Goal: Task Accomplishment & Management: Manage account settings

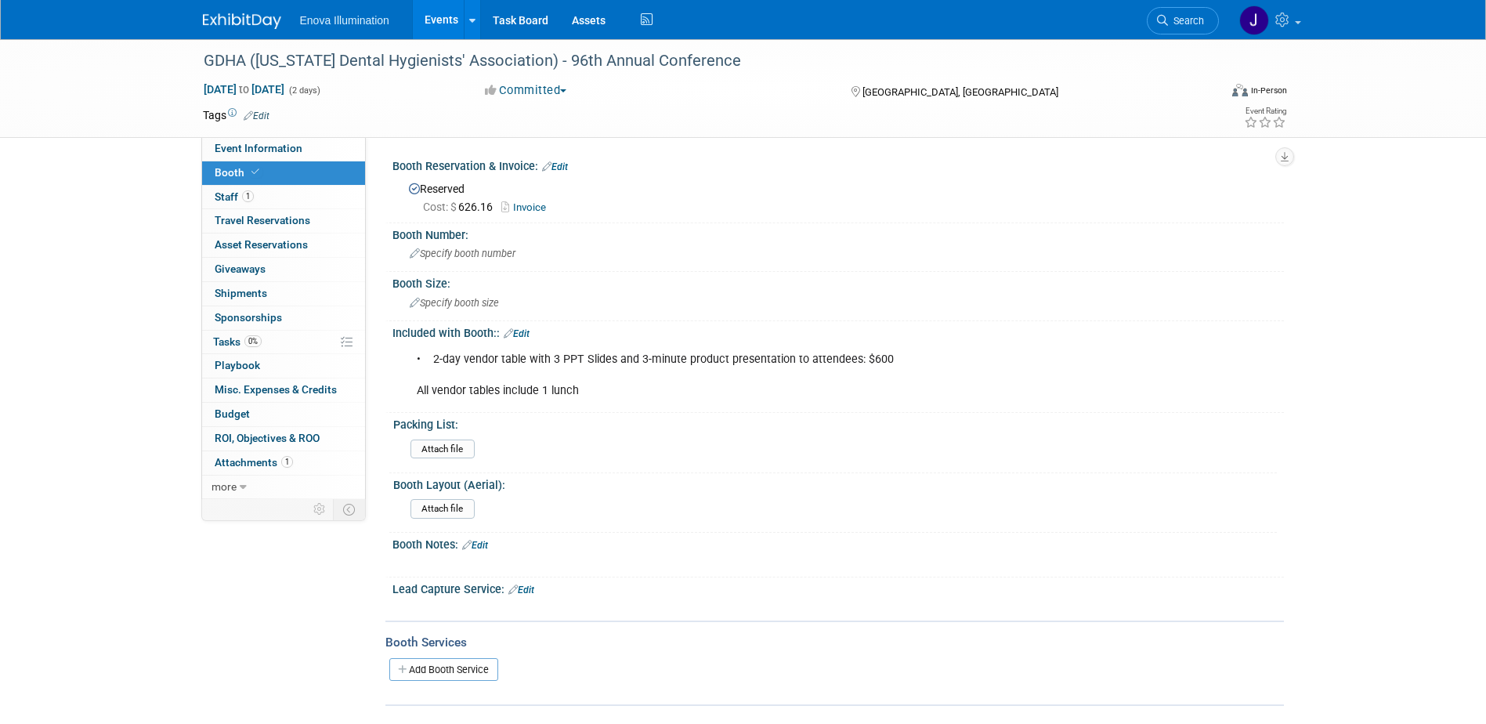
click at [1178, 21] on span "Search" at bounding box center [1186, 21] width 36 height 12
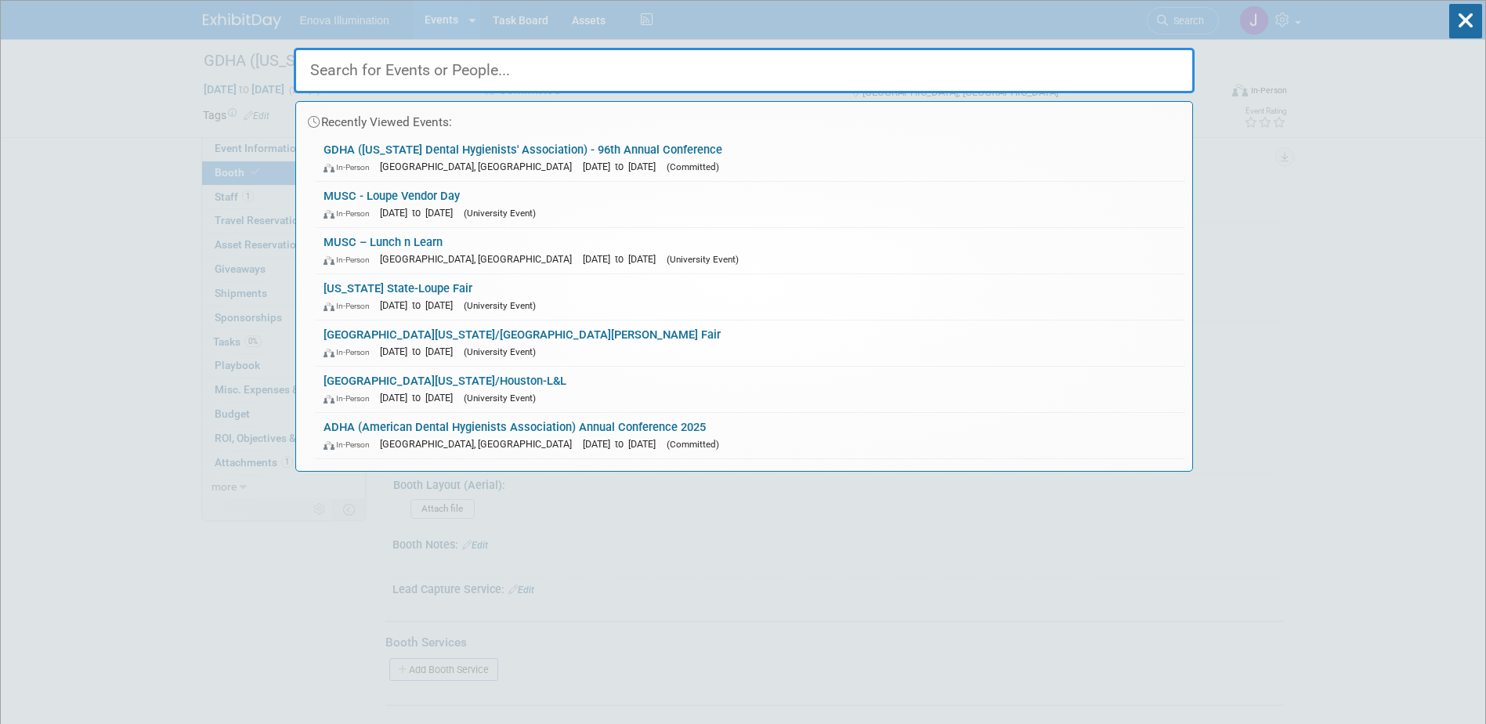
click at [1020, 78] on input "text" at bounding box center [744, 70] width 901 height 45
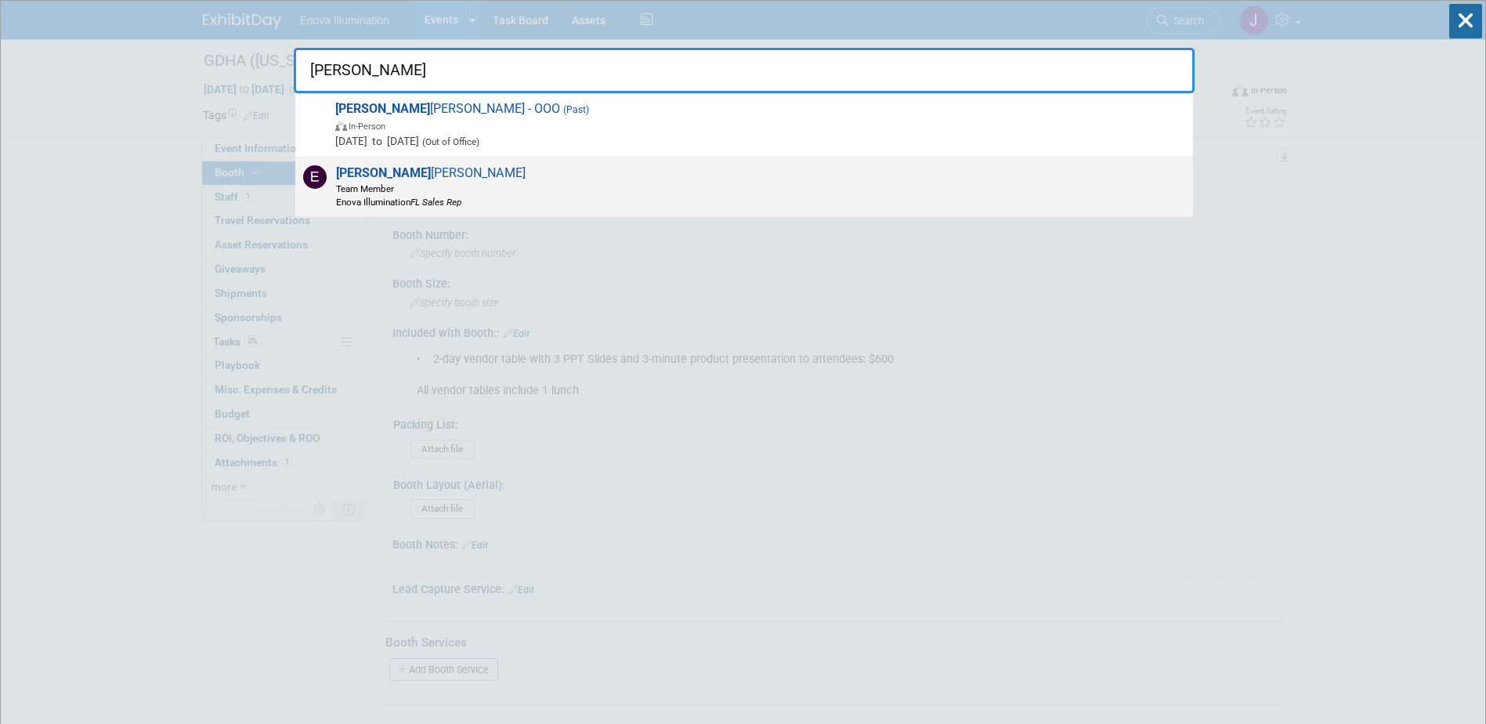
type input "elliott"
click at [367, 181] on span "Elliott Brady Team Member Enova Illumination FL Sales Rep" at bounding box center [428, 186] width 194 height 43
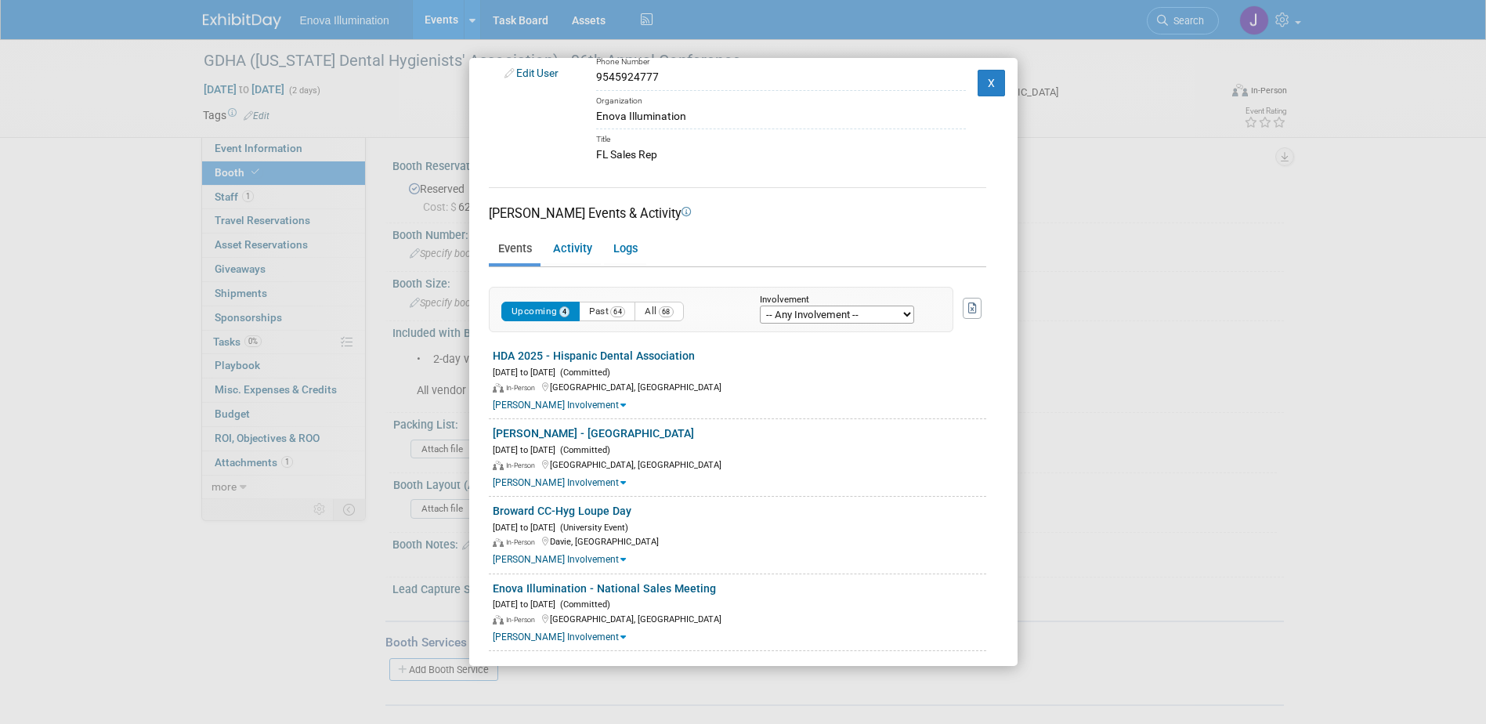
scroll to position [115, 0]
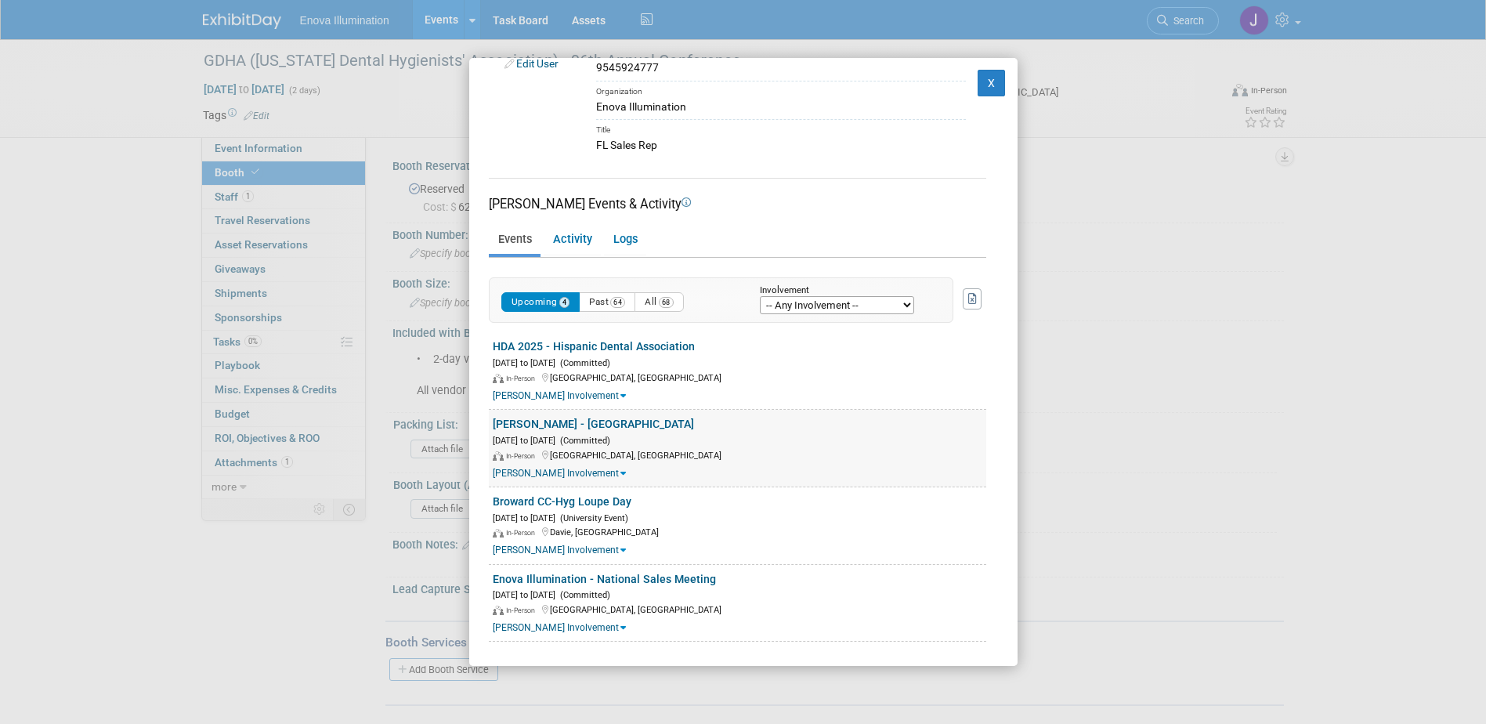
click at [549, 429] on link "[PERSON_NAME] - [GEOGRAPHIC_DATA]" at bounding box center [593, 424] width 201 height 13
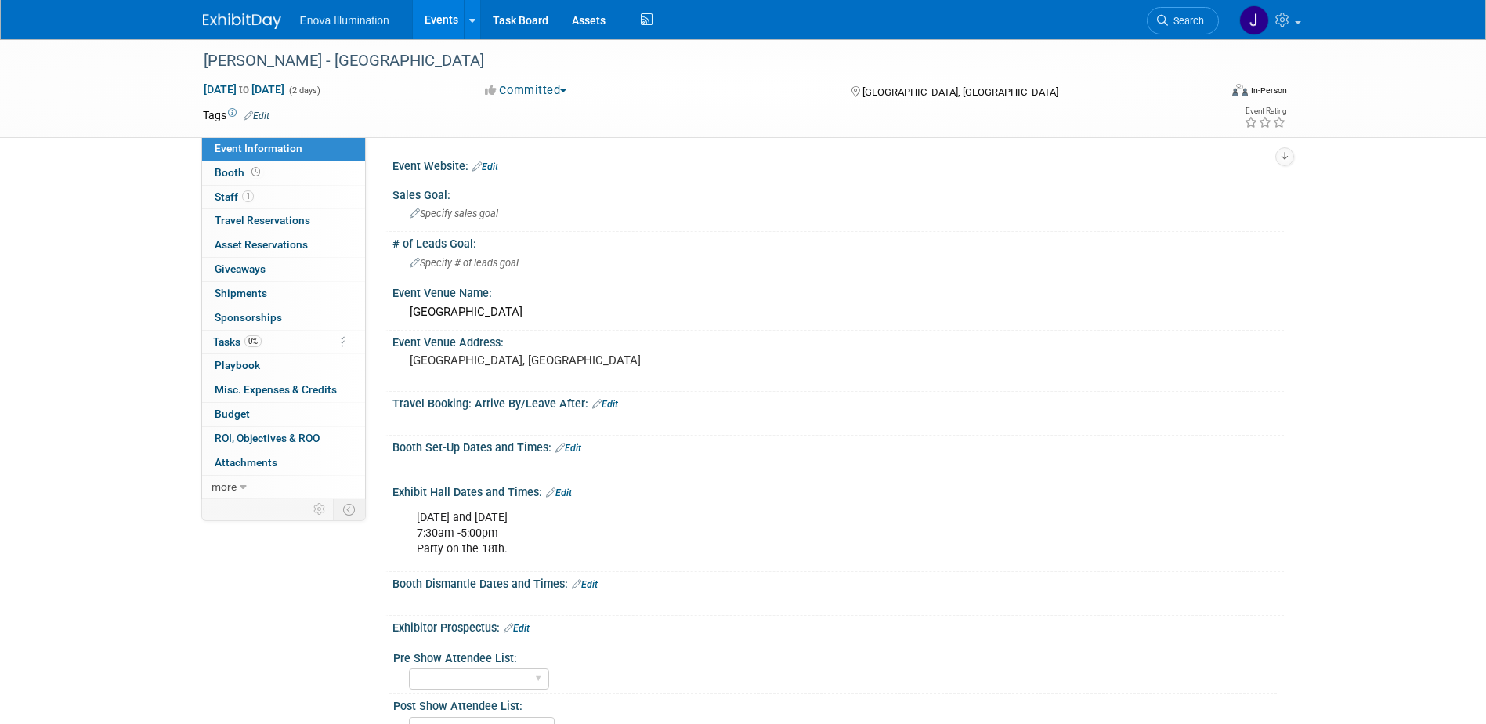
click at [525, 541] on div "October 17 and 18 7:30am -5:00pm Party on the 18th." at bounding box center [759, 533] width 706 height 63
drag, startPoint x: 510, startPoint y: 545, endPoint x: 414, endPoint y: 534, distance: 97.0
click at [414, 534] on div "October 17 and 18 7:30am -5:00pm Party on the 18th." at bounding box center [759, 533] width 706 height 63
drag, startPoint x: 414, startPoint y: 534, endPoint x: 445, endPoint y: 544, distance: 32.7
copy div "7:30am -5:00pm Party on the 18th."
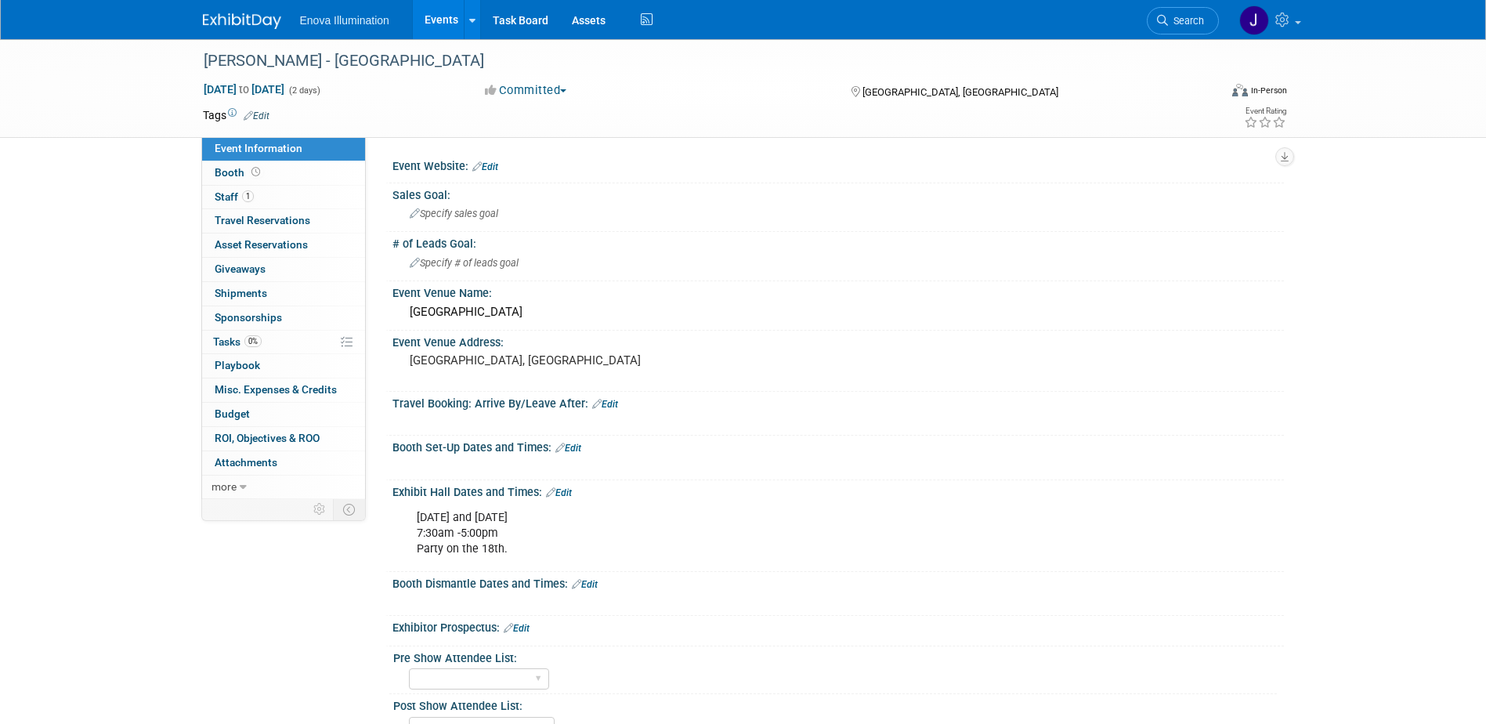
click at [614, 517] on div "October 17 and 18 7:30am -5:00pm Party on the 18th." at bounding box center [759, 533] width 706 height 63
drag, startPoint x: 418, startPoint y: 514, endPoint x: 524, endPoint y: 544, distance: 109.9
click at [524, 544] on div "October 17 and 18 7:30am -5:00pm Party on the 18th." at bounding box center [759, 533] width 706 height 63
drag, startPoint x: 524, startPoint y: 544, endPoint x: 470, endPoint y: 533, distance: 55.2
copy div "October 17 and 18 7:30am -5:00pm Party on the 18th."
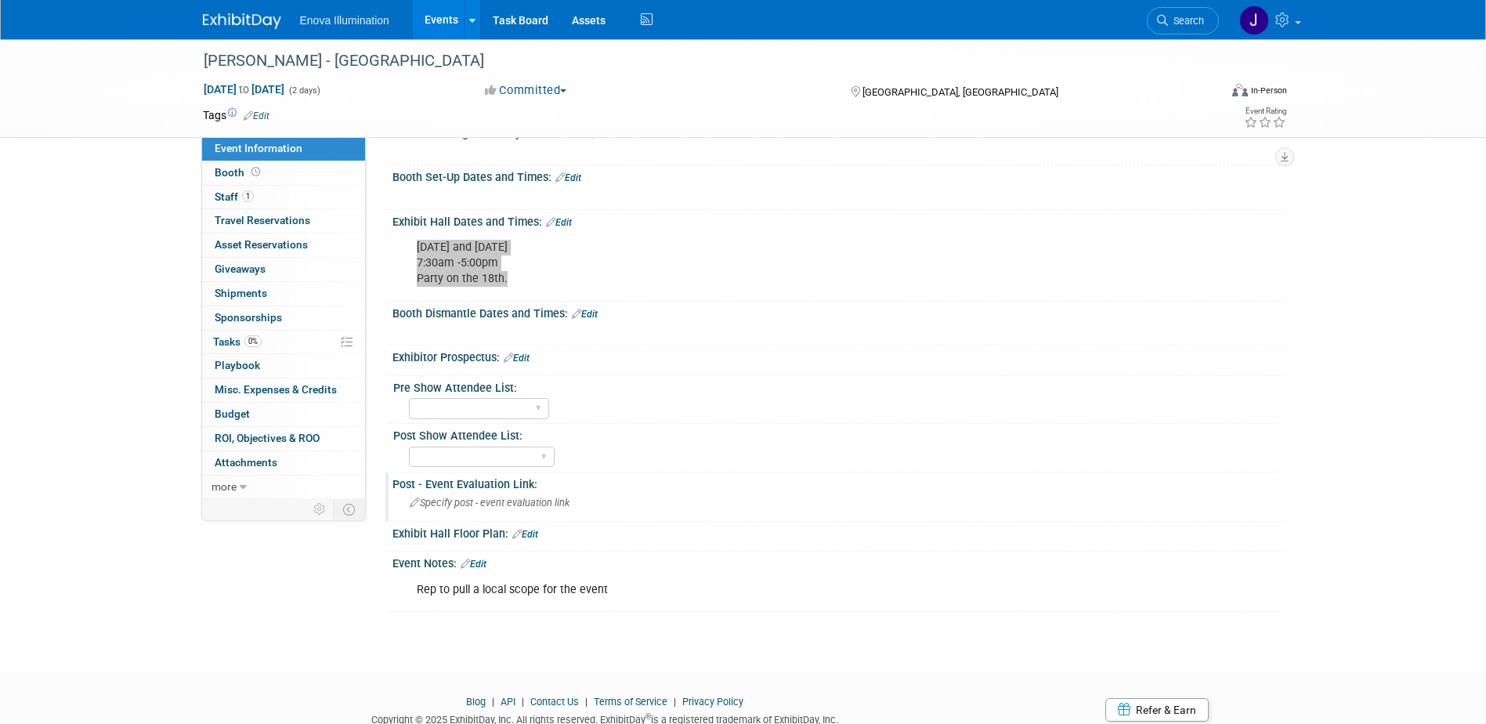
scroll to position [235, 0]
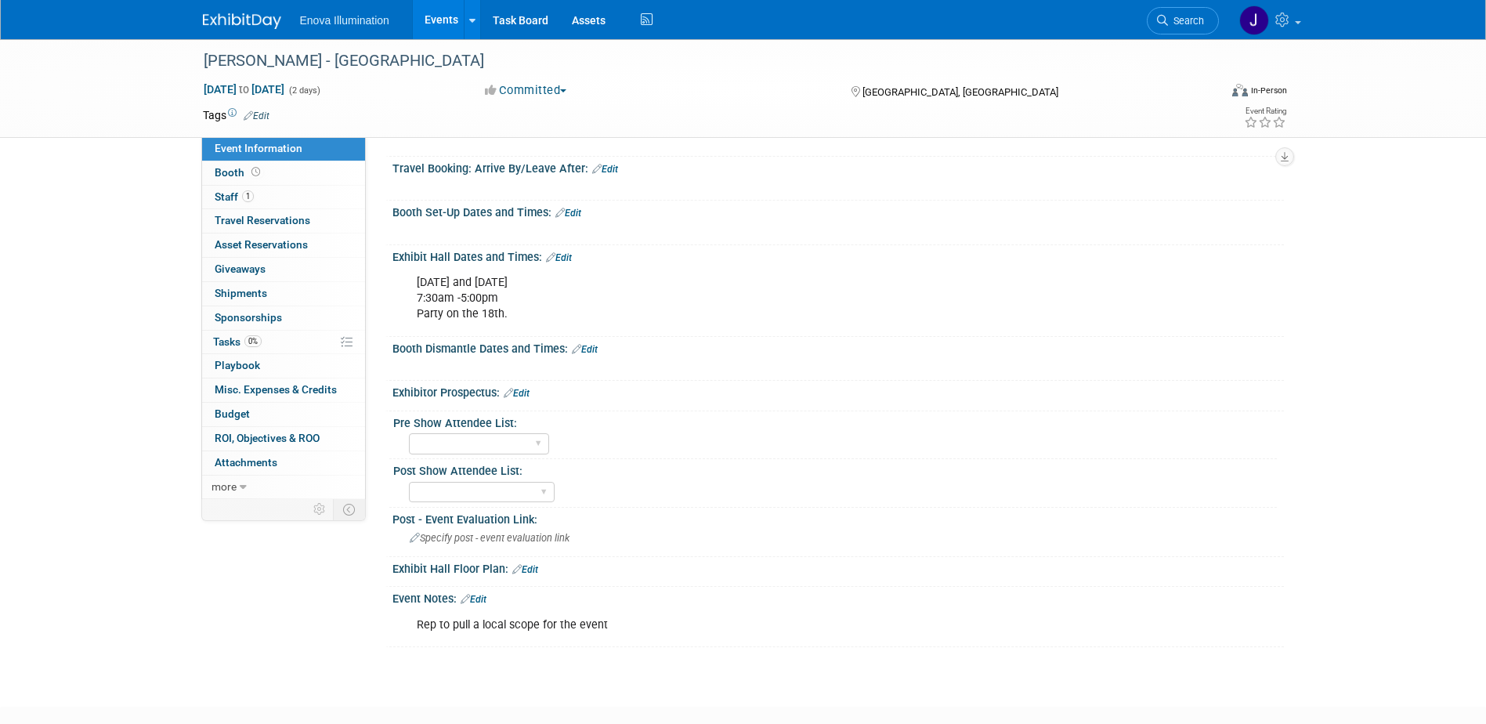
click at [617, 624] on div "Rep to pull a local scope for the event" at bounding box center [759, 624] width 706 height 31
click at [1168, 27] on link "Search" at bounding box center [1183, 20] width 72 height 27
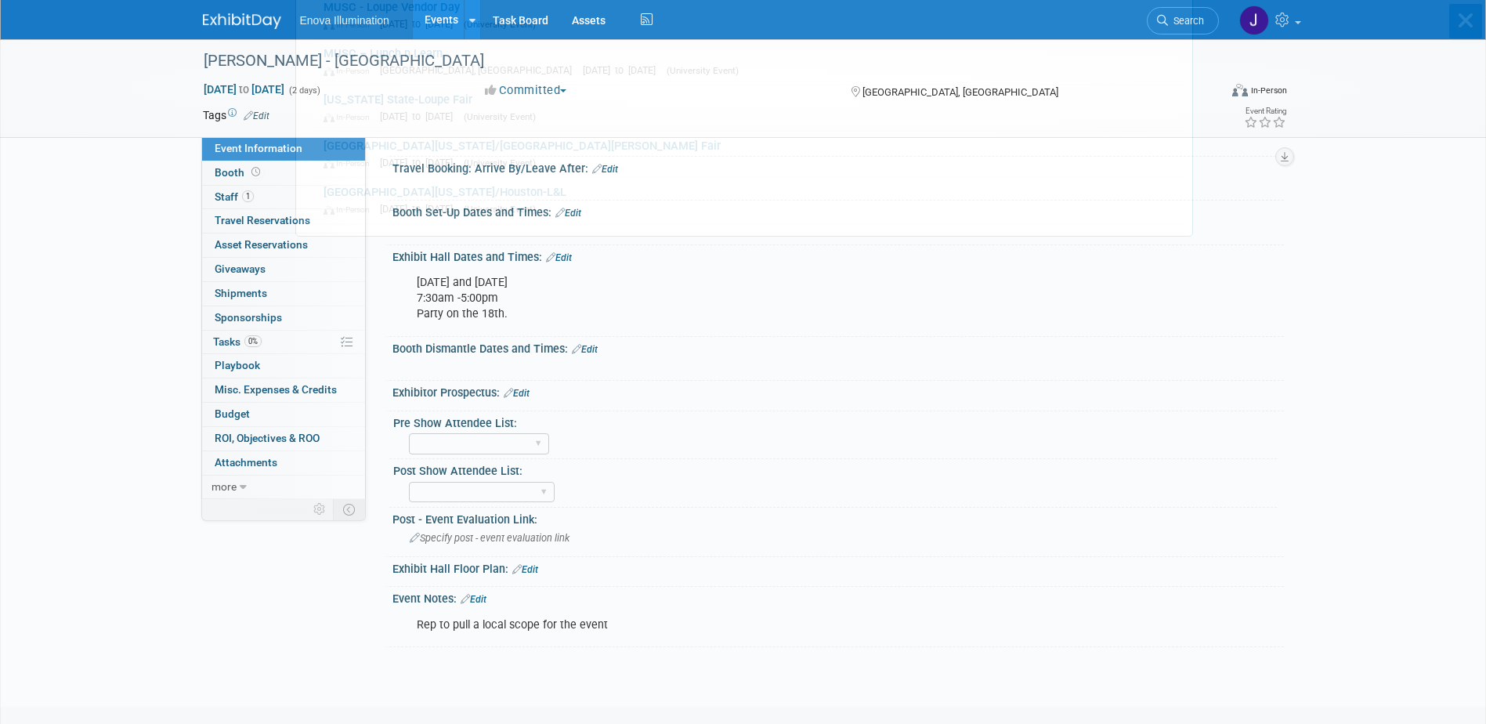
scroll to position [0, 0]
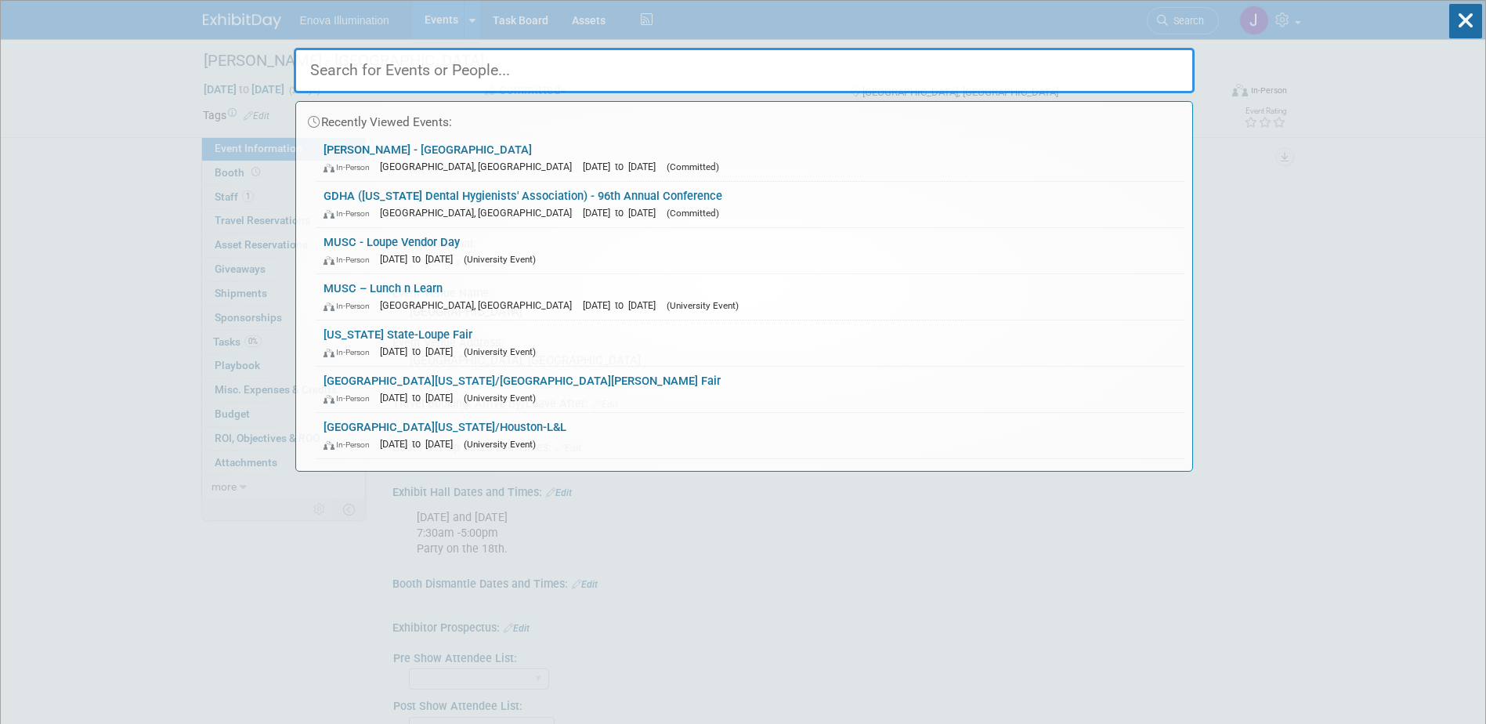
click at [1047, 71] on input "text" at bounding box center [744, 70] width 901 height 45
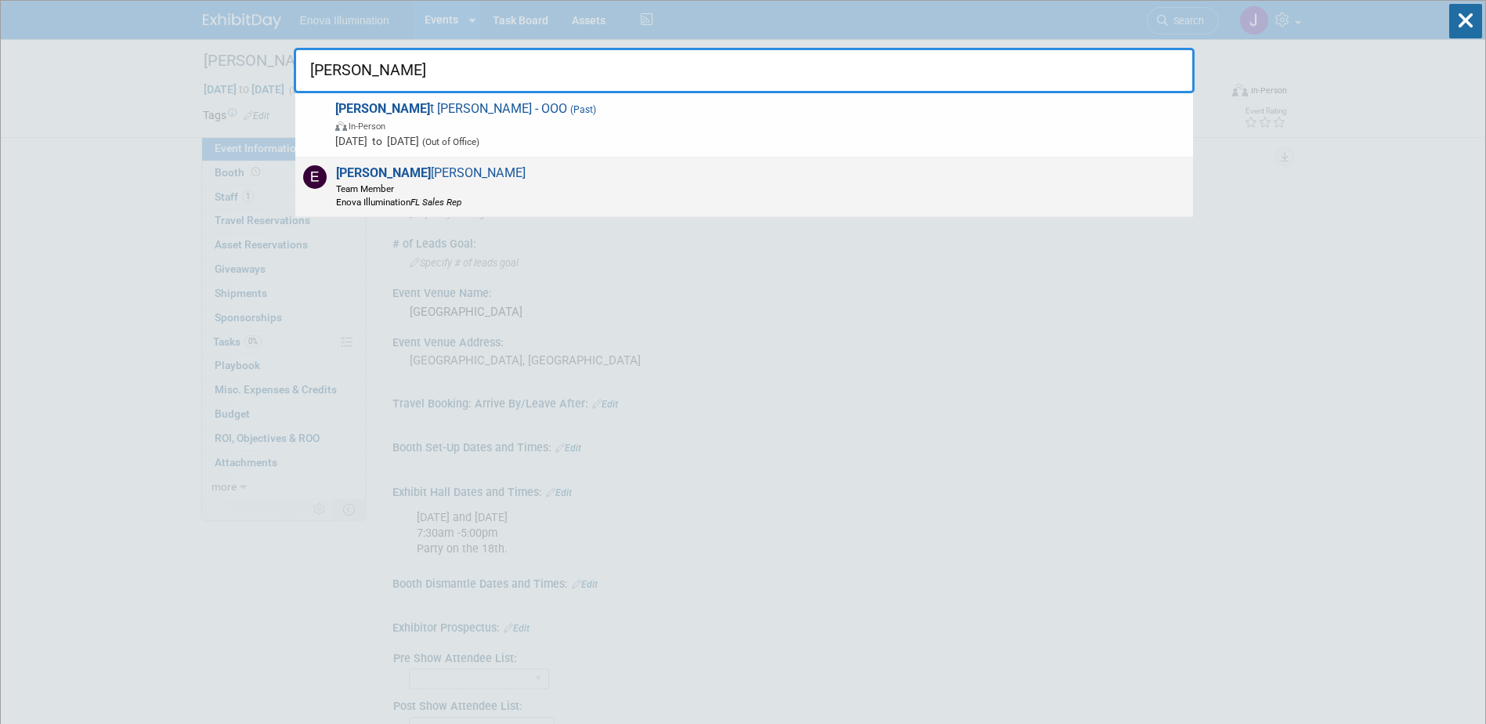
type input "elliot"
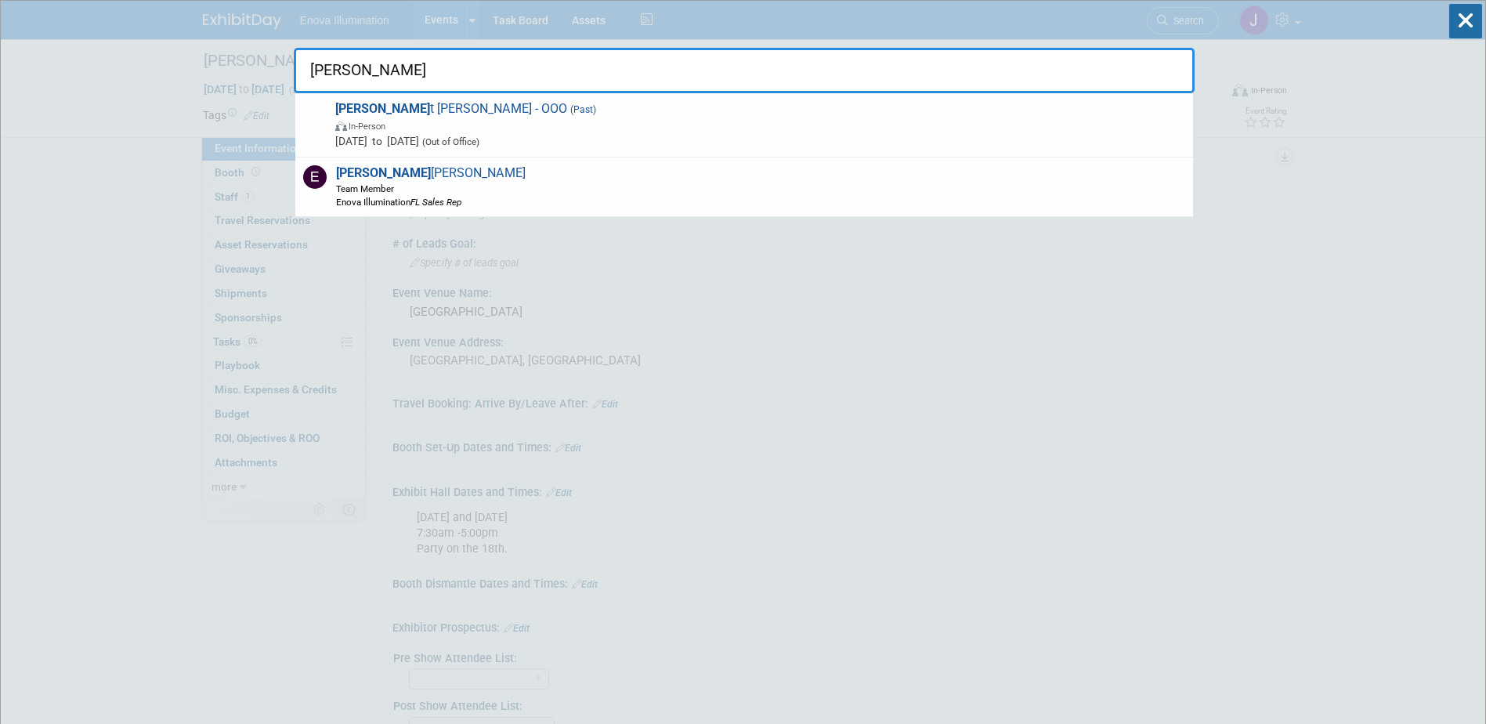
click at [382, 174] on span "Elliot t Brady Team Member Enova Illumination FL Sales Rep" at bounding box center [428, 186] width 194 height 43
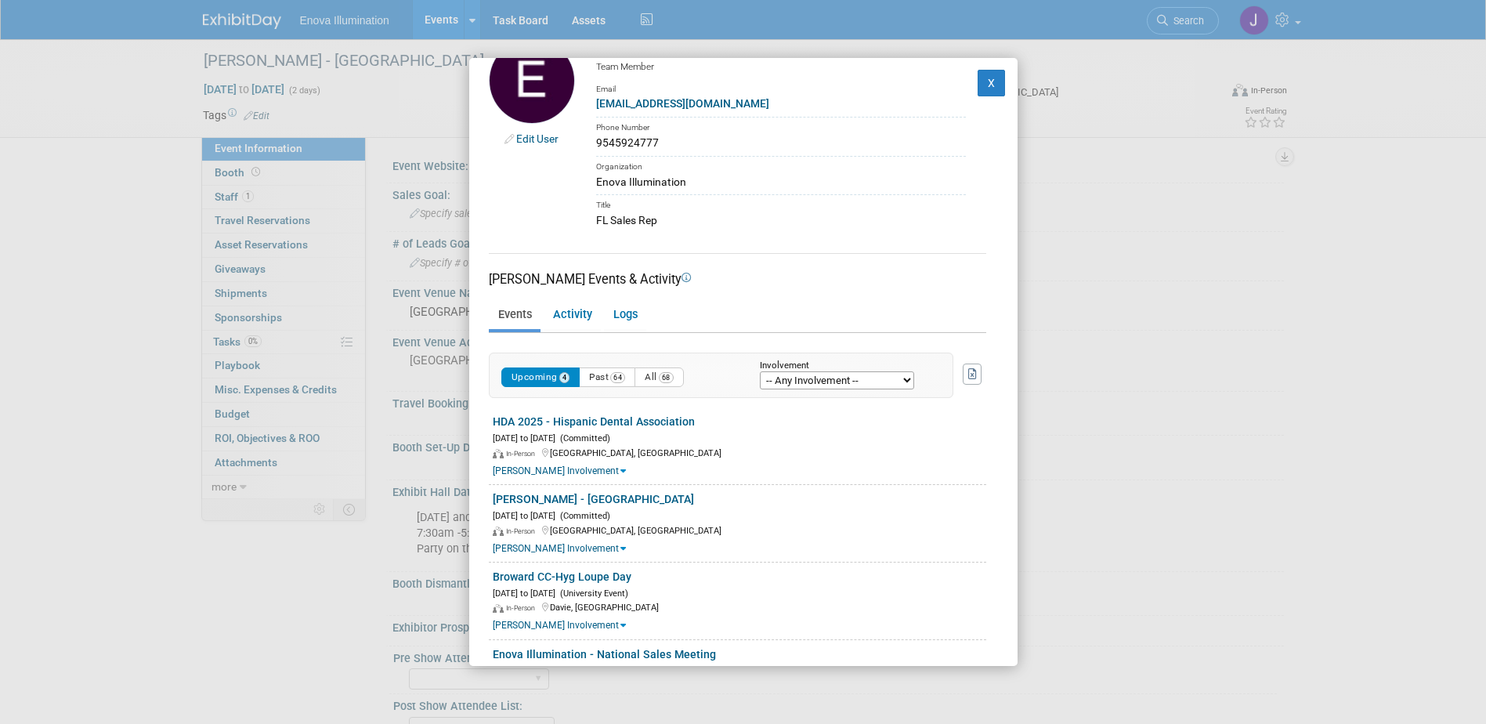
scroll to position [115, 0]
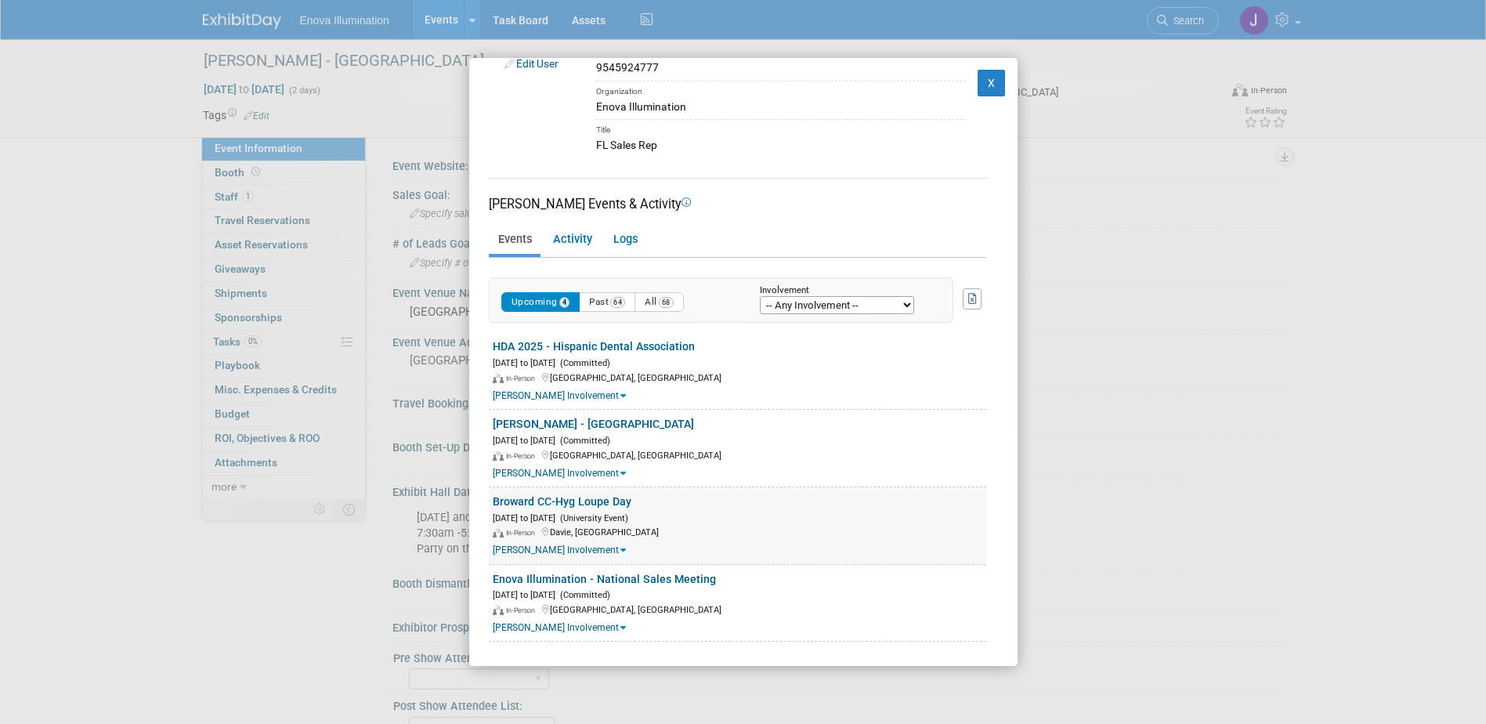
click at [570, 503] on link "Broward CC-Hyg Loupe Day" at bounding box center [562, 501] width 139 height 13
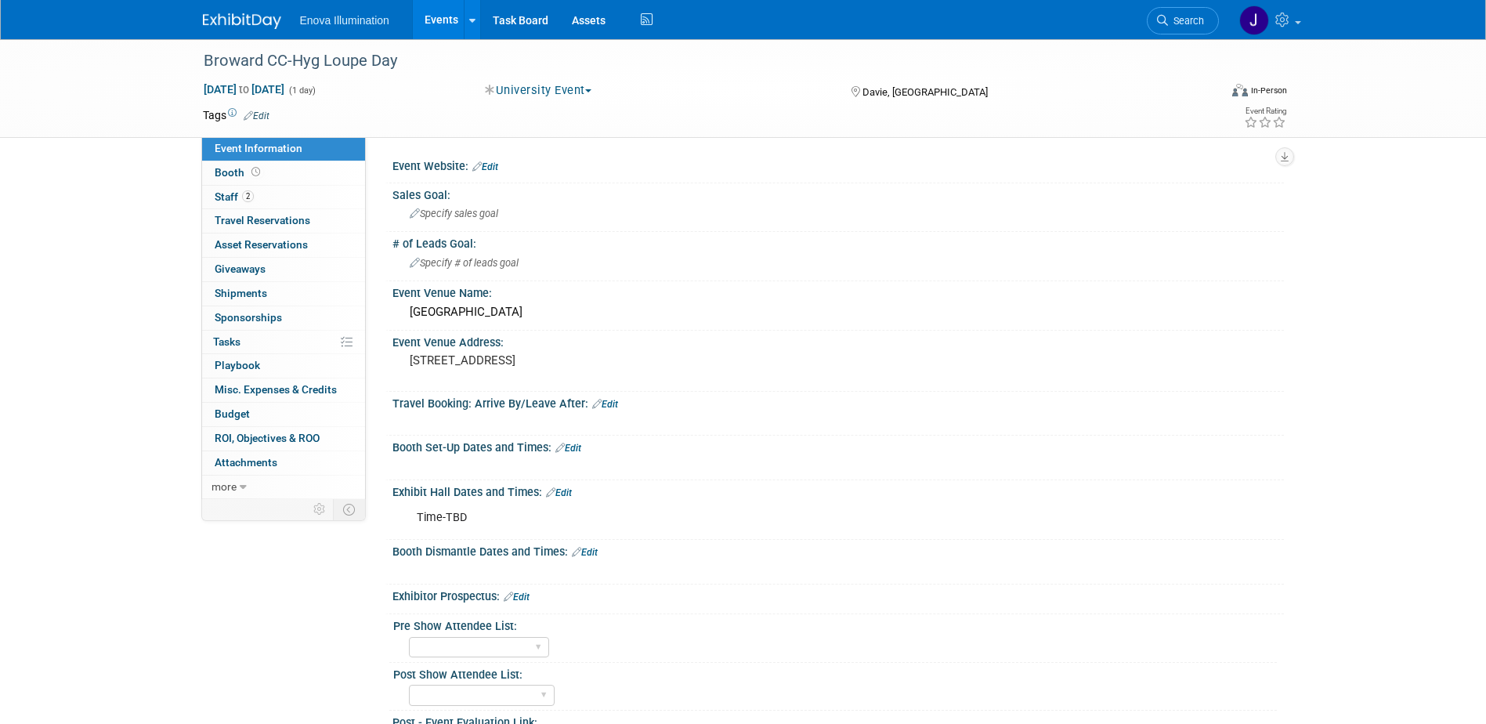
click at [230, 11] on link at bounding box center [251, 13] width 97 height 13
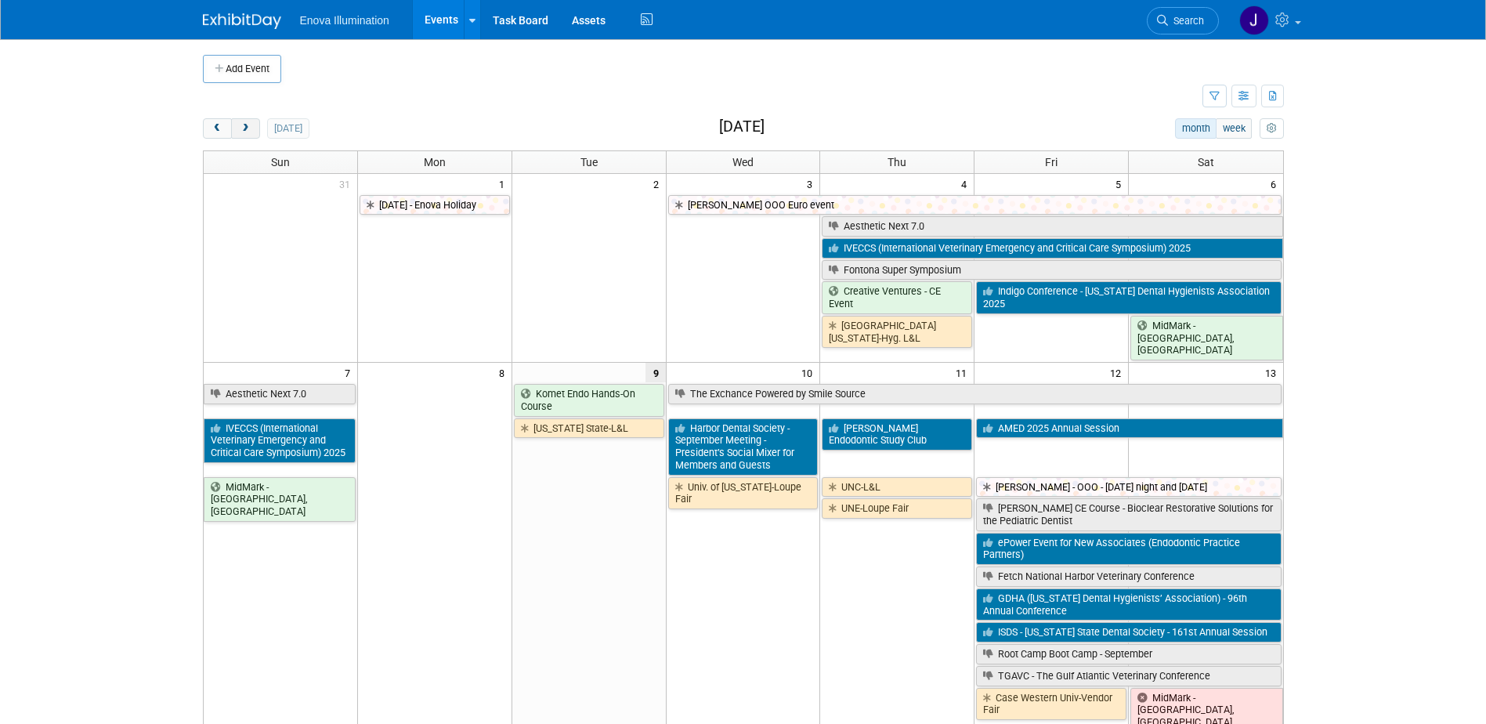
click at [248, 124] on span "next" at bounding box center [246, 129] width 12 height 10
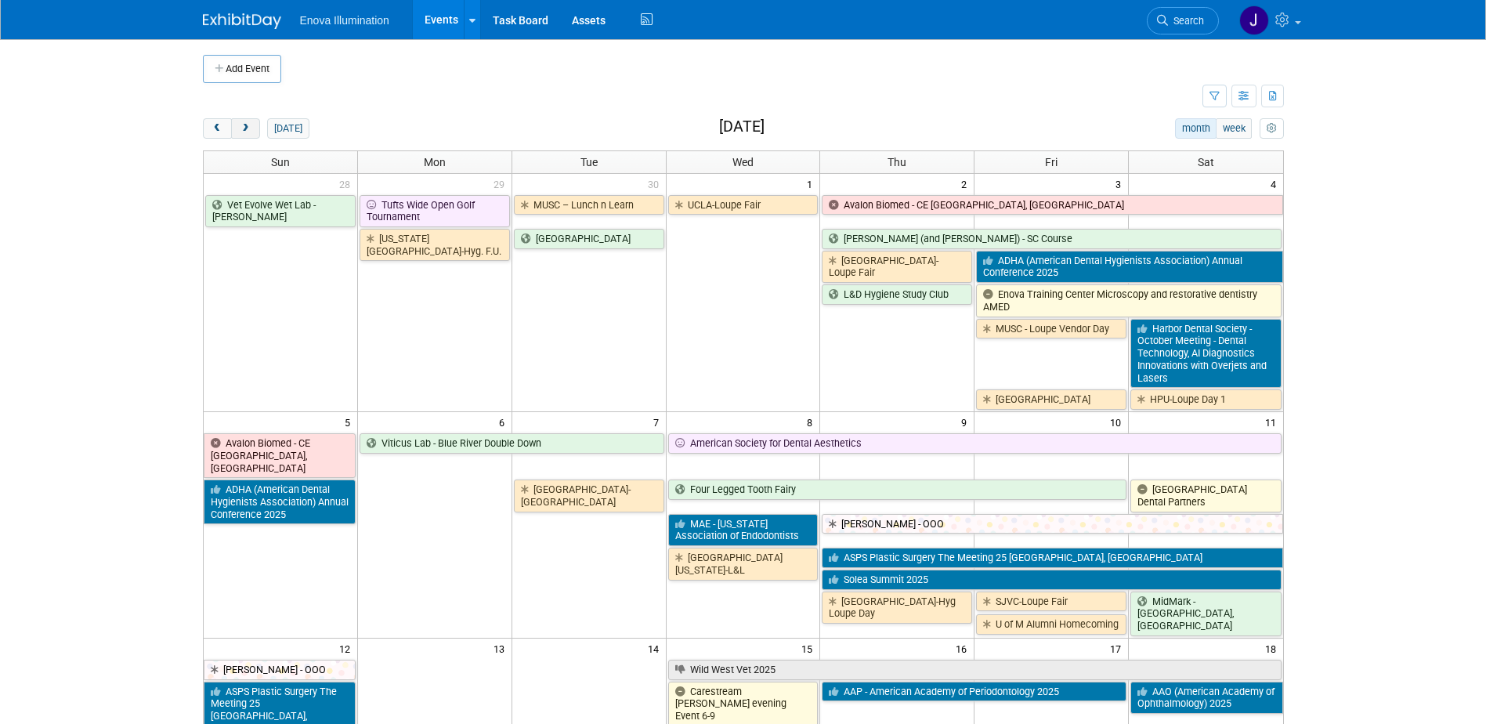
click at [248, 124] on span "next" at bounding box center [246, 129] width 12 height 10
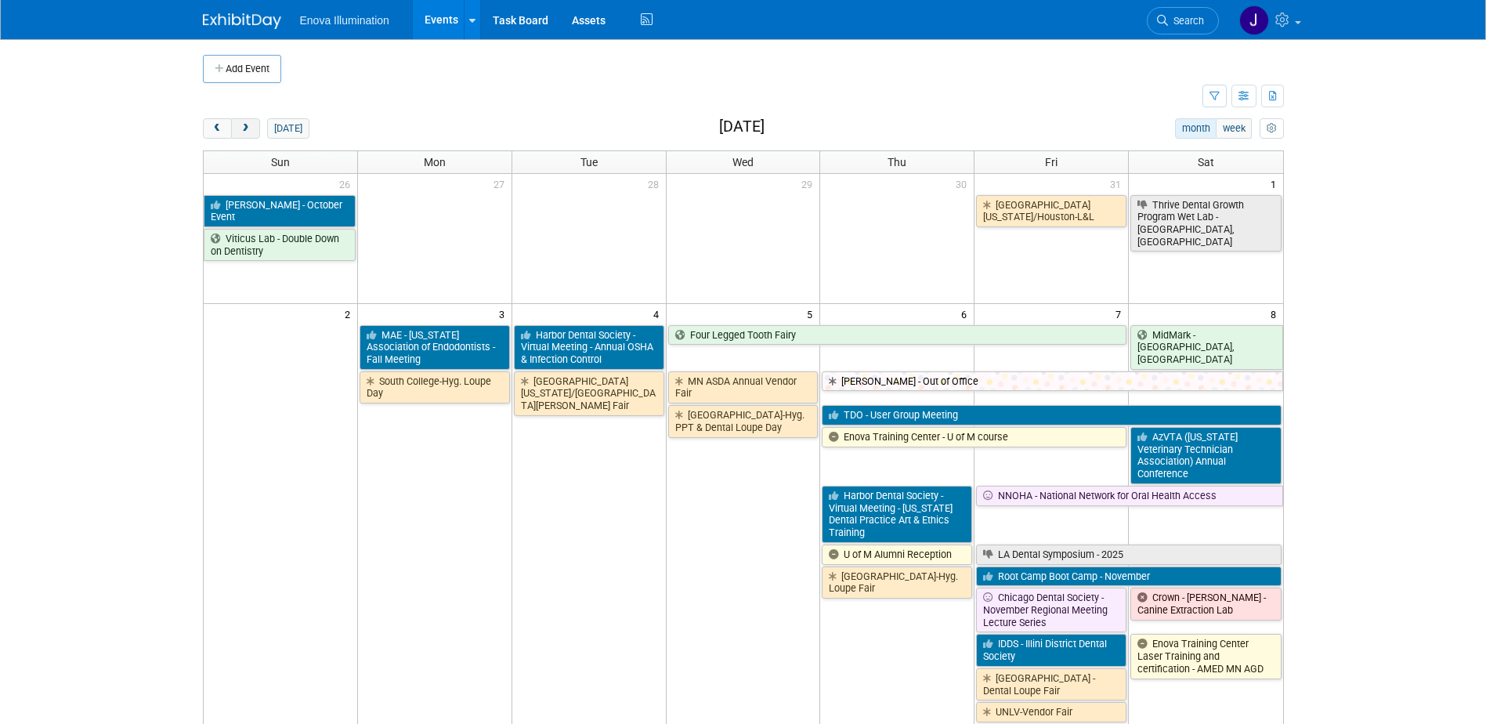
click at [248, 124] on span "next" at bounding box center [246, 129] width 12 height 10
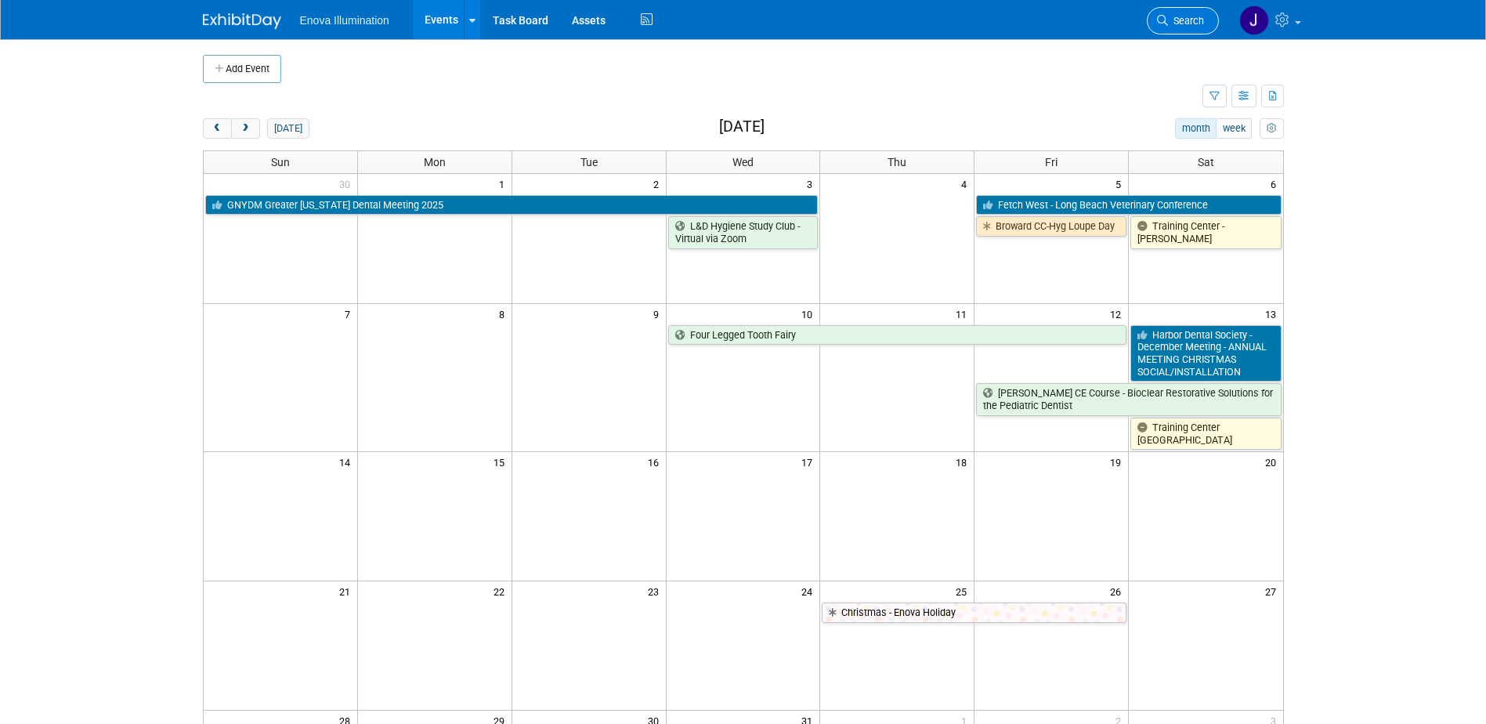
click at [1175, 21] on span "Search" at bounding box center [1186, 21] width 36 height 12
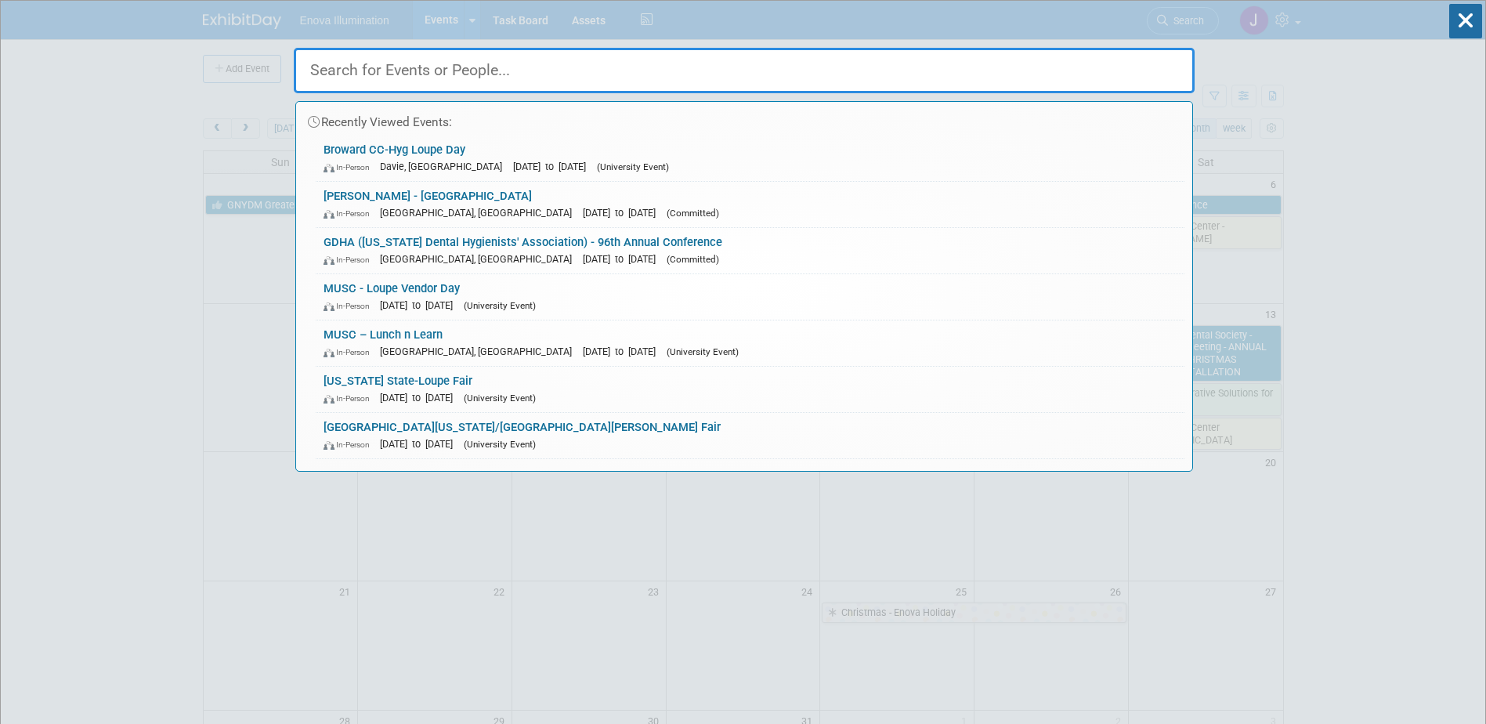
click at [989, 73] on input "text" at bounding box center [744, 70] width 901 height 45
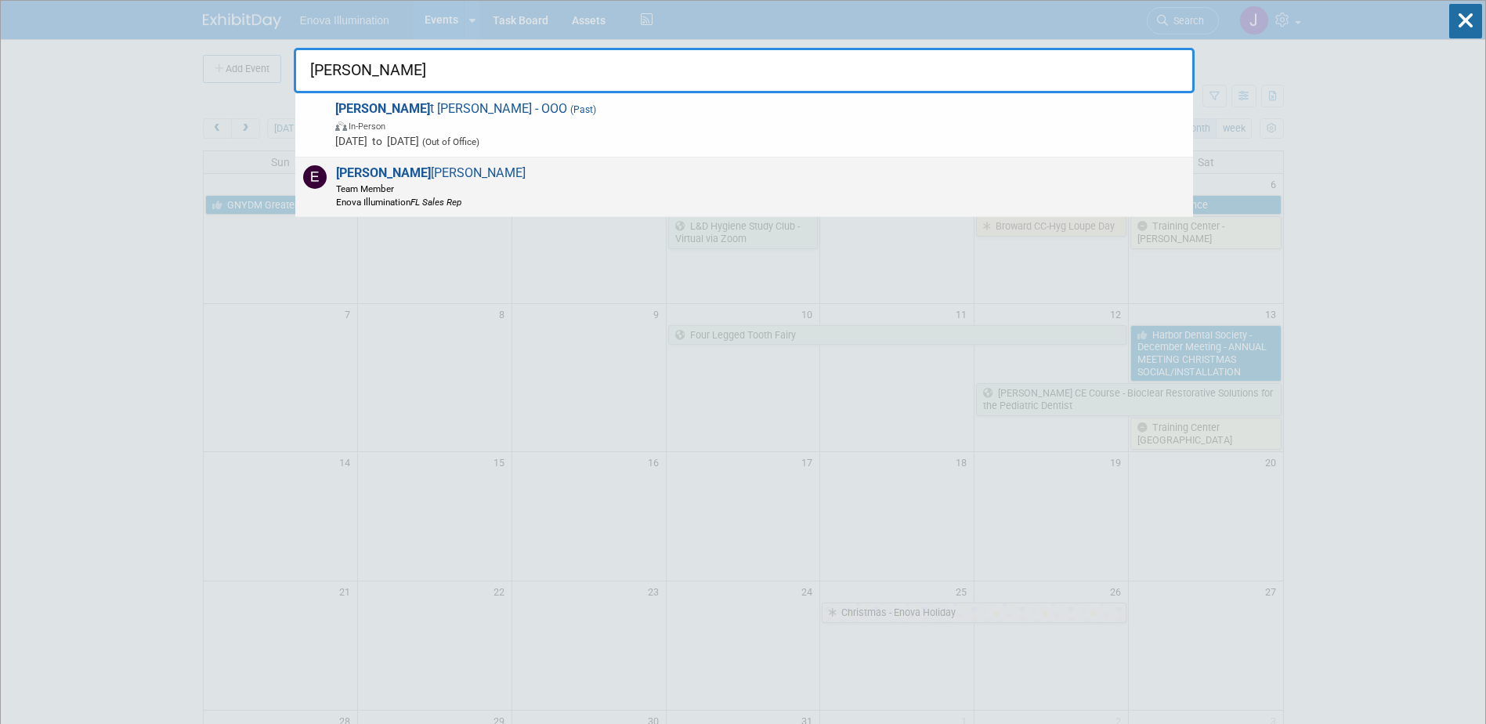
type input "[PERSON_NAME]"
click at [416, 183] on span "Team Member" at bounding box center [431, 188] width 190 height 13
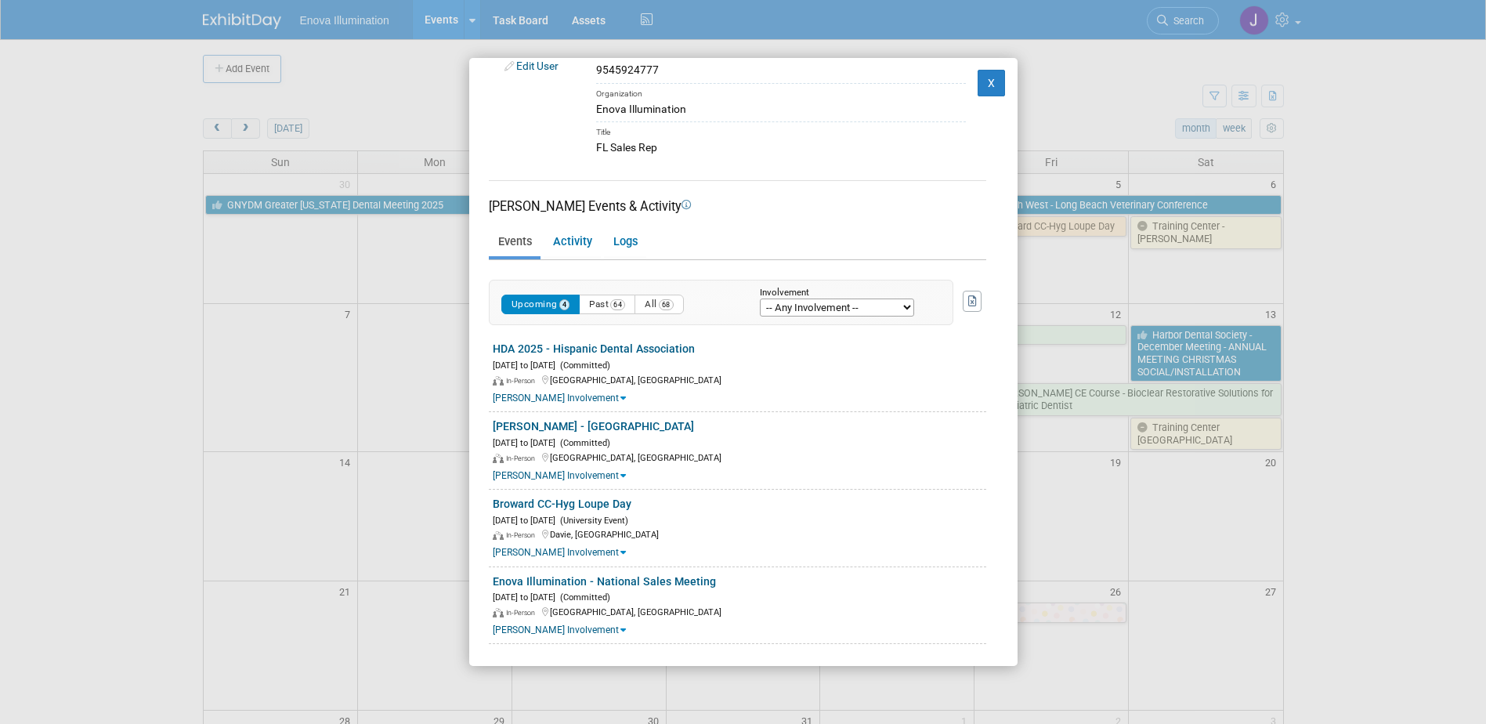
scroll to position [115, 0]
click at [984, 75] on button "X" at bounding box center [992, 83] width 28 height 27
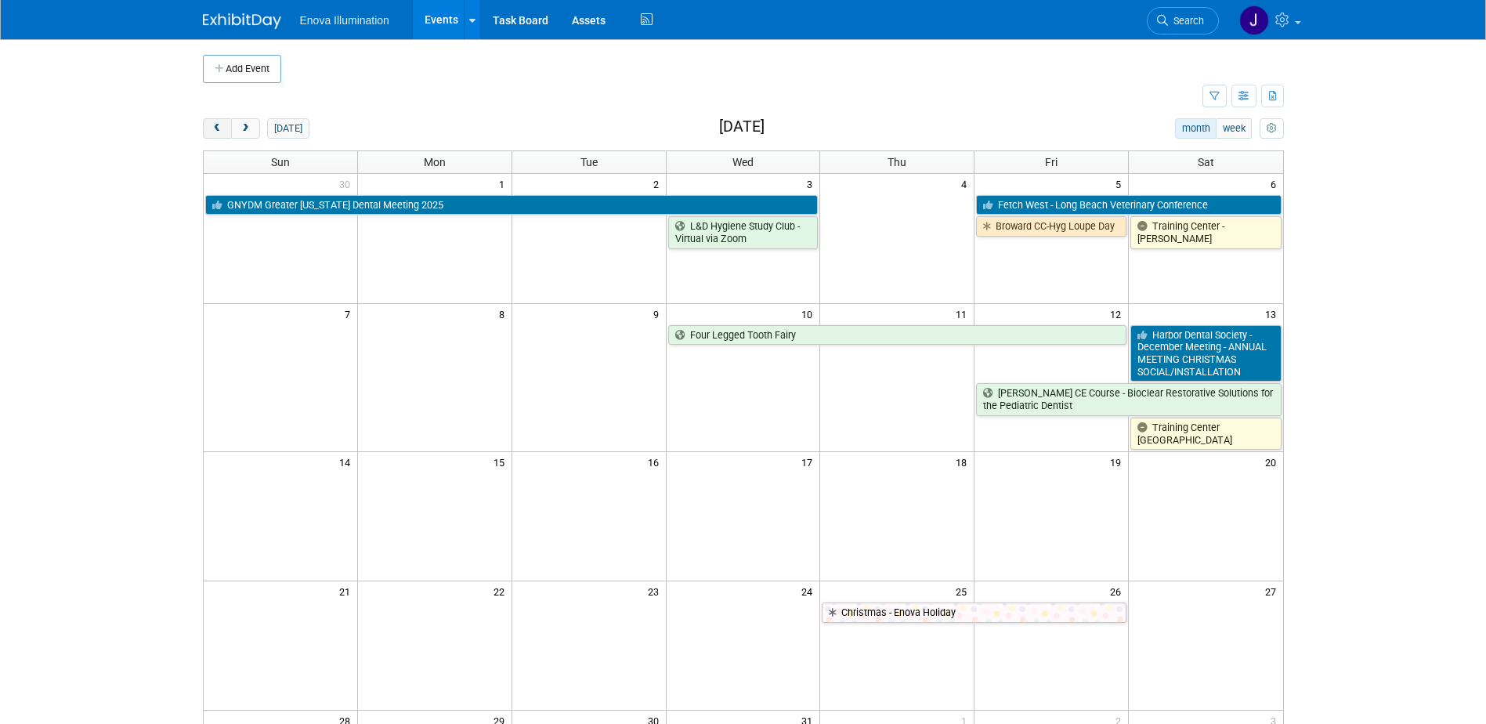
click at [216, 126] on span "prev" at bounding box center [218, 129] width 12 height 10
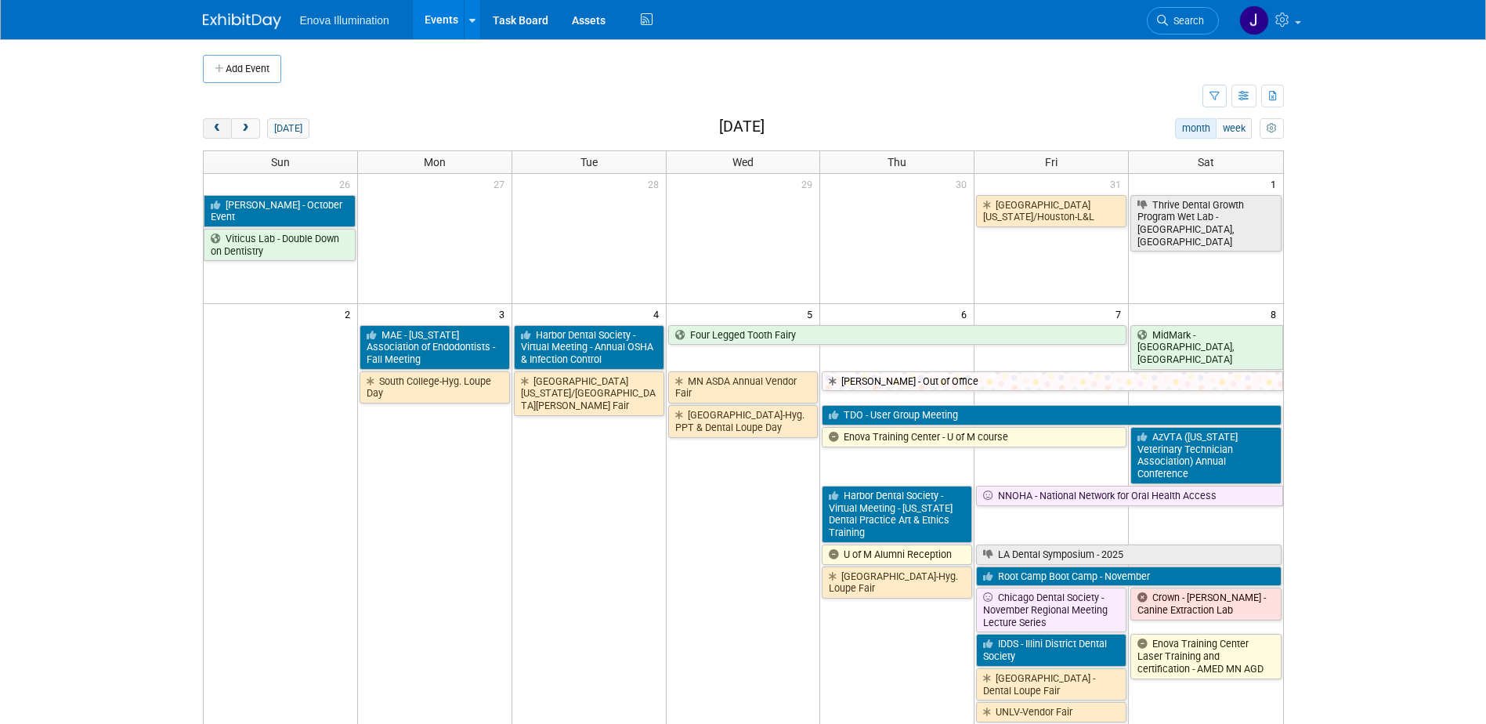
click at [216, 126] on span "prev" at bounding box center [218, 129] width 12 height 10
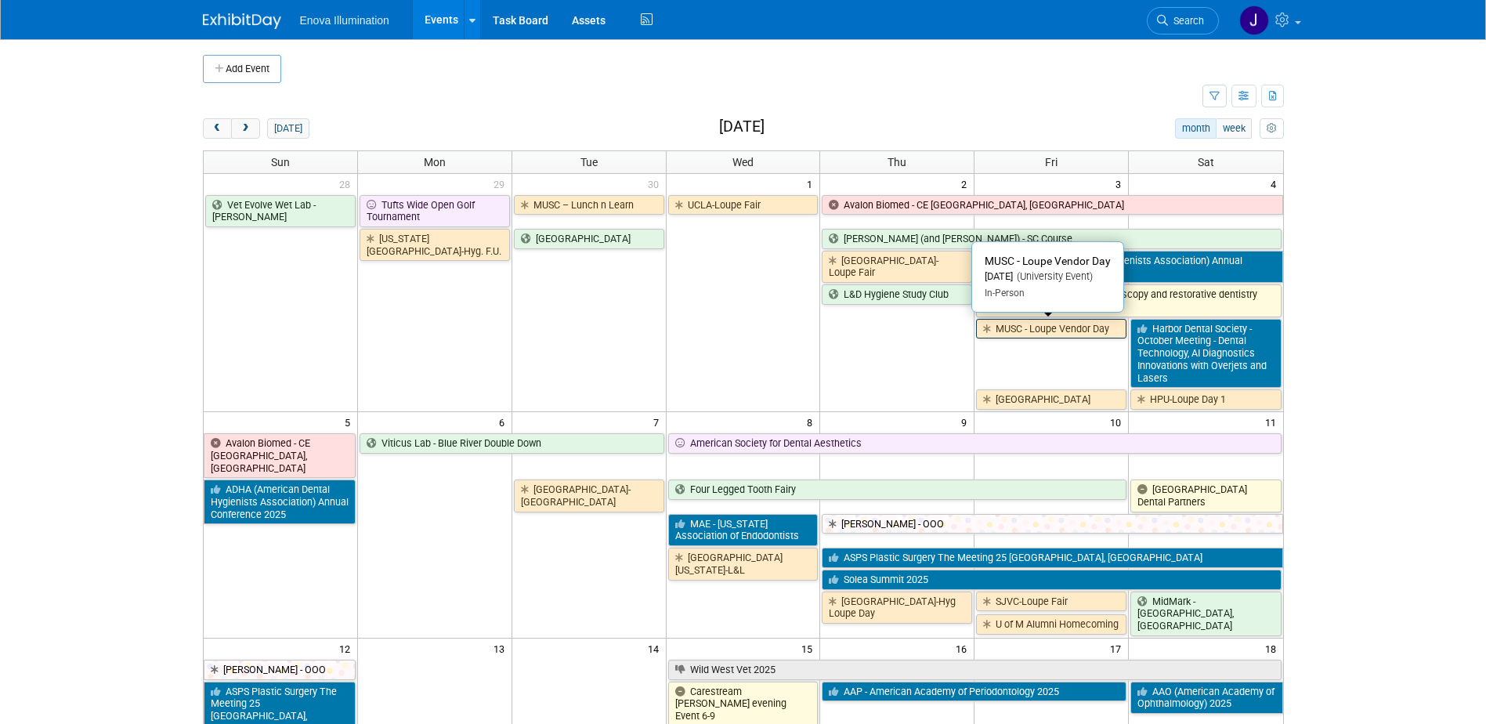
click at [1020, 326] on link "MUSC - Loupe Vendor Day" at bounding box center [1051, 329] width 150 height 20
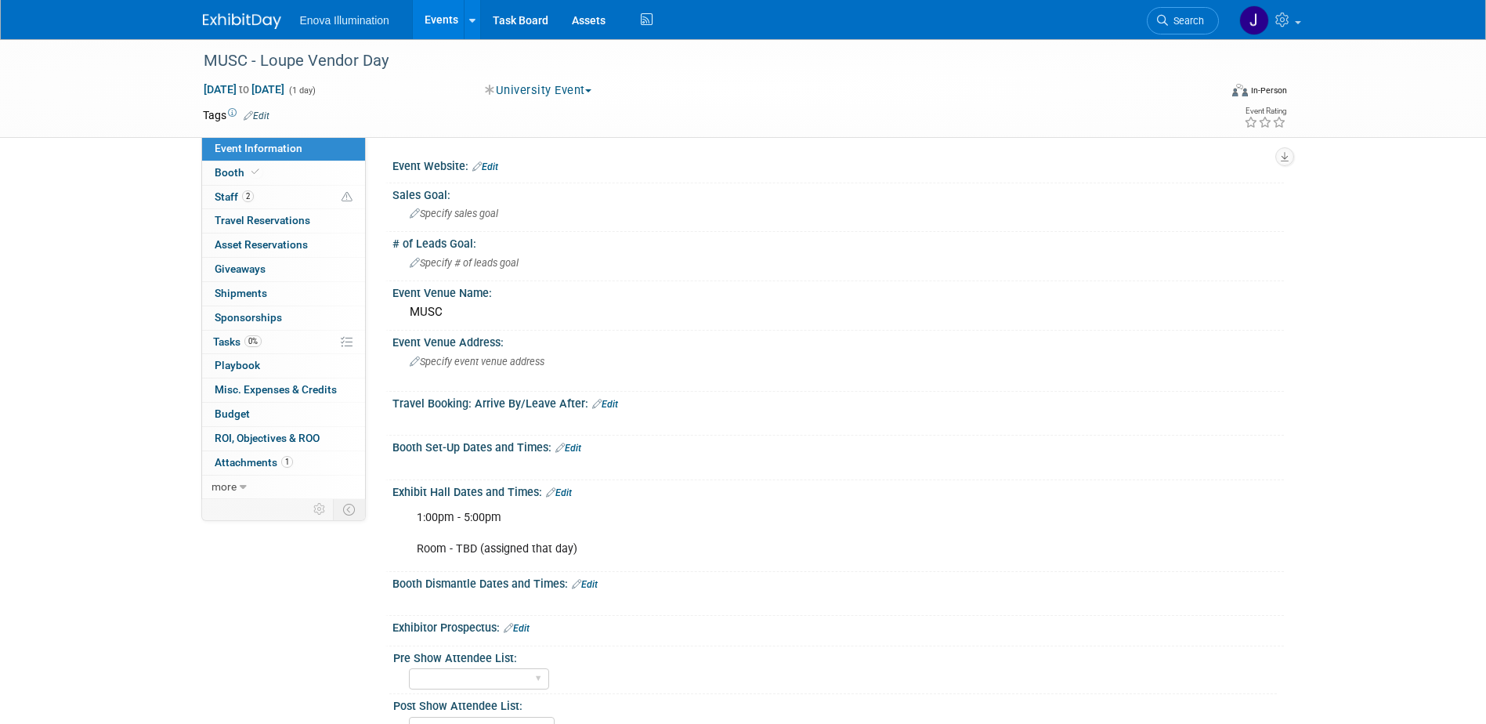
click at [230, 17] on img at bounding box center [242, 21] width 78 height 16
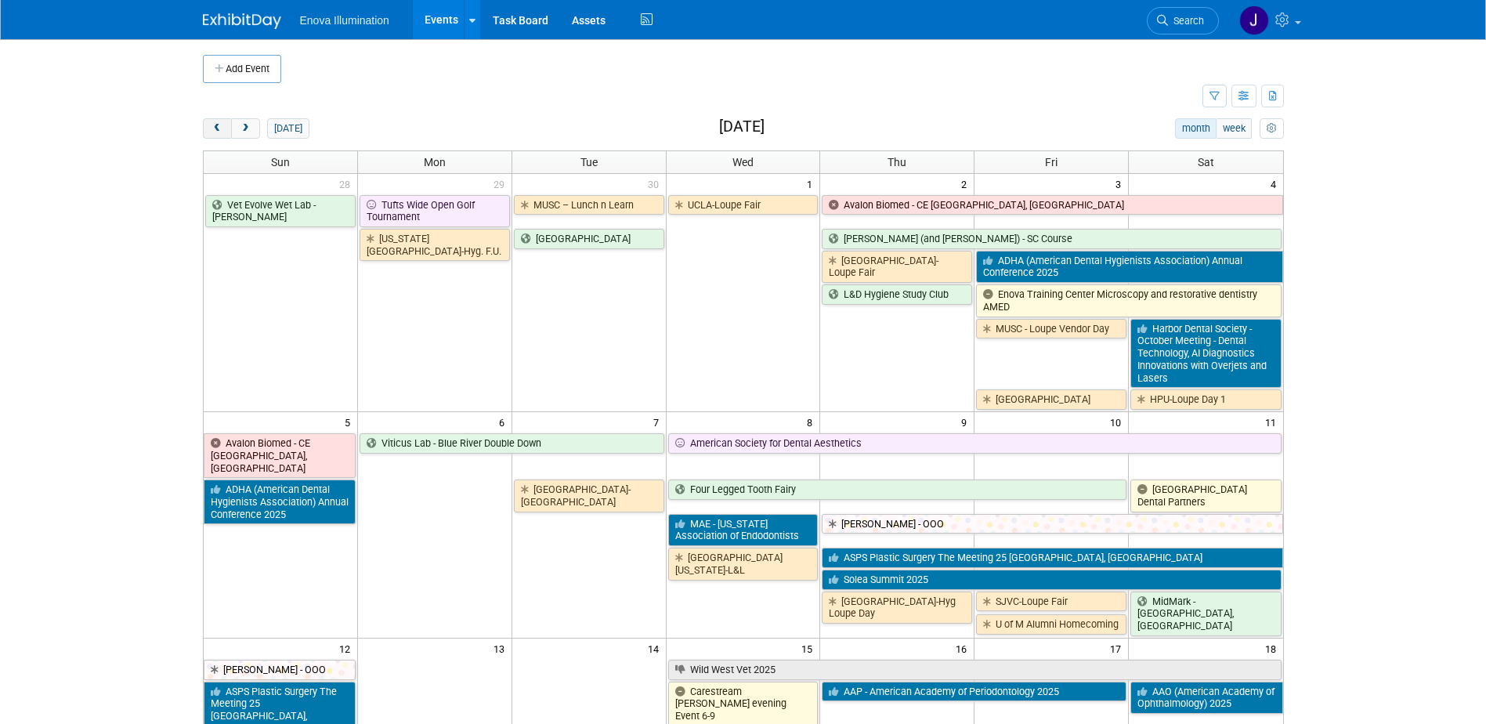
click at [217, 126] on span "prev" at bounding box center [218, 129] width 12 height 10
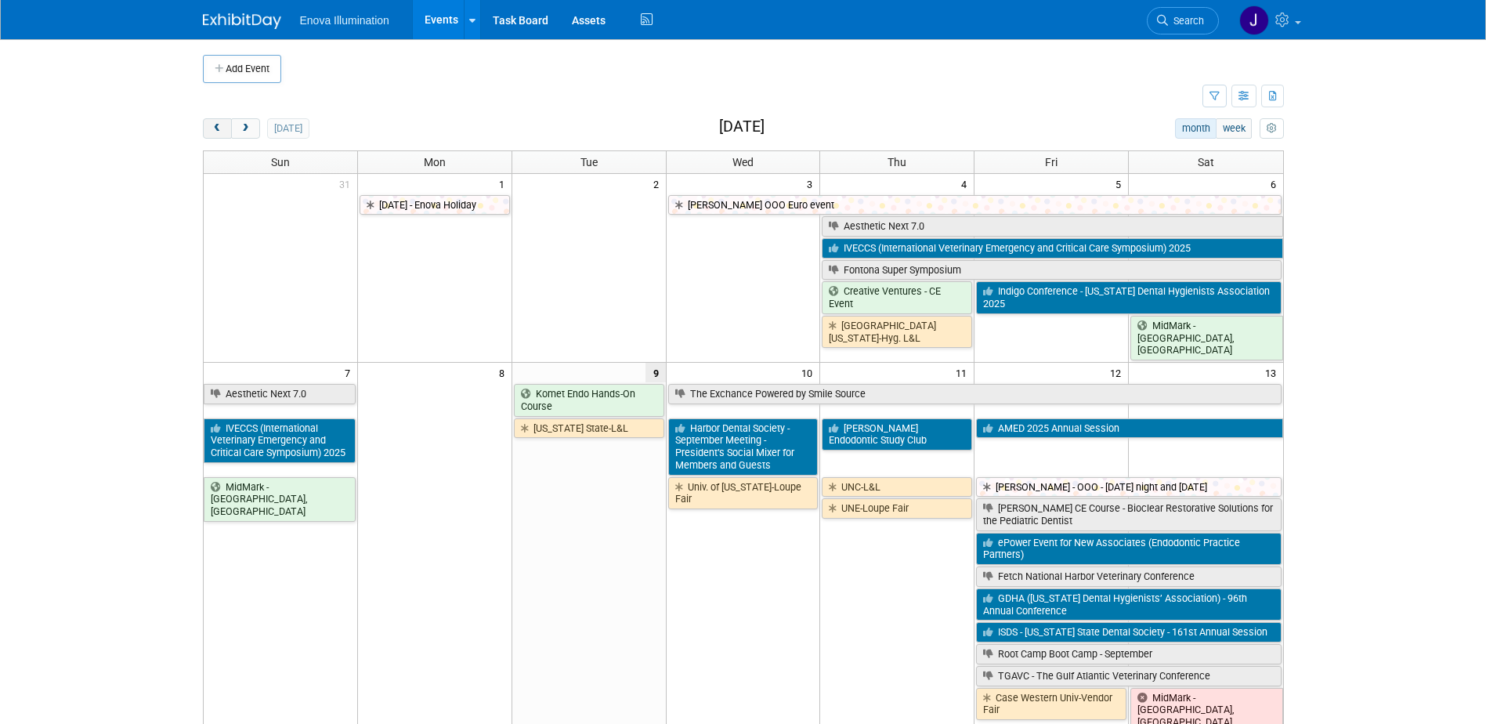
click at [217, 126] on span "prev" at bounding box center [218, 129] width 12 height 10
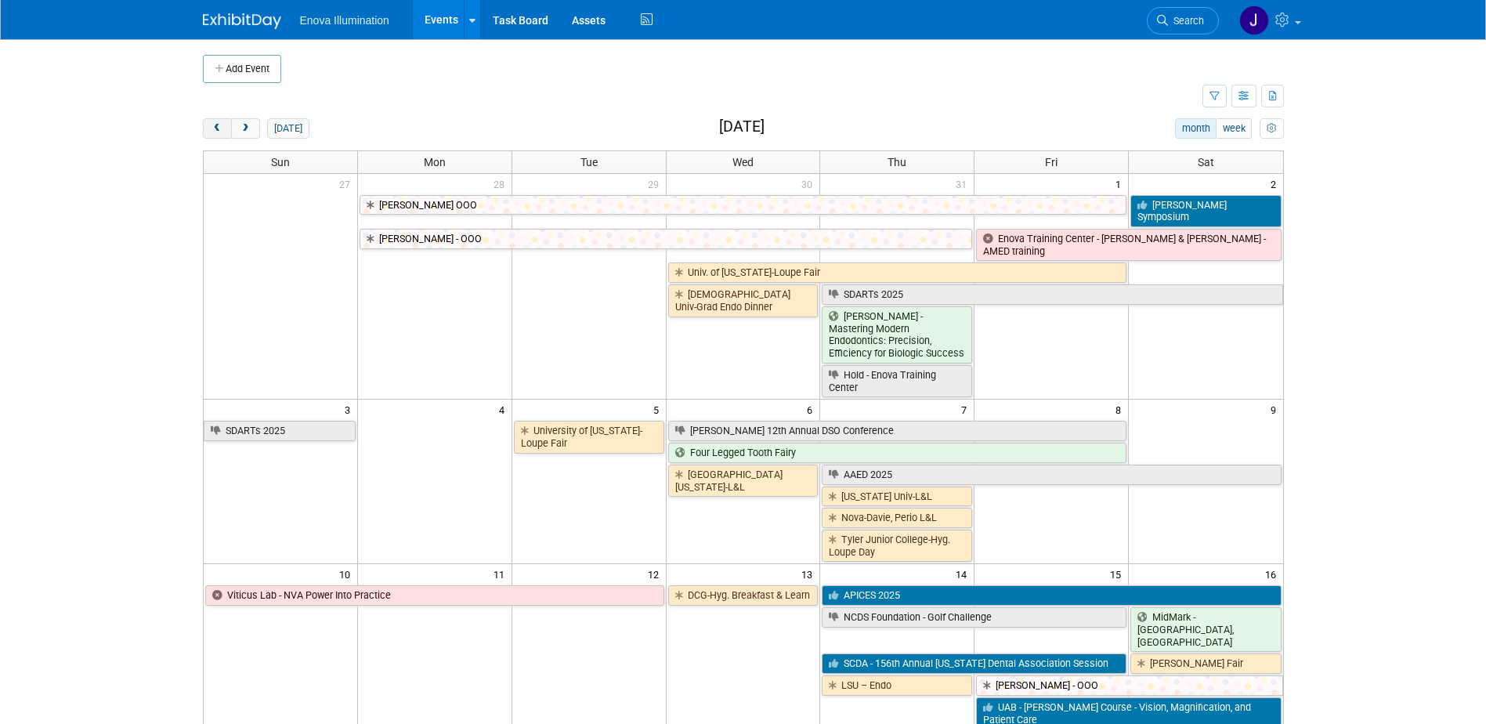
click at [217, 126] on span "prev" at bounding box center [218, 129] width 12 height 10
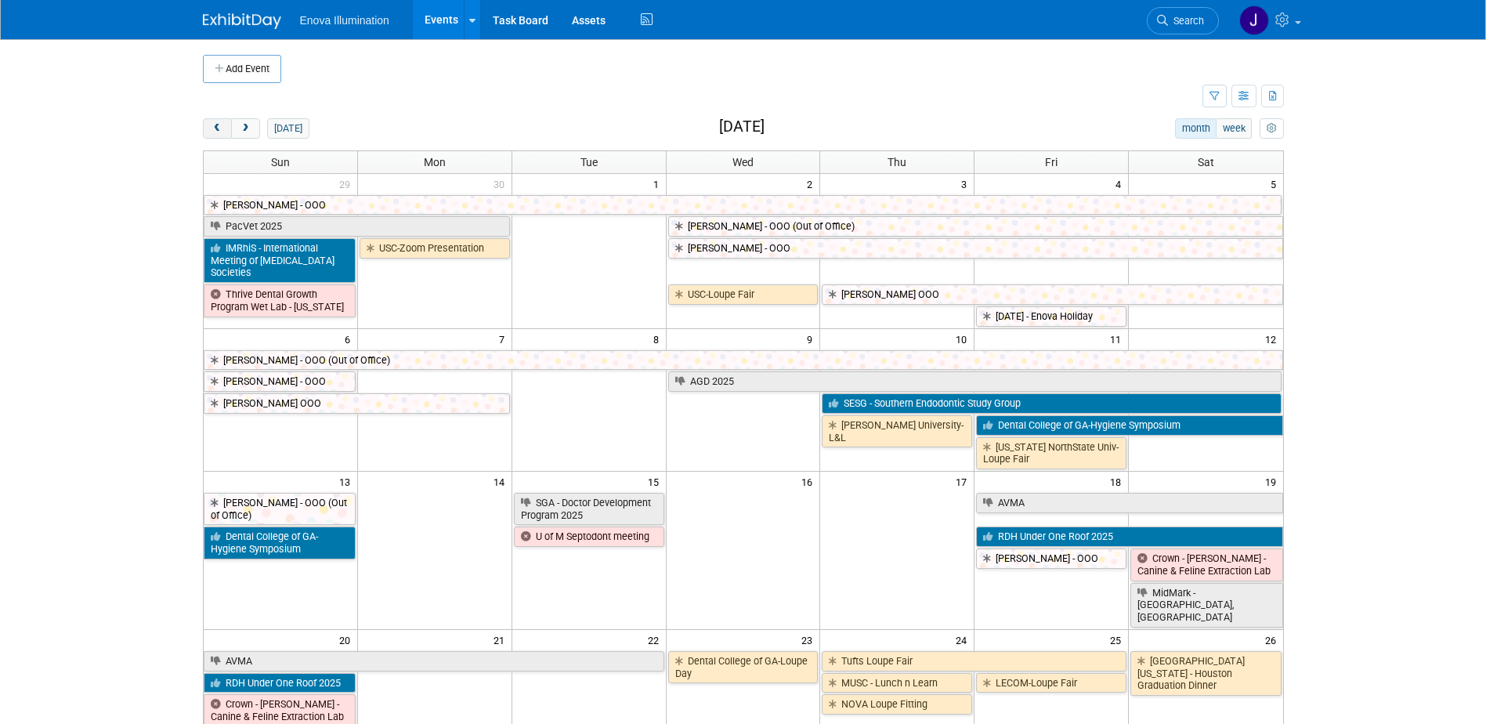
click at [217, 126] on span "prev" at bounding box center [218, 129] width 12 height 10
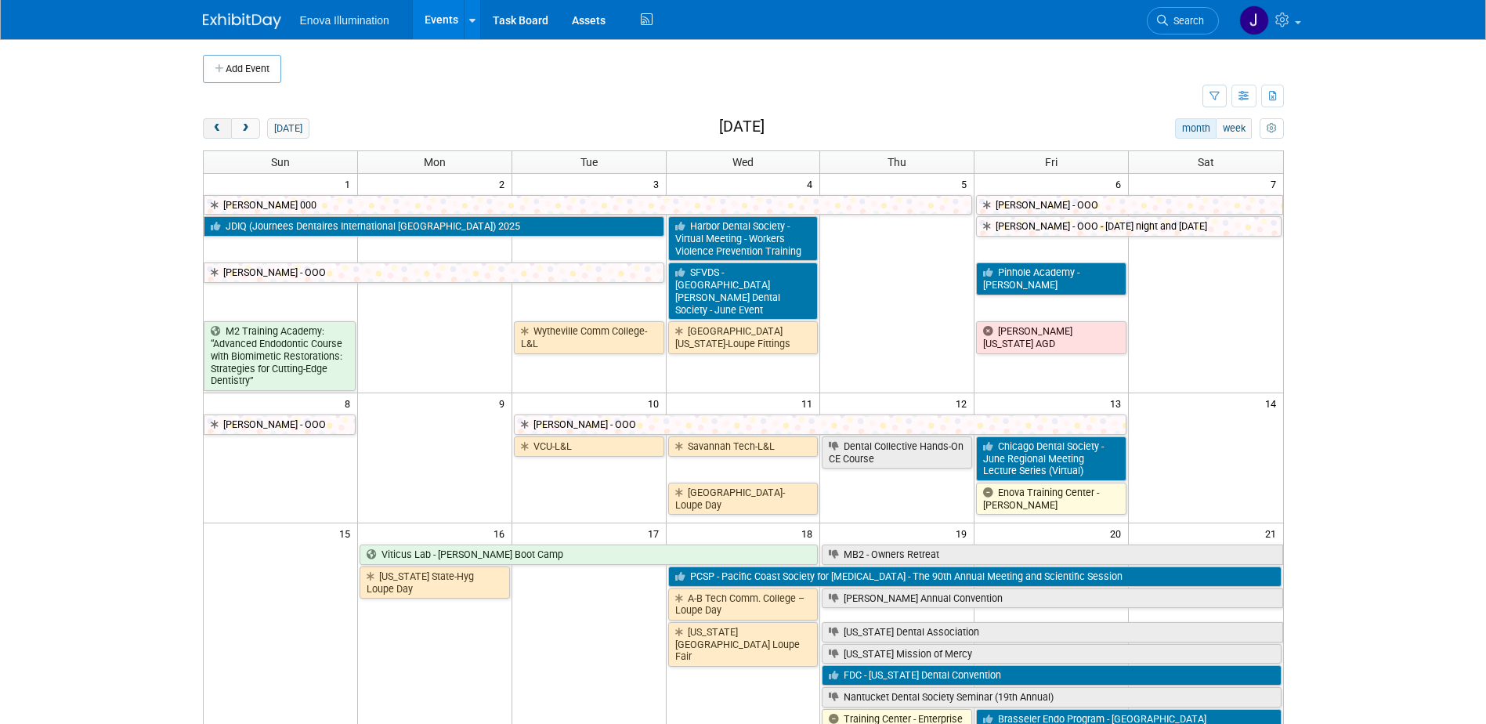
click at [217, 126] on span "prev" at bounding box center [218, 129] width 12 height 10
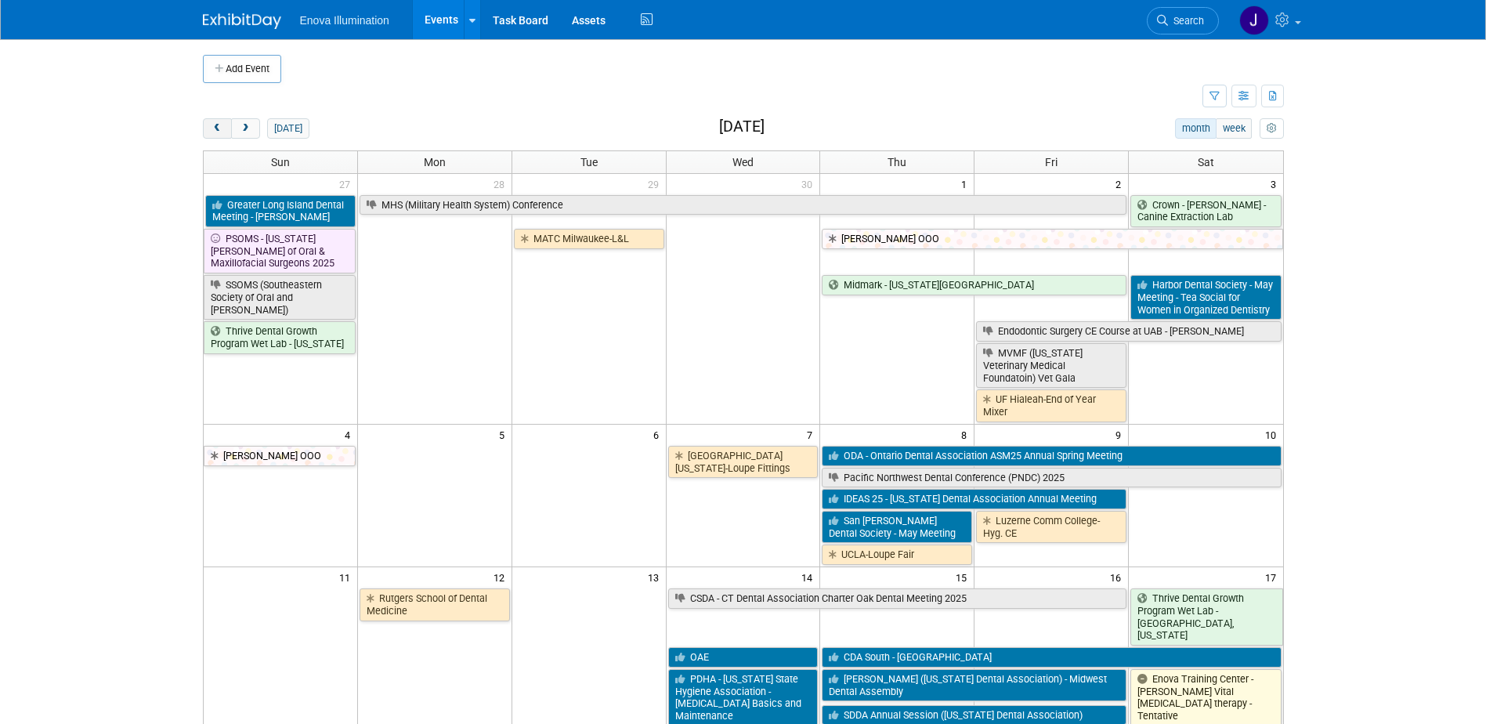
click at [217, 126] on span "prev" at bounding box center [218, 129] width 12 height 10
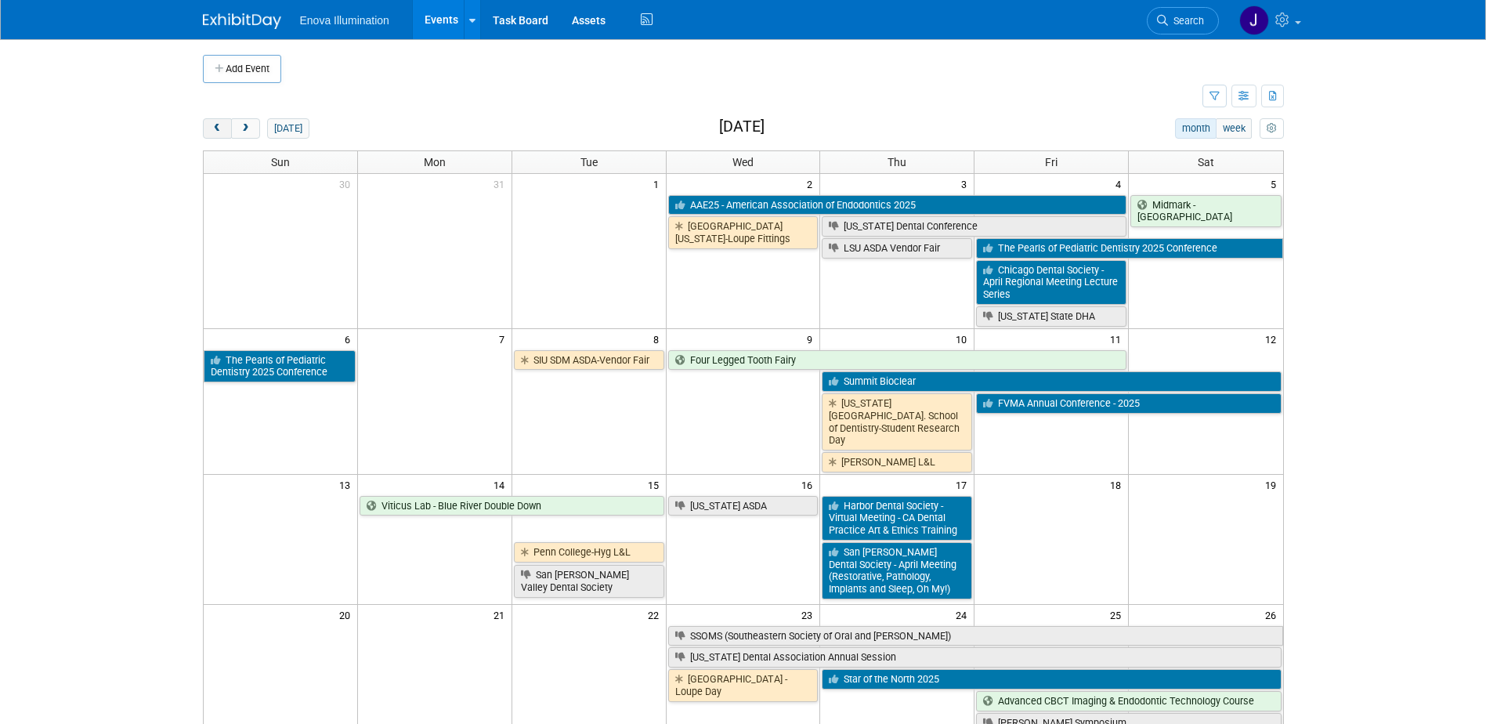
click at [217, 126] on span "prev" at bounding box center [218, 129] width 12 height 10
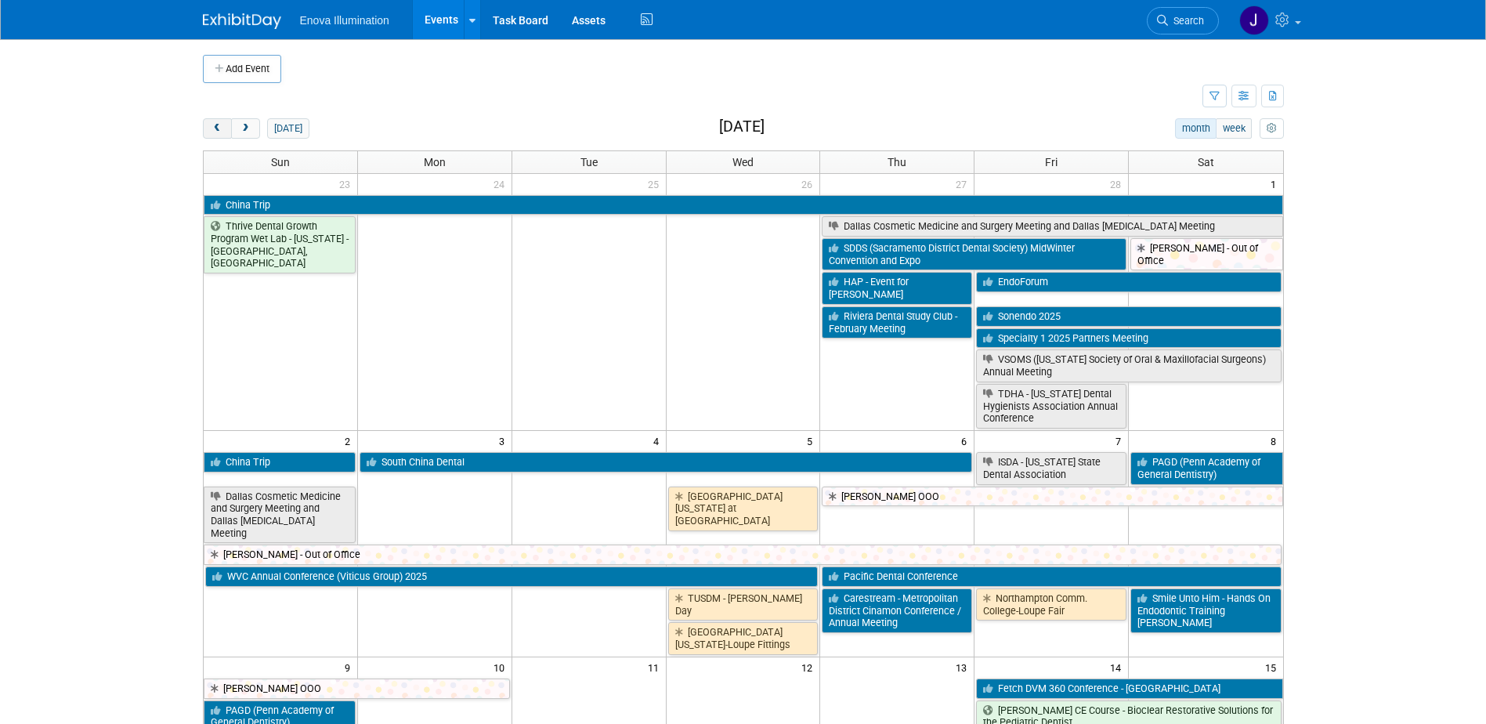
click at [217, 126] on span "prev" at bounding box center [218, 129] width 12 height 10
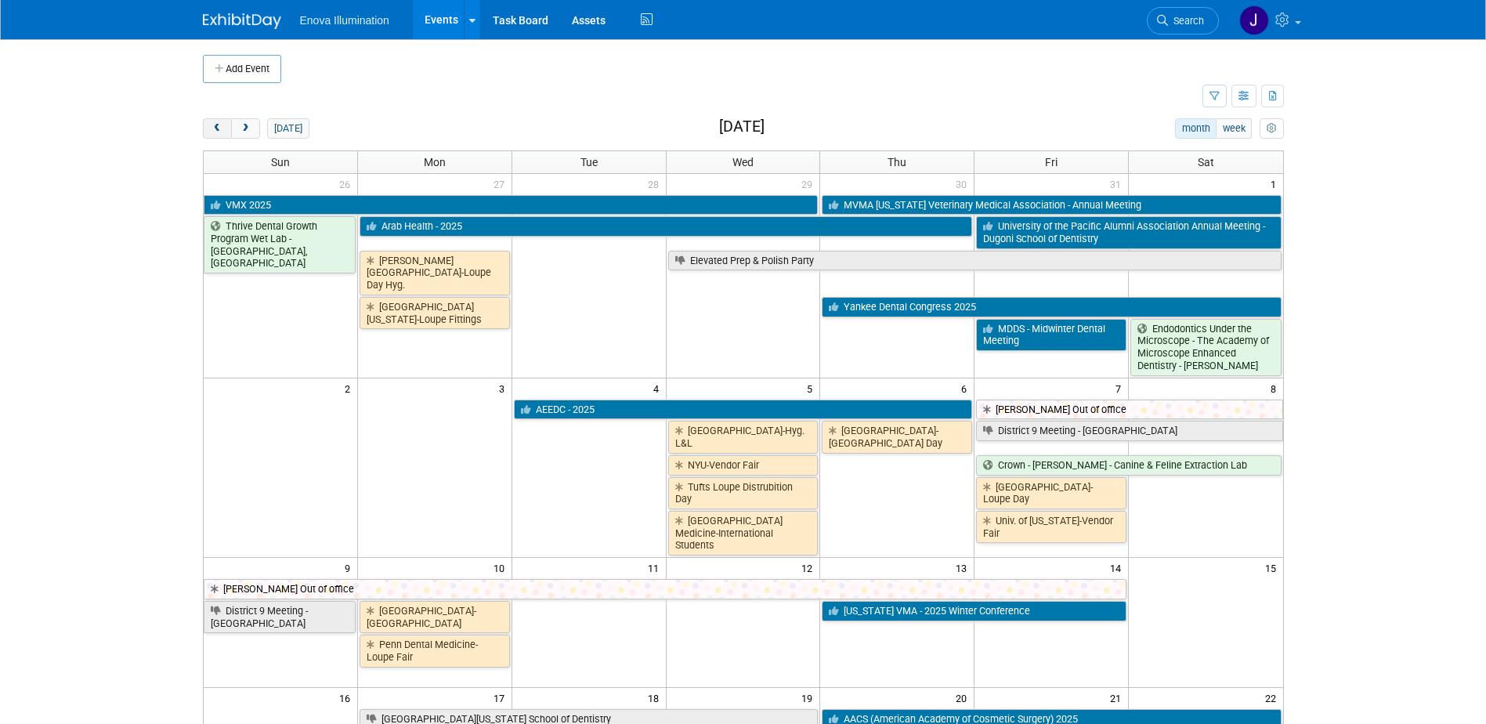
click at [217, 126] on span "prev" at bounding box center [218, 129] width 12 height 10
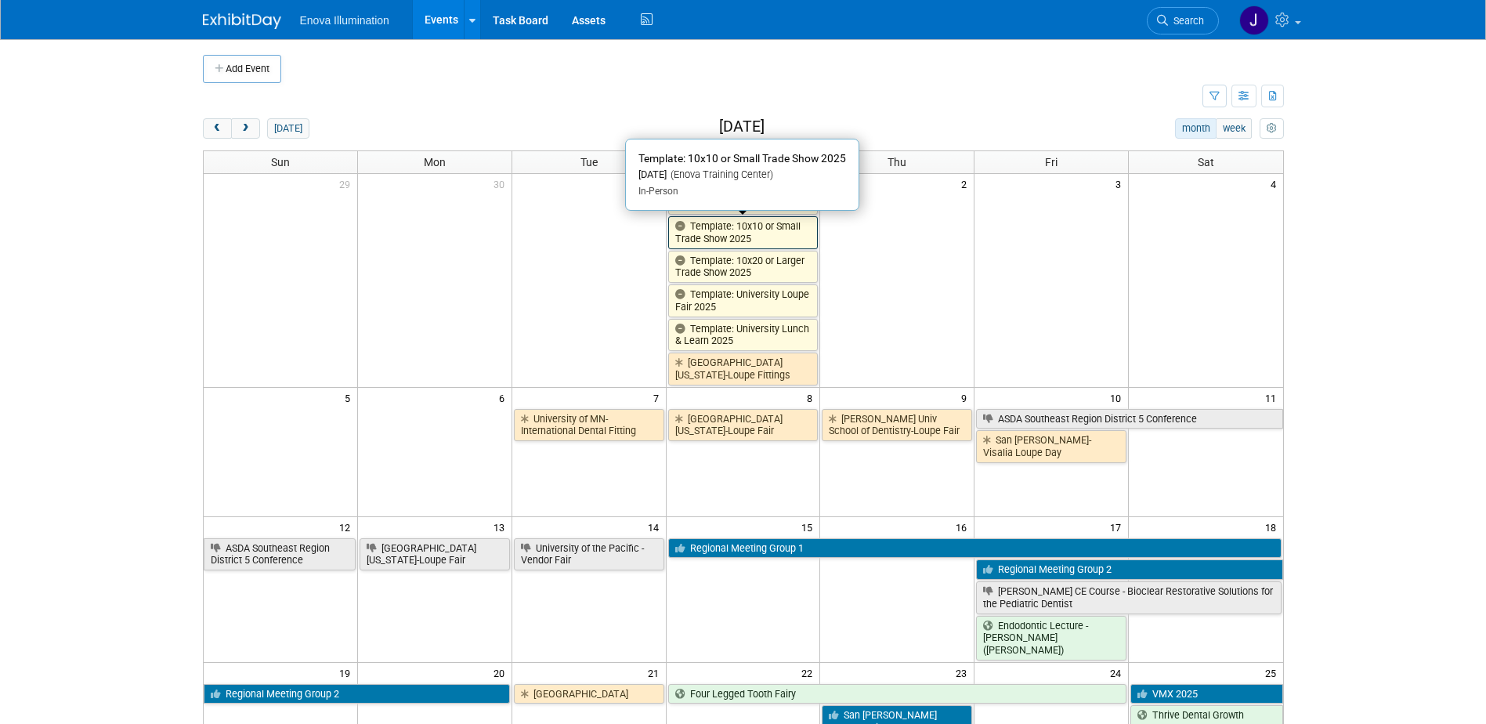
click at [694, 240] on link "Template: 10x10 or Small Trade Show 2025" at bounding box center [743, 232] width 150 height 32
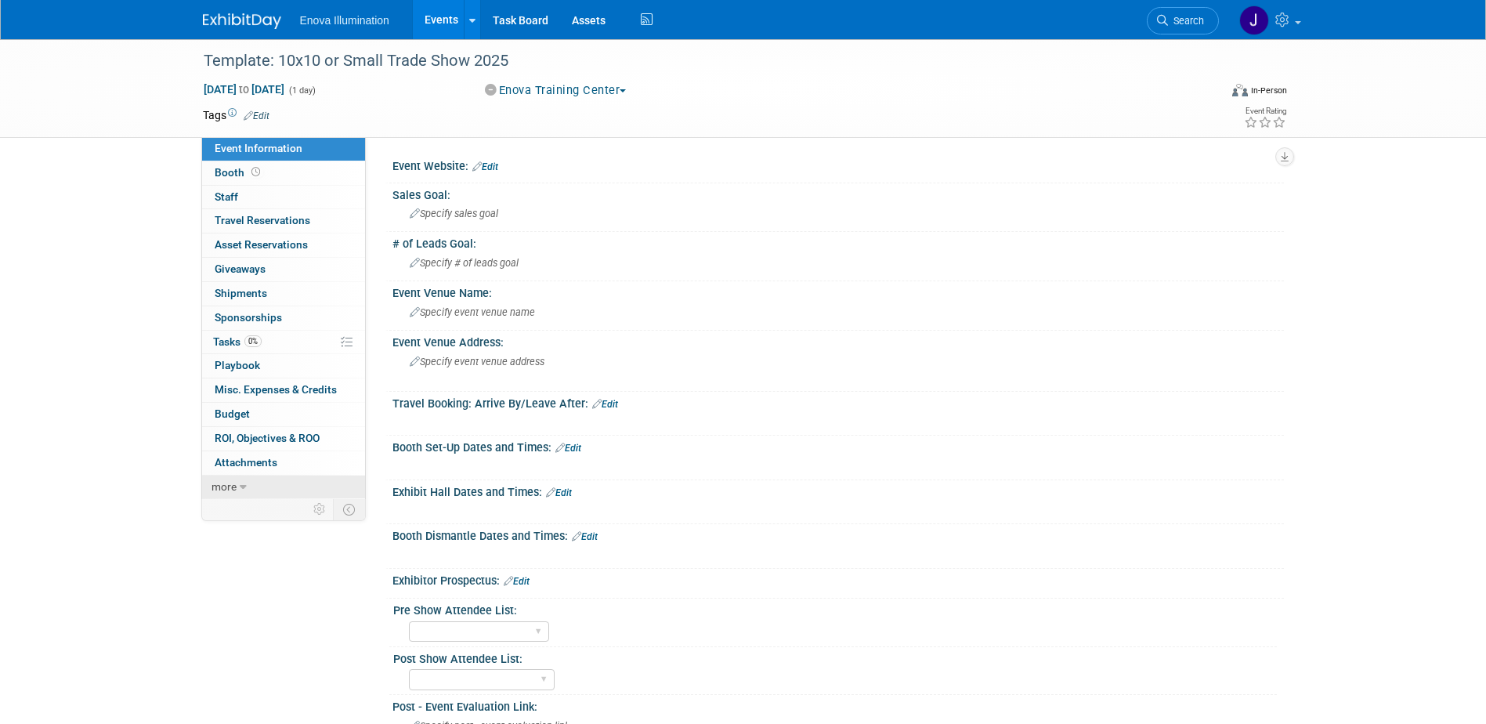
click at [273, 476] on link "more" at bounding box center [283, 488] width 163 height 24
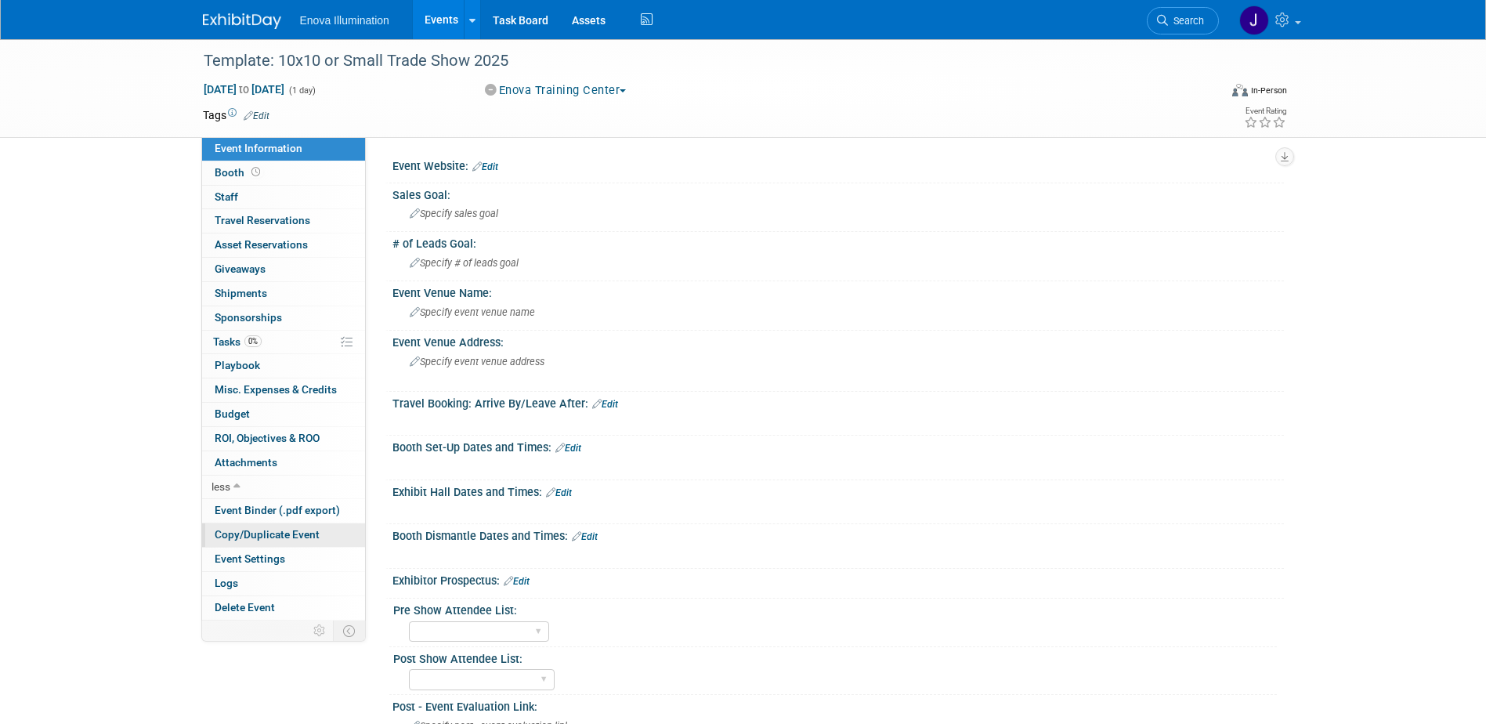
click at [281, 535] on span "Copy/Duplicate Event" at bounding box center [267, 534] width 105 height 13
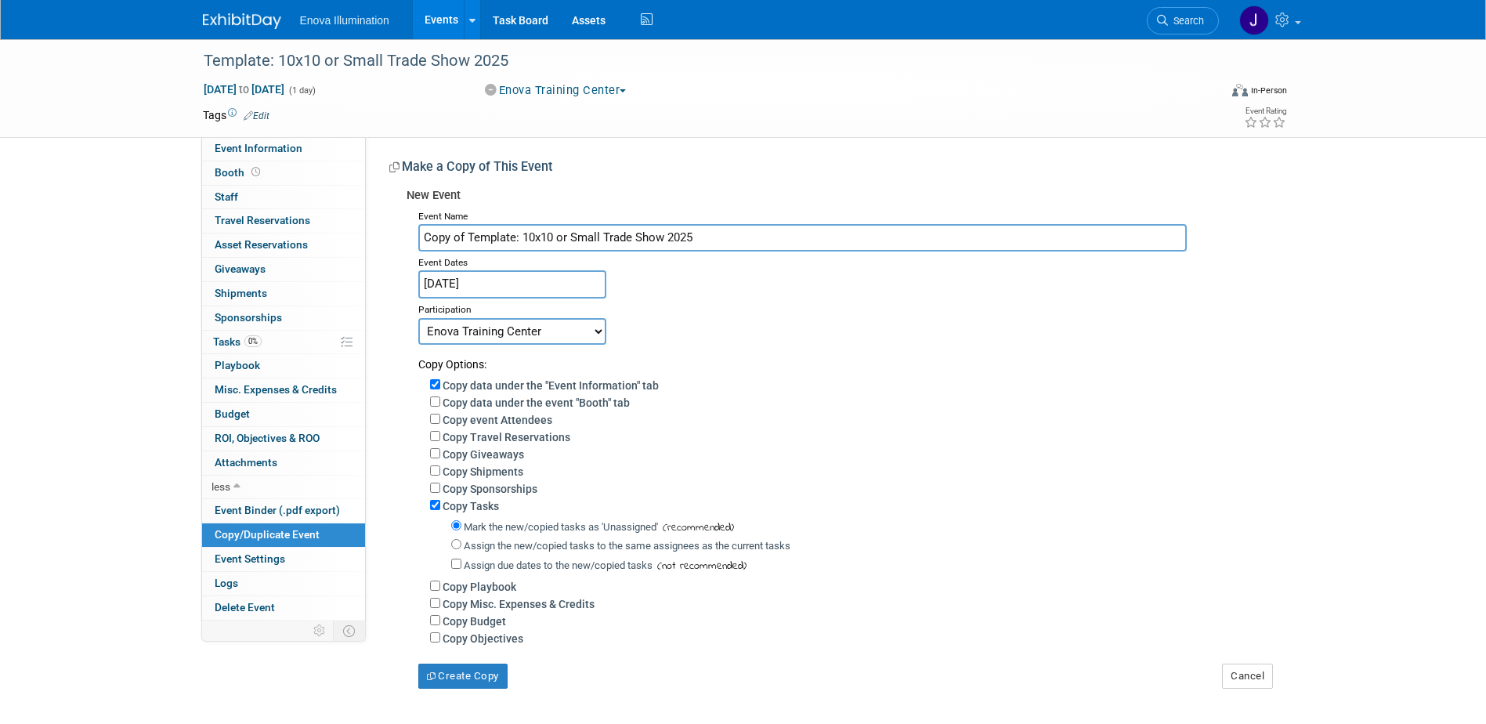
drag, startPoint x: 740, startPoint y: 234, endPoint x: 92, endPoint y: 181, distance: 650.8
click at [322, 196] on div "Event Information Event Info Booth Booth 0 Staff 0 Staff 0 Travel Reservations …" at bounding box center [743, 363] width 1105 height 649
type input "U"
type input "MUSC - ASDA Vendor Fair"
click at [466, 294] on body "Enova Illumination Events Add Event Bulk Upload Events Shareable Event Boards R…" at bounding box center [743, 362] width 1486 height 724
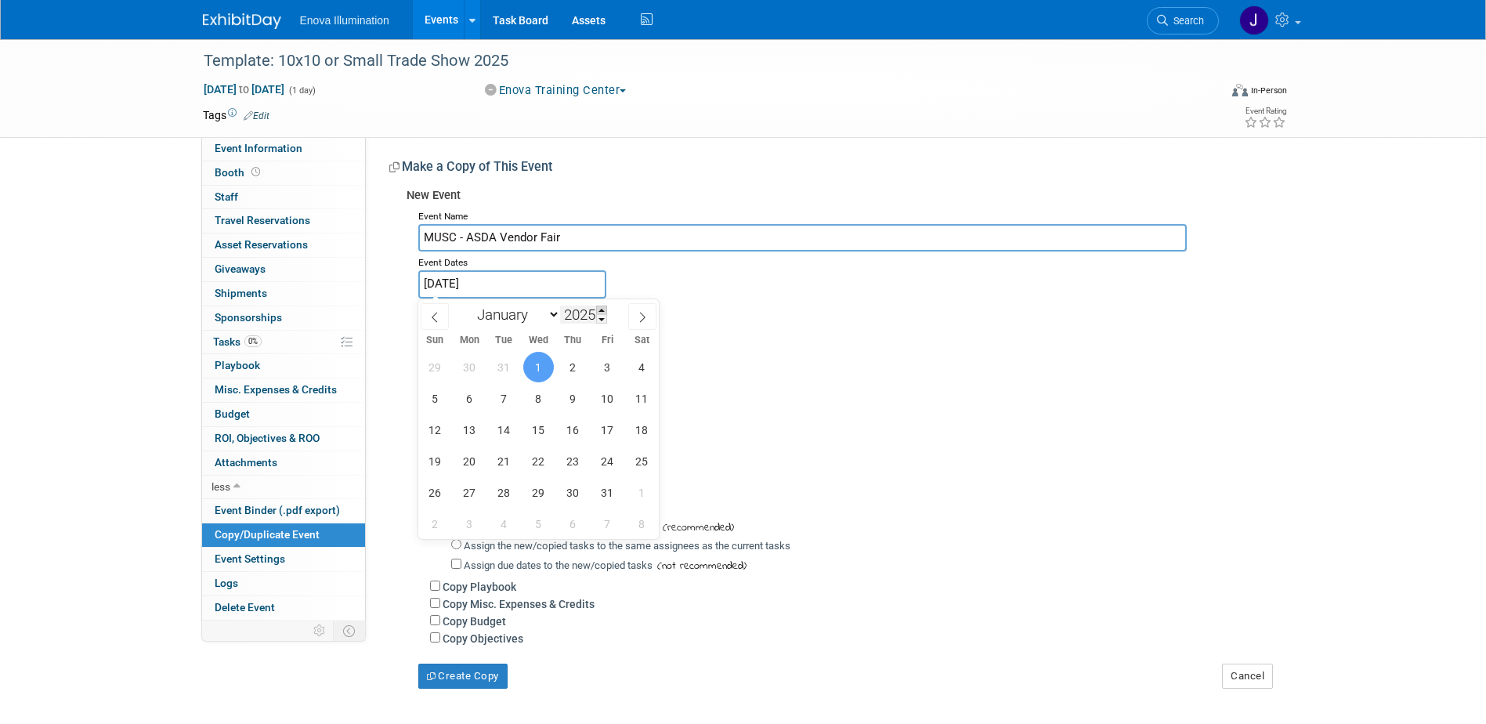
click at [602, 310] on span at bounding box center [601, 310] width 11 height 9
type input "2026"
click at [520, 320] on select "January February March April May June July August September October November De…" at bounding box center [515, 315] width 90 height 20
select select "1"
click at [470, 305] on select "January February March April May June July August September October November De…" at bounding box center [515, 315] width 90 height 20
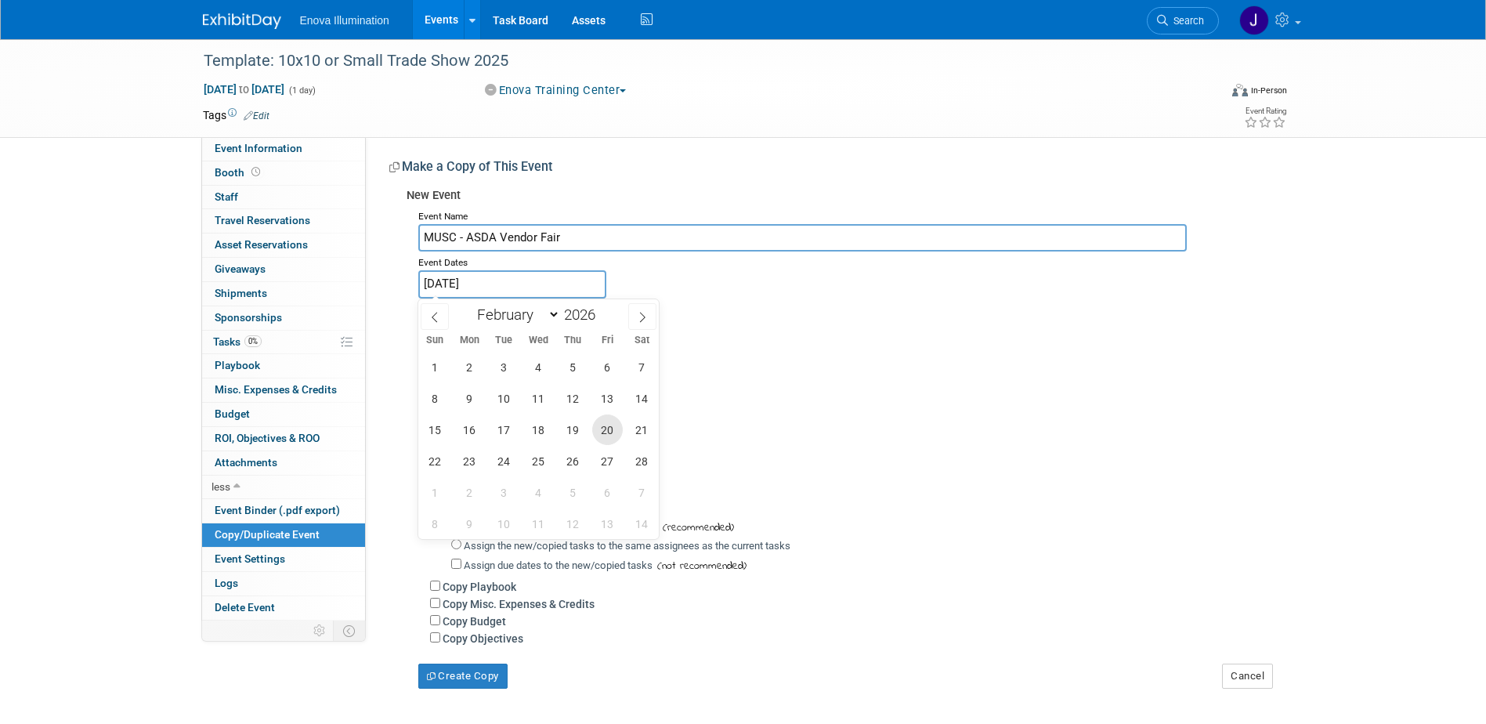
click at [602, 431] on span "20" at bounding box center [607, 429] width 31 height 31
type input "Feb 20, 2026"
click at [602, 431] on span "20" at bounding box center [607, 429] width 31 height 31
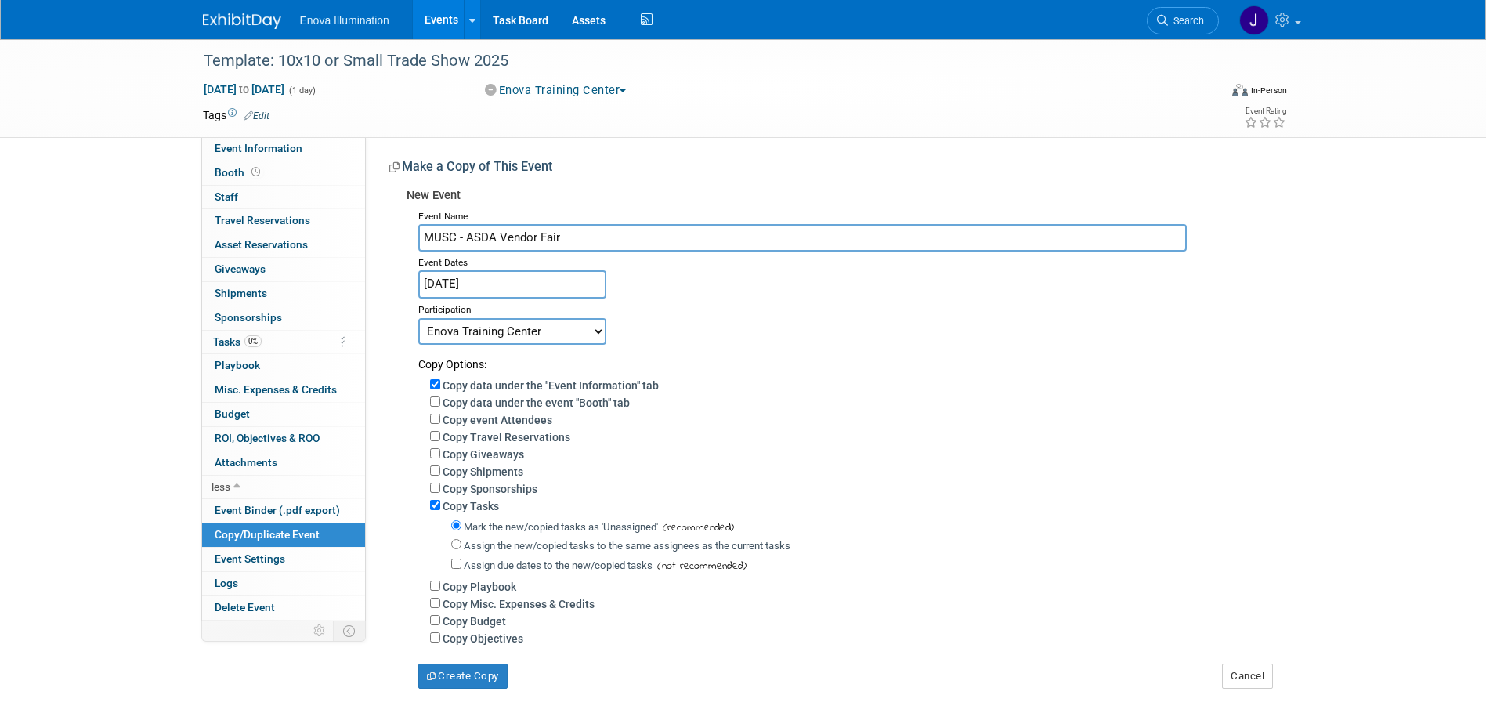
click at [480, 334] on select "Committed Considering Not Going Canceled Enova Training Center University Event…" at bounding box center [512, 331] width 188 height 27
select select "103"
click at [418, 318] on select "Committed Considering Not Going Canceled Enova Training Center University Event…" at bounding box center [512, 331] width 188 height 27
click at [455, 549] on input "Assign the new/copied tasks to the same assignees as the current tasks" at bounding box center [456, 544] width 10 height 10
radio input "true"
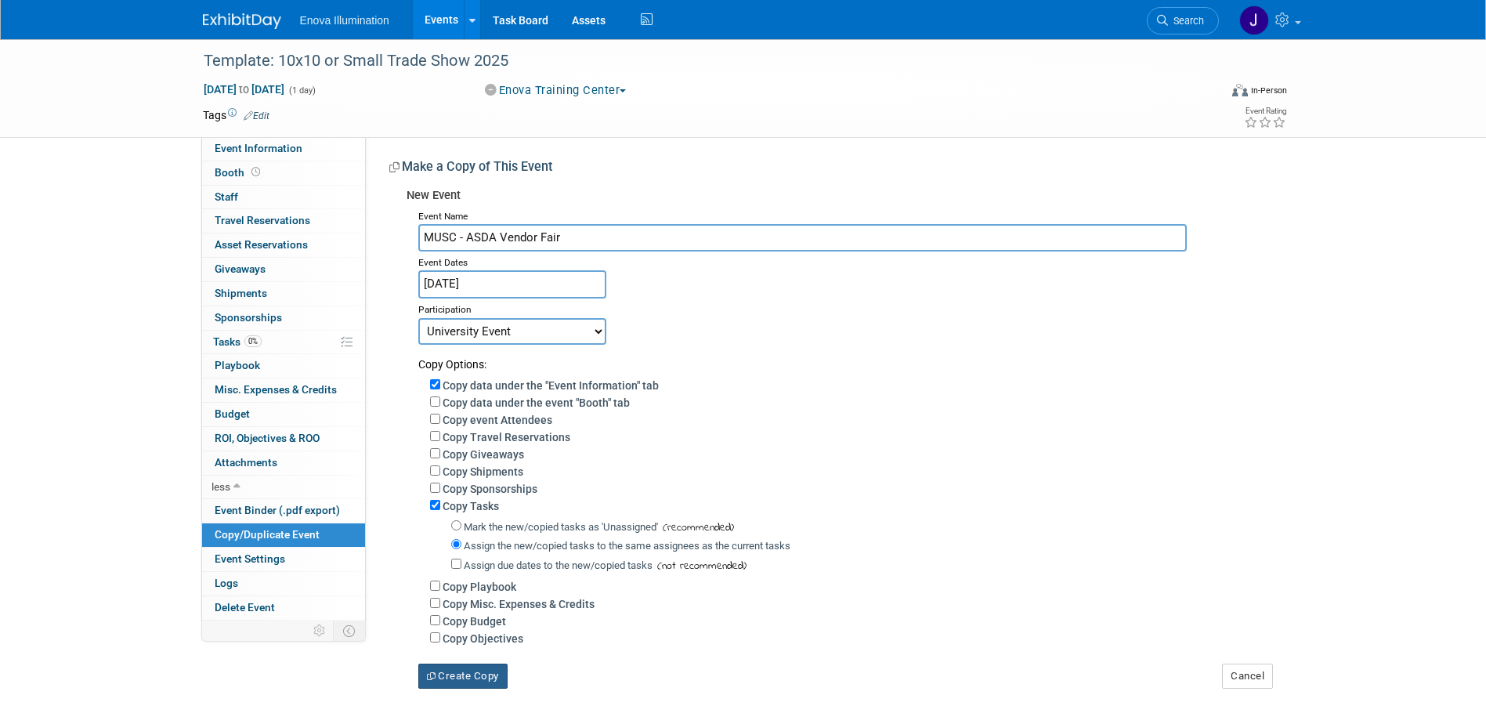
click at [468, 676] on button "Create Copy" at bounding box center [462, 676] width 89 height 25
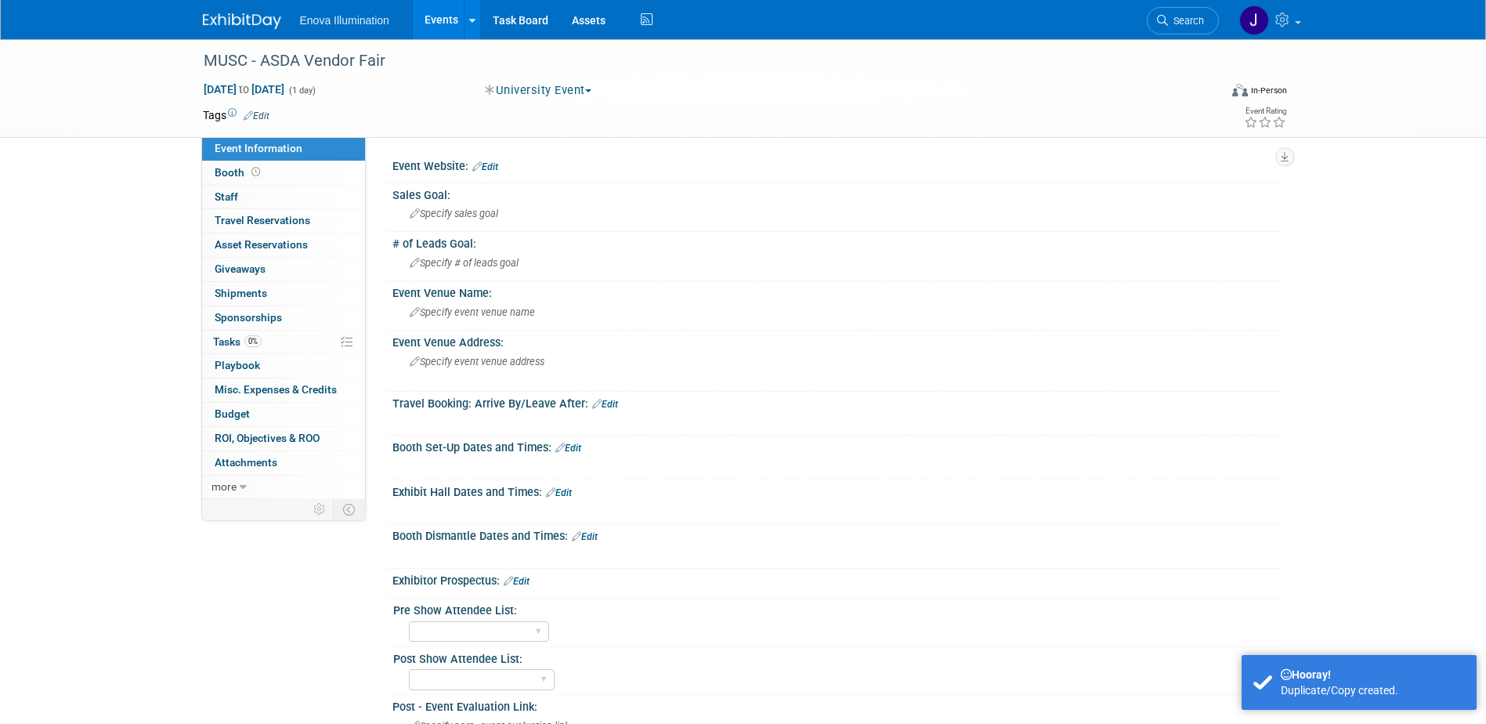
click at [566, 491] on link "Edit" at bounding box center [559, 492] width 26 height 11
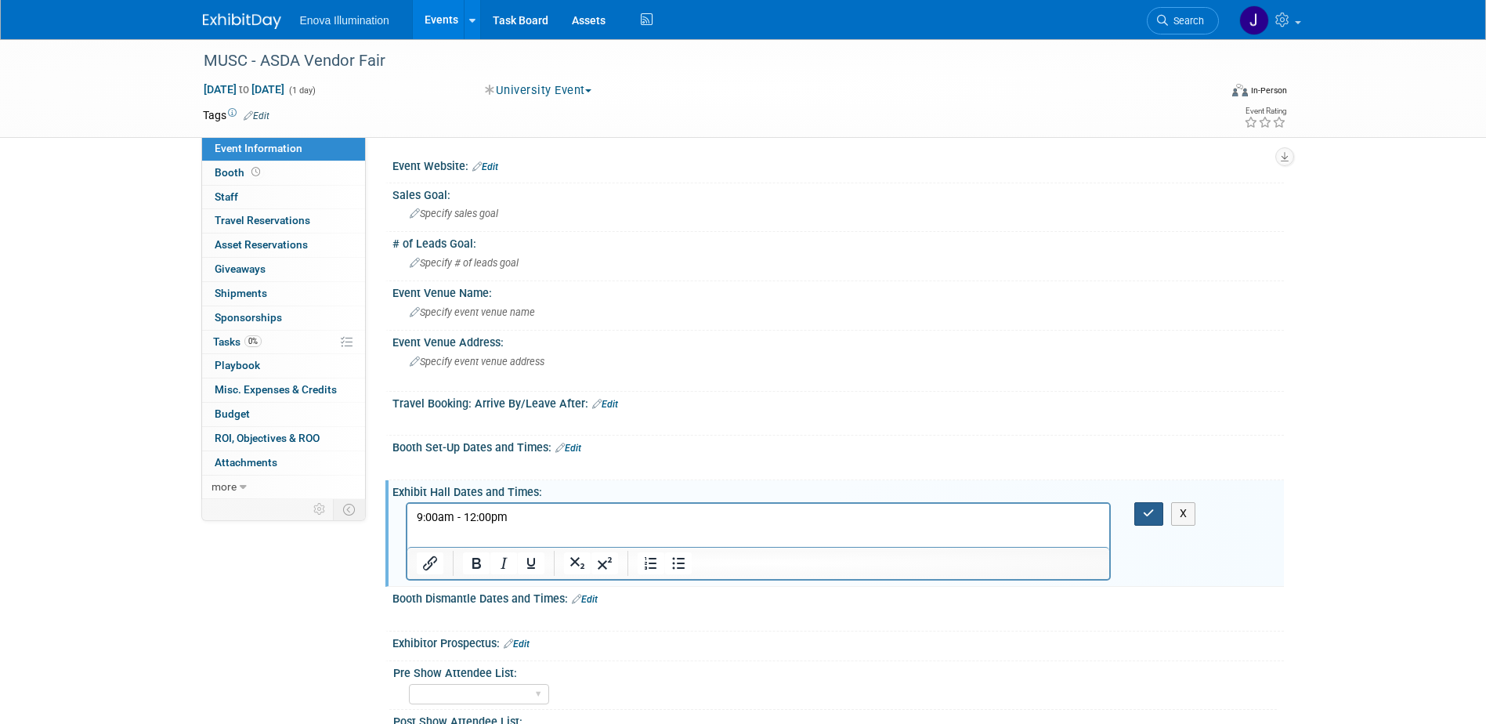
click at [1158, 514] on button "button" at bounding box center [1148, 513] width 29 height 23
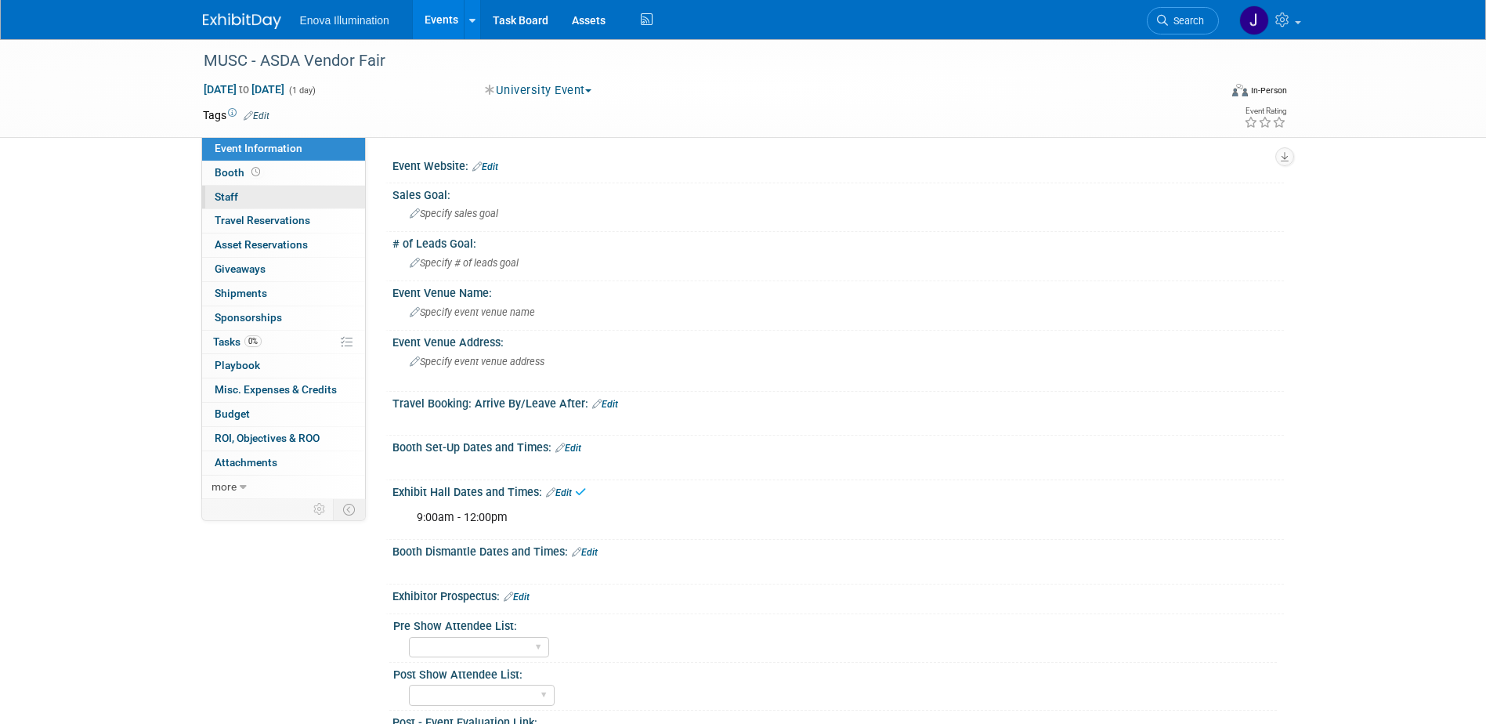
click at [267, 197] on link "0 Staff 0" at bounding box center [283, 198] width 163 height 24
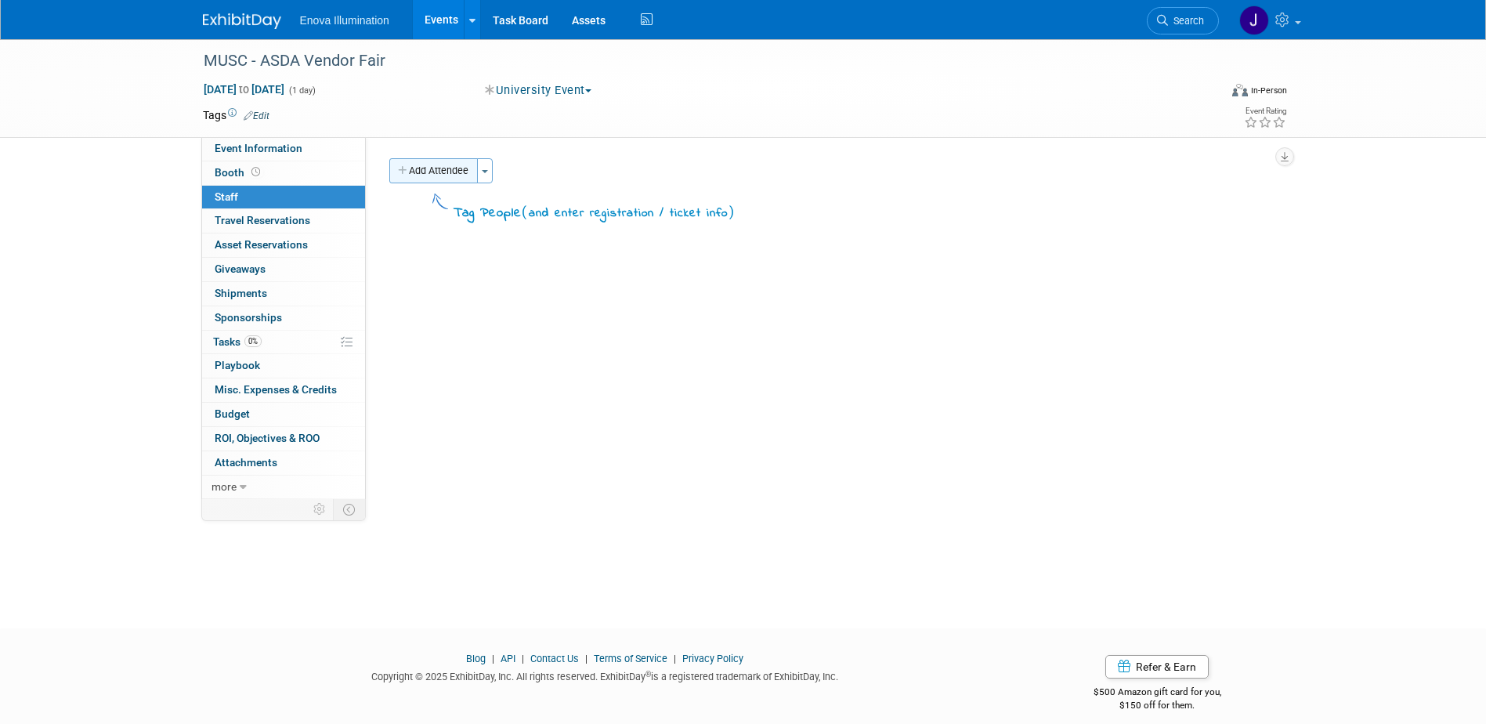
click at [421, 174] on button "Add Attendee" at bounding box center [433, 170] width 89 height 25
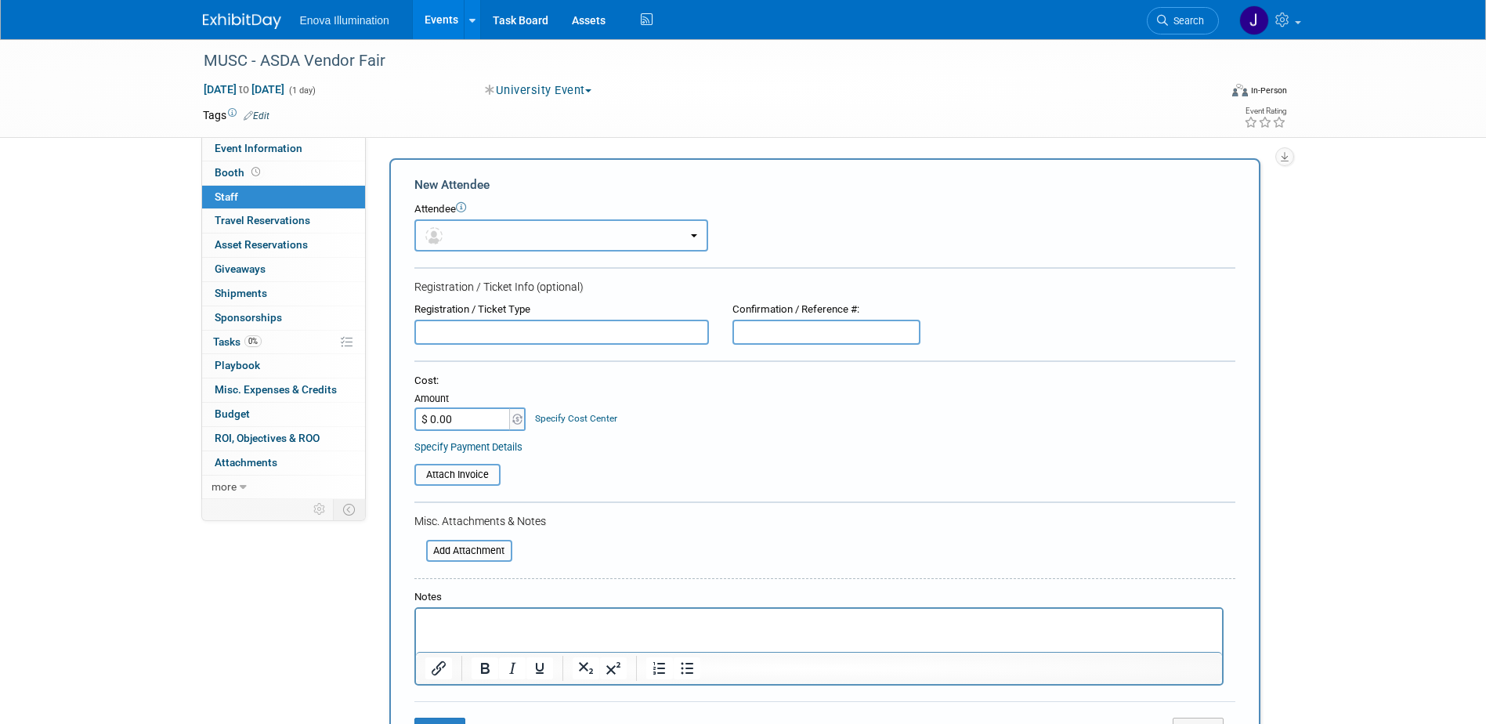
click at [435, 228] on img "button" at bounding box center [433, 235] width 17 height 17
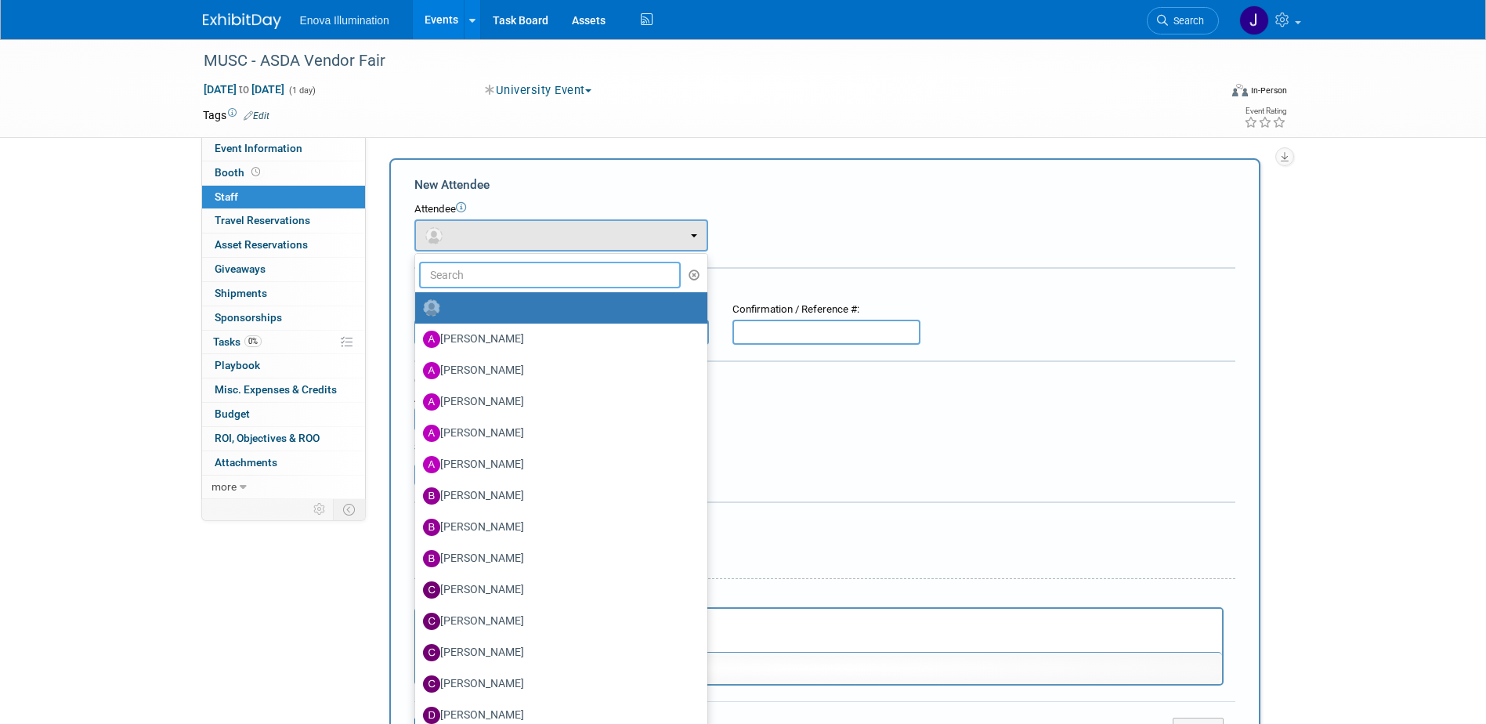
click at [443, 273] on input "text" at bounding box center [550, 275] width 262 height 27
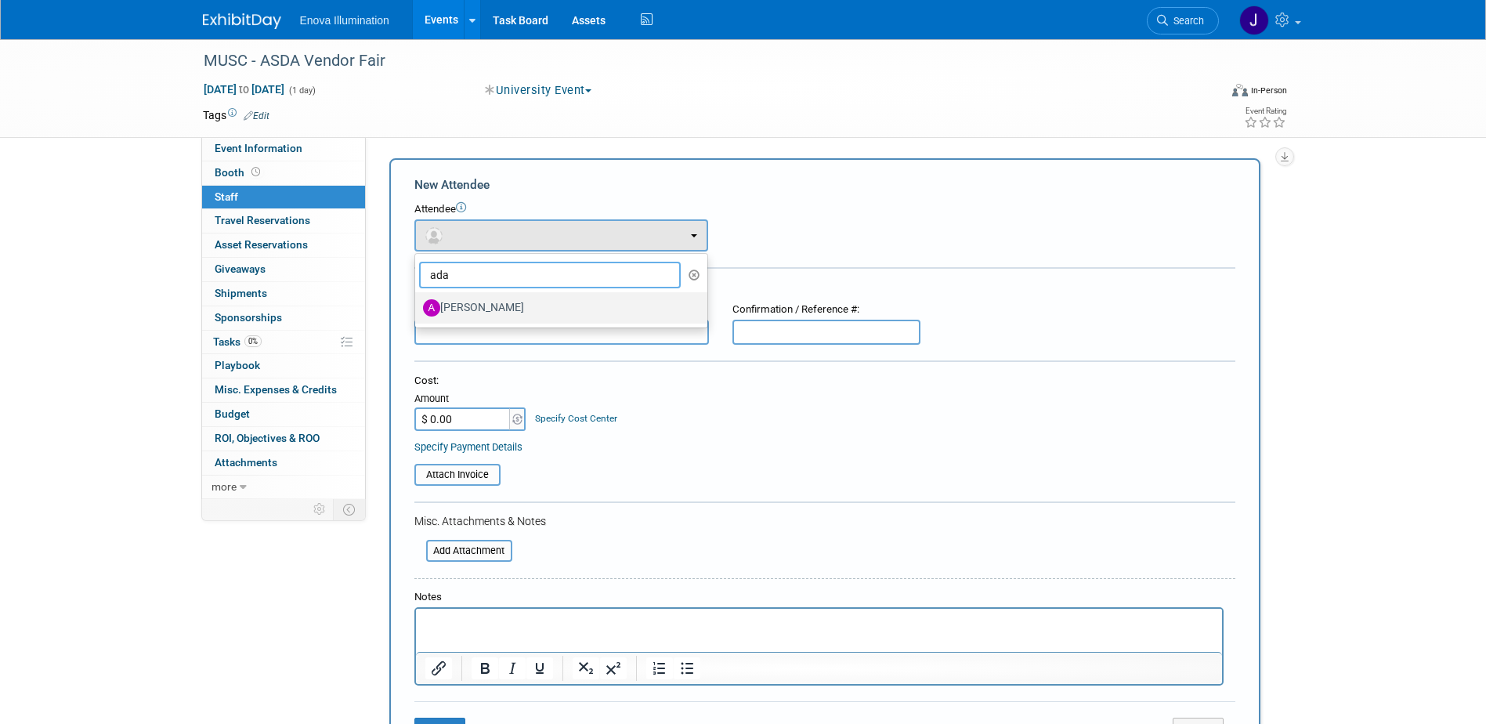
type input "ada"
click at [464, 313] on label "[PERSON_NAME]" at bounding box center [557, 307] width 269 height 25
click at [418, 311] on input "[PERSON_NAME]" at bounding box center [412, 306] width 10 height 10
select select "883f5e72-5c67-4bed-bab6-374b8204424d"
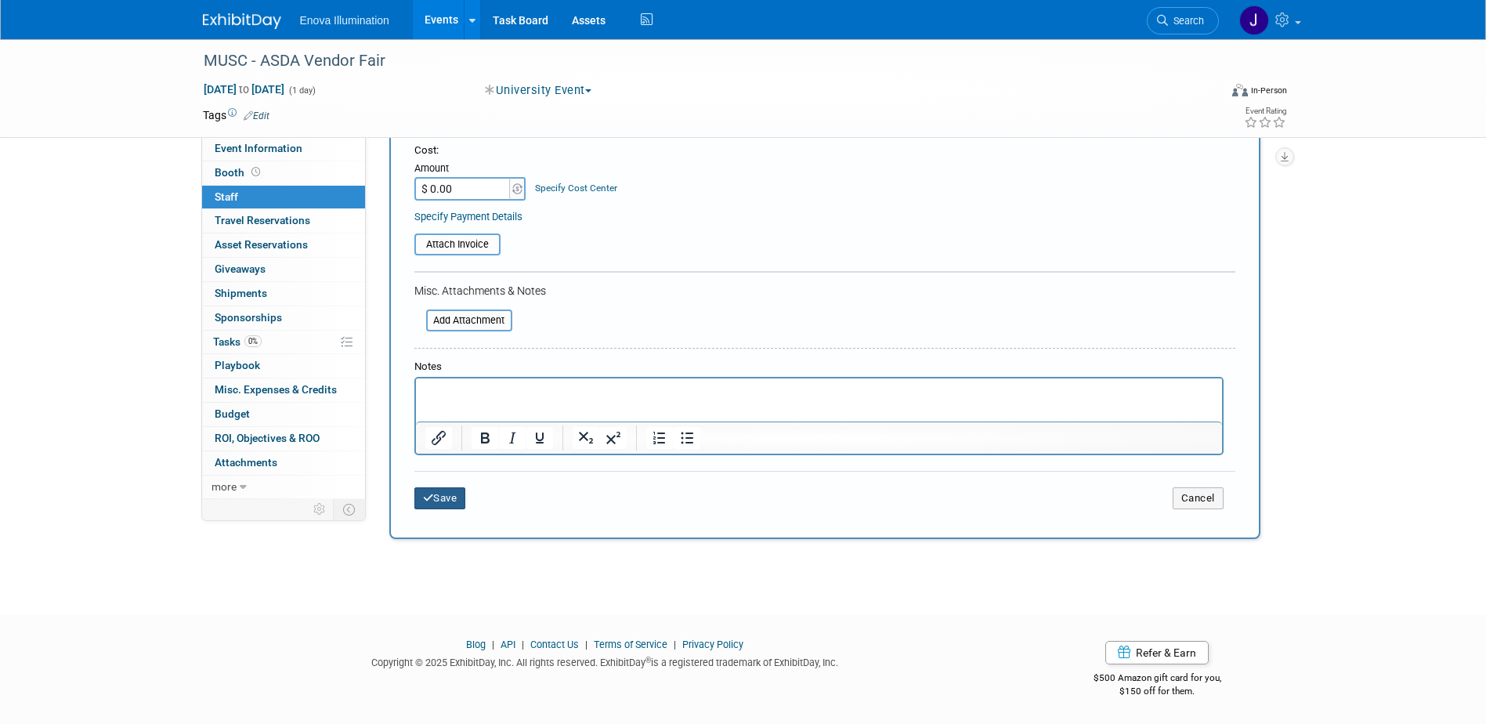
click at [436, 499] on button "Save" at bounding box center [440, 498] width 52 height 22
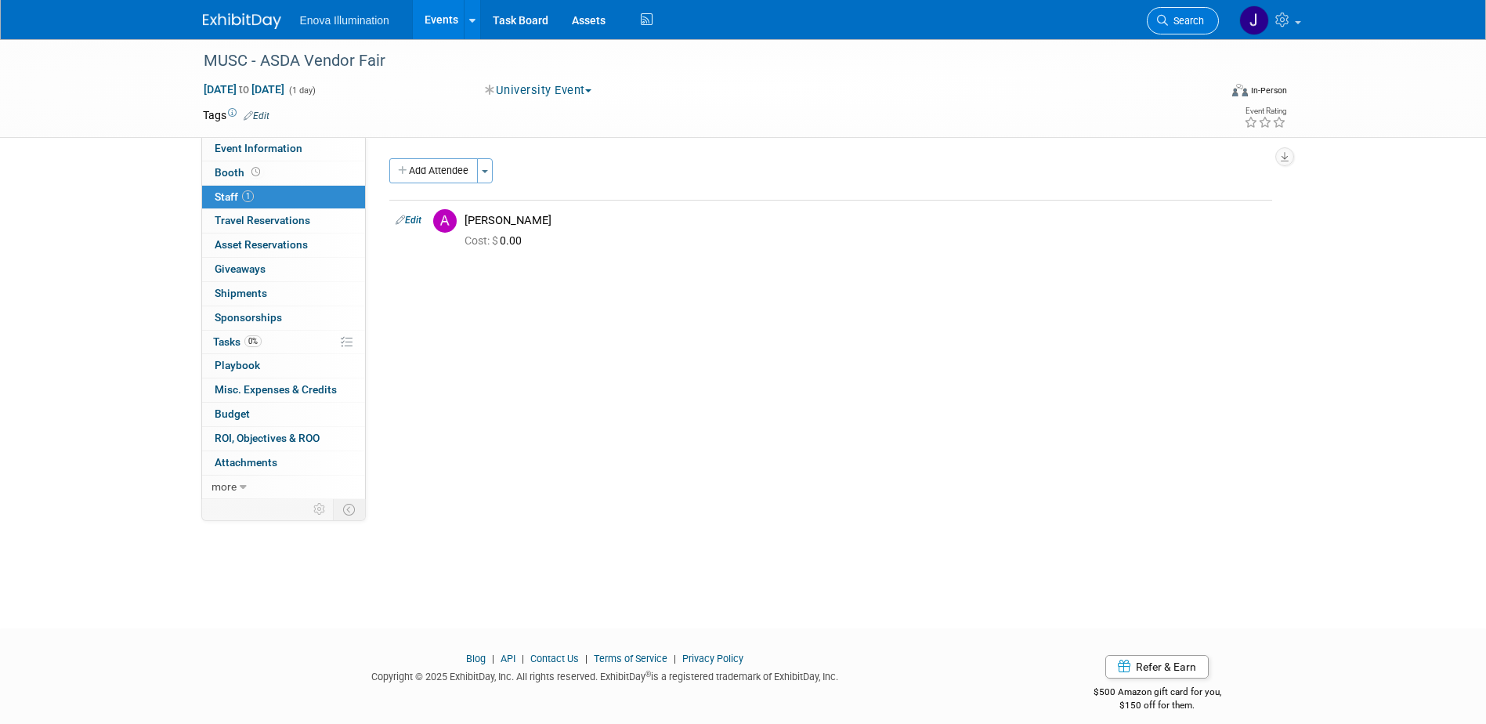
click at [1186, 13] on link "Search" at bounding box center [1183, 20] width 72 height 27
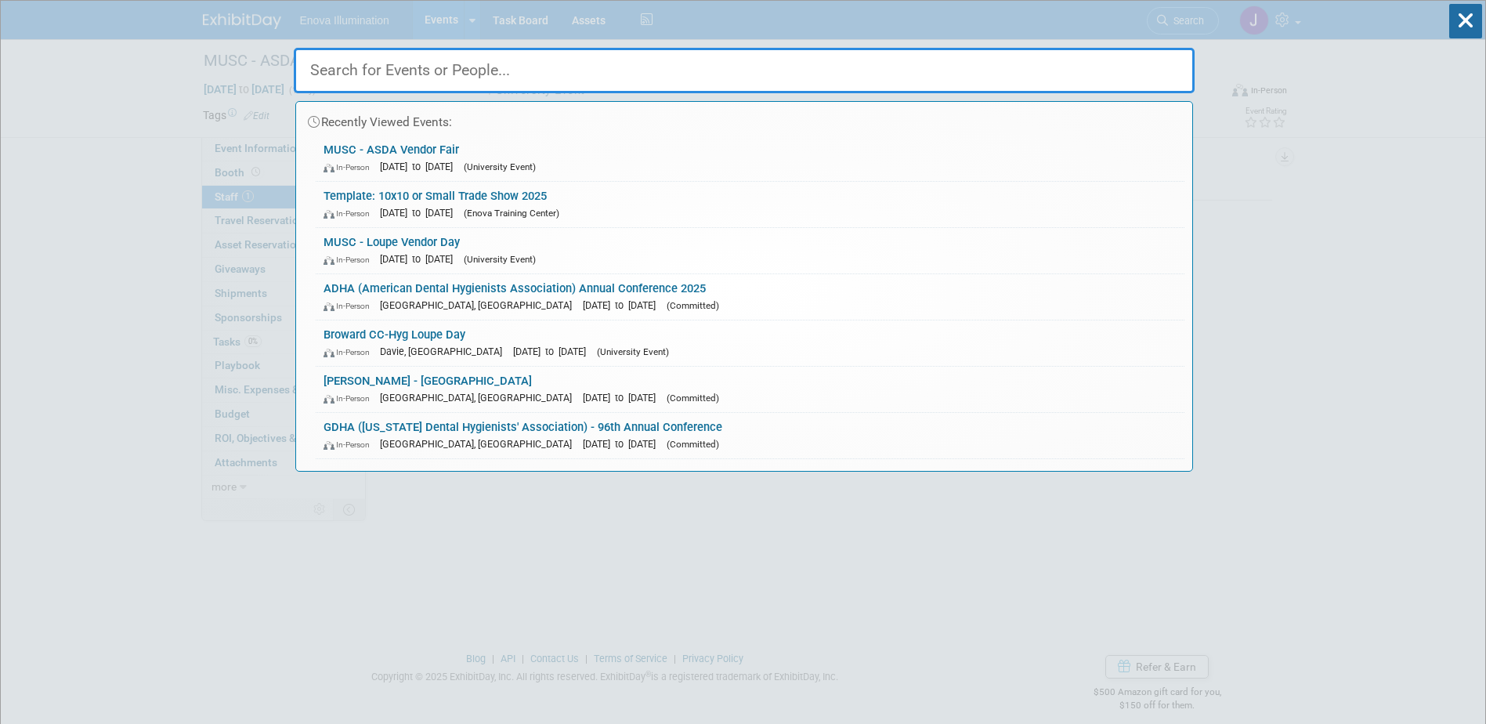
click at [1031, 74] on input "text" at bounding box center [744, 70] width 901 height 45
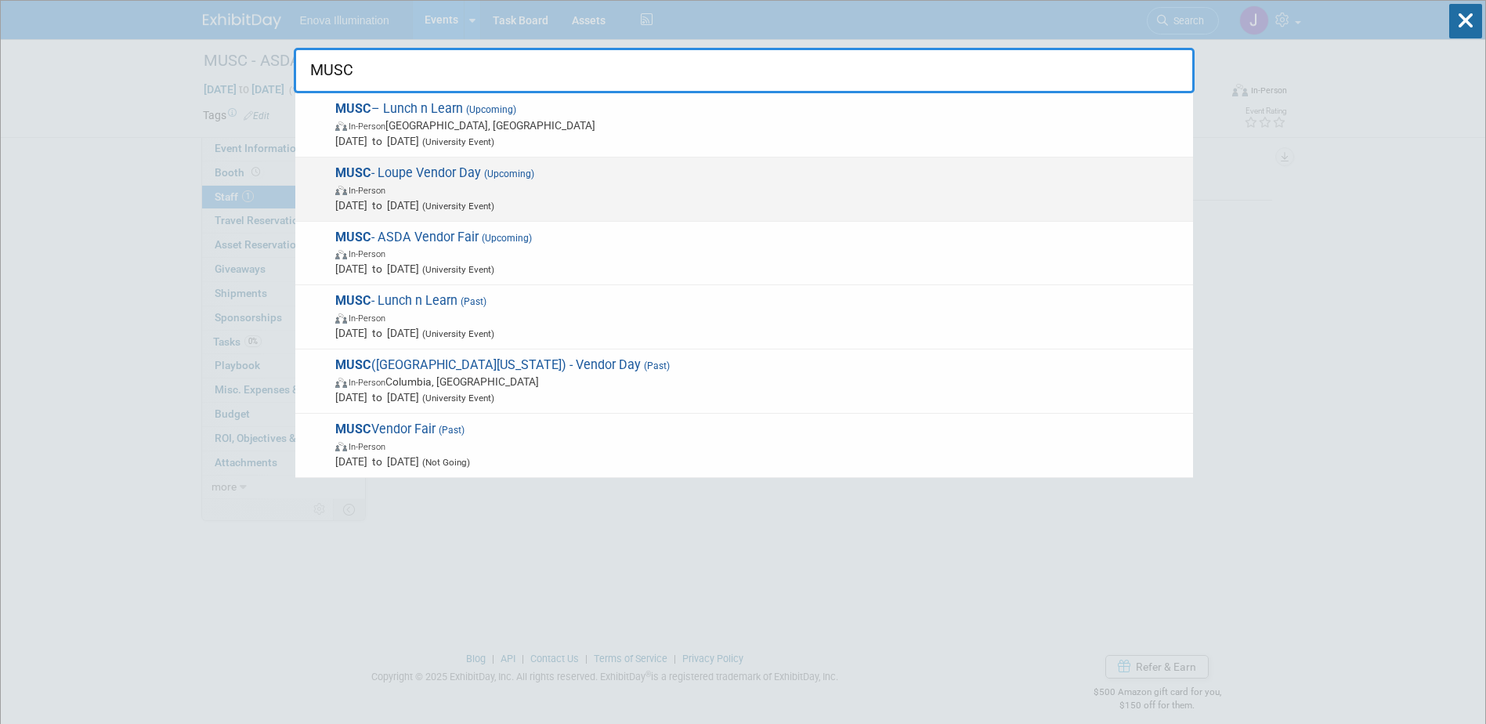
type input "MUSC"
click at [370, 186] on span "In-Person" at bounding box center [367, 191] width 37 height 10
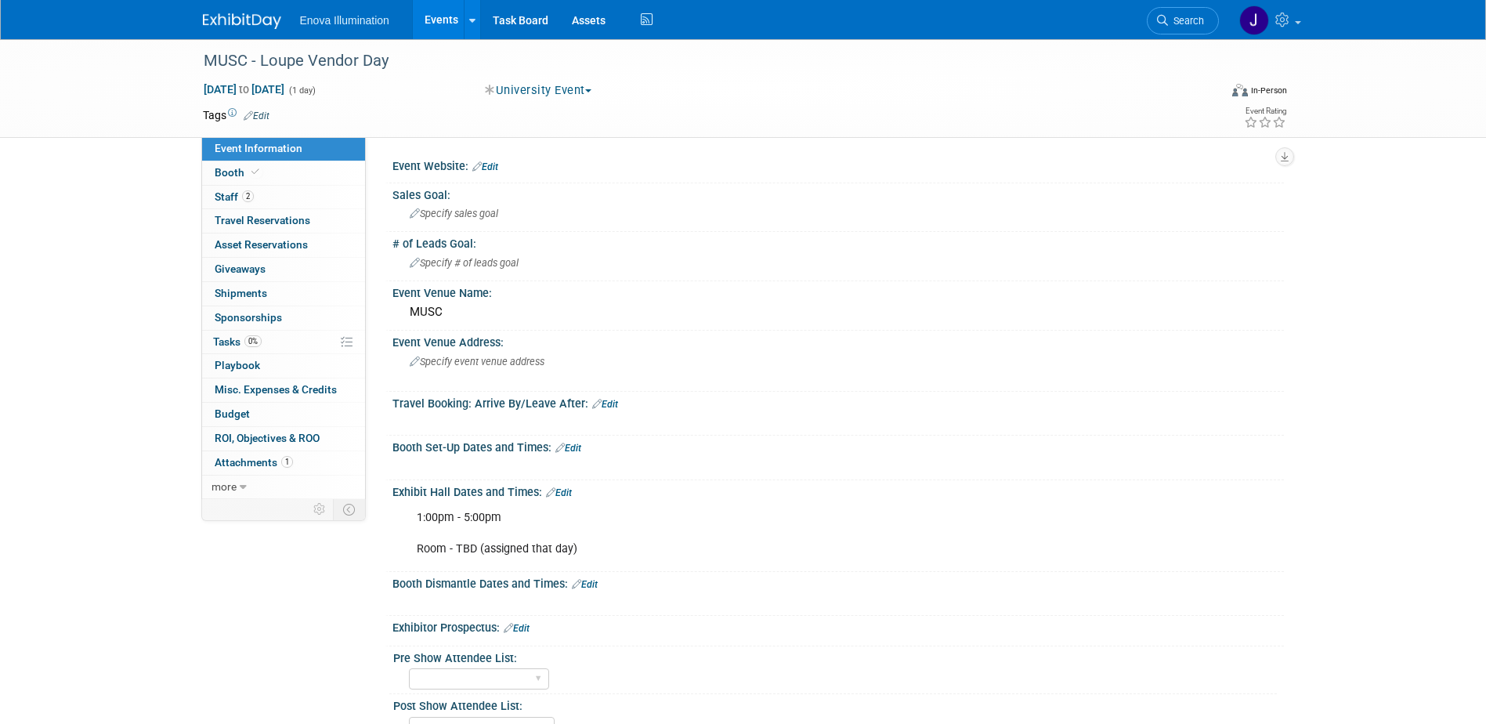
click at [278, 164] on link "Booth" at bounding box center [283, 173] width 163 height 24
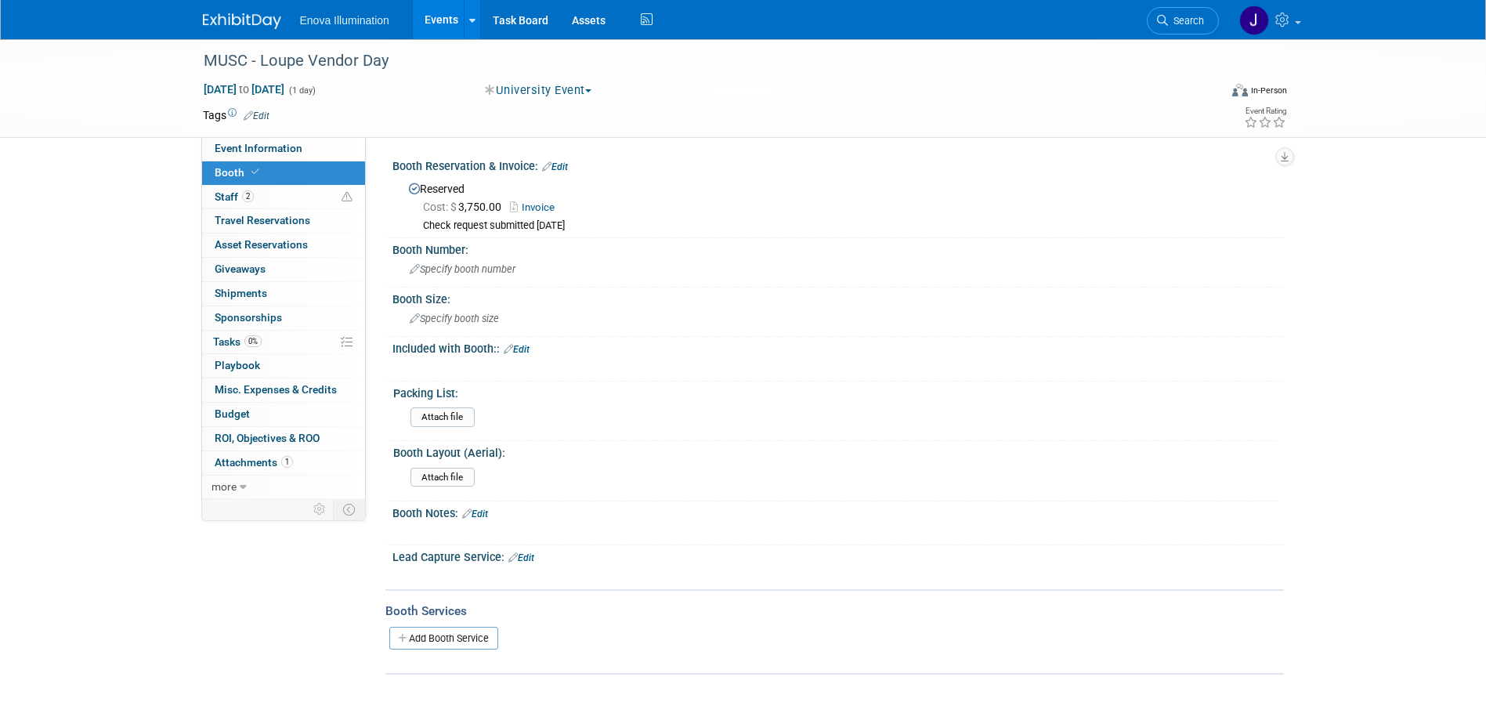
click at [554, 168] on link "Edit" at bounding box center [555, 166] width 26 height 11
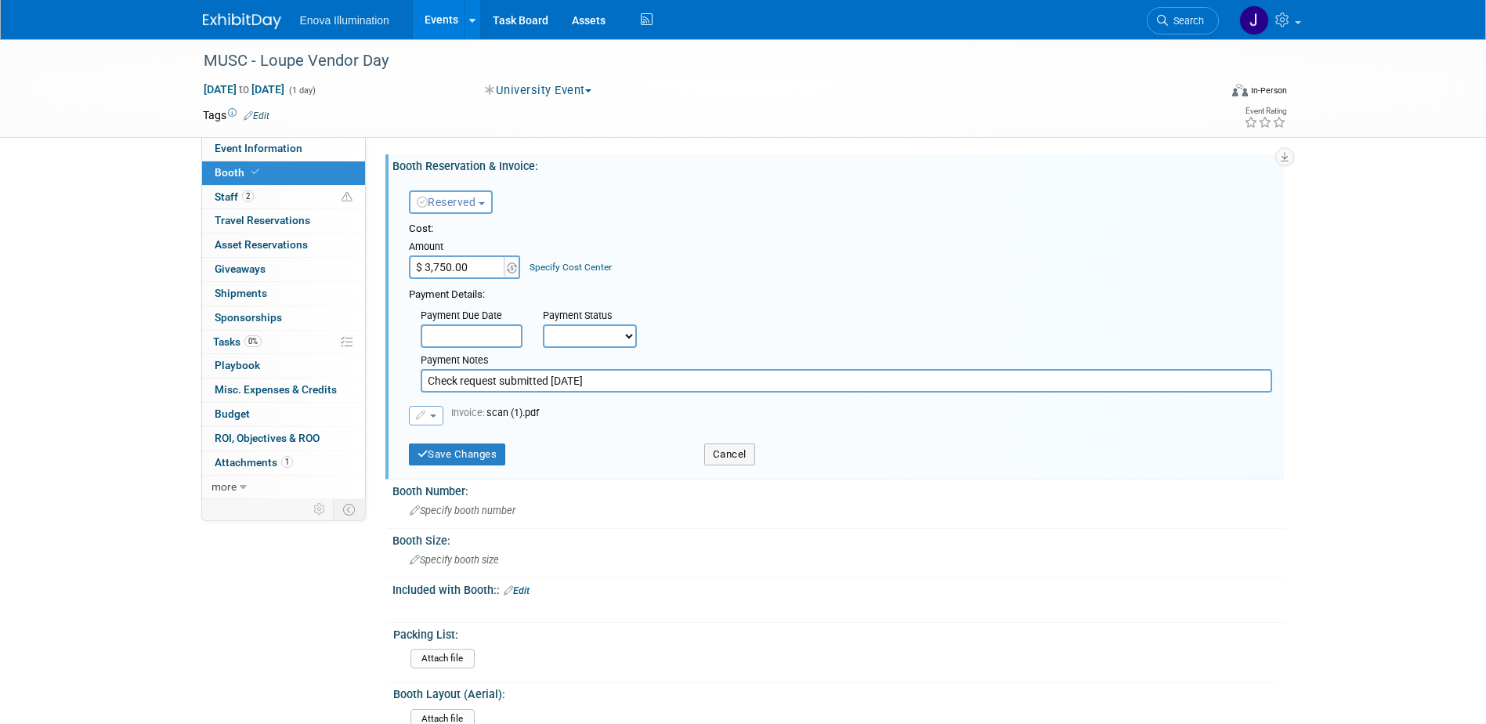
click at [476, 267] on input "$ 3,750.00" at bounding box center [458, 267] width 98 height 24
type input "$ 3,350.00"
click at [421, 421] on button "button" at bounding box center [426, 416] width 34 height 20
click at [457, 445] on link "Replace with a new file" at bounding box center [488, 440] width 157 height 22
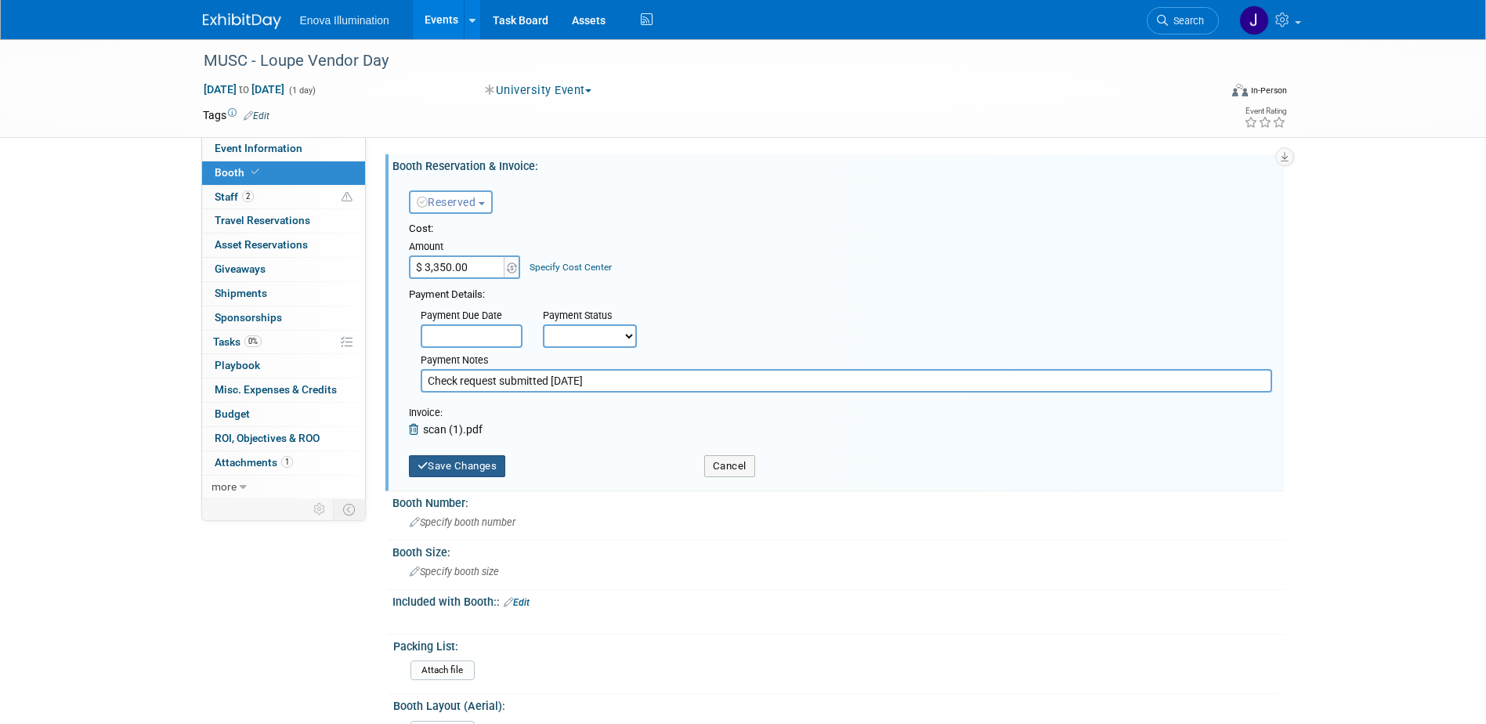
click at [457, 458] on button "Save Changes" at bounding box center [457, 466] width 97 height 22
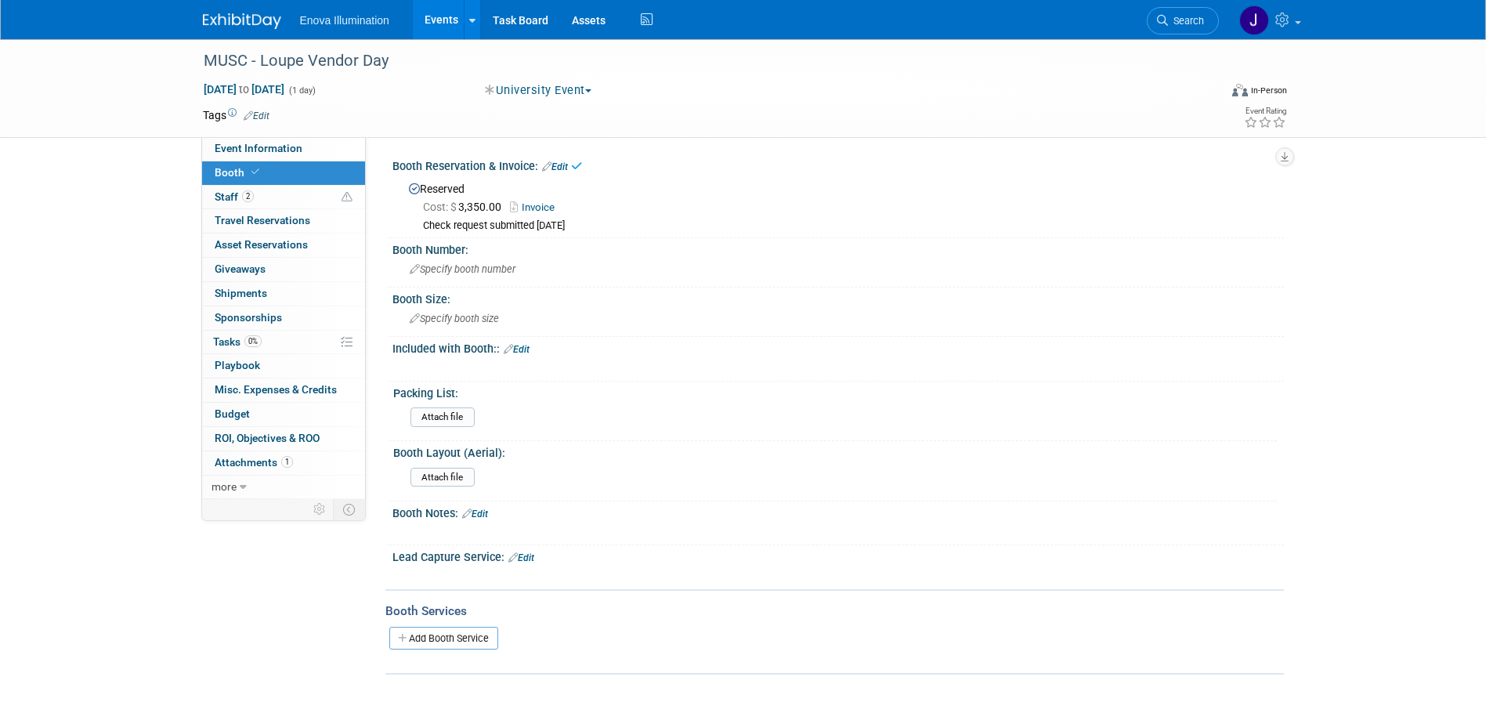
click at [544, 207] on link "Invoice" at bounding box center [536, 207] width 52 height 12
click at [561, 166] on link "Edit" at bounding box center [555, 166] width 26 height 11
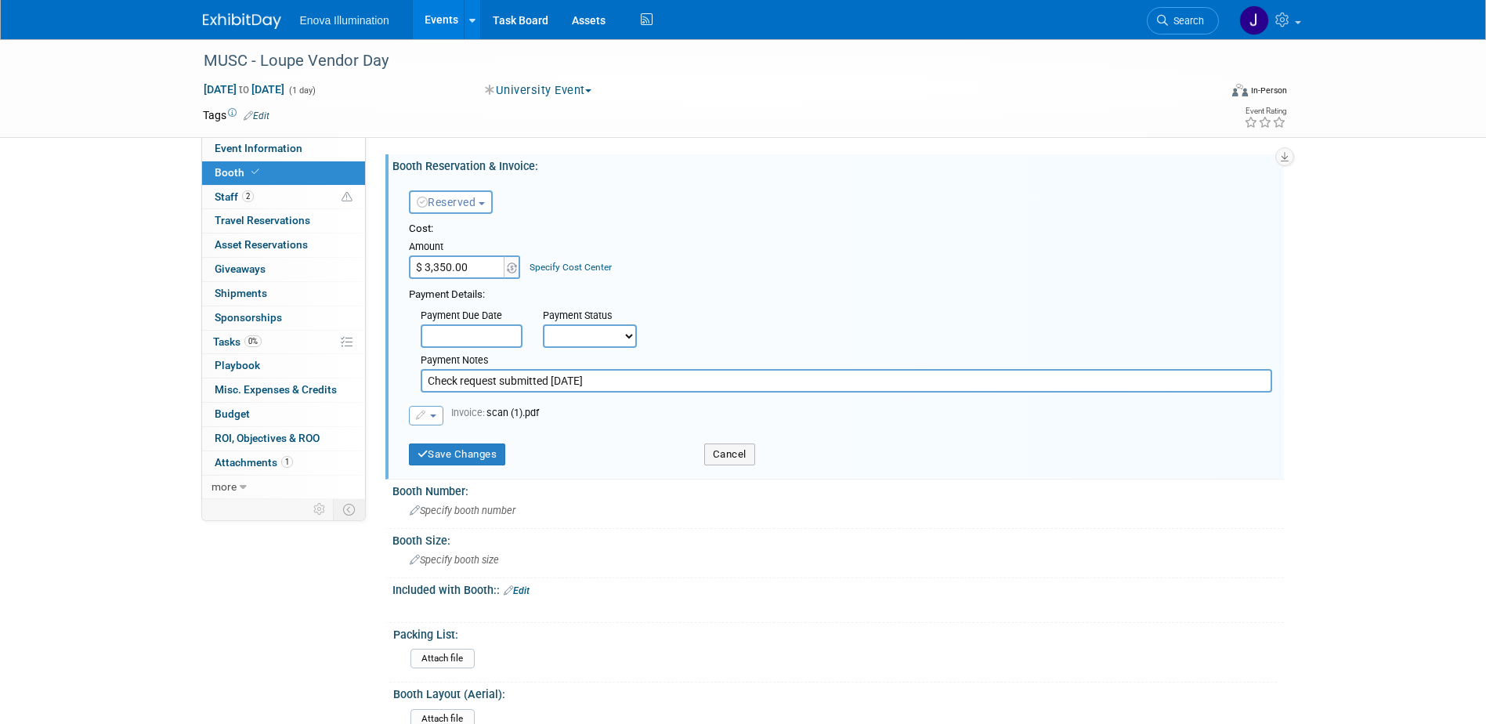
drag, startPoint x: 588, startPoint y: 378, endPoint x: 495, endPoint y: 380, distance: 93.2
click at [495, 380] on input "Check request submitted 9/4/25" at bounding box center [847, 381] width 852 height 24
click at [508, 371] on input "Check request submitted 9/4/25" at bounding box center [847, 381] width 852 height 24
drag, startPoint x: 501, startPoint y: 378, endPoint x: 578, endPoint y: 381, distance: 77.6
click at [578, 381] on input "Check request submitted 9/4/25" at bounding box center [847, 381] width 852 height 24
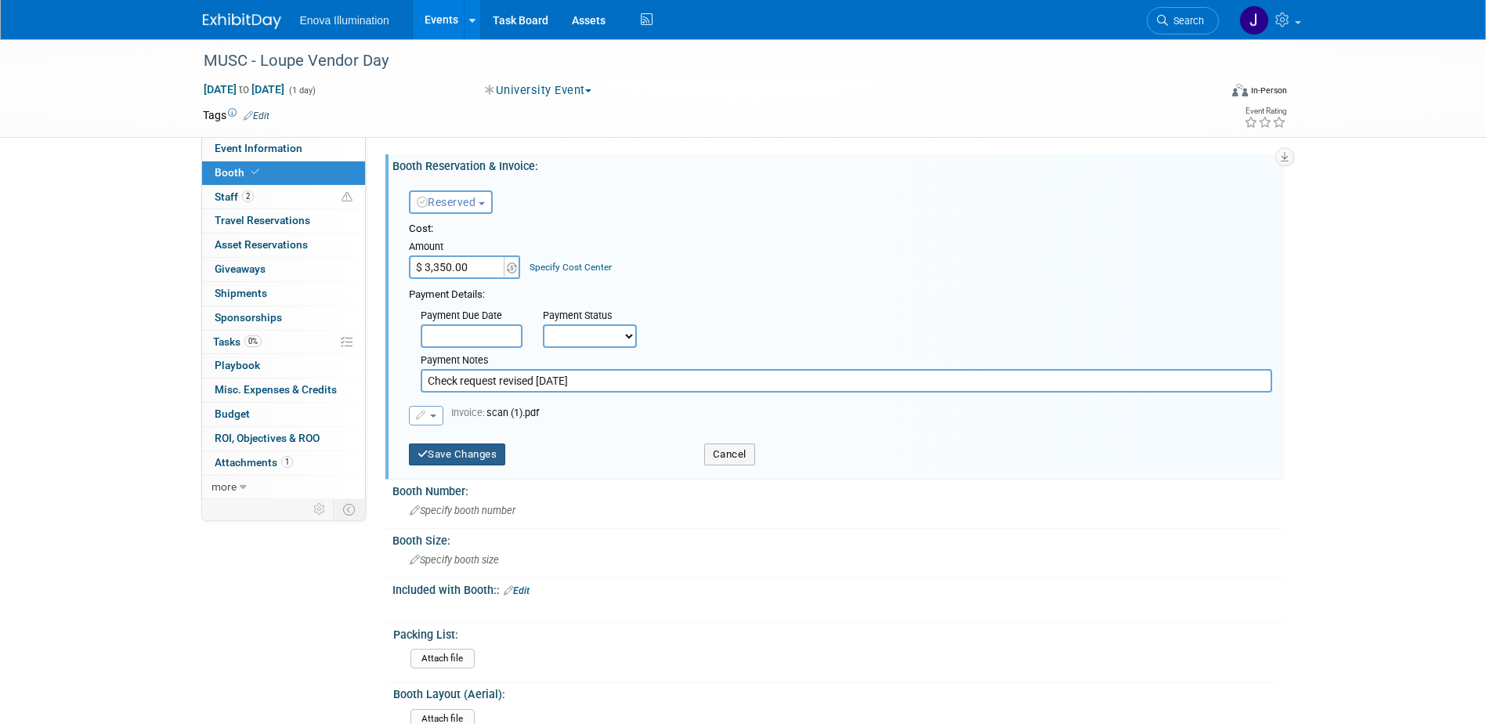
type input "Check request revised 9/9/25"
click at [484, 450] on button "Save Changes" at bounding box center [457, 454] width 97 height 22
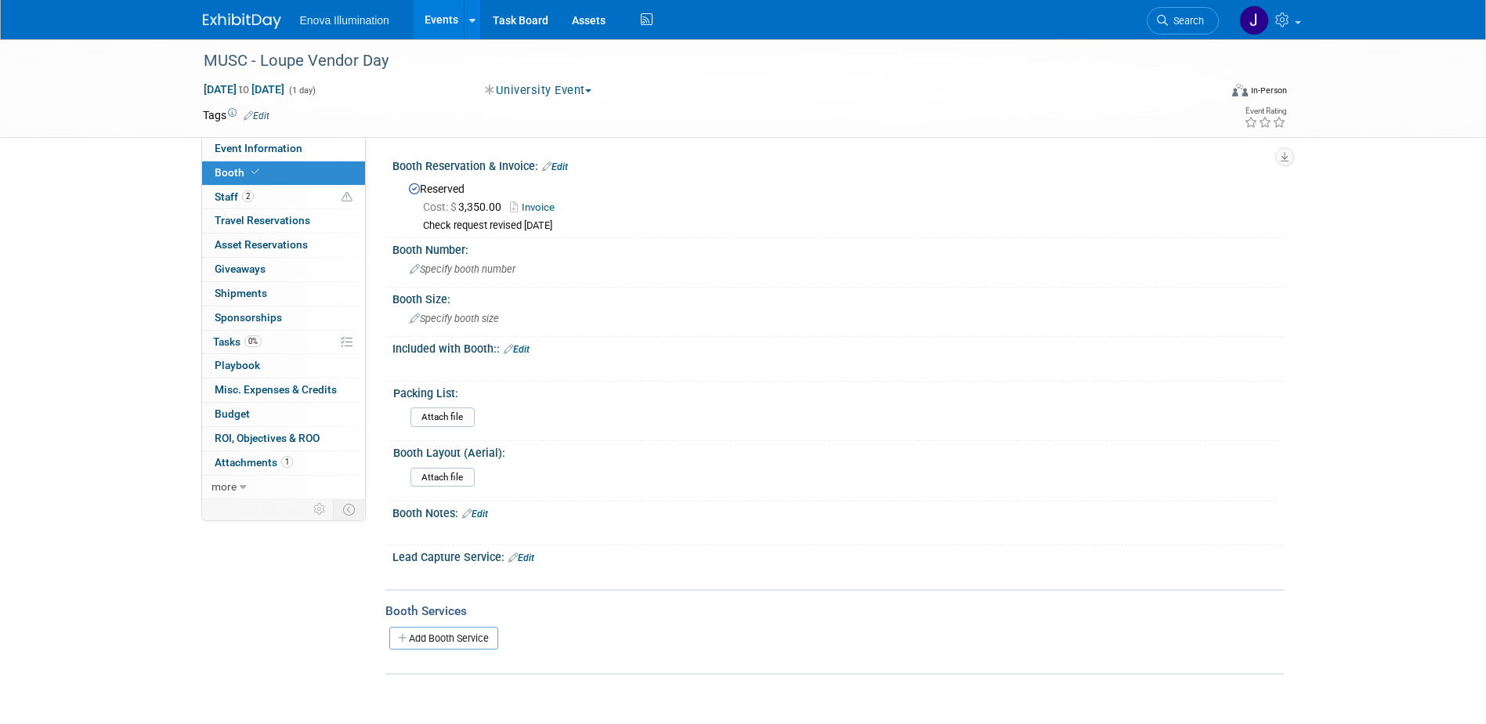
click at [561, 167] on link "Edit" at bounding box center [555, 166] width 26 height 11
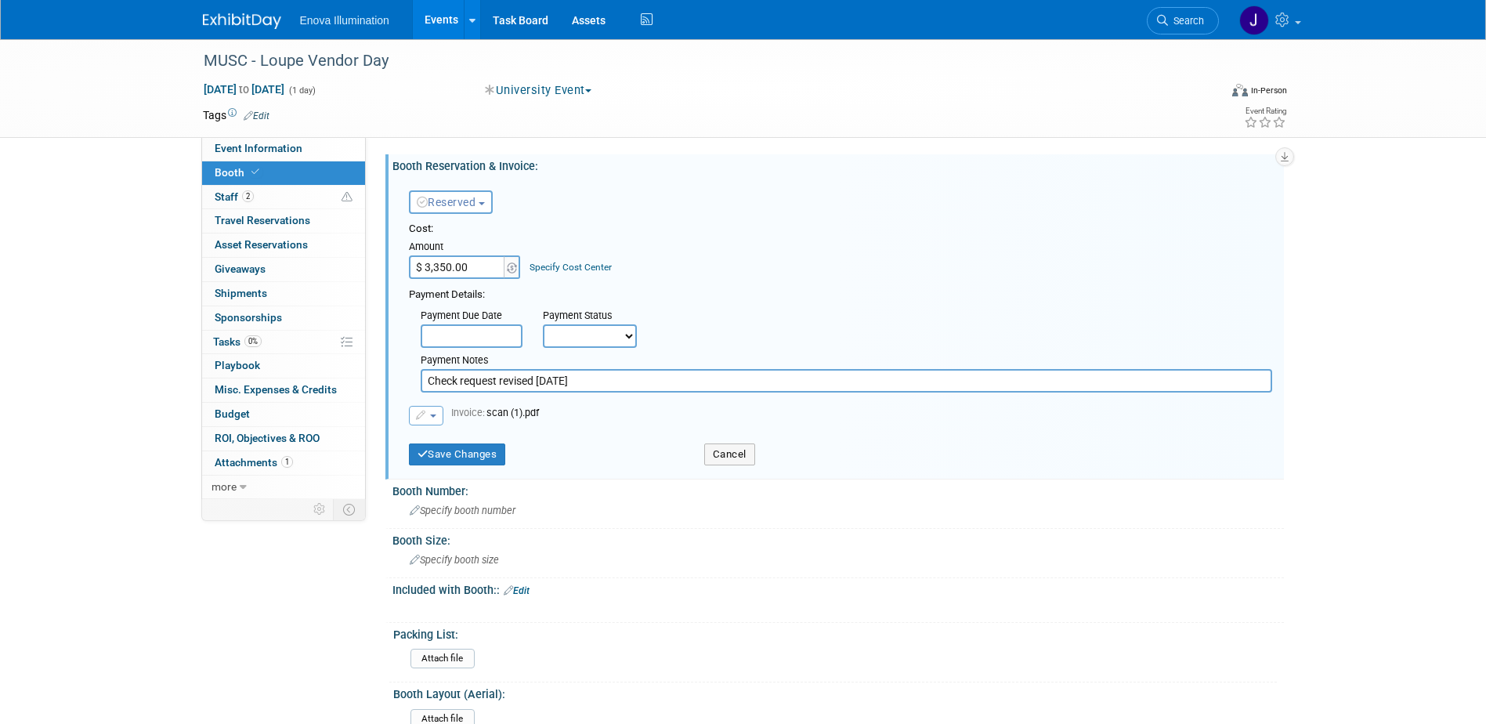
click at [584, 385] on input "Check request revised 9/9/25" at bounding box center [847, 381] width 852 height 24
type input "Check request revised 9/9/25, check approved 9/9/25"
click at [467, 447] on button "Save Changes" at bounding box center [457, 454] width 97 height 22
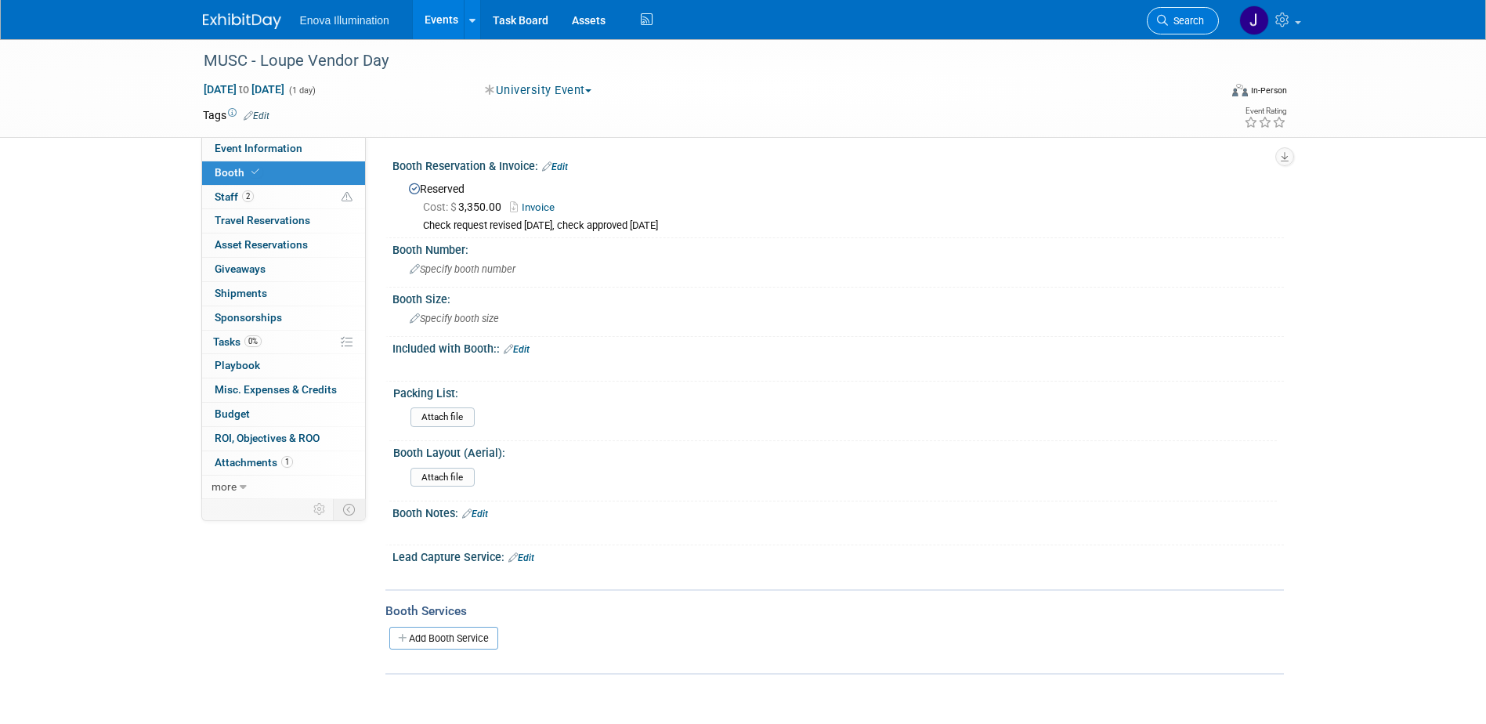
click at [1187, 17] on span "Search" at bounding box center [1186, 21] width 36 height 12
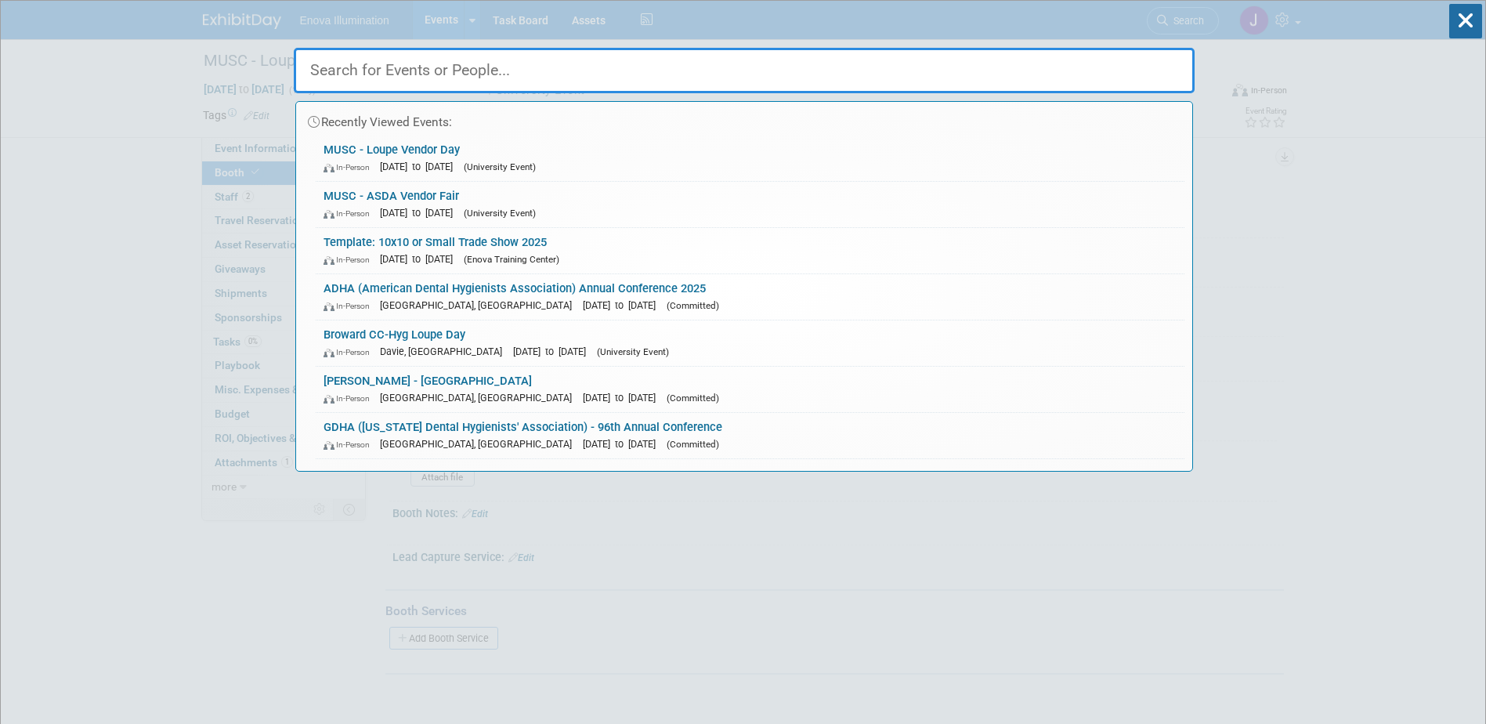
click at [1162, 49] on input "text" at bounding box center [744, 70] width 901 height 45
click at [1157, 60] on input "text" at bounding box center [744, 70] width 901 height 45
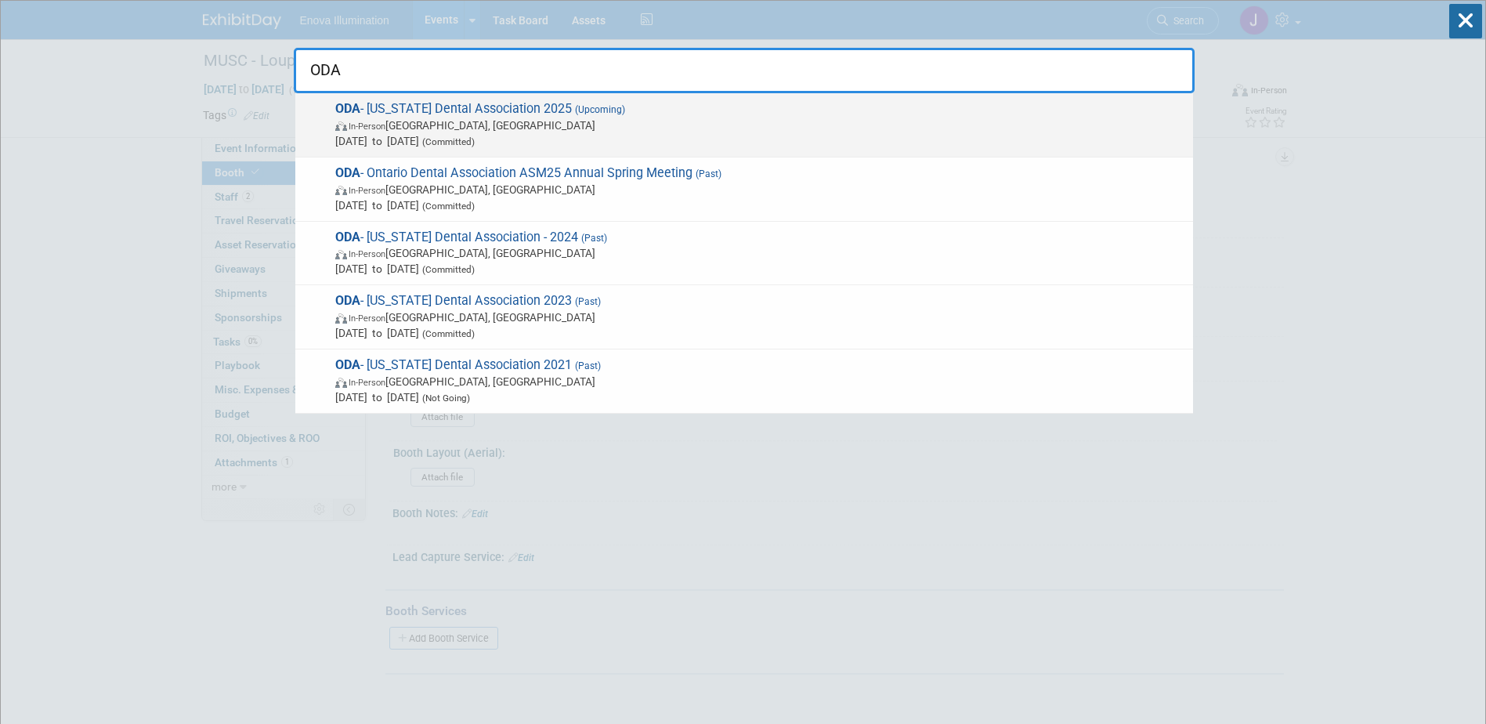
type input "ODA"
click at [397, 124] on span "In-Person Columbus, OH" at bounding box center [760, 126] width 850 height 16
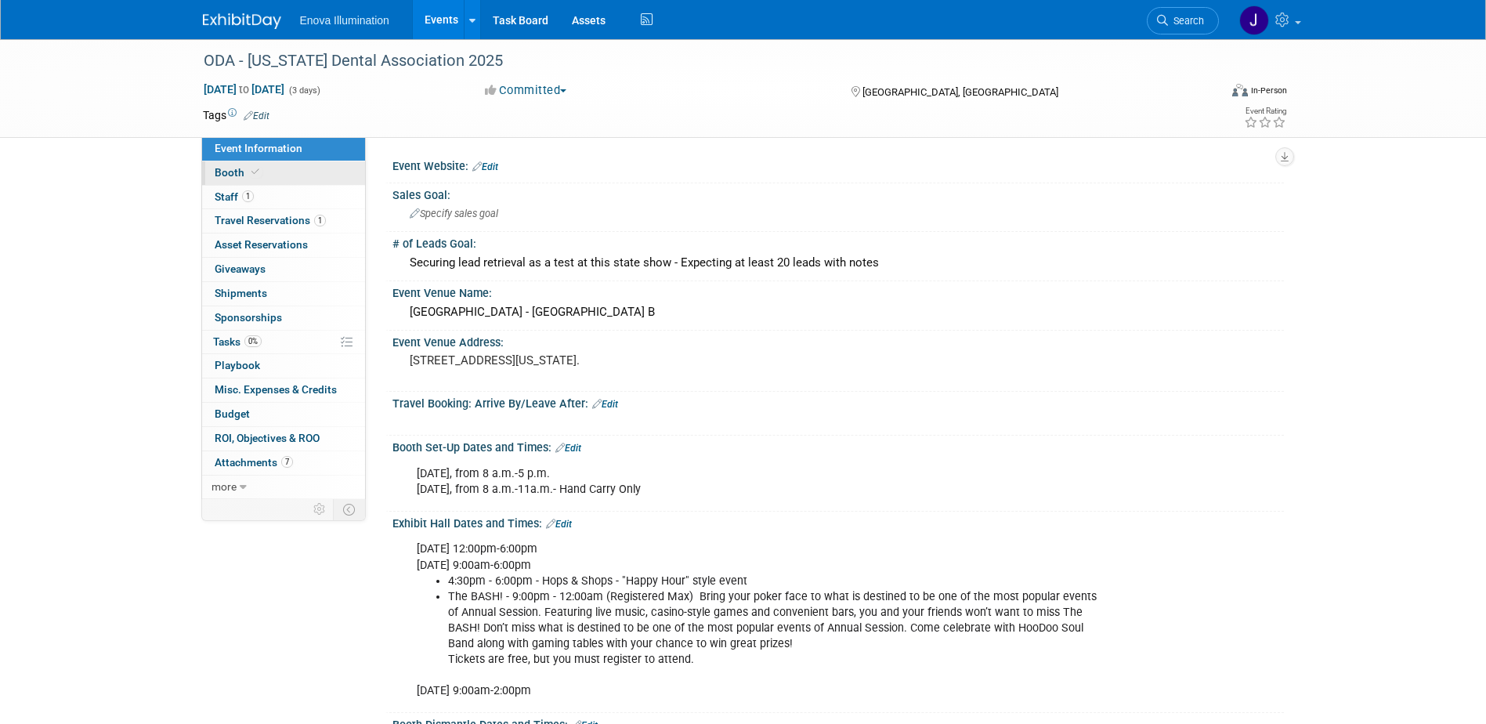
click at [234, 166] on span "Booth" at bounding box center [239, 172] width 48 height 13
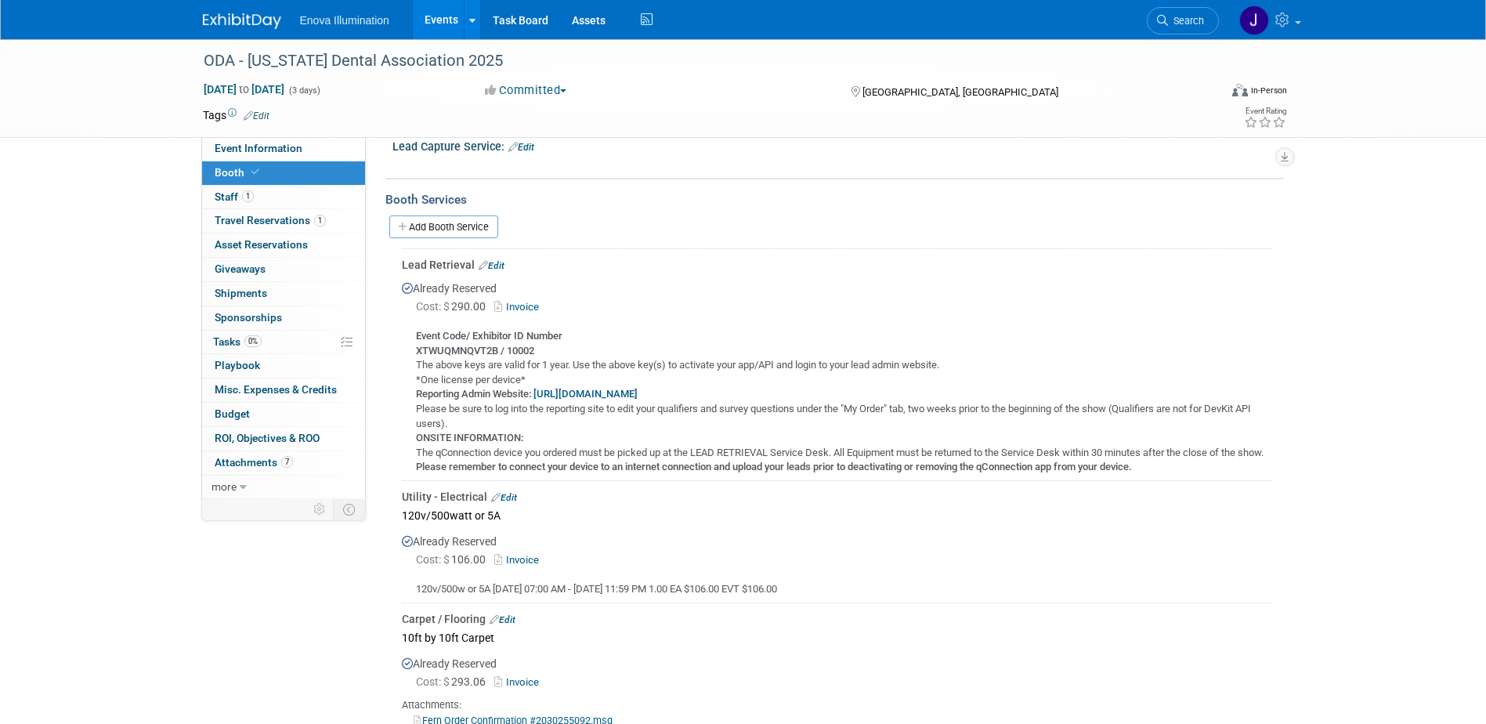
scroll to position [78, 0]
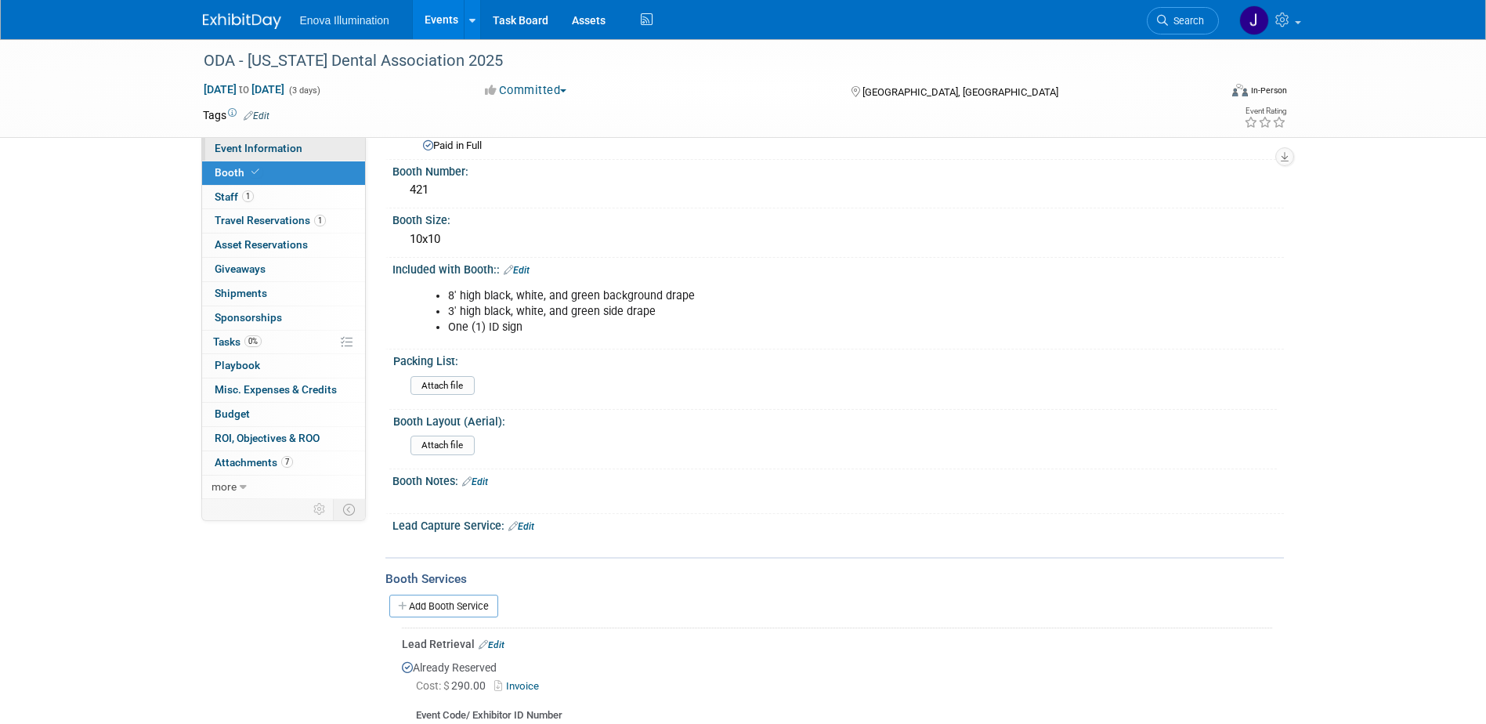
click at [259, 156] on link "Event Information" at bounding box center [283, 149] width 163 height 24
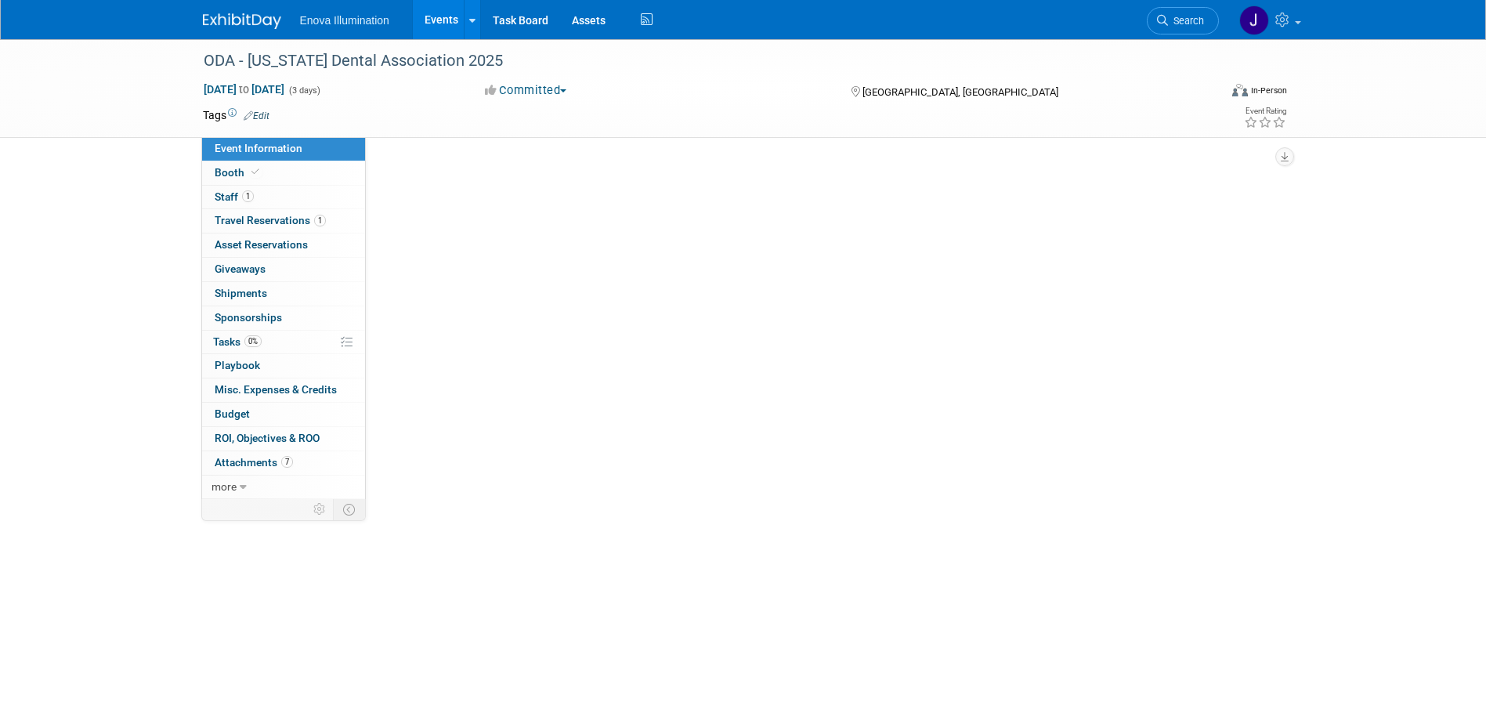
scroll to position [0, 0]
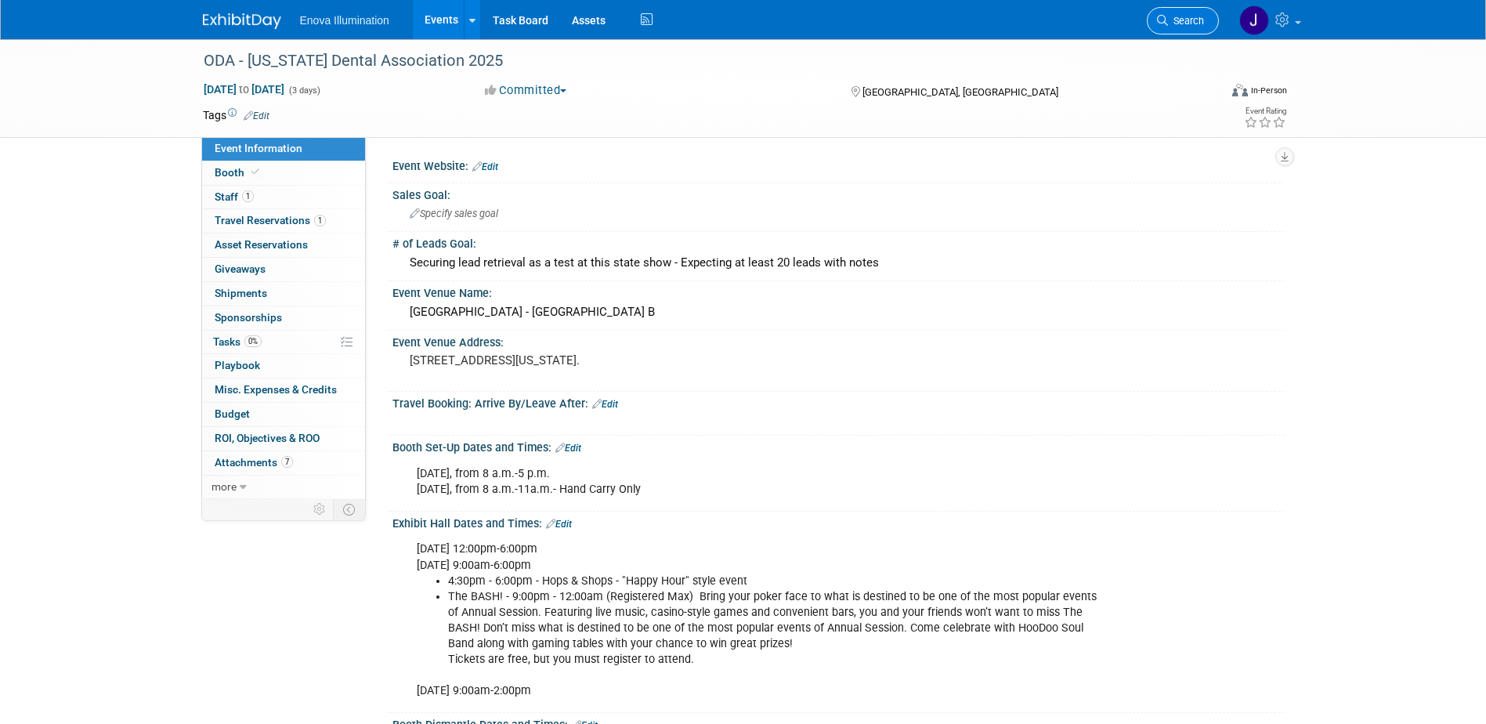
click at [1199, 24] on span "Search" at bounding box center [1186, 21] width 36 height 12
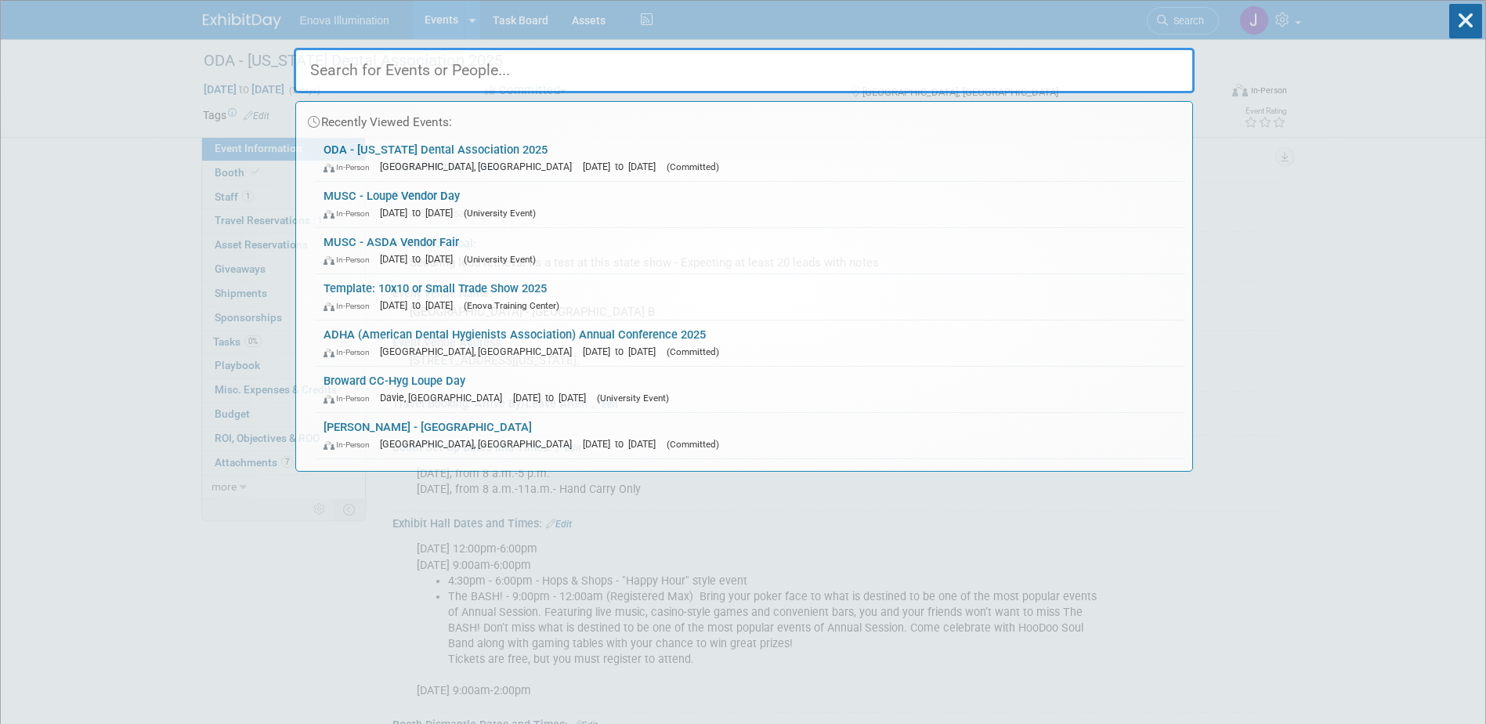
click at [1140, 67] on input "text" at bounding box center [744, 70] width 901 height 45
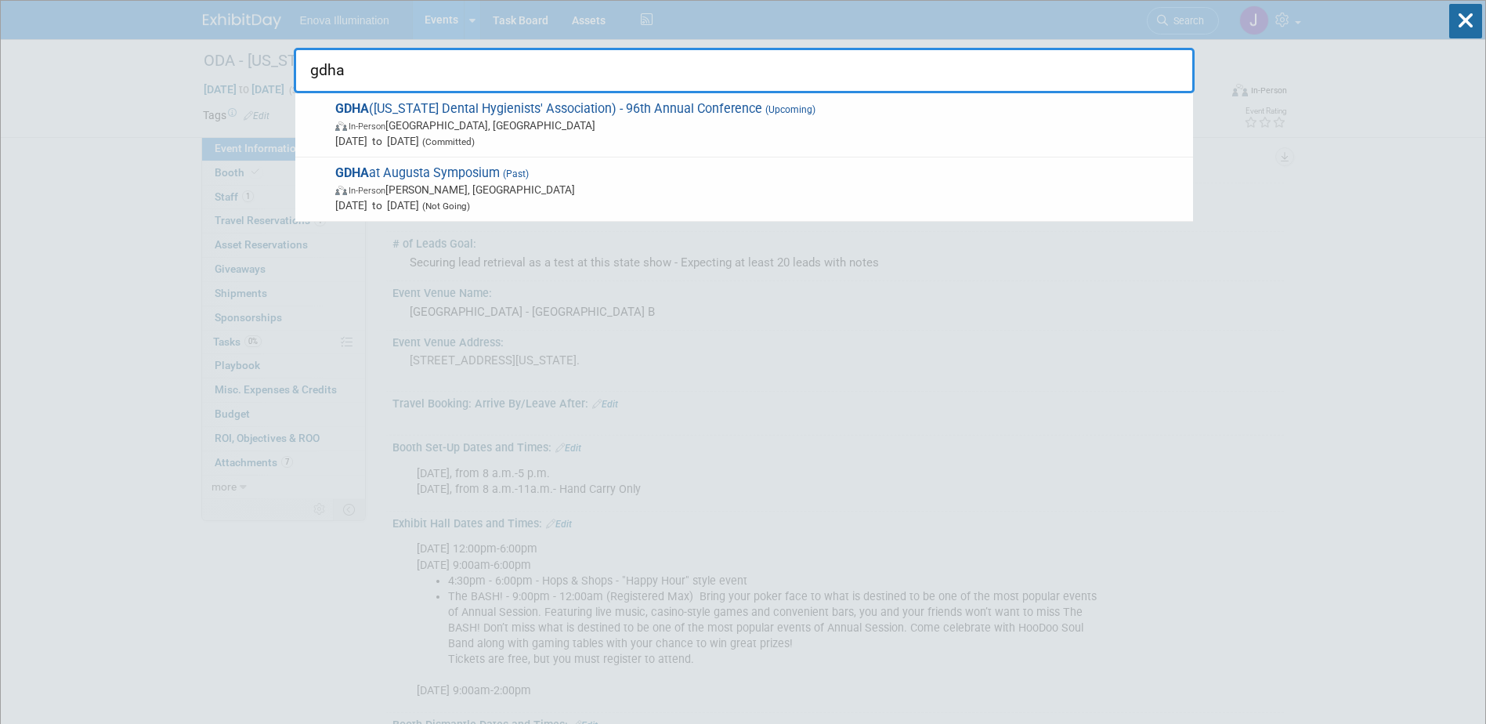
type input "gdha"
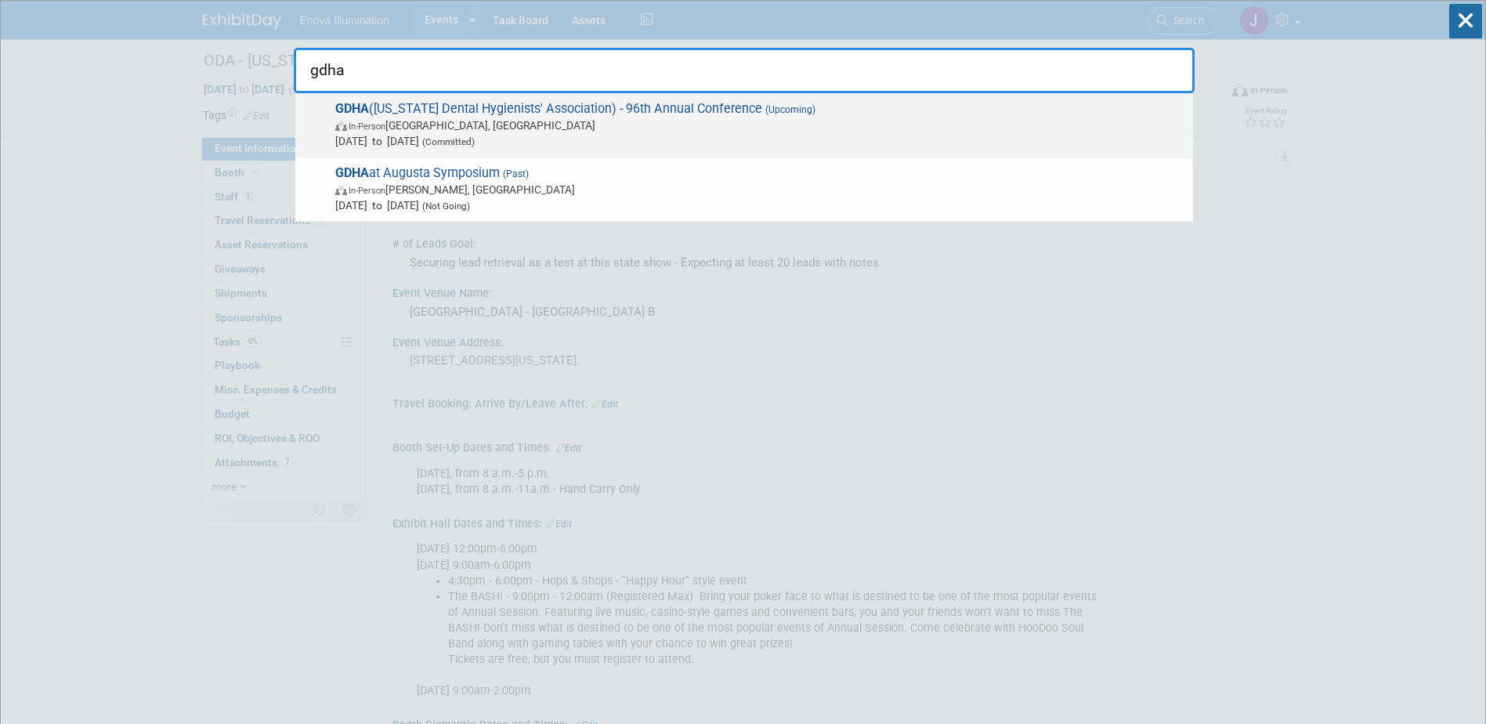
click at [418, 135] on span "[DATE] to [DATE] (Committed)" at bounding box center [760, 141] width 850 height 16
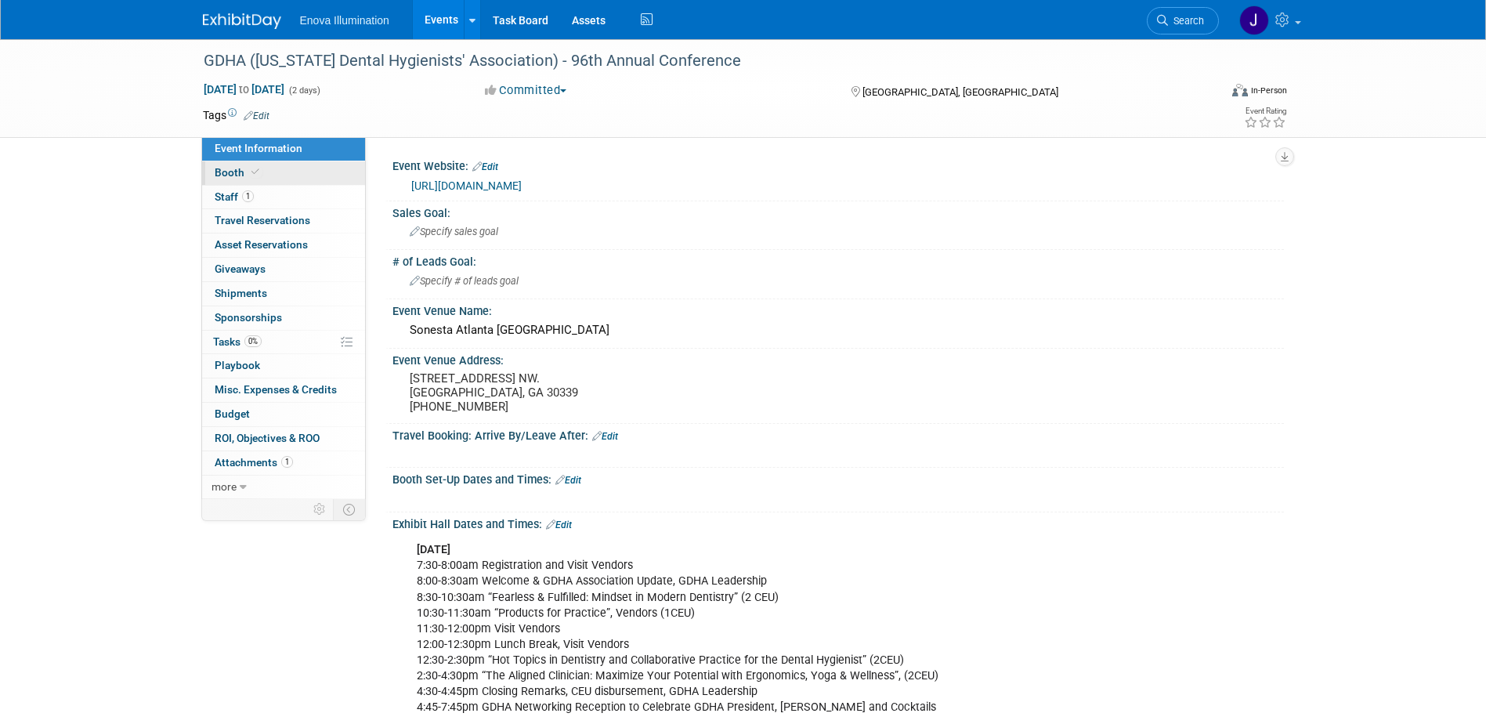
click at [235, 172] on span "Booth" at bounding box center [239, 172] width 48 height 13
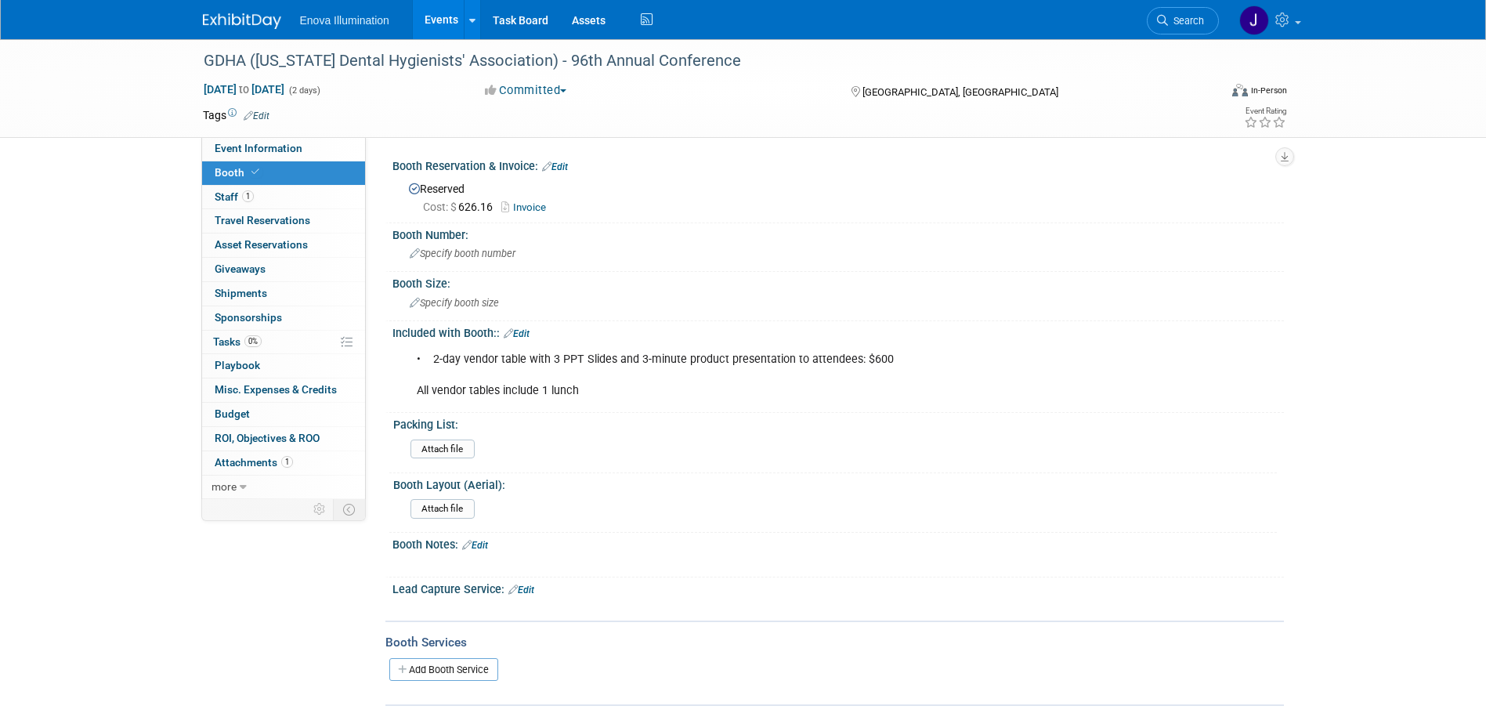
click at [526, 328] on link "Edit" at bounding box center [517, 333] width 26 height 11
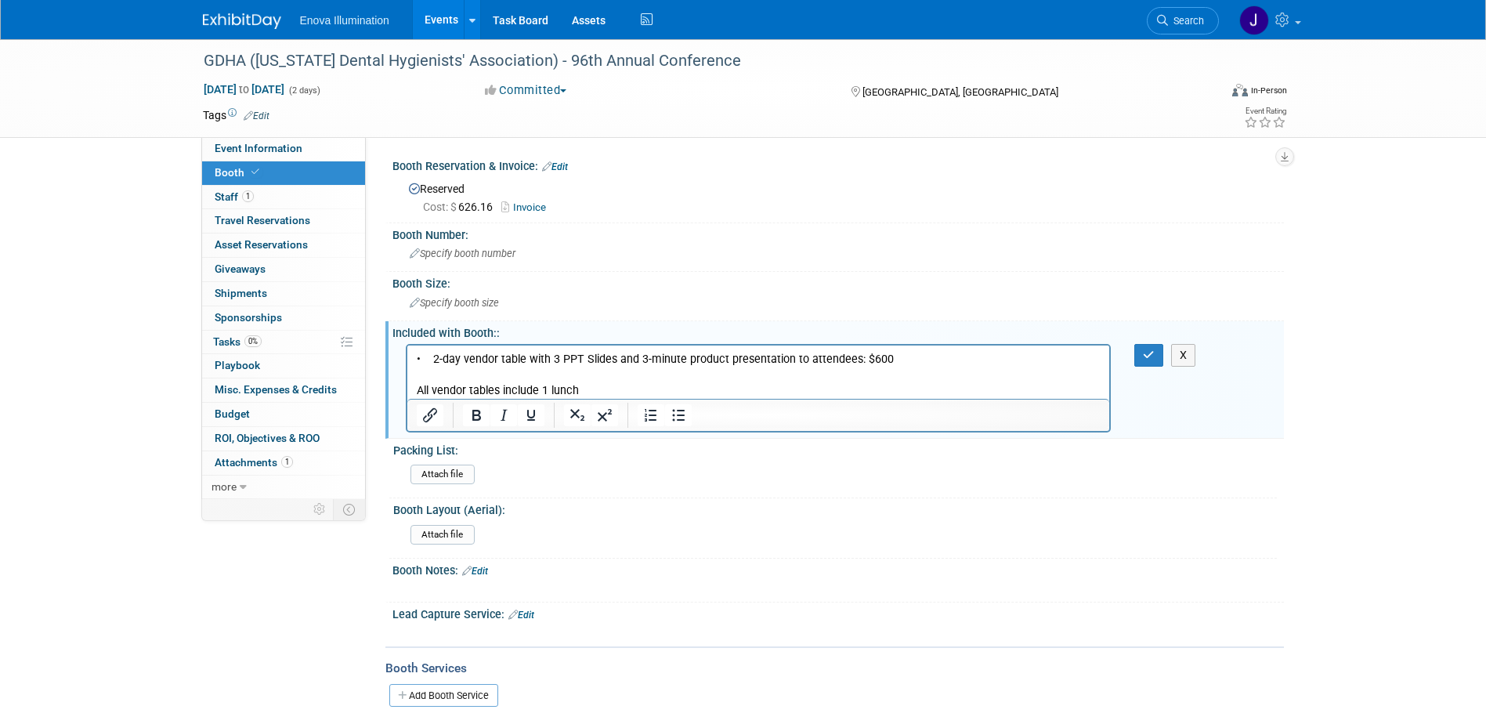
click at [919, 363] on p "• 2-day vendor table with 3 PPT Slides and 3-minute product presentation to att…" at bounding box center [758, 374] width 685 height 47
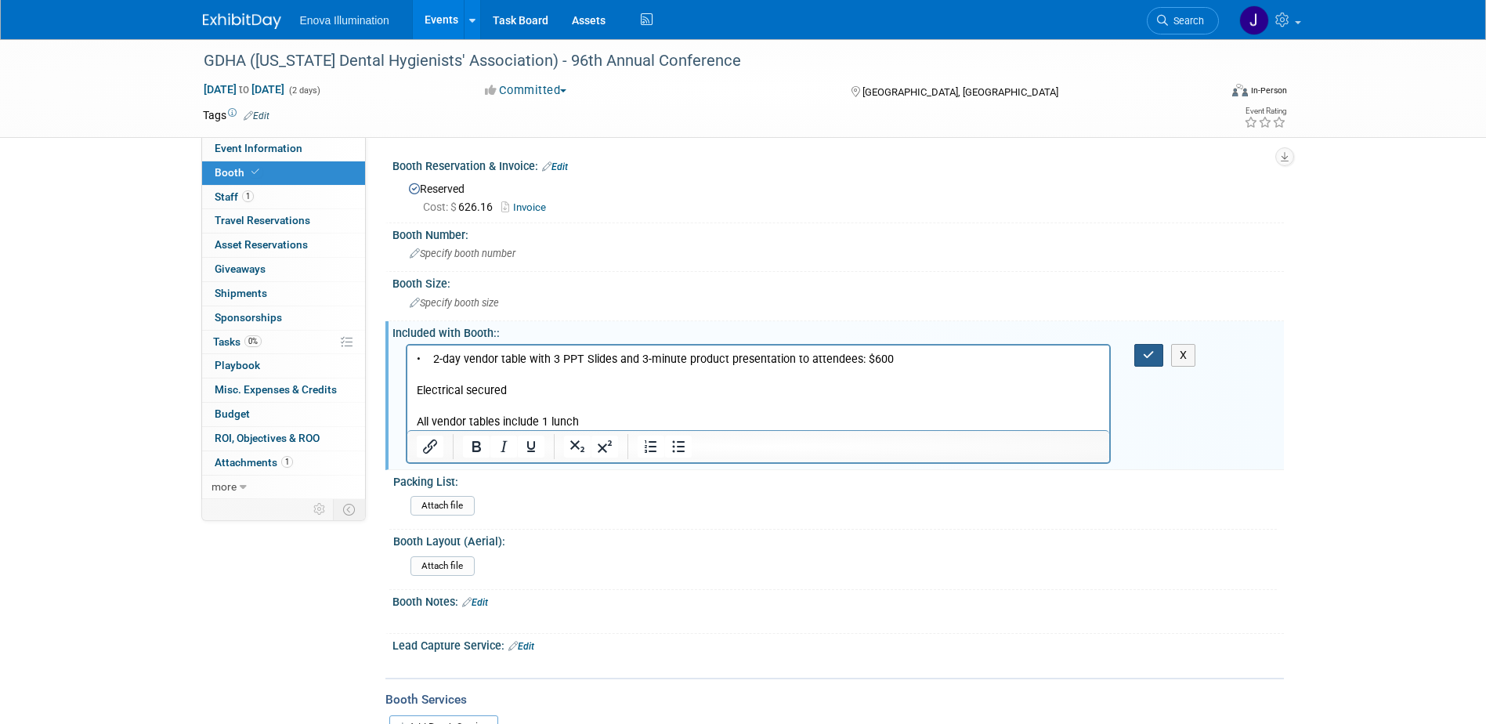
click at [1136, 351] on button "button" at bounding box center [1148, 355] width 29 height 23
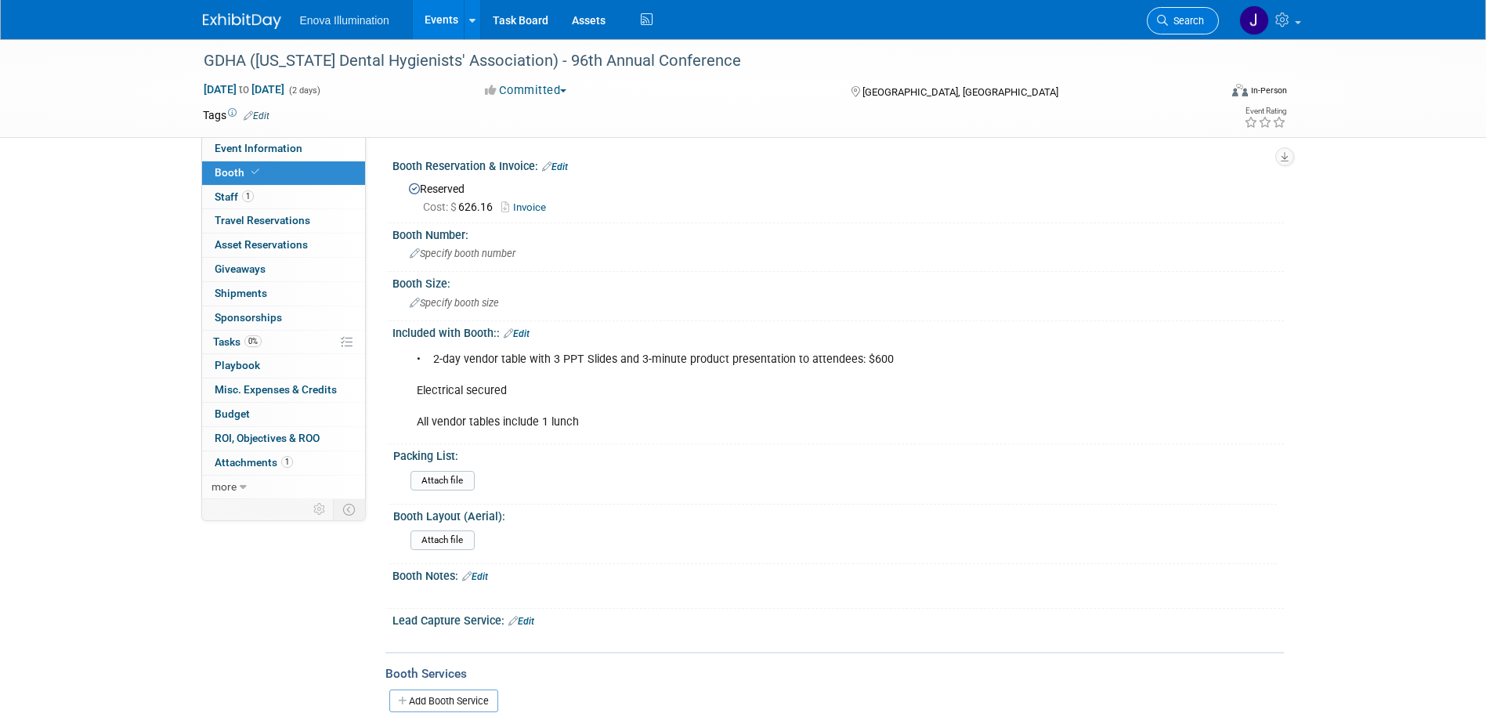
click at [1184, 16] on span "Search" at bounding box center [1186, 21] width 36 height 12
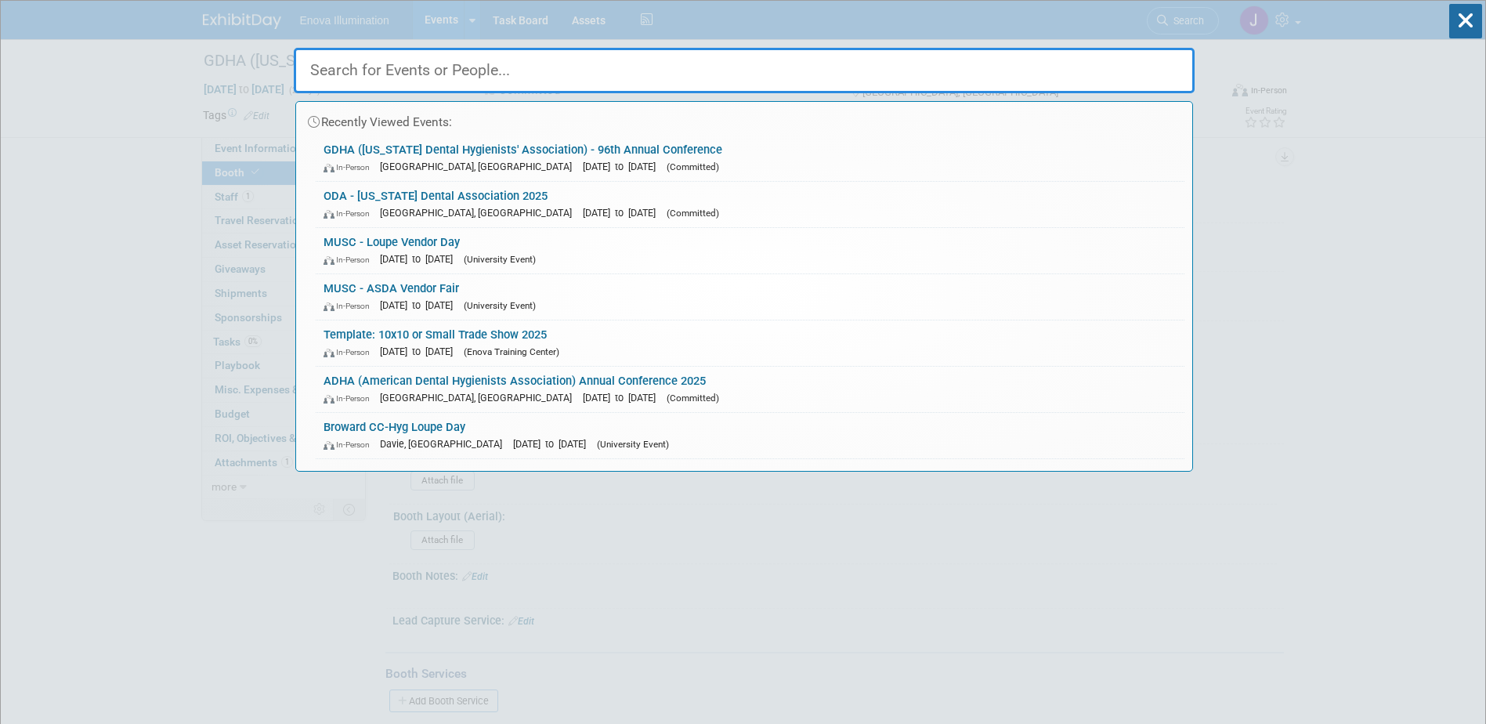
click at [859, 83] on input "text" at bounding box center [744, 70] width 901 height 45
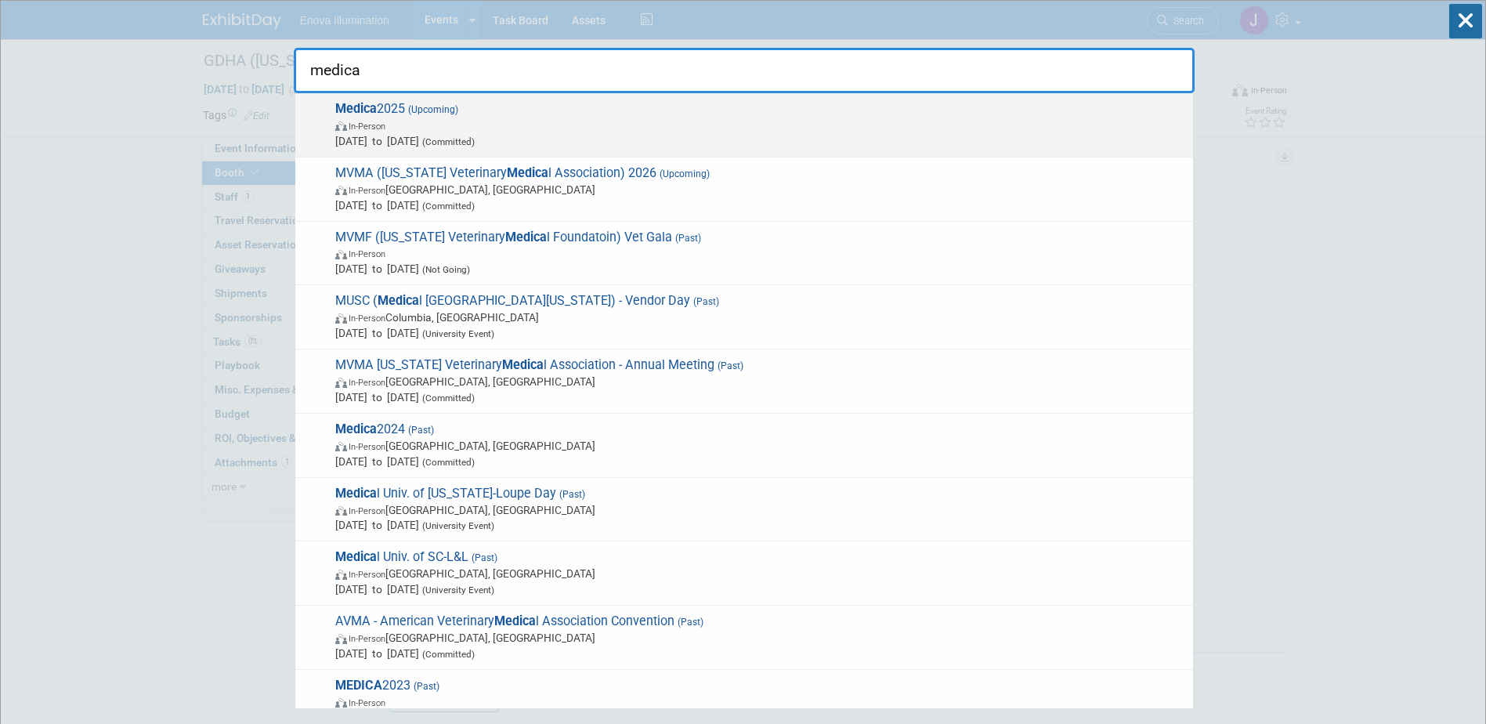
type input "medica"
click at [379, 103] on span "Medica 2025 (Upcoming) In-Person [DATE] to [DATE] (Committed)" at bounding box center [758, 125] width 855 height 48
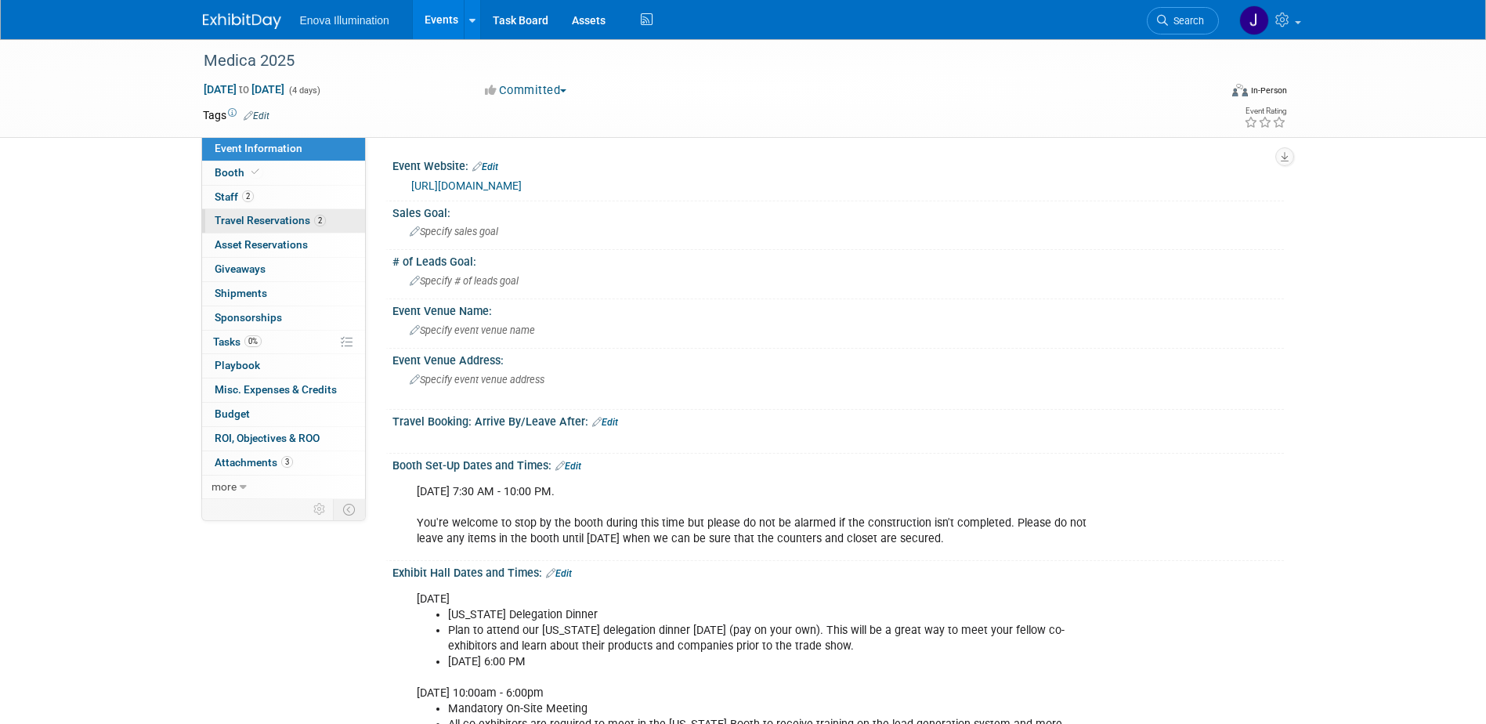
click at [268, 219] on span "Travel Reservations 2" at bounding box center [270, 220] width 111 height 13
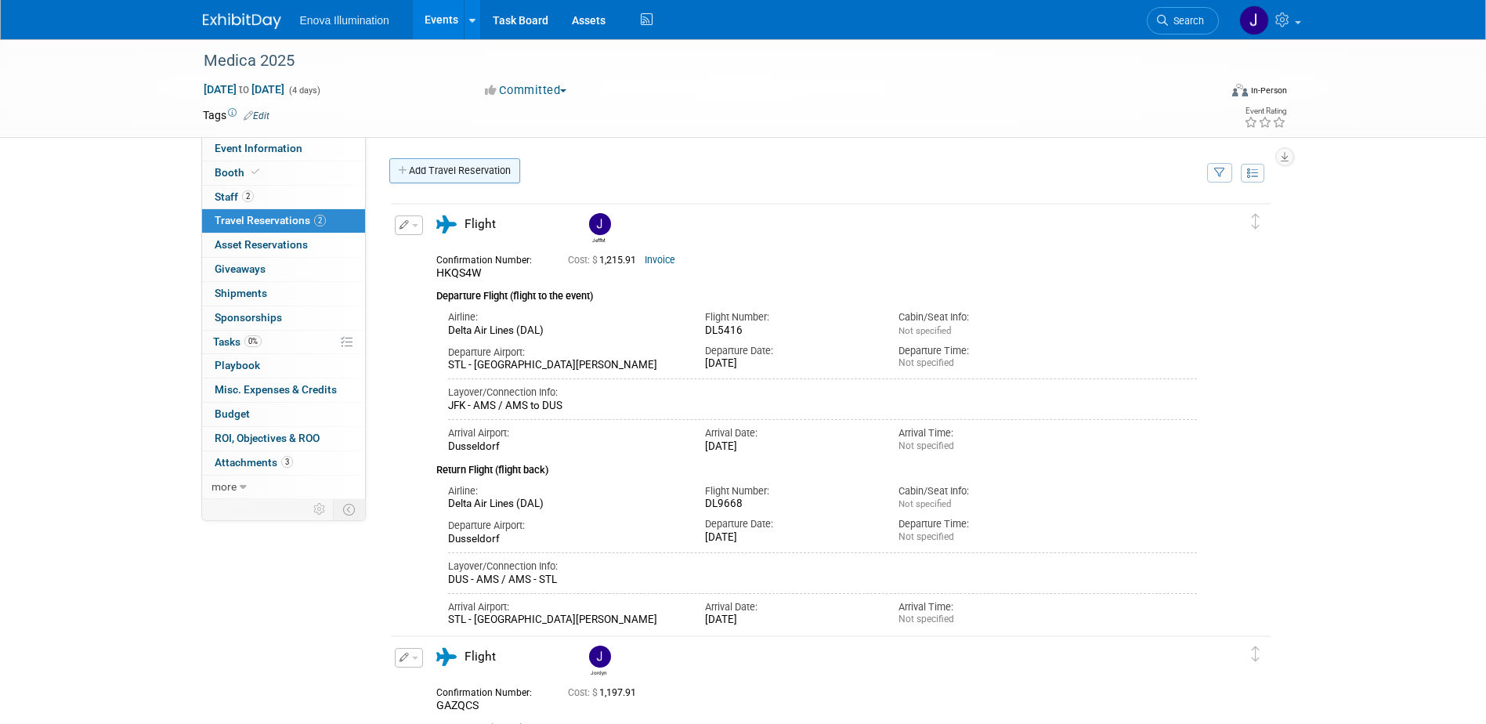
click at [423, 175] on link "Add Travel Reservation" at bounding box center [454, 170] width 131 height 25
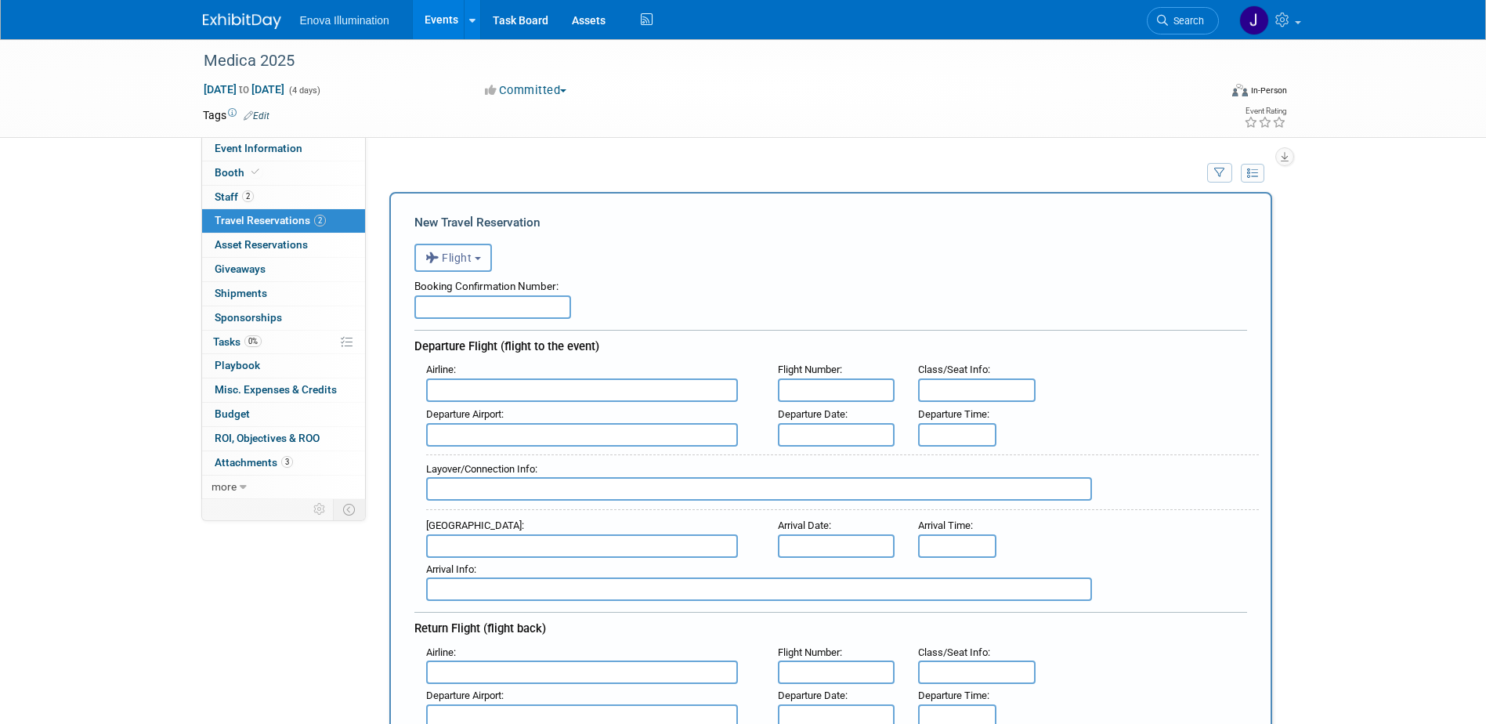
click at [465, 264] on span "Flight" at bounding box center [448, 257] width 47 height 13
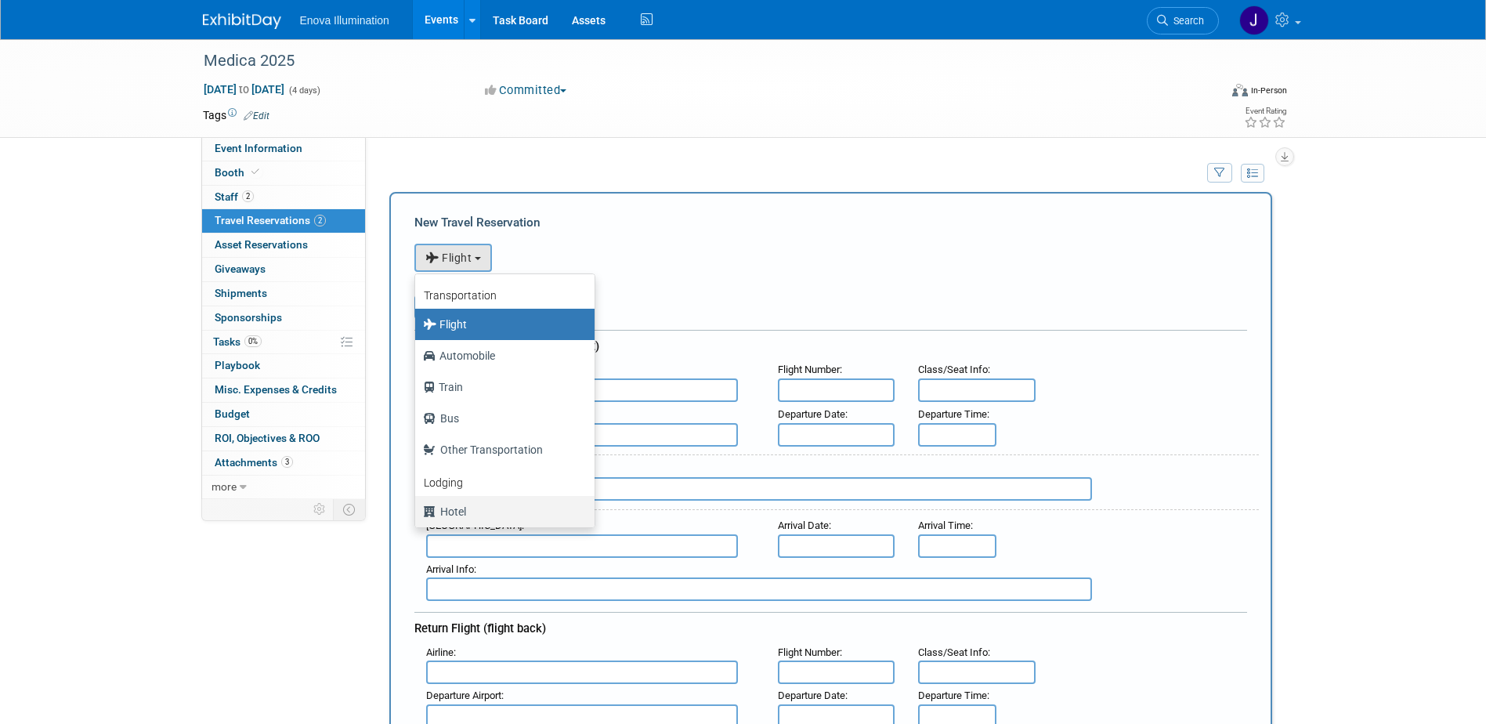
click at [454, 515] on label "Hotel" at bounding box center [501, 511] width 156 height 25
click at [418, 515] on input "Hotel" at bounding box center [412, 509] width 10 height 10
select select "6"
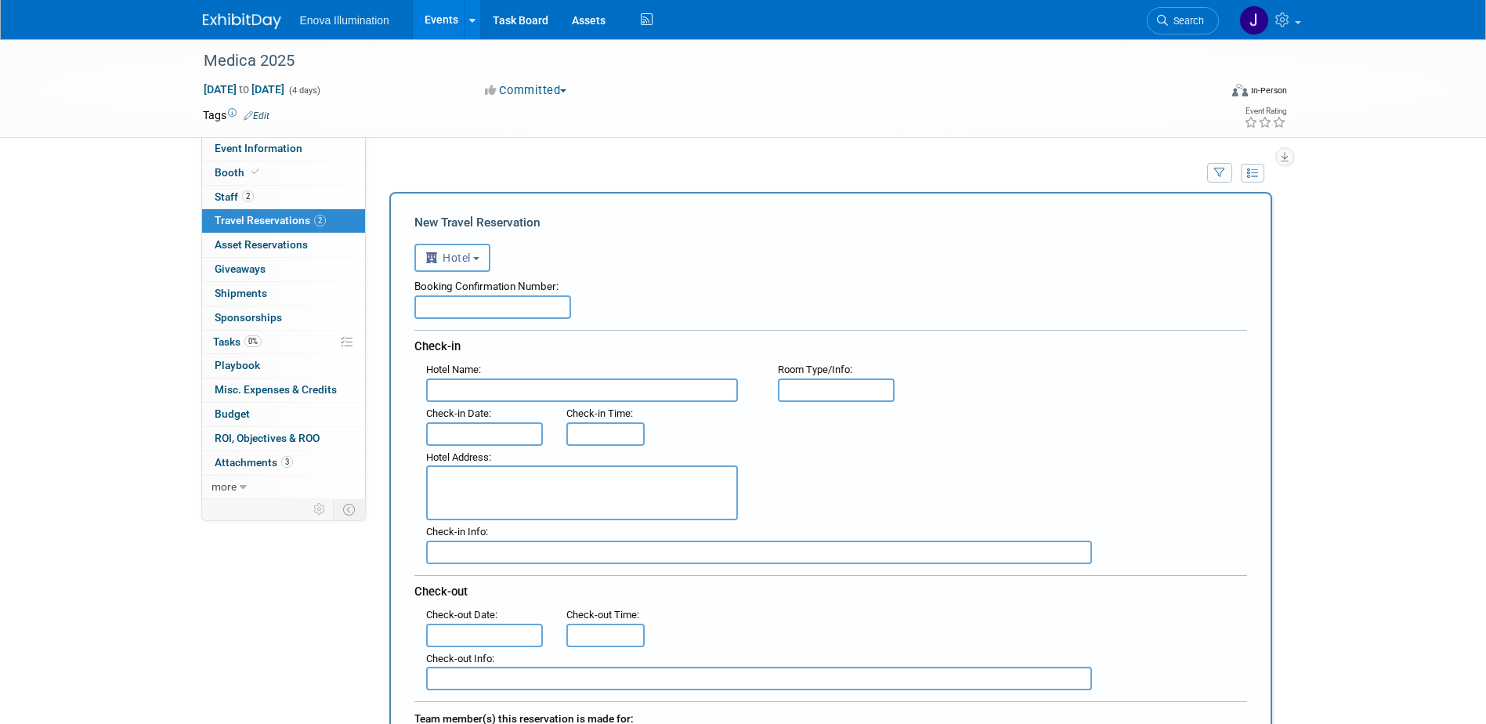
click at [460, 317] on input "text" at bounding box center [492, 307] width 157 height 24
paste input "#88186410"
drag, startPoint x: 520, startPoint y: 309, endPoint x: 574, endPoint y: 309, distance: 54.1
click at [574, 309] on div "Booking Confirmation Number: Jordyn: #88186410, [PERSON_NAME]:" at bounding box center [830, 295] width 833 height 47
paste input "Confirmation #26121651"
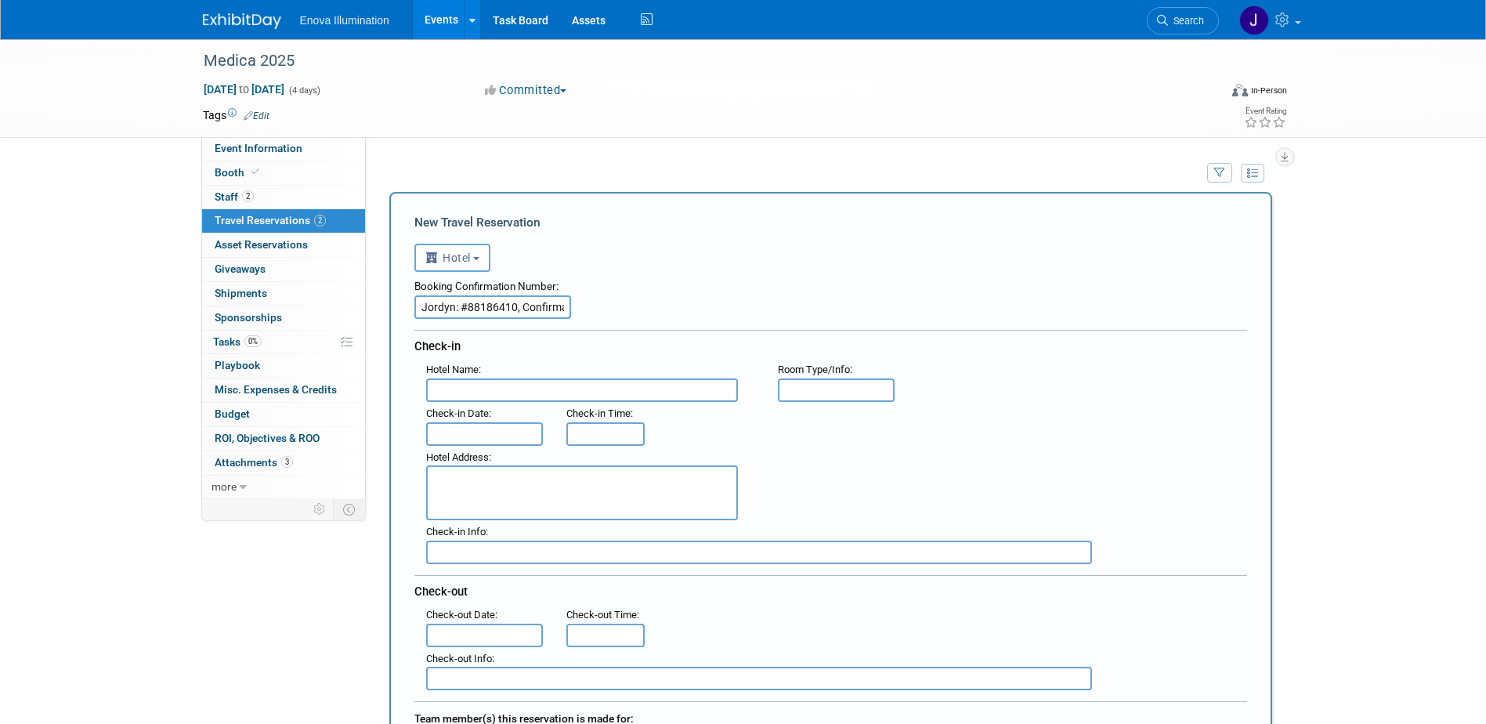
click at [519, 309] on input "Jordyn: #88186410, Confirmation #26121651" at bounding box center [492, 307] width 157 height 24
type input "Jordyn: #88186410, #26121651"
click at [501, 396] on input "text" at bounding box center [582, 390] width 312 height 24
paste input "Holiday Inn Express [GEOGRAPHIC_DATA]"
type input "Holiday Inn Express [GEOGRAPHIC_DATA]"
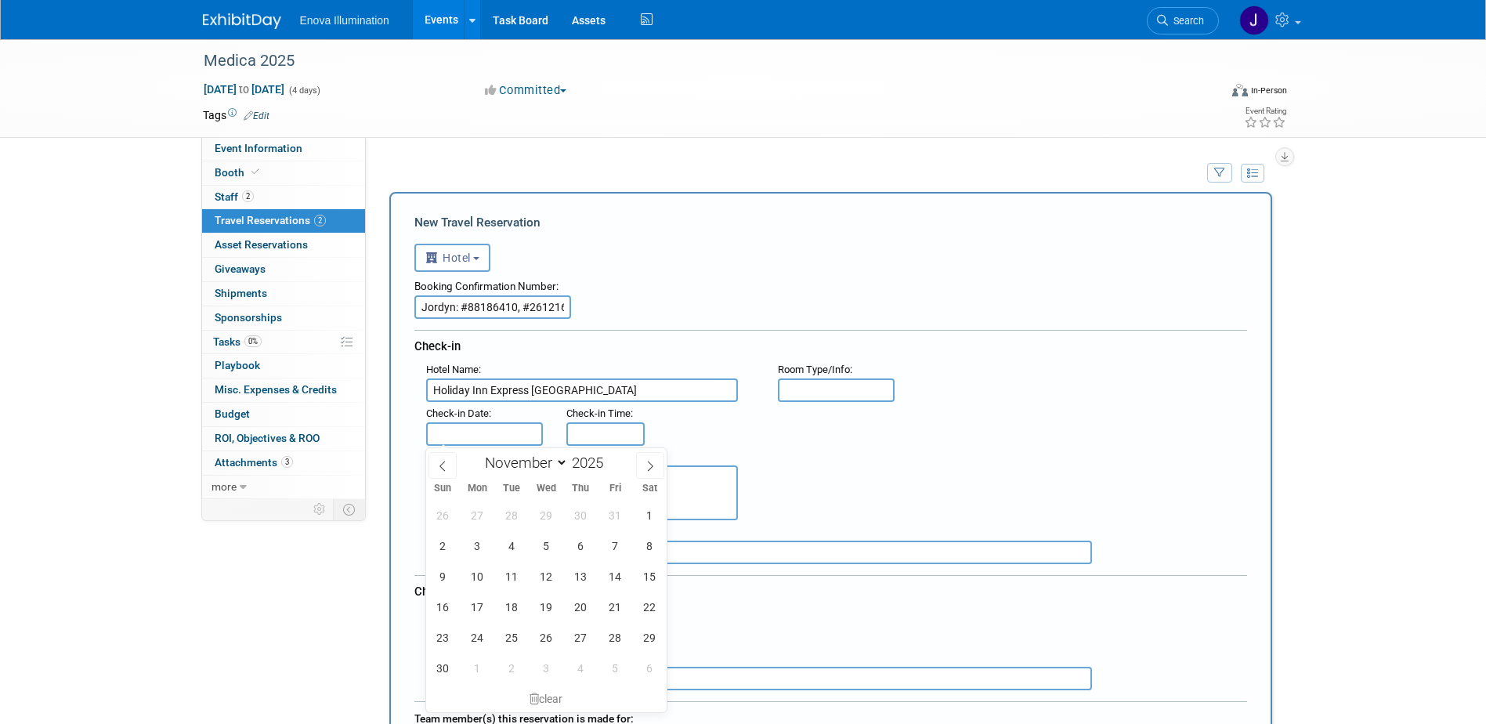
click at [468, 441] on body "Enova Illumination Events Add Event Bulk Upload Events Shareable Event Boards R…" at bounding box center [743, 362] width 1486 height 724
click at [642, 577] on span "15" at bounding box center [650, 576] width 31 height 31
type input "[DATE]"
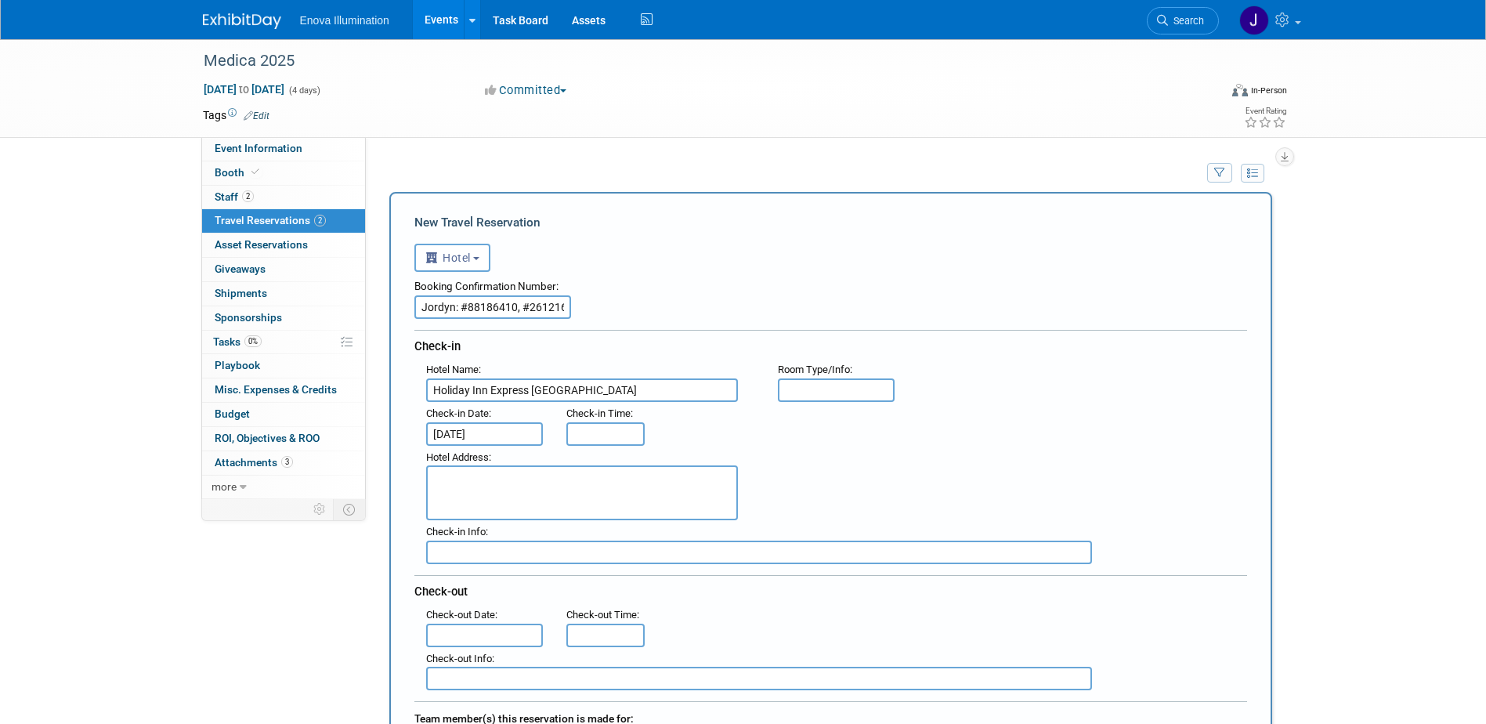
click at [489, 632] on input "text" at bounding box center [485, 636] width 118 height 24
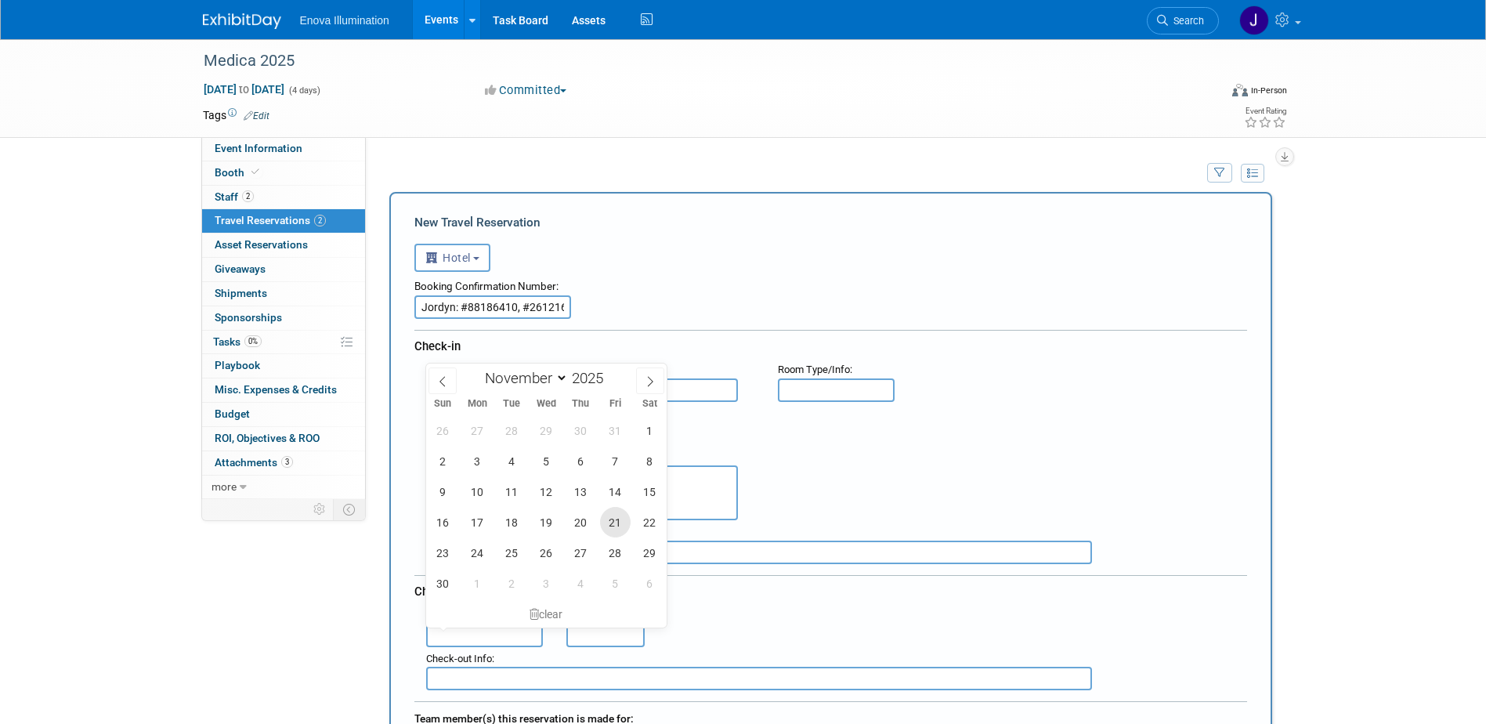
click at [609, 520] on span "21" at bounding box center [615, 522] width 31 height 31
type input "[DATE]"
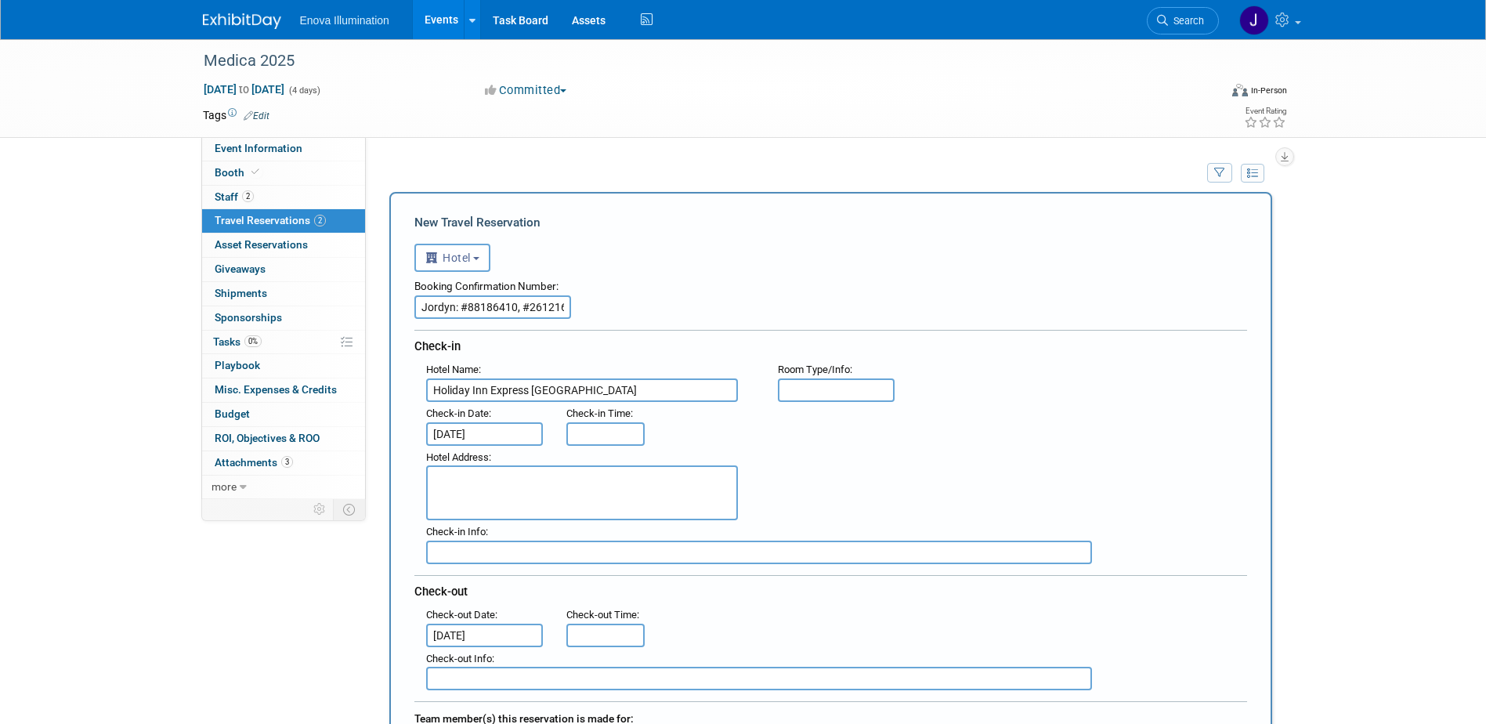
click at [855, 394] on input "text" at bounding box center [837, 390] width 118 height 24
type input "1 Queen Standard"
paste textarea "Address: [STREET_ADDRESS] Front Desk: 49211900650 Email: [EMAIL_ADDRESS][DOMAIN…"
click at [476, 476] on textarea "Address: [STREET_ADDRESS] Front Desk: 49211900650 Email: [EMAIL_ADDRESS][DOMAIN…" at bounding box center [582, 492] width 312 height 55
drag, startPoint x: 492, startPoint y: 470, endPoint x: 440, endPoint y: 477, distance: 52.2
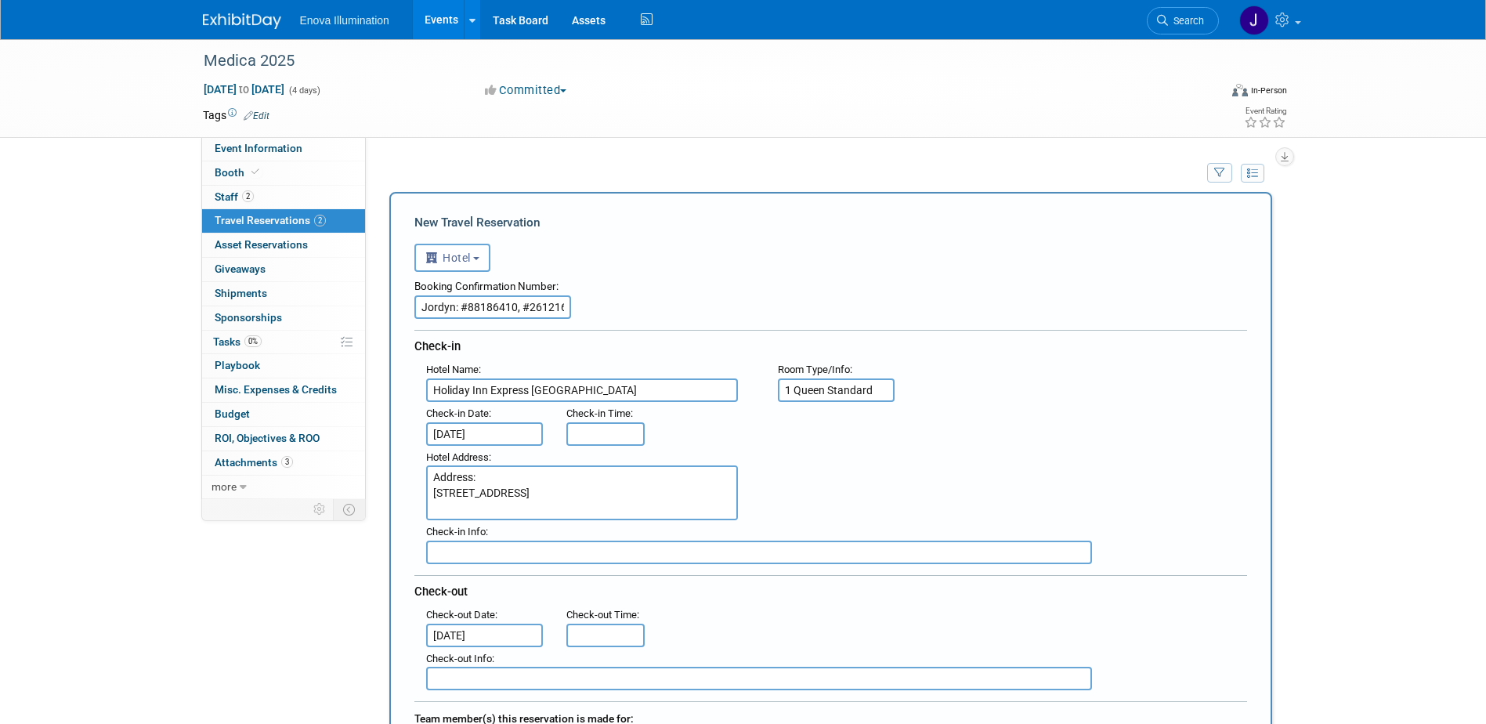
click at [440, 477] on textarea "Address: [STREET_ADDRESS] Front Desk: 49211900650 Email: [EMAIL_ADDRESS][DOMAIN…" at bounding box center [582, 492] width 312 height 55
click at [438, 510] on textarea "[STREET_ADDRESS] Front Desk: 49211900650 Email: [EMAIL_ADDRESS][DOMAIN_NAME]" at bounding box center [582, 492] width 312 height 55
click at [447, 476] on textarea "[STREET_ADDRESS] Front Desk: 49211900650 Email: [EMAIL_ADDRESS][DOMAIN_NAME]" at bounding box center [582, 492] width 312 height 55
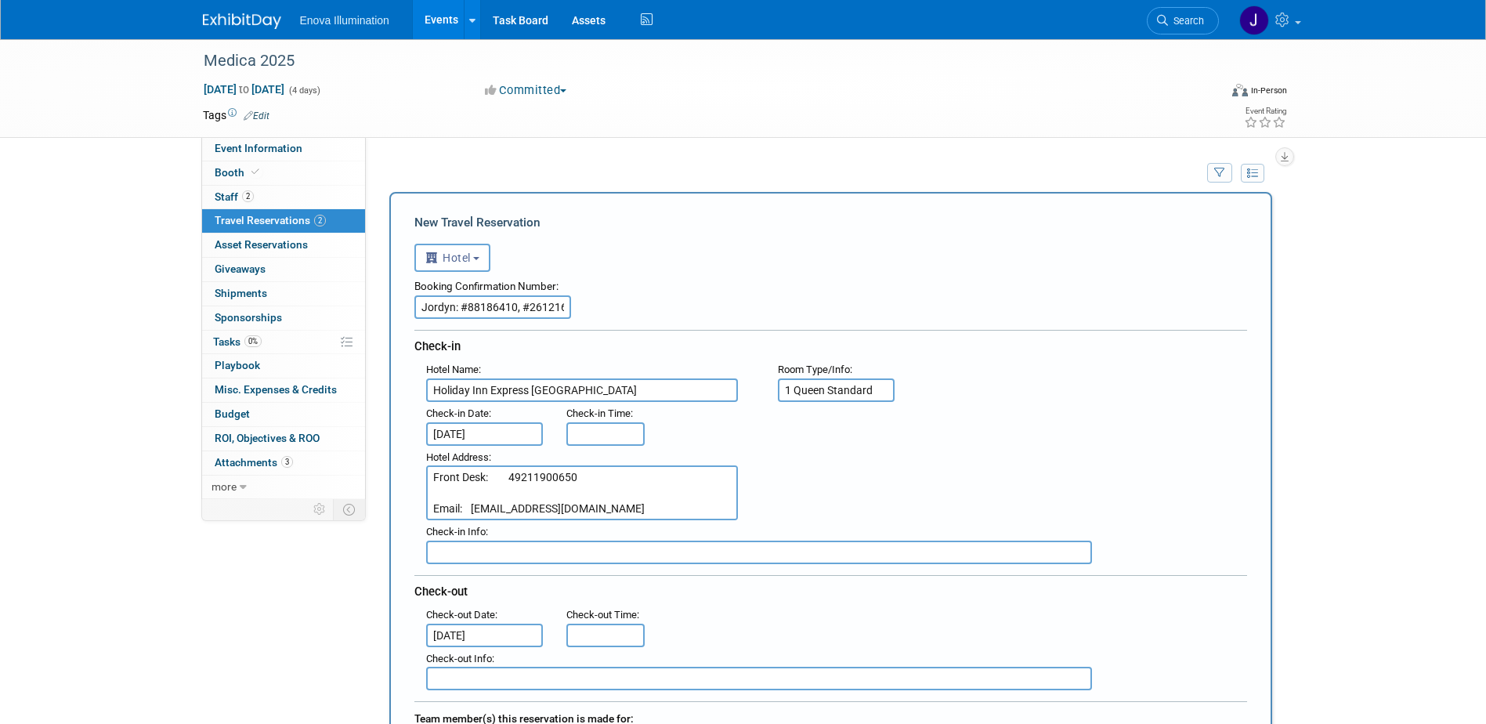
click at [447, 476] on textarea "[STREET_ADDRESS] Front Desk: 49211900650 Email: [EMAIL_ADDRESS][DOMAIN_NAME]" at bounding box center [582, 492] width 312 height 55
click at [498, 512] on textarea "[STREET_ADDRESS] Front Desk: 49211900650 Email: [EMAIL_ADDRESS][DOMAIN_NAME]" at bounding box center [582, 492] width 312 height 55
type textarea "[STREET_ADDRESS] Front Desk: 49211900650 Email: [EMAIL_ADDRESS][DOMAIN_NAME]"
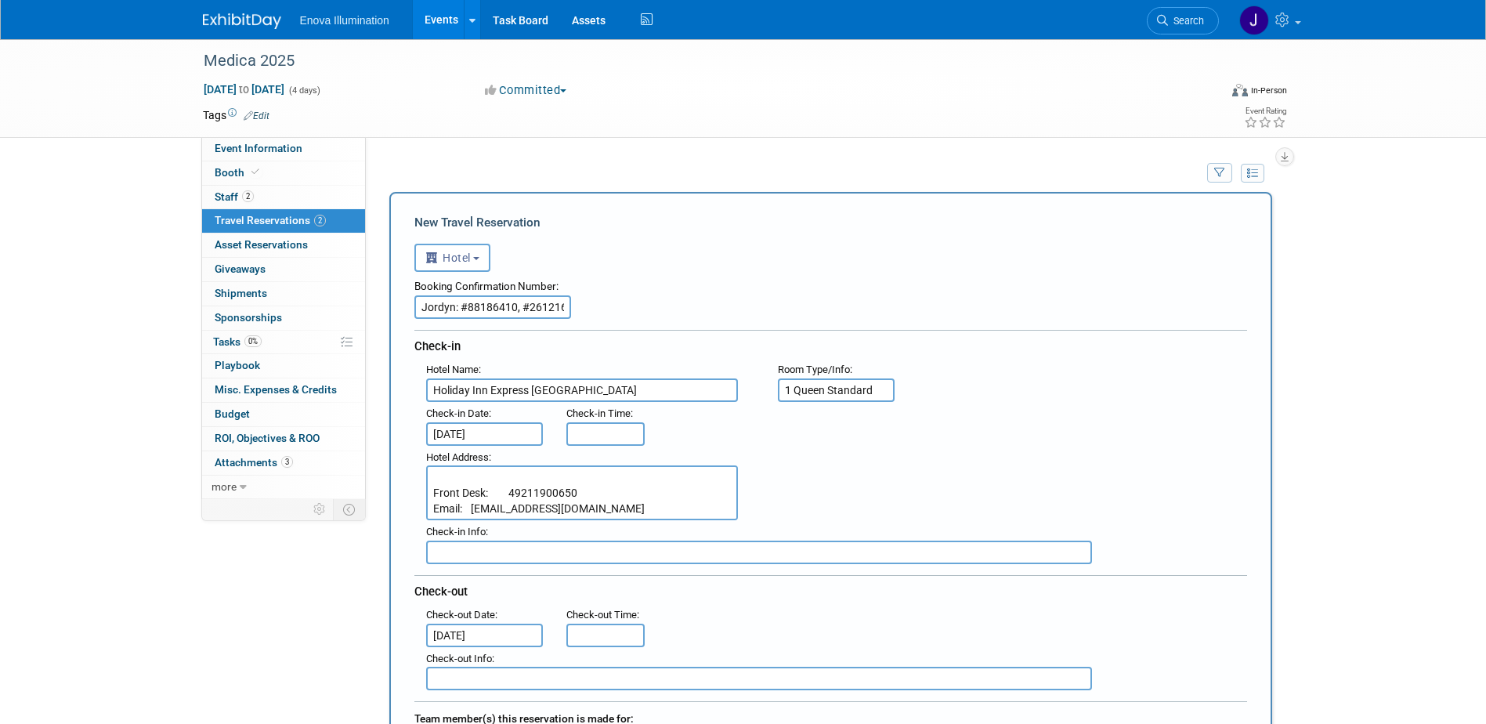
type input "3:00 PM"
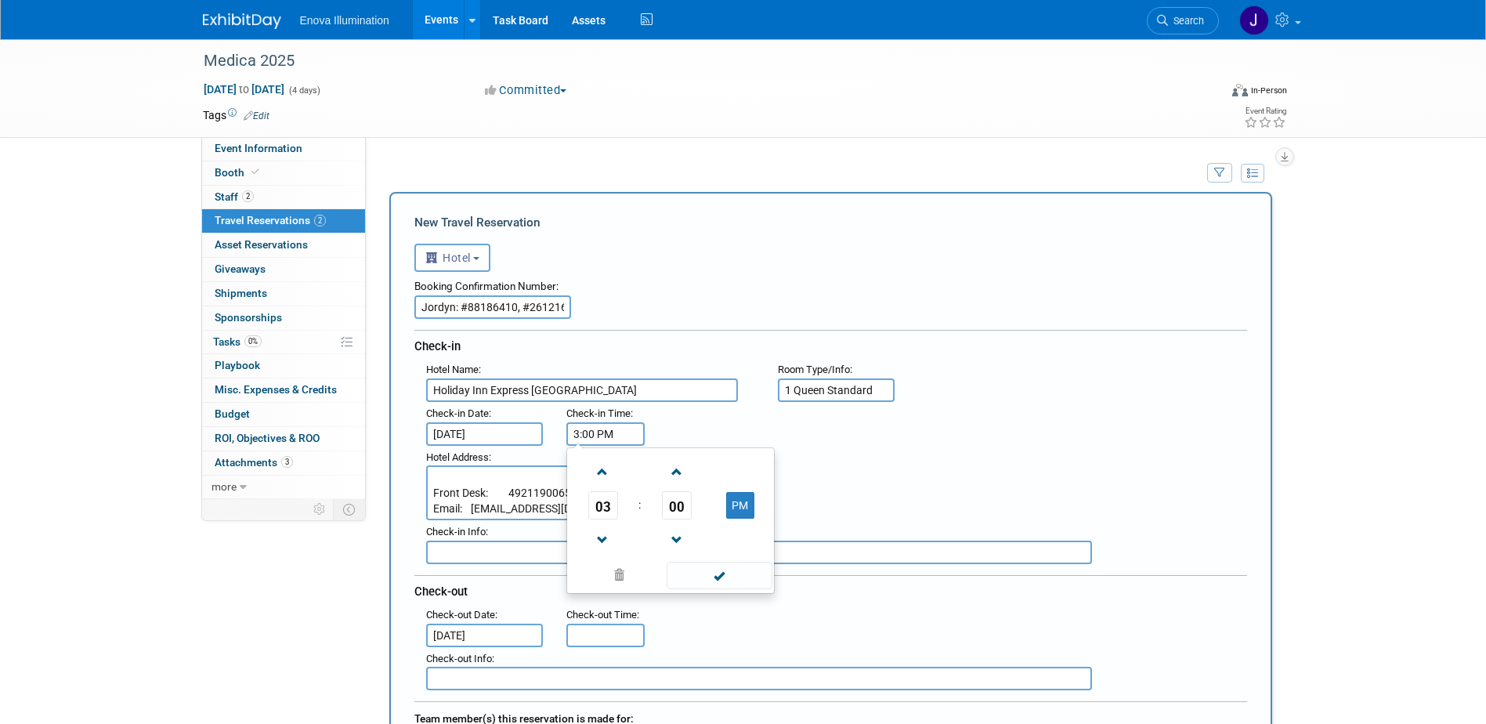
click at [569, 441] on input "3:00 PM" at bounding box center [605, 434] width 78 height 24
click at [702, 581] on span at bounding box center [720, 575] width 106 height 27
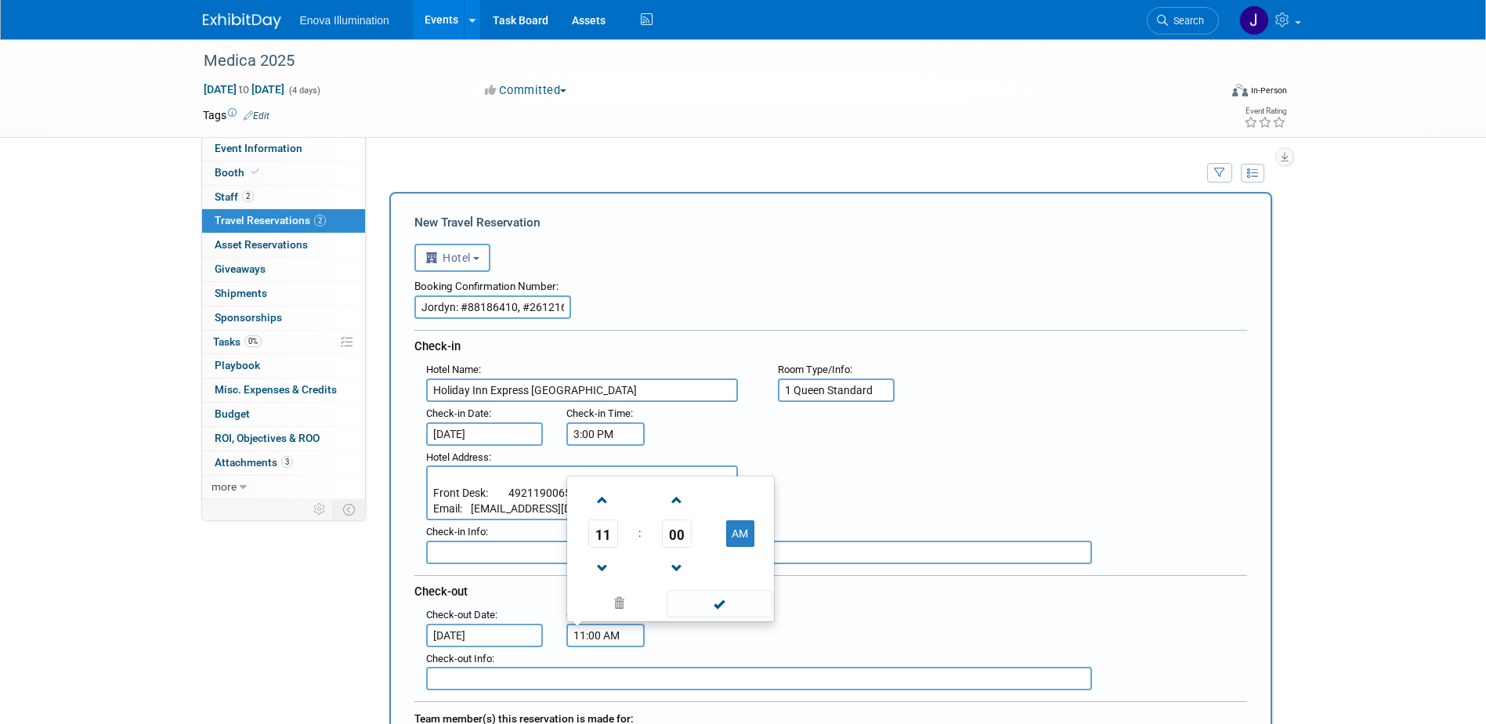
click at [624, 639] on input "11:00 AM" at bounding box center [605, 636] width 78 height 24
click at [611, 499] on span at bounding box center [602, 499] width 27 height 27
type input "12:00 PM"
drag, startPoint x: 707, startPoint y: 597, endPoint x: 737, endPoint y: 591, distance: 30.3
click at [707, 597] on span at bounding box center [720, 603] width 106 height 27
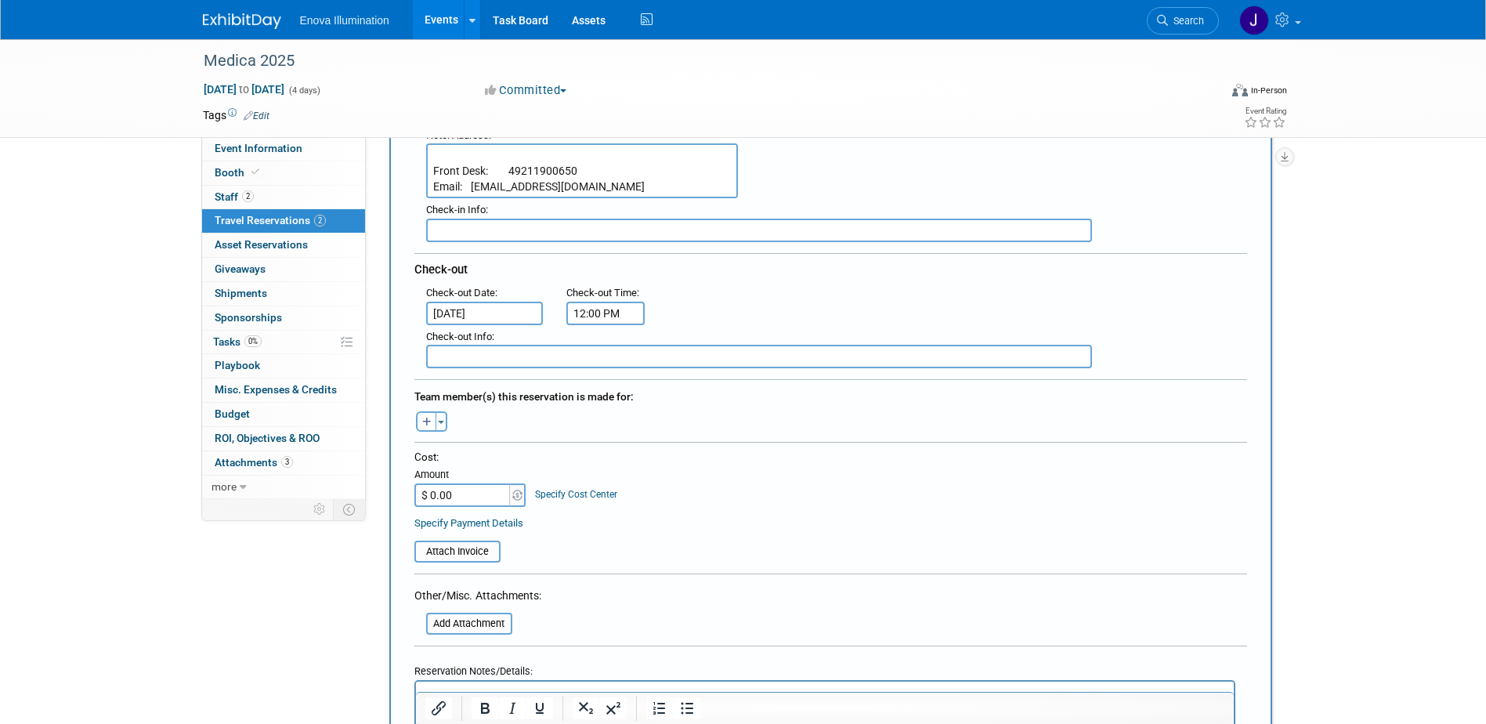
scroll to position [392, 0]
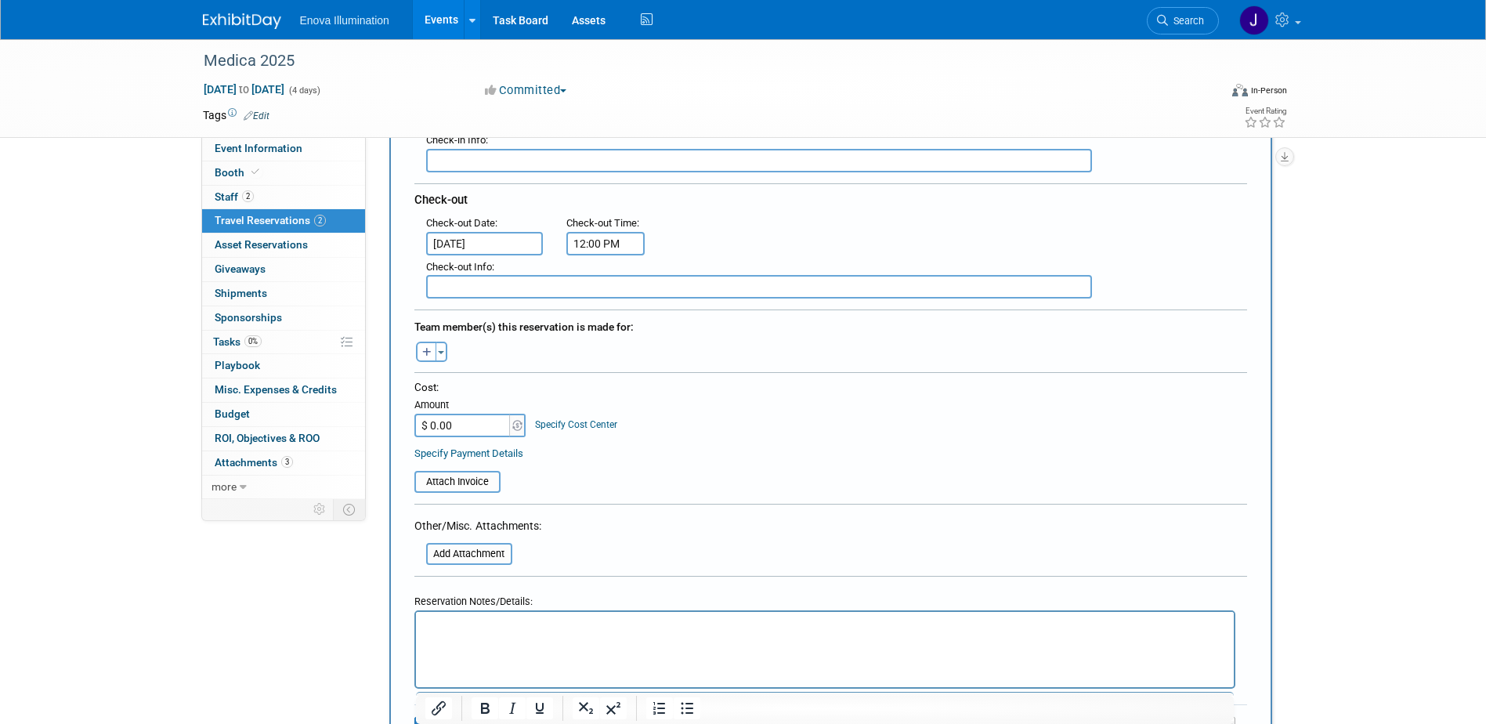
click at [610, 619] on p "Rich Text Area. Press ALT-0 for help." at bounding box center [825, 626] width 800 height 16
click at [464, 422] on input "$ 0.00" at bounding box center [463, 426] width 98 height 24
type input "$ 3,031.38"
click at [426, 349] on icon "button" at bounding box center [426, 353] width 9 height 10
select select
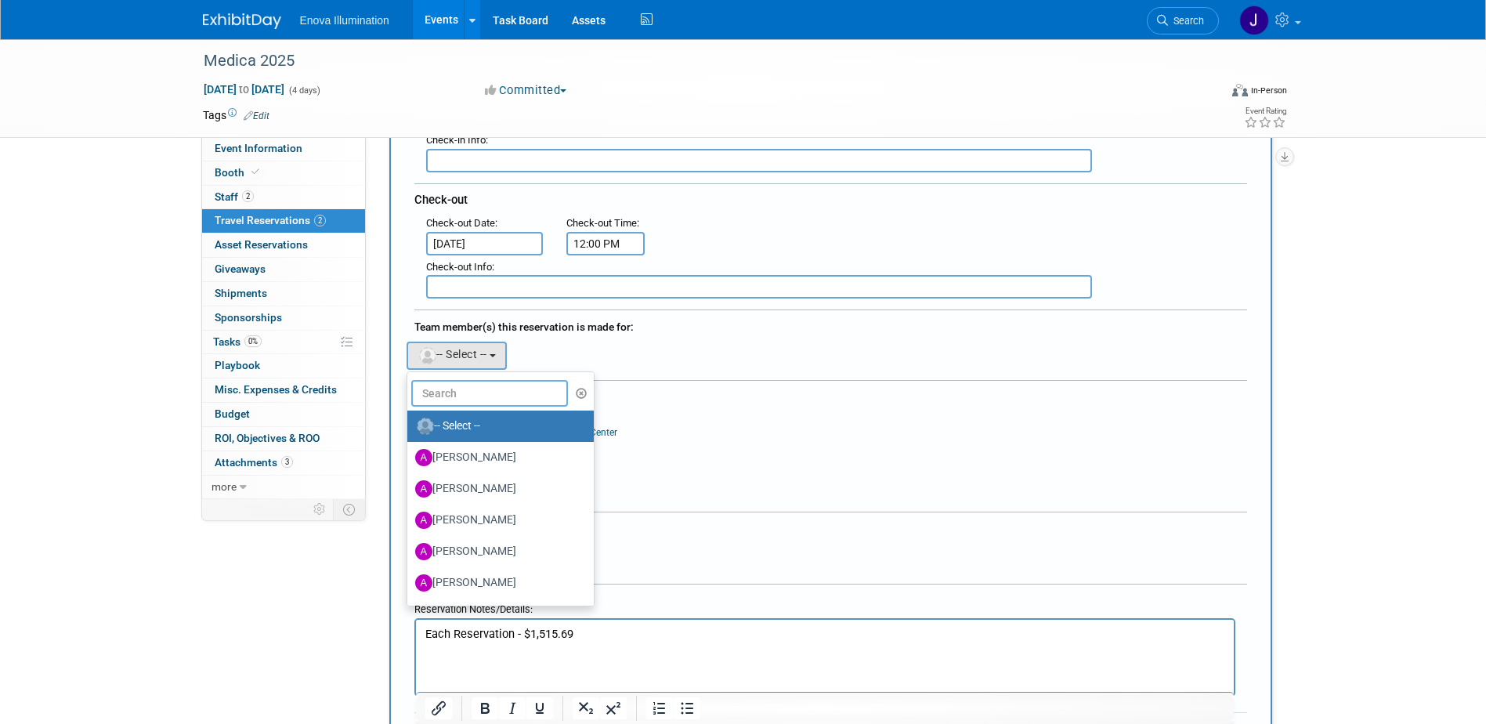
click at [447, 386] on input "text" at bounding box center [489, 393] width 157 height 27
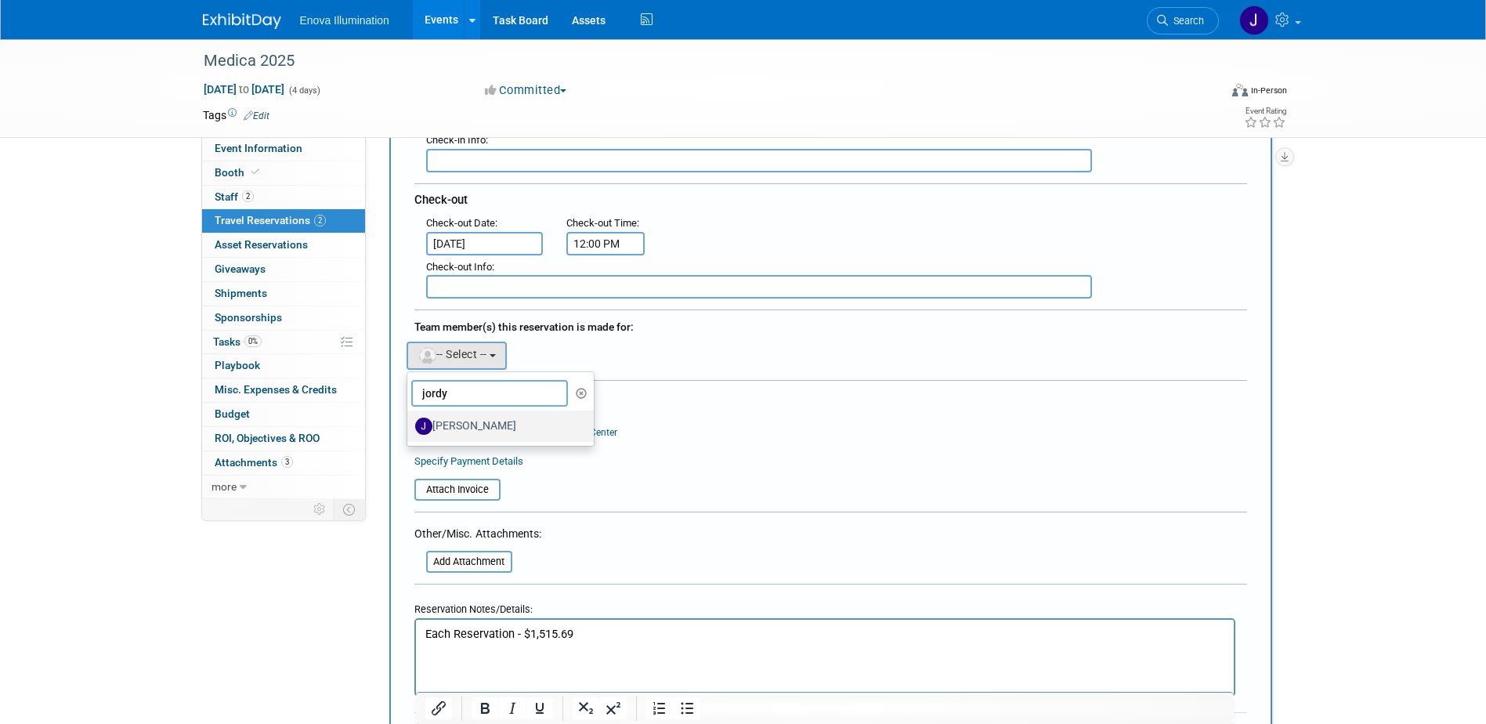
type input "jordy"
click at [456, 419] on label "[PERSON_NAME]" at bounding box center [497, 426] width 164 height 25
click at [410, 419] on input "[PERSON_NAME]" at bounding box center [405, 424] width 10 height 10
select select "96150e72-7cb6-493f-9f6f-21890b7efbdf"
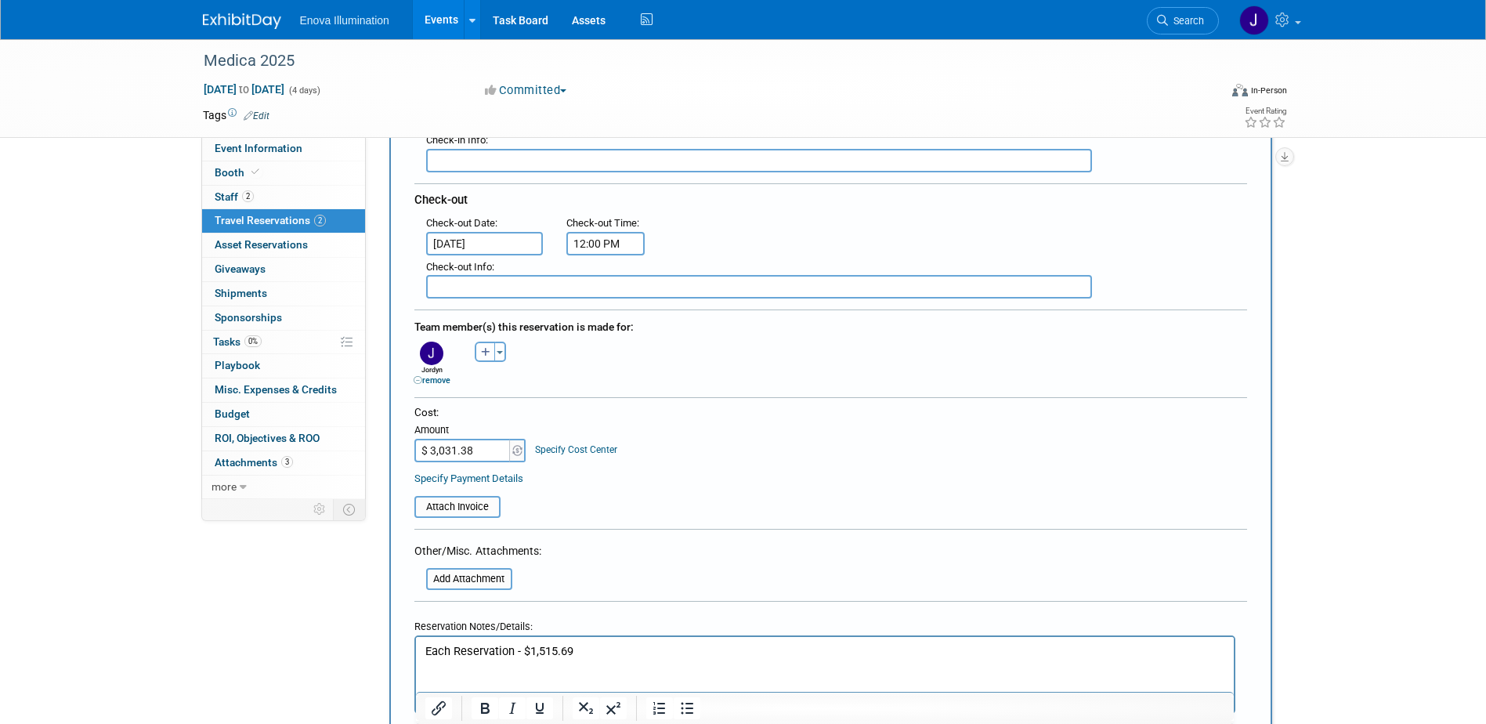
click at [487, 355] on icon "button" at bounding box center [485, 353] width 9 height 10
select select
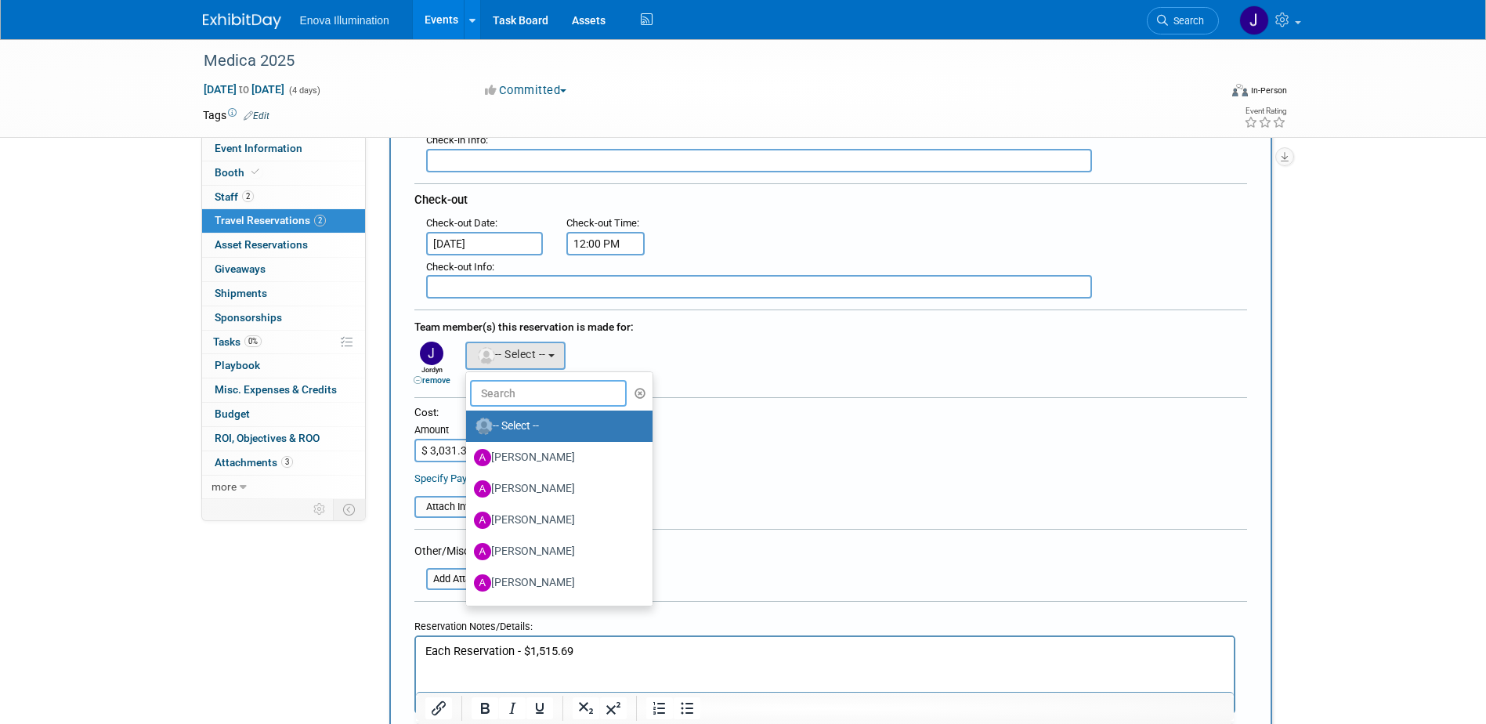
click at [501, 394] on input "text" at bounding box center [548, 393] width 157 height 27
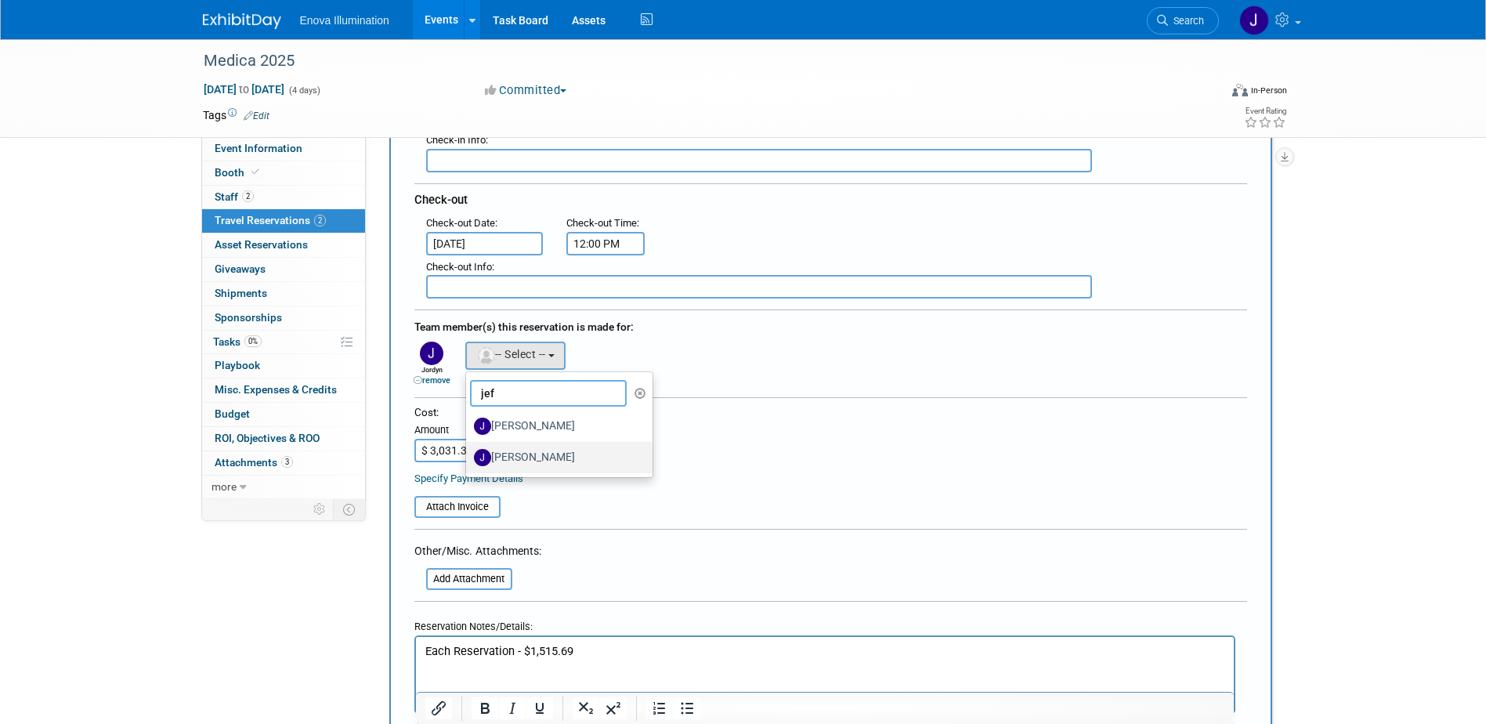
type input "jef"
click at [513, 450] on label "[PERSON_NAME]" at bounding box center [556, 457] width 164 height 25
click at [468, 450] on input "[PERSON_NAME]" at bounding box center [463, 455] width 10 height 10
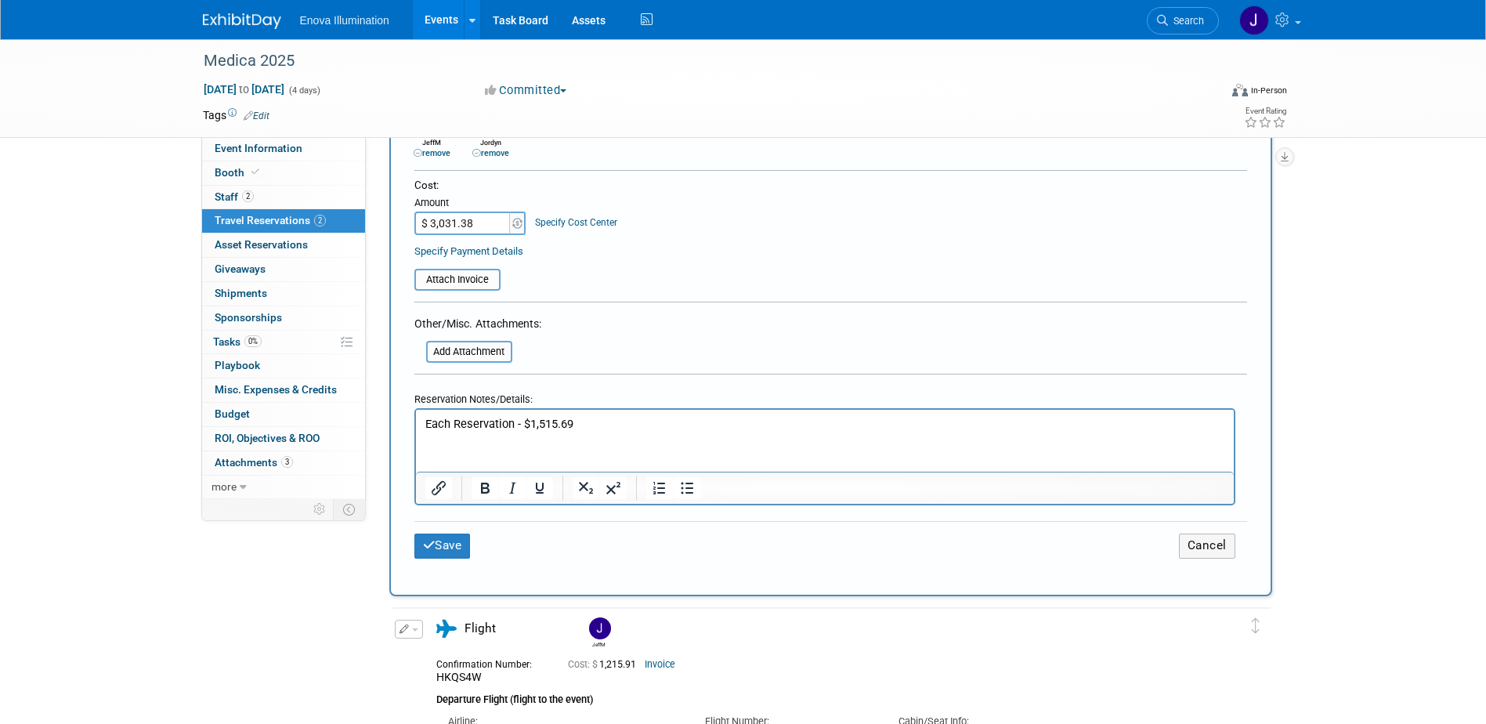
scroll to position [627, 0]
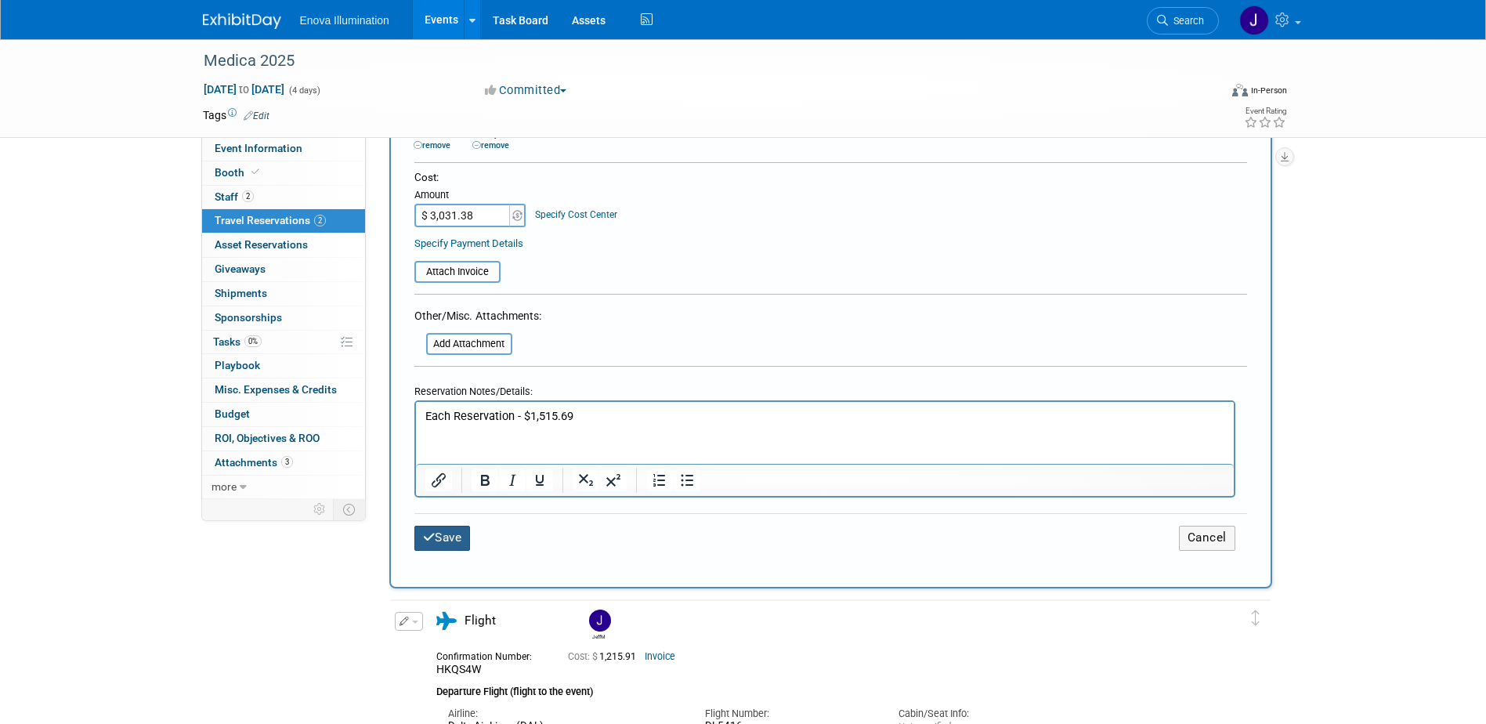
click at [456, 533] on button "Save" at bounding box center [442, 538] width 56 height 24
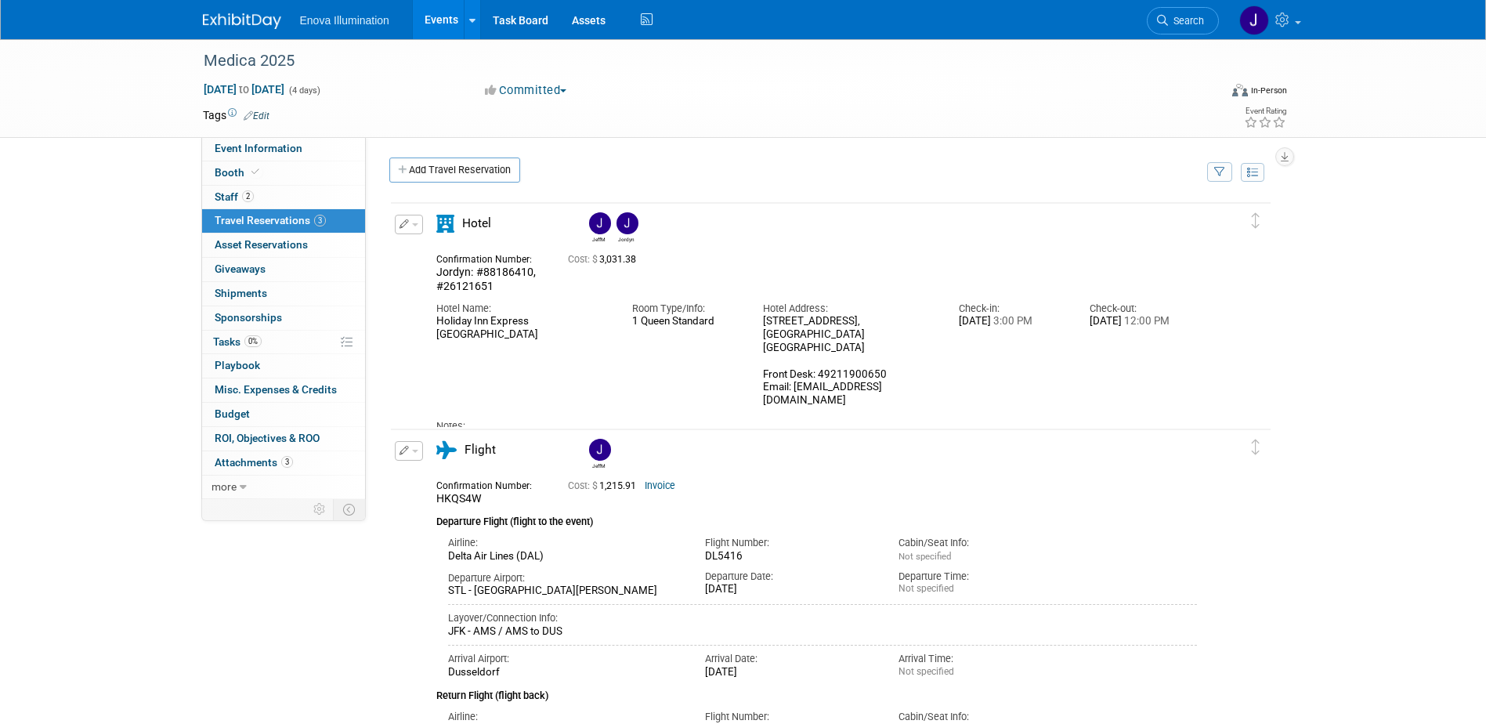
scroll to position [0, 0]
click at [420, 228] on button "button" at bounding box center [409, 225] width 28 height 20
click at [428, 249] on button "Edit Reservation" at bounding box center [462, 252] width 132 height 23
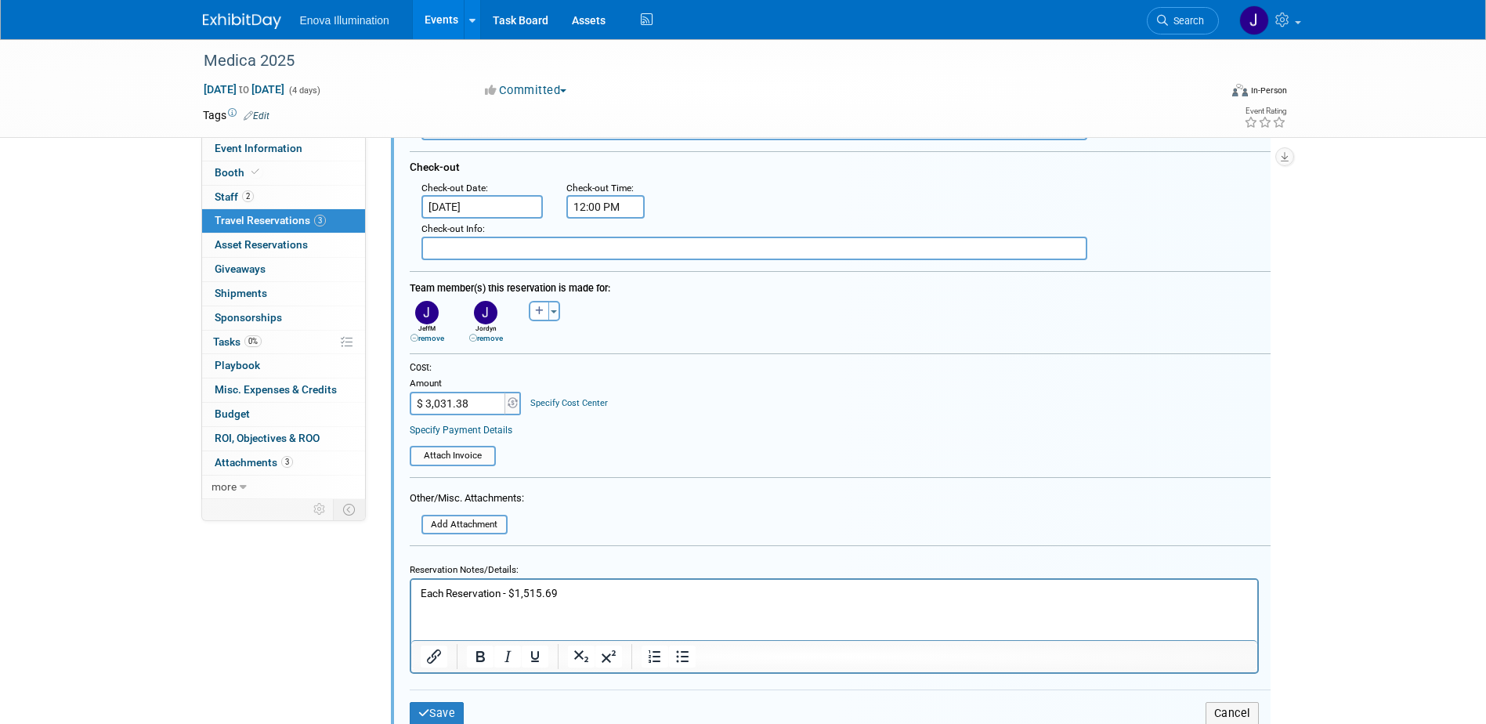
scroll to position [419, 0]
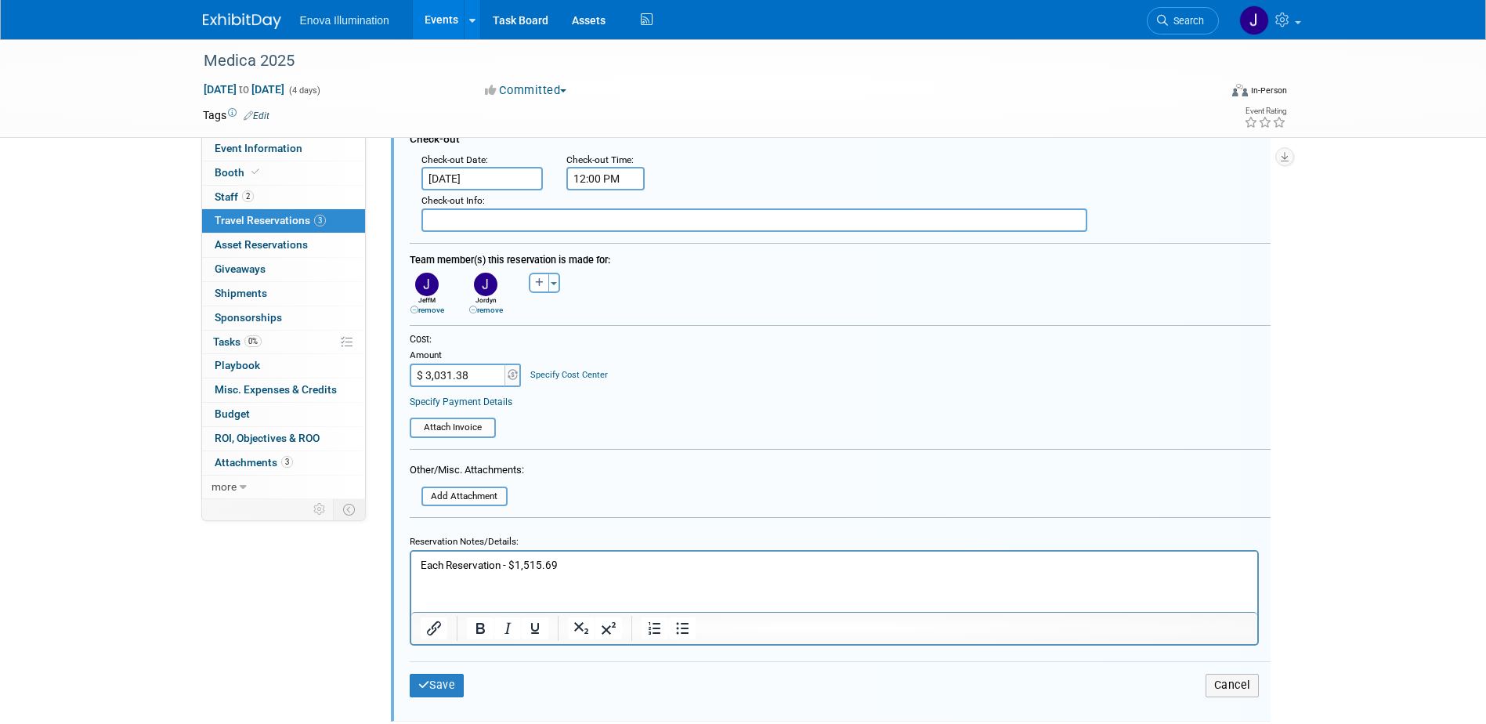
click at [479, 573] on html "Each Reservation - $1,515.69" at bounding box center [833, 562] width 846 height 21
click at [570, 563] on p "Each Reservation - $1,515.69" at bounding box center [834, 565] width 828 height 15
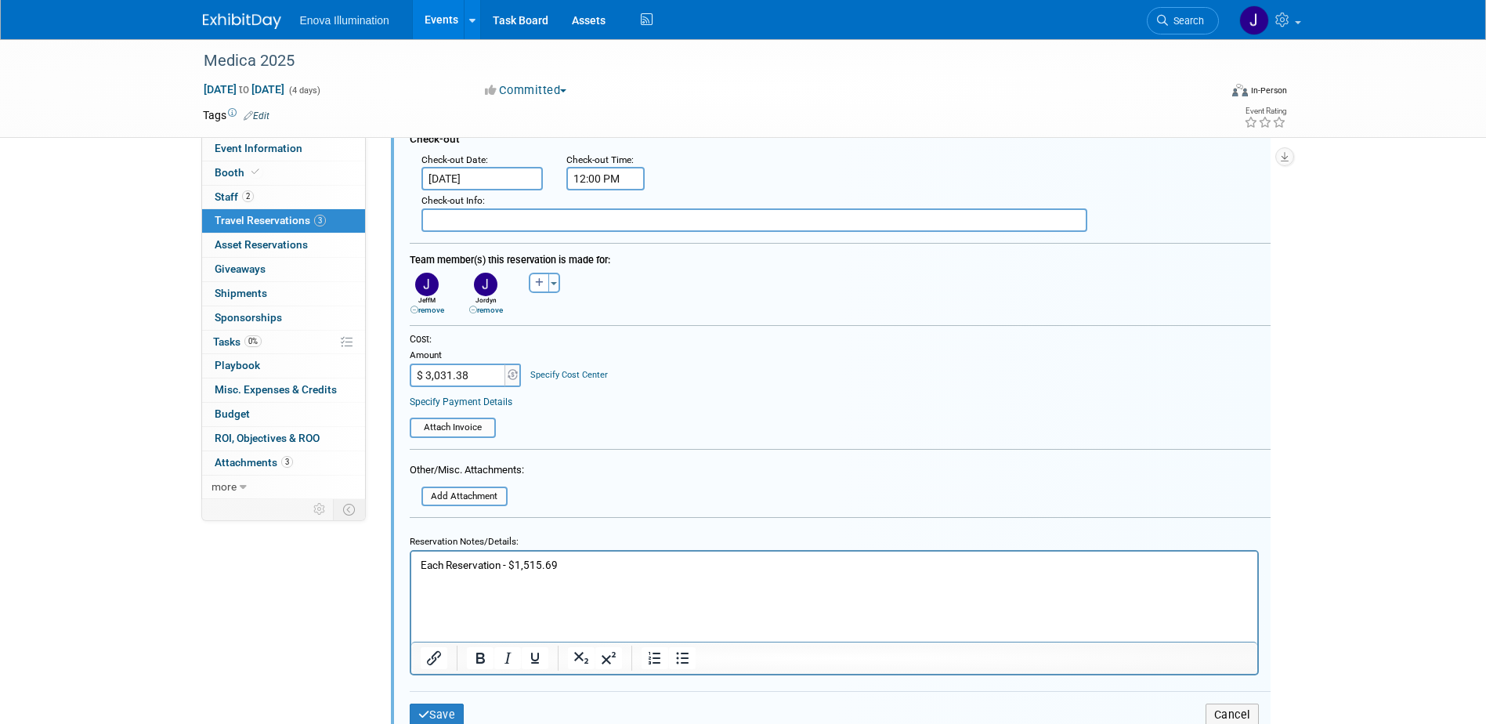
paste body "Rich Text Area. Press ALT-0 for help."
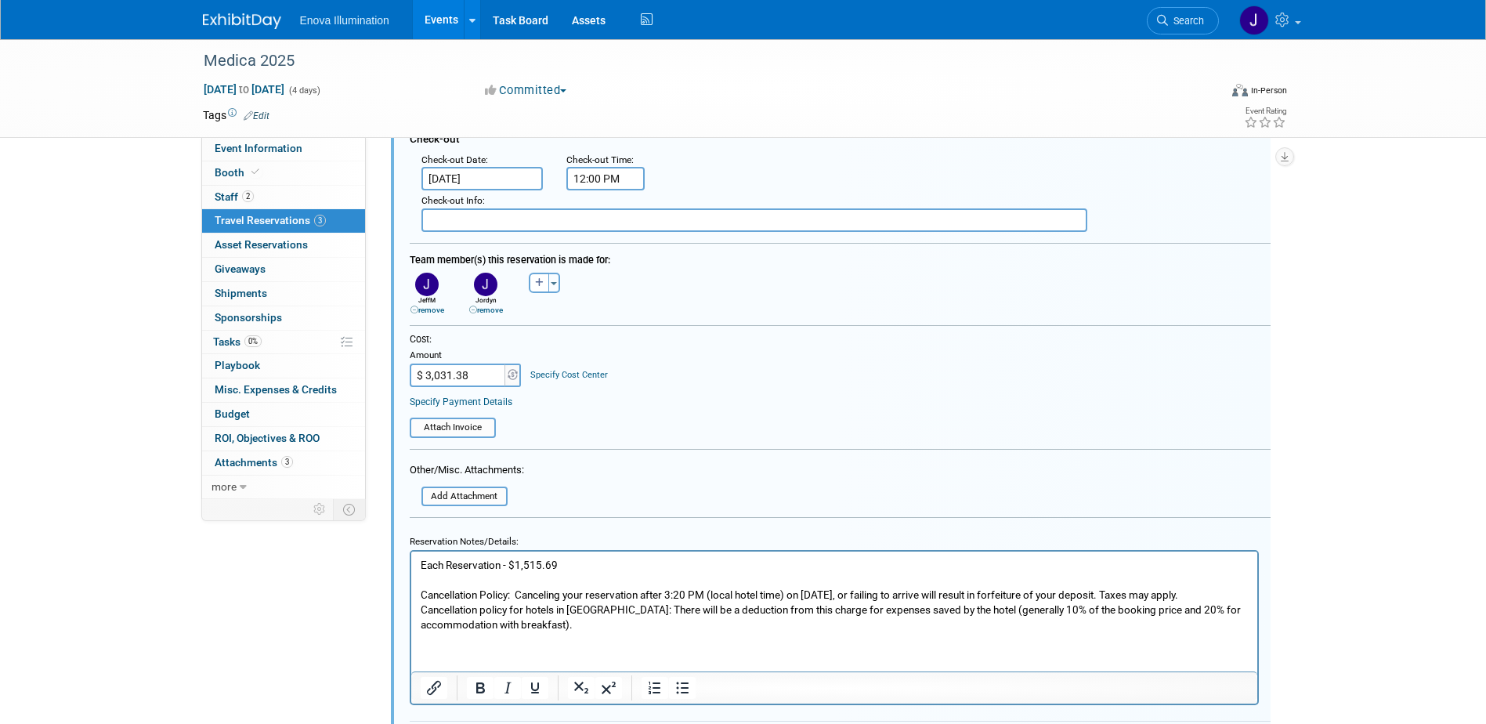
click at [1247, 589] on p "Cancellation Policy: Canceling your reservation after 3:20 PM (local hotel time…" at bounding box center [834, 610] width 828 height 45
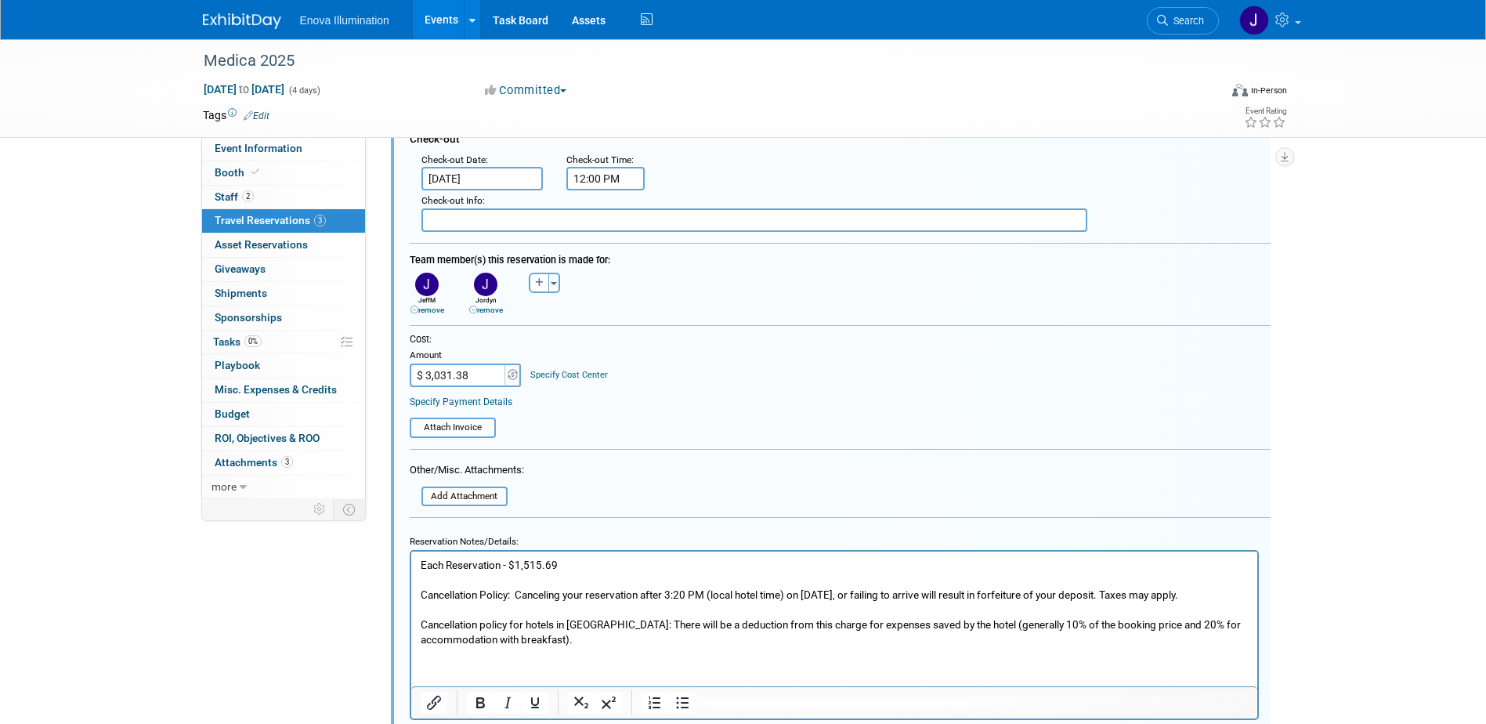
scroll to position [497, 0]
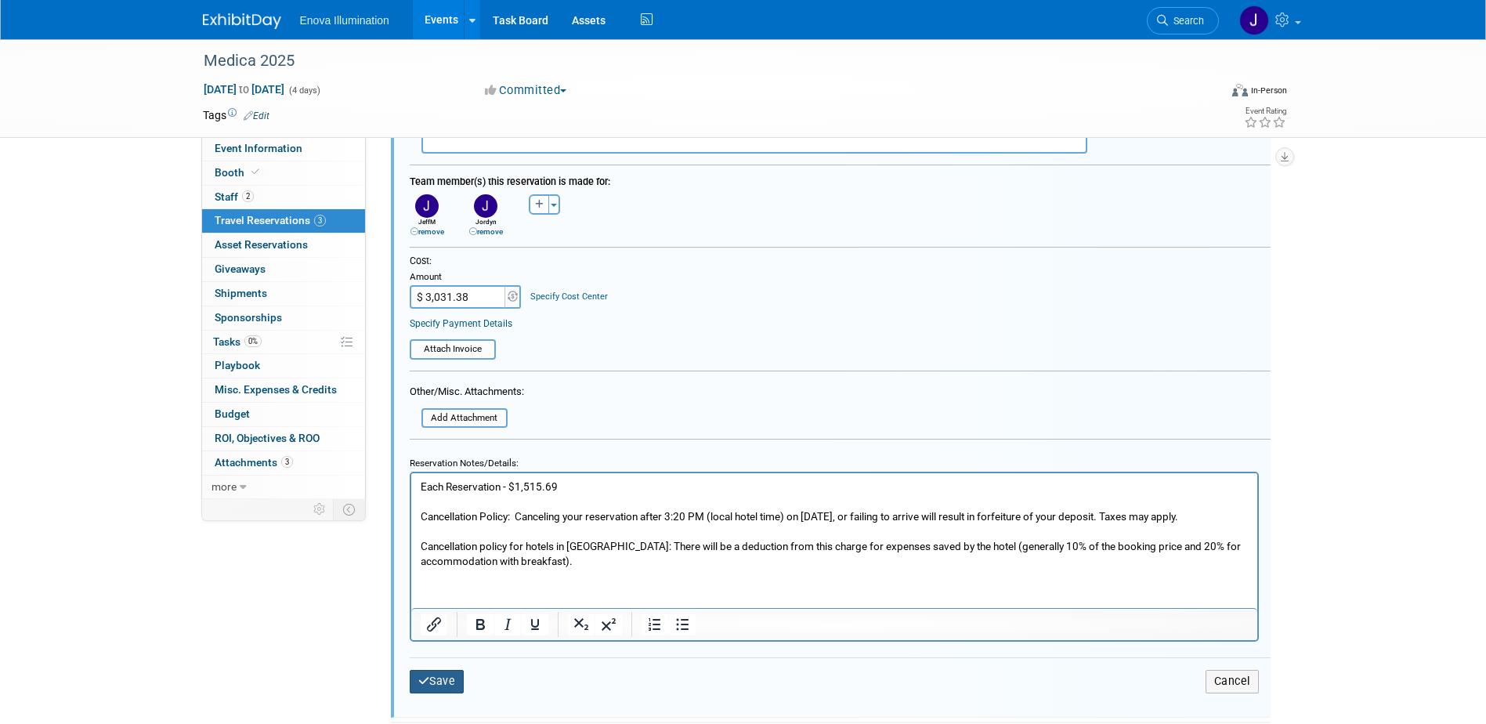
click at [439, 680] on button "Save" at bounding box center [437, 681] width 55 height 23
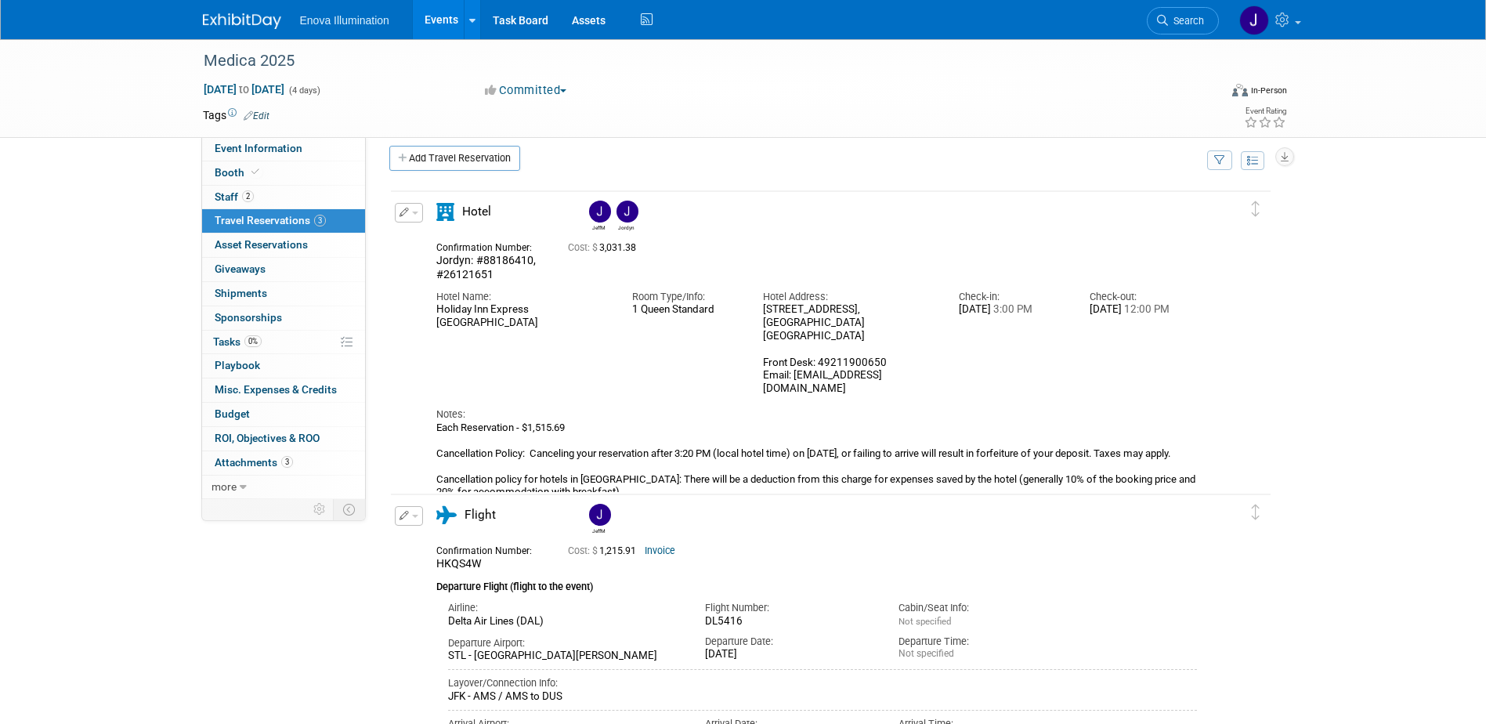
scroll to position [0, 0]
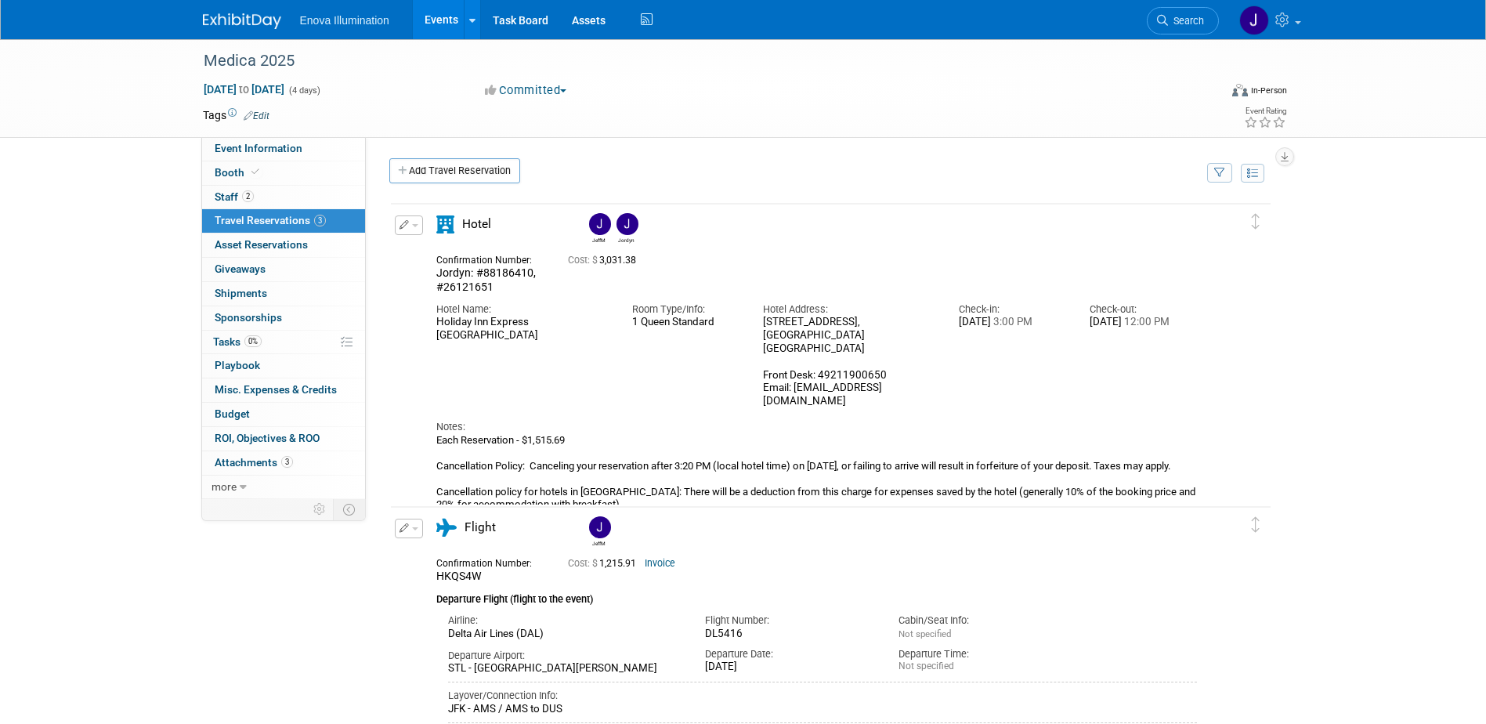
click at [421, 225] on button "button" at bounding box center [409, 225] width 28 height 20
click at [422, 249] on button "Edit Reservation" at bounding box center [462, 252] width 132 height 23
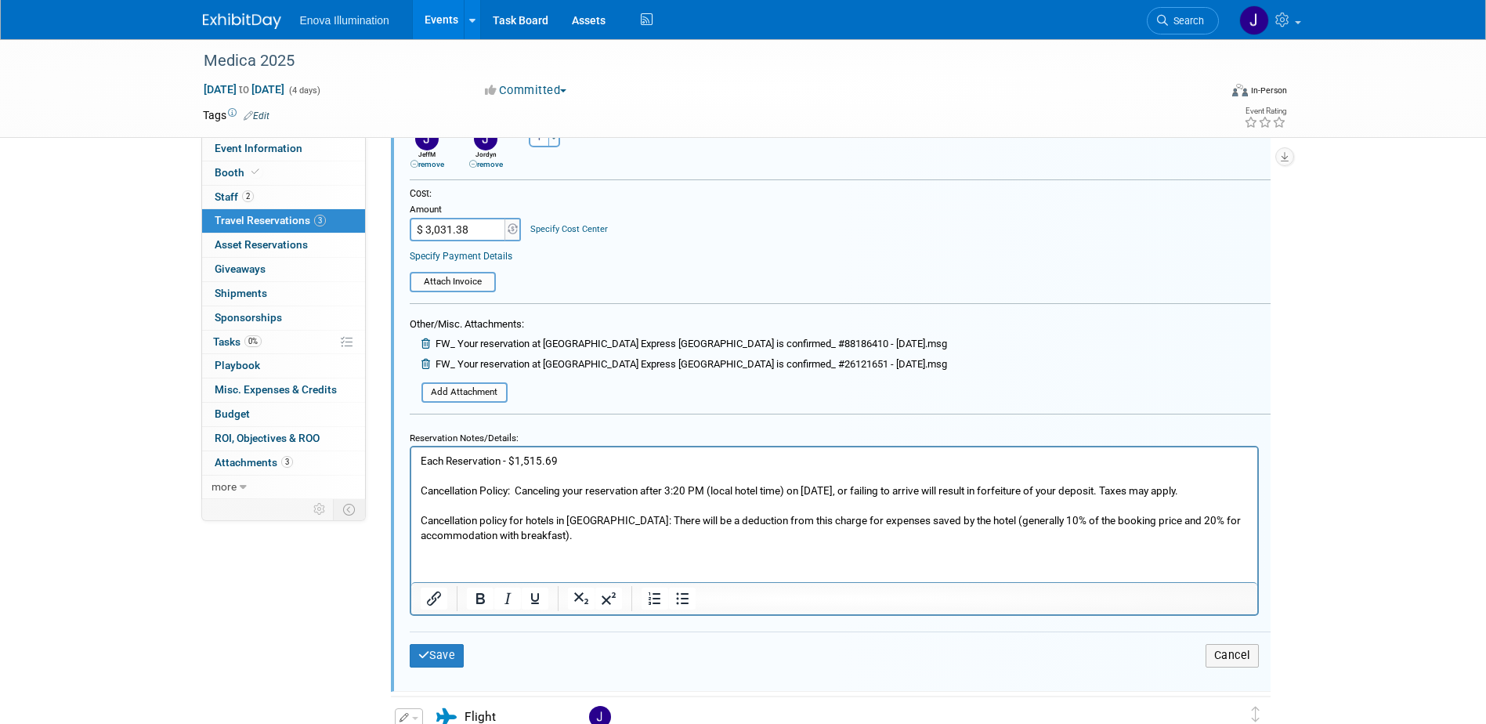
scroll to position [576, 0]
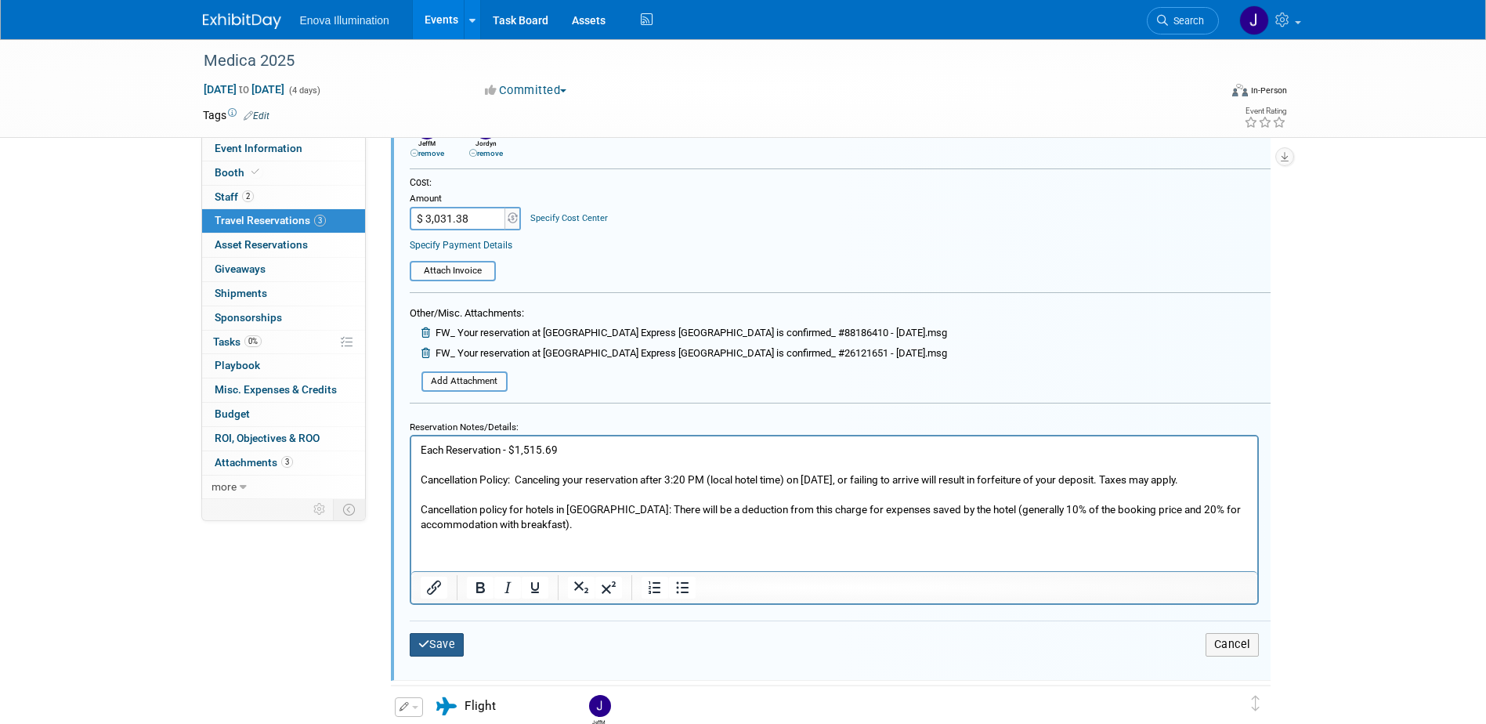
click at [438, 642] on button "Save" at bounding box center [437, 644] width 55 height 23
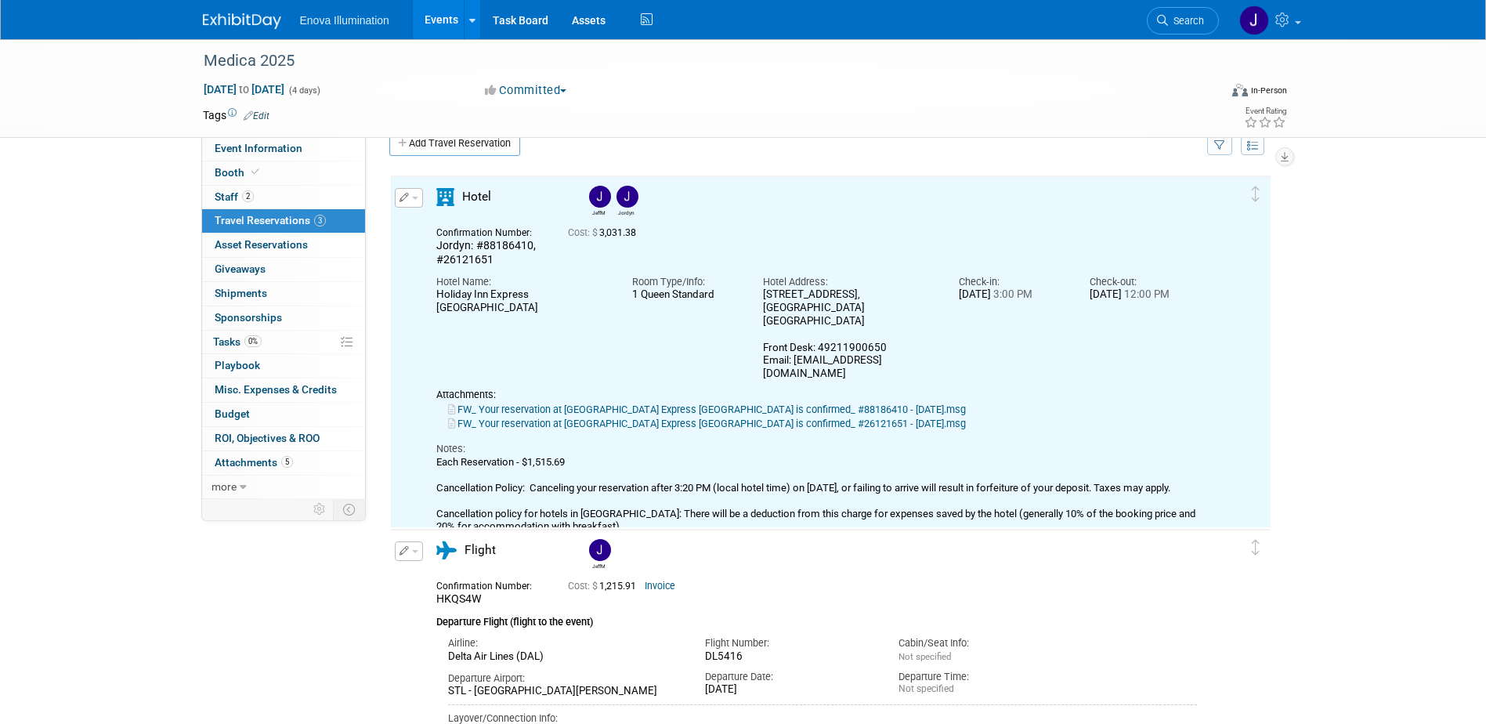
scroll to position [0, 0]
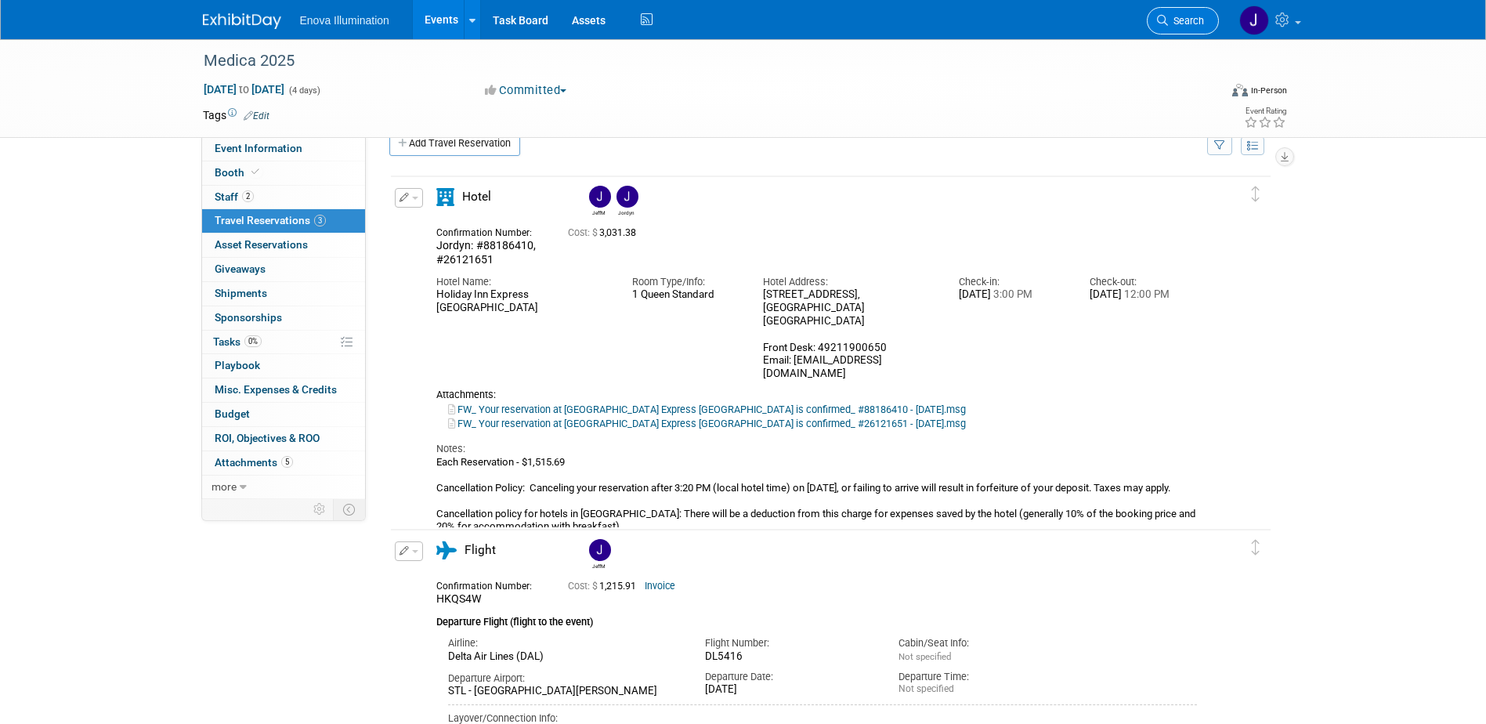
click at [1183, 20] on span "Search" at bounding box center [1186, 21] width 36 height 12
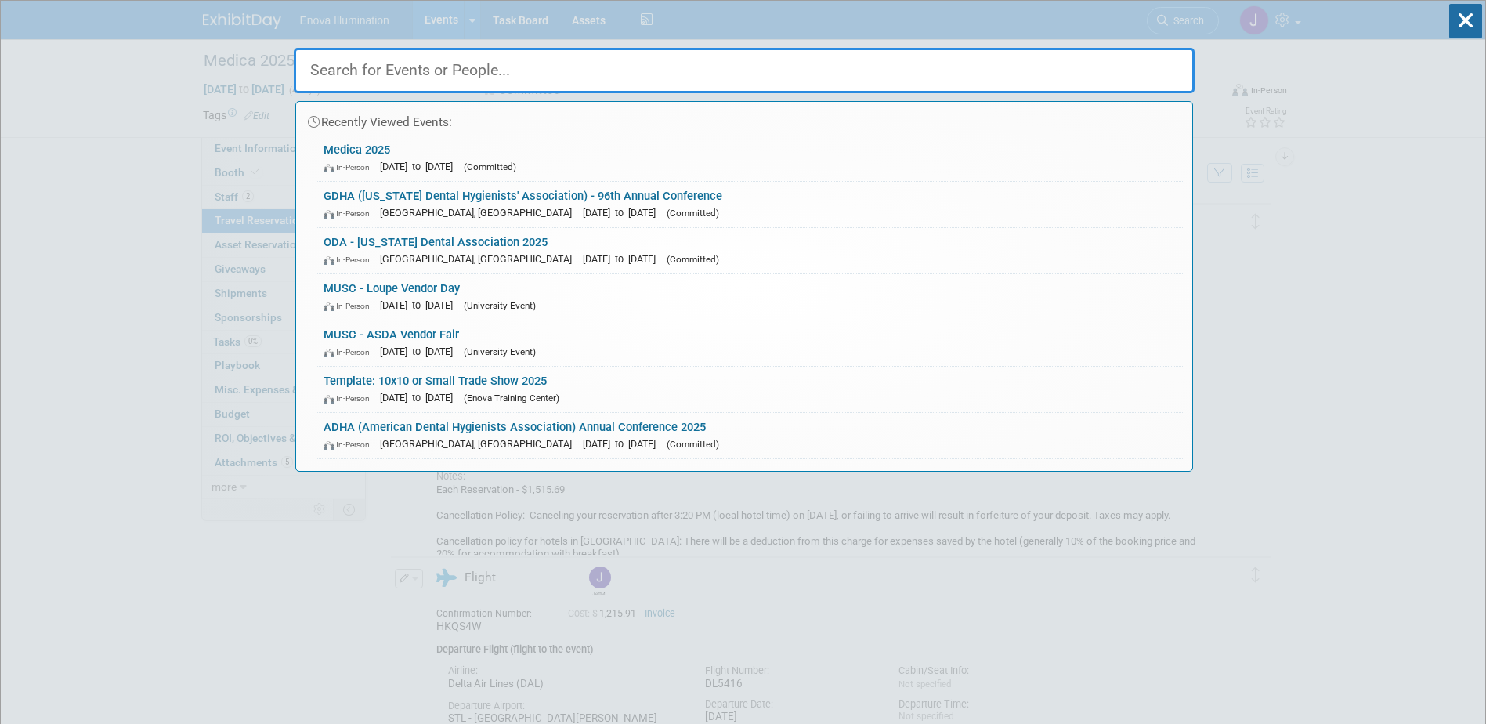
click at [1025, 56] on input "text" at bounding box center [744, 70] width 901 height 45
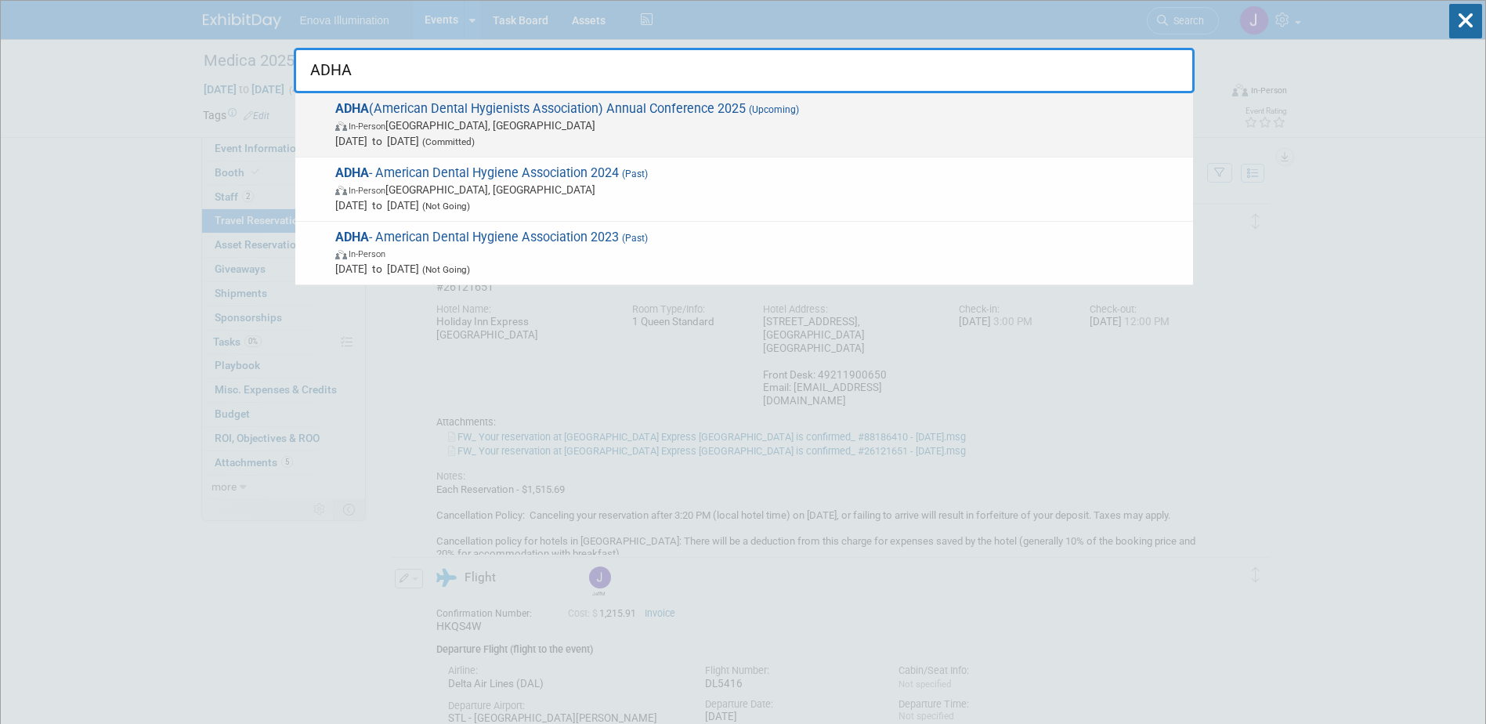
type input "ADHA"
click at [485, 117] on span "ADHA (American Dental Hygienists Association) Annual Conference 2025 (Upcoming)…" at bounding box center [758, 125] width 855 height 48
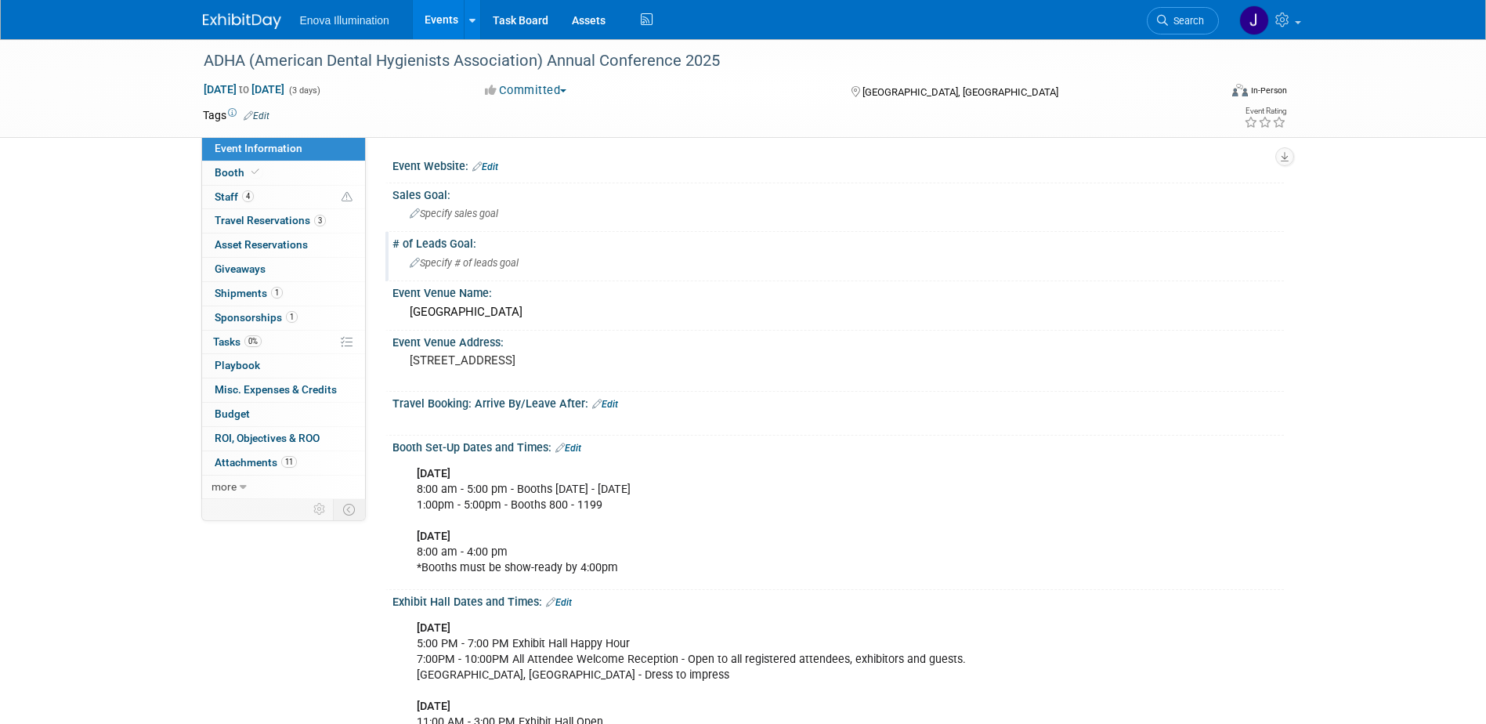
scroll to position [78, 0]
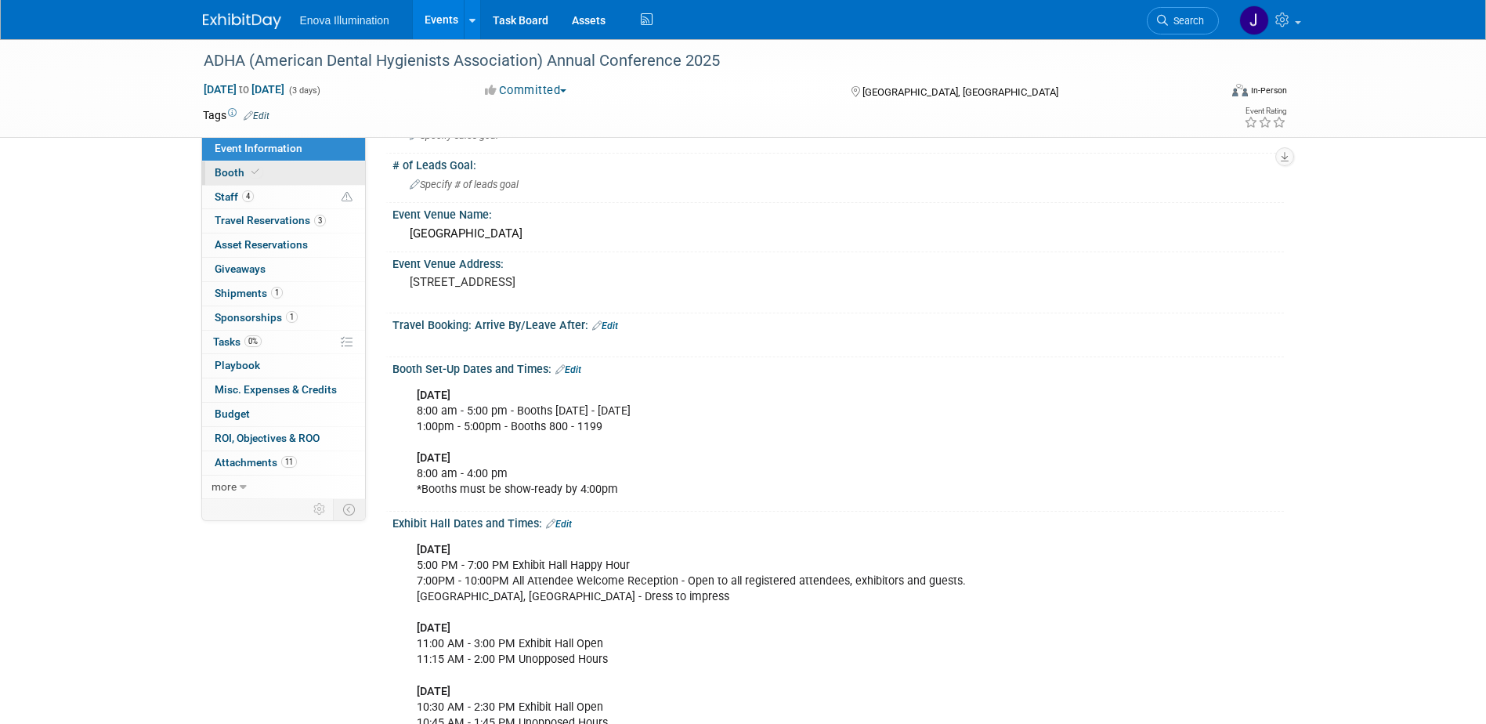
click at [295, 175] on link "Booth" at bounding box center [283, 173] width 163 height 24
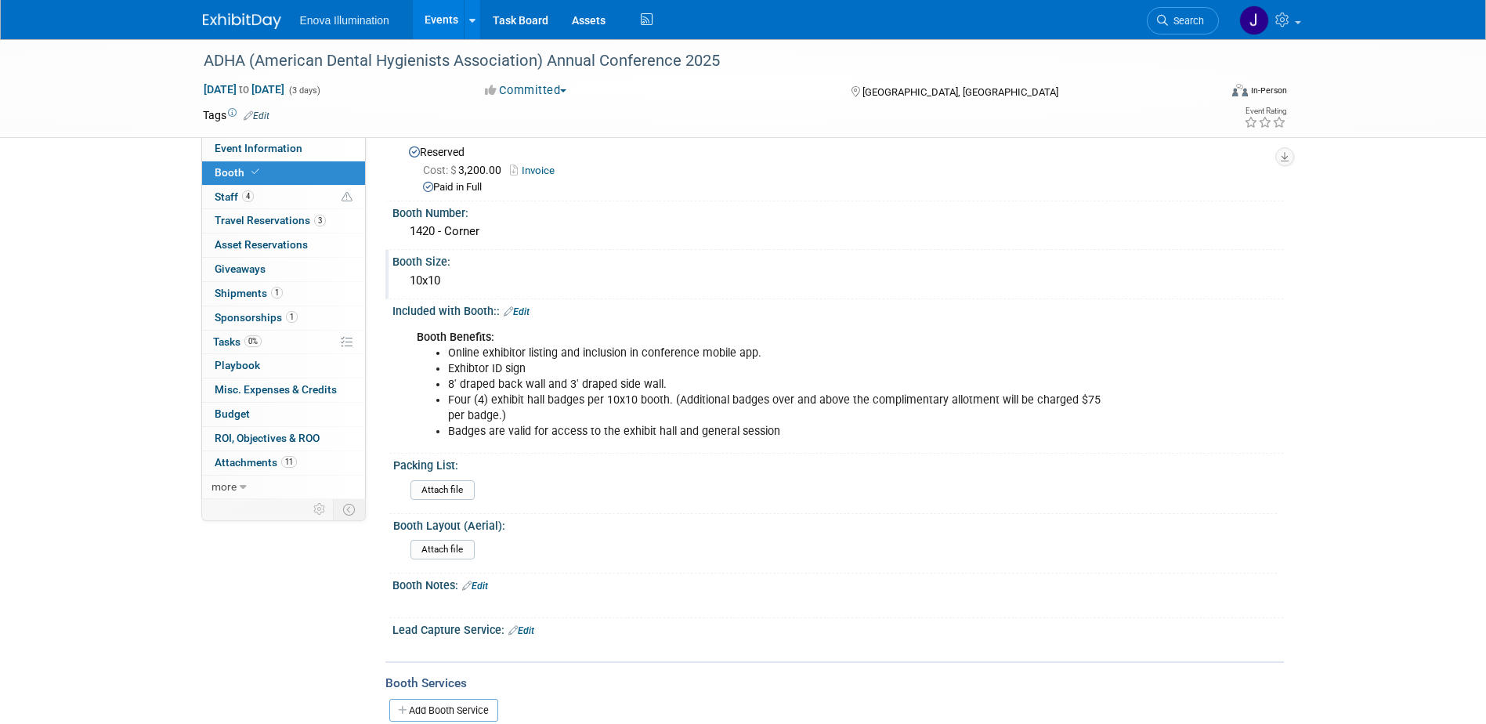
scroll to position [0, 0]
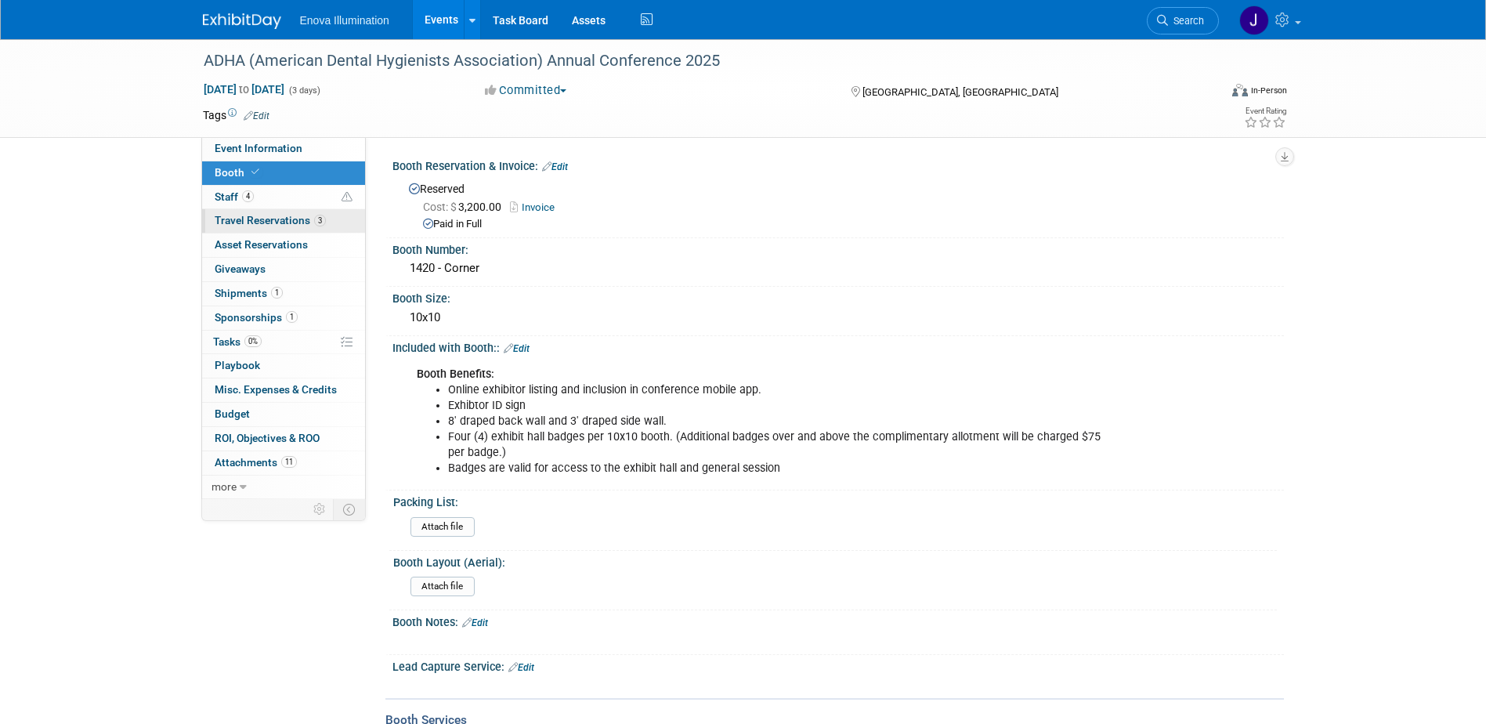
click at [267, 221] on span "Travel Reservations 3" at bounding box center [270, 220] width 111 height 13
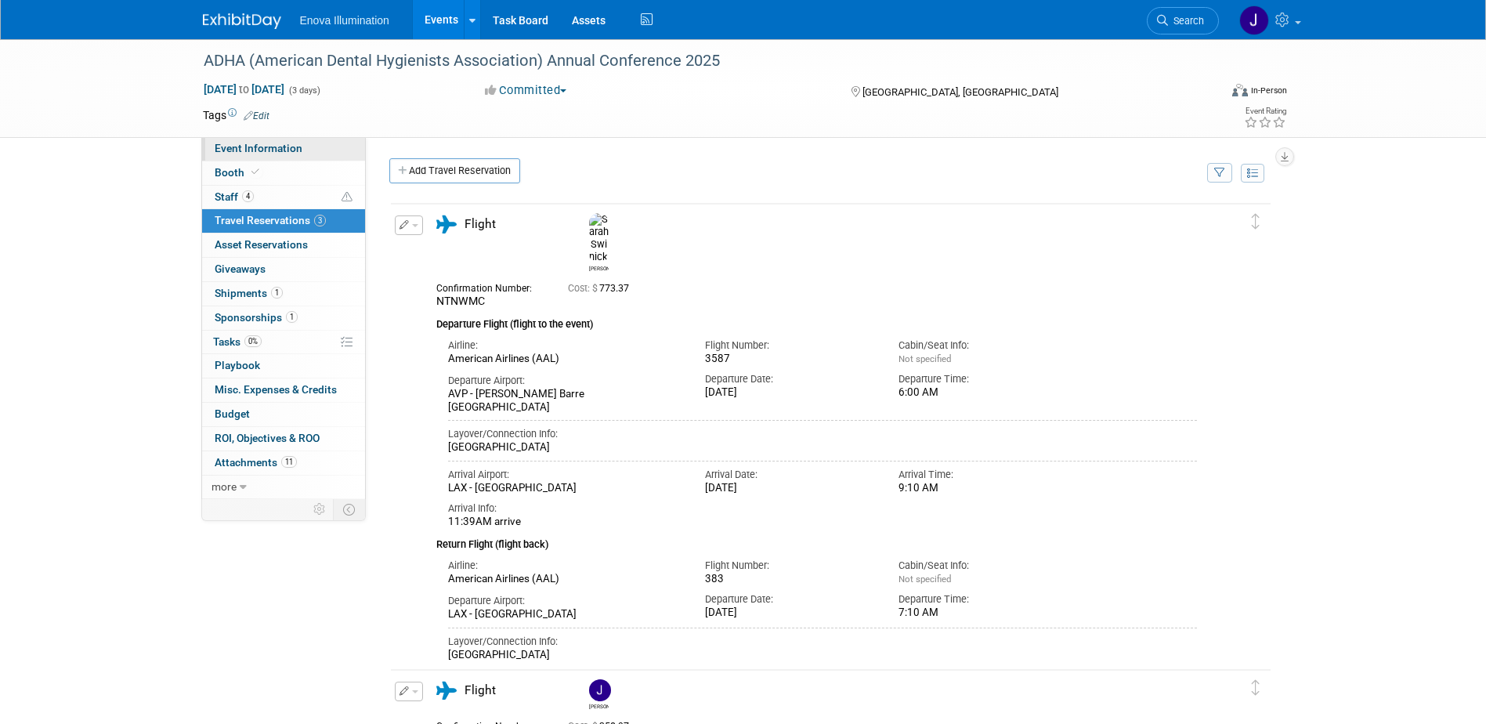
click at [281, 156] on link "Event Information" at bounding box center [283, 149] width 163 height 24
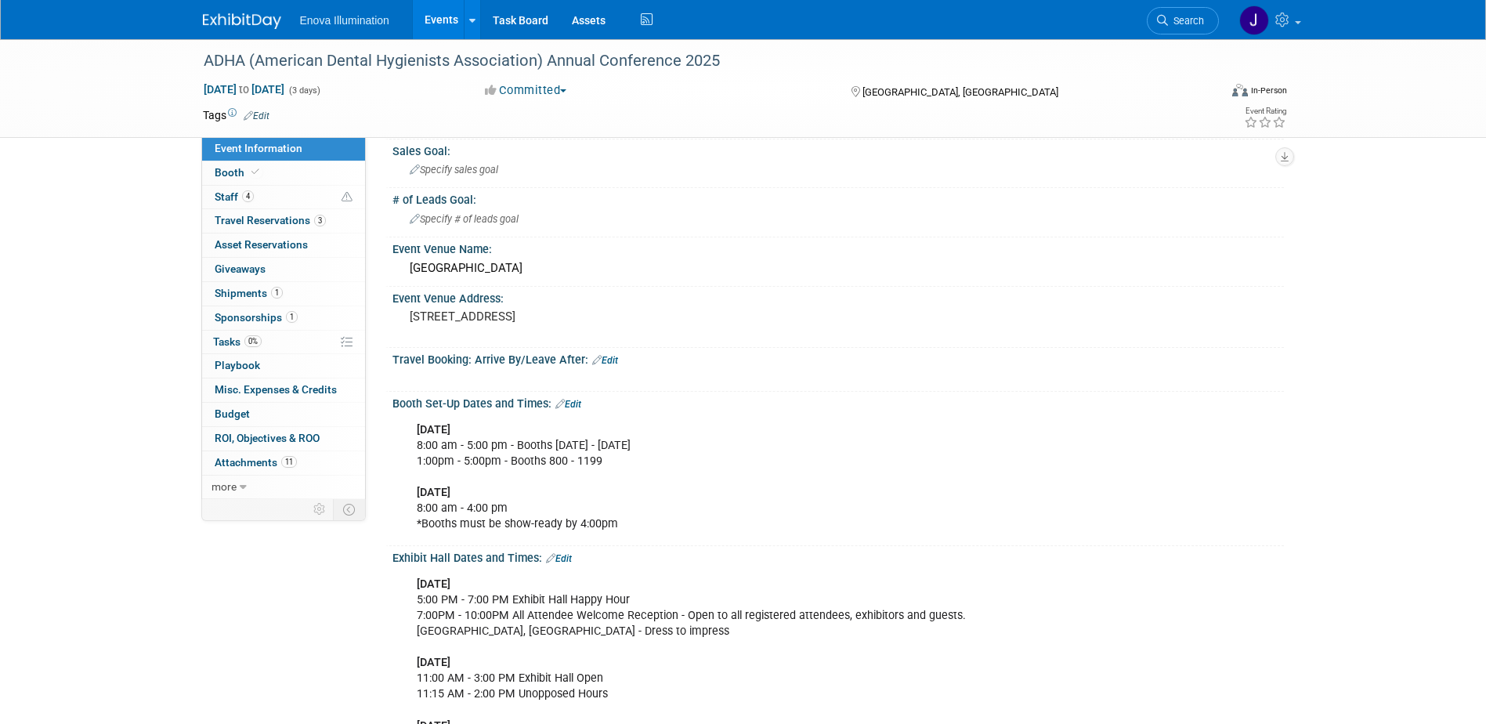
scroll to position [78, 0]
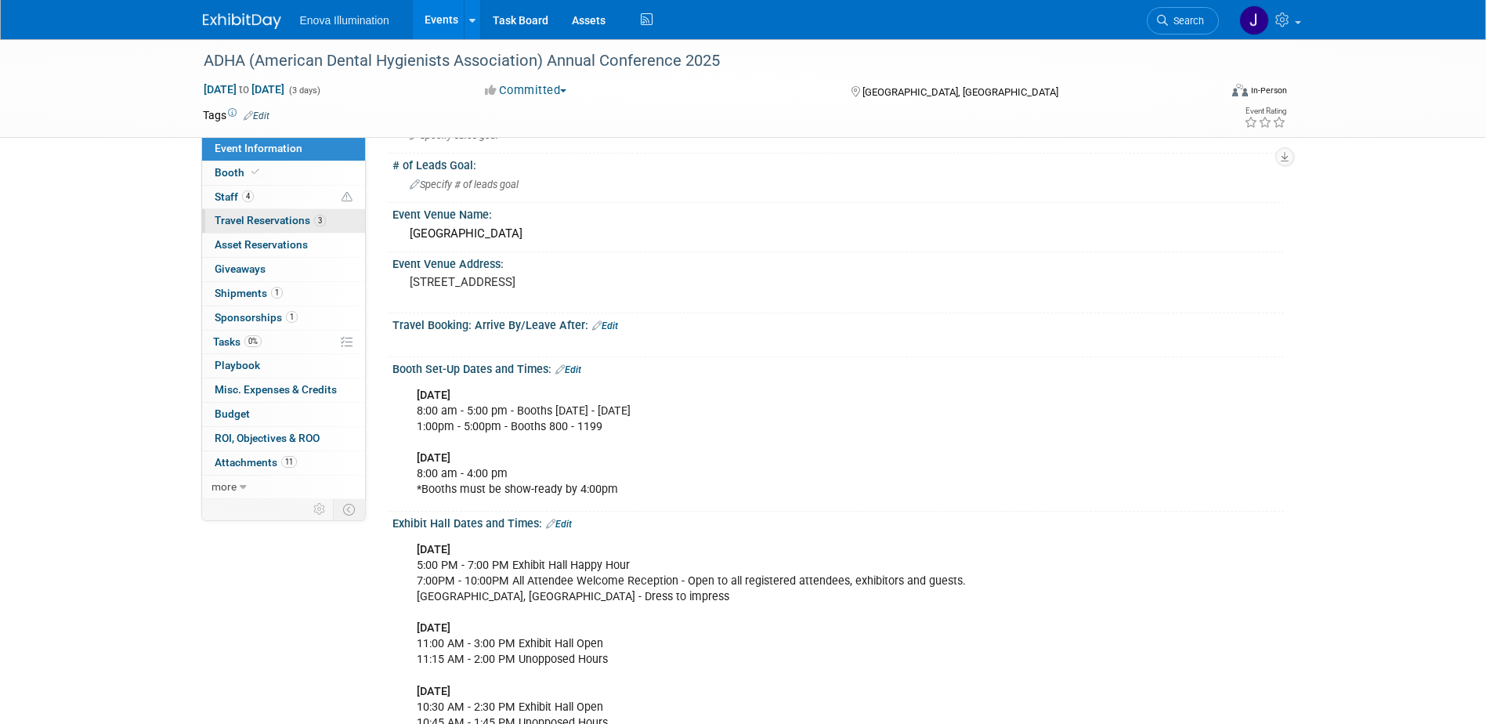
click at [274, 214] on span "Travel Reservations 3" at bounding box center [270, 220] width 111 height 13
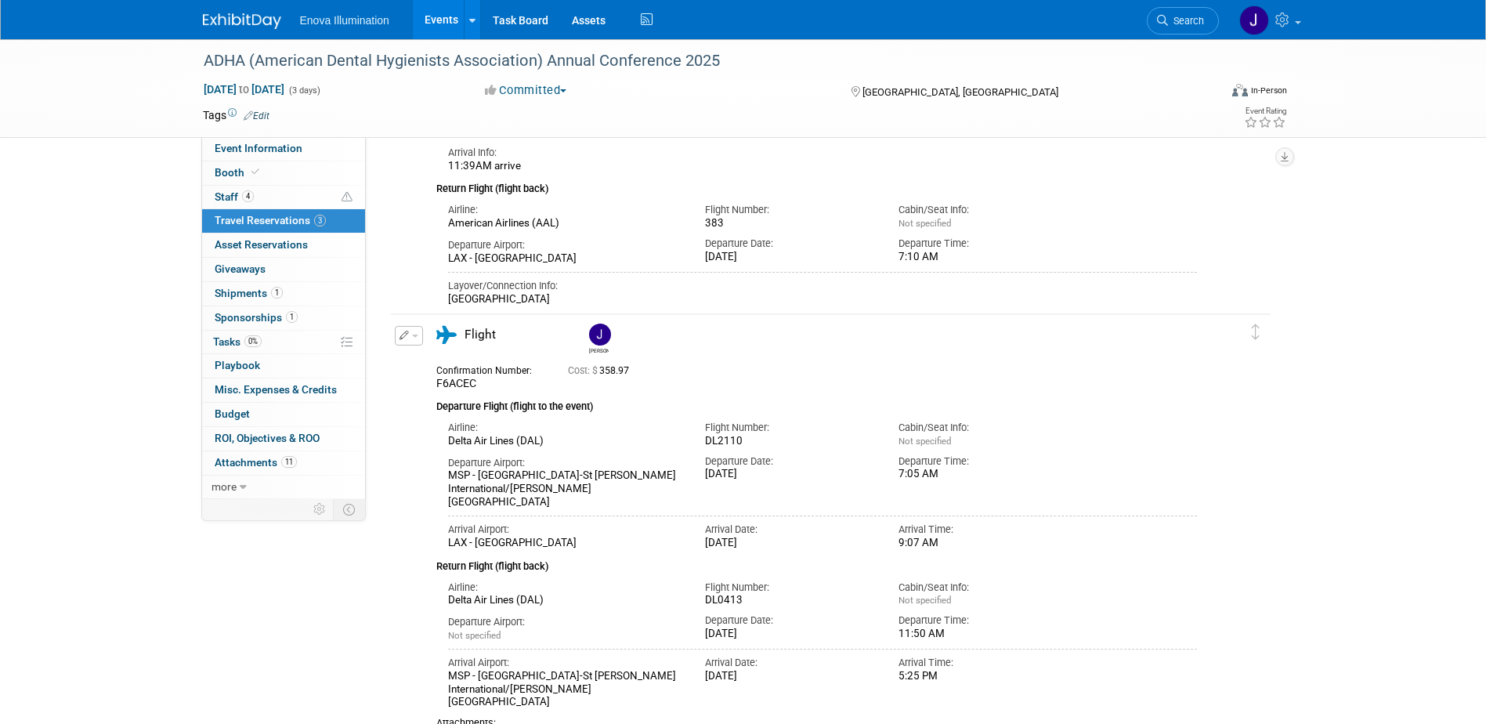
scroll to position [392, 0]
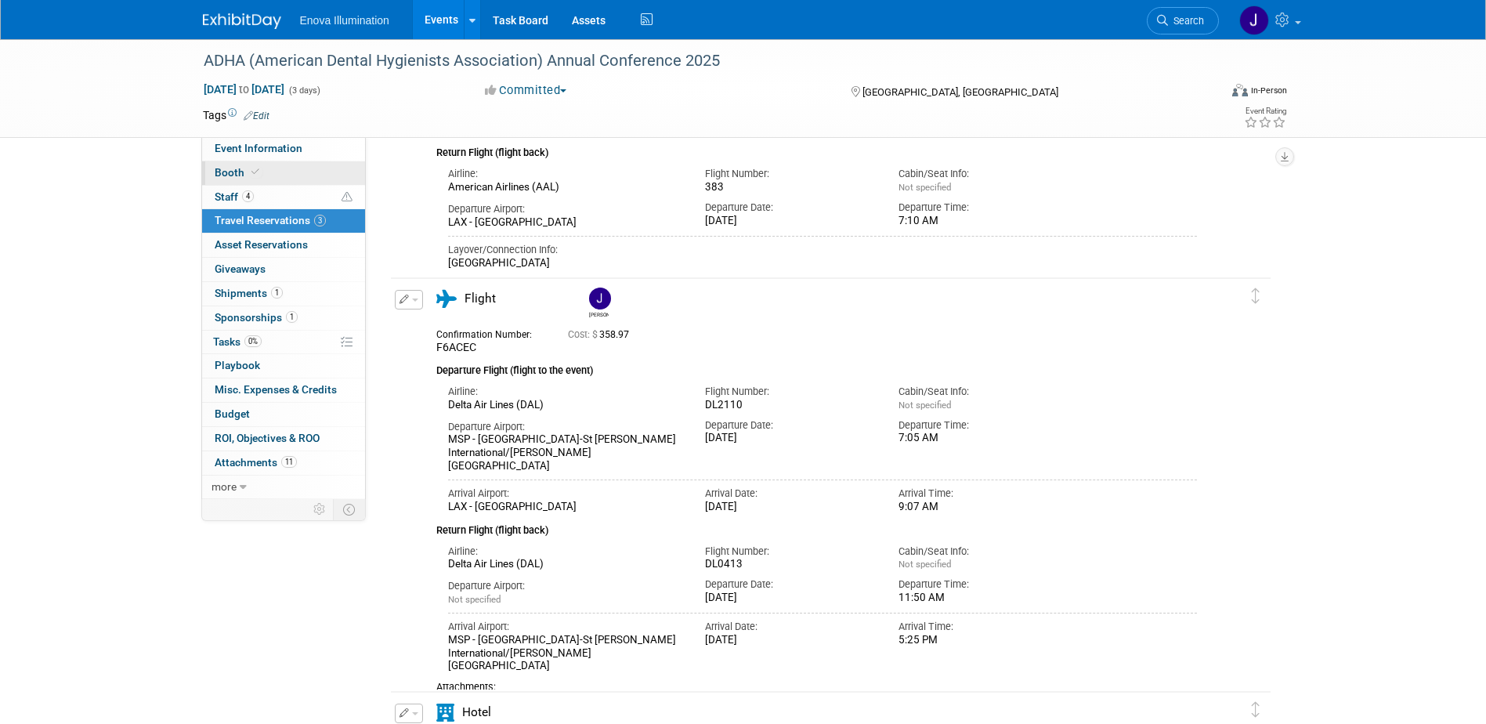
click at [251, 180] on link "Booth" at bounding box center [283, 173] width 163 height 24
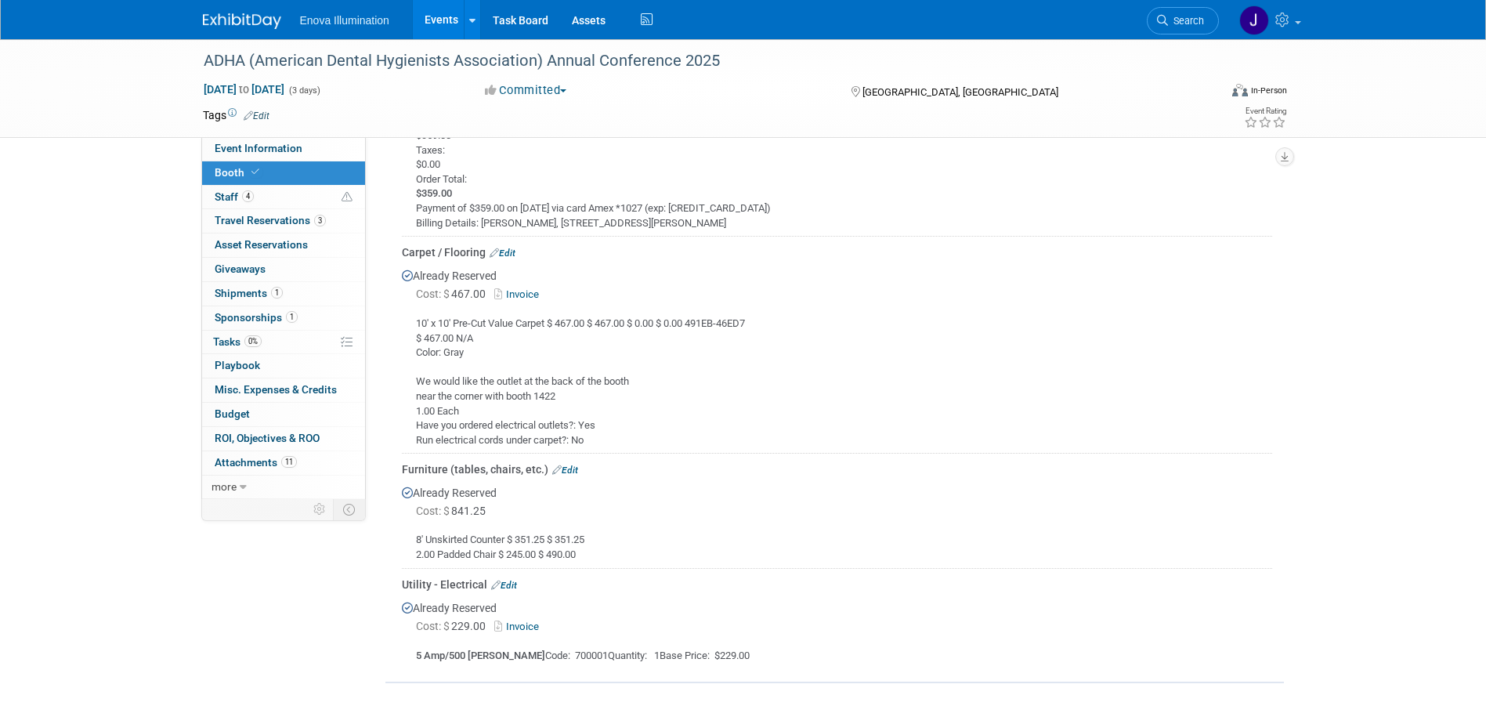
scroll to position [862, 0]
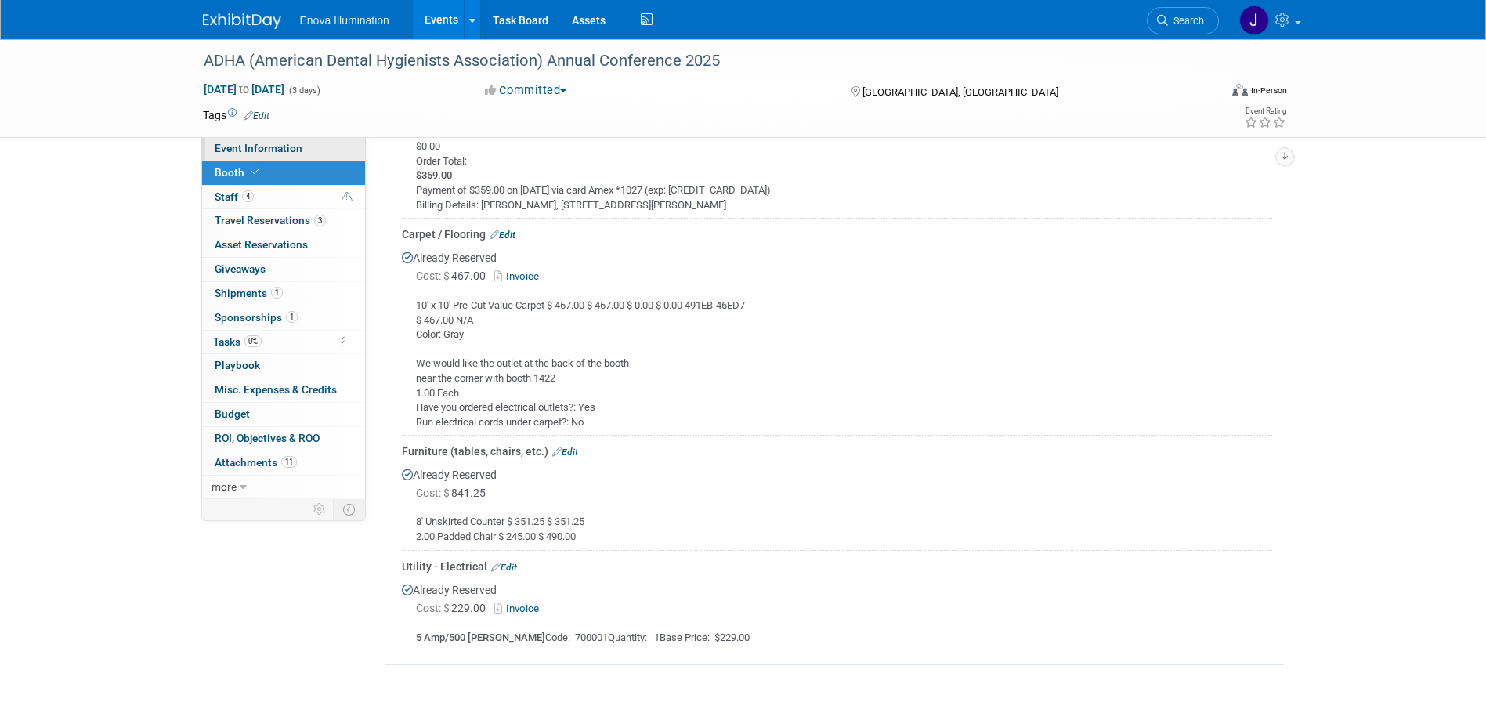
click at [303, 154] on link "Event Information" at bounding box center [283, 149] width 163 height 24
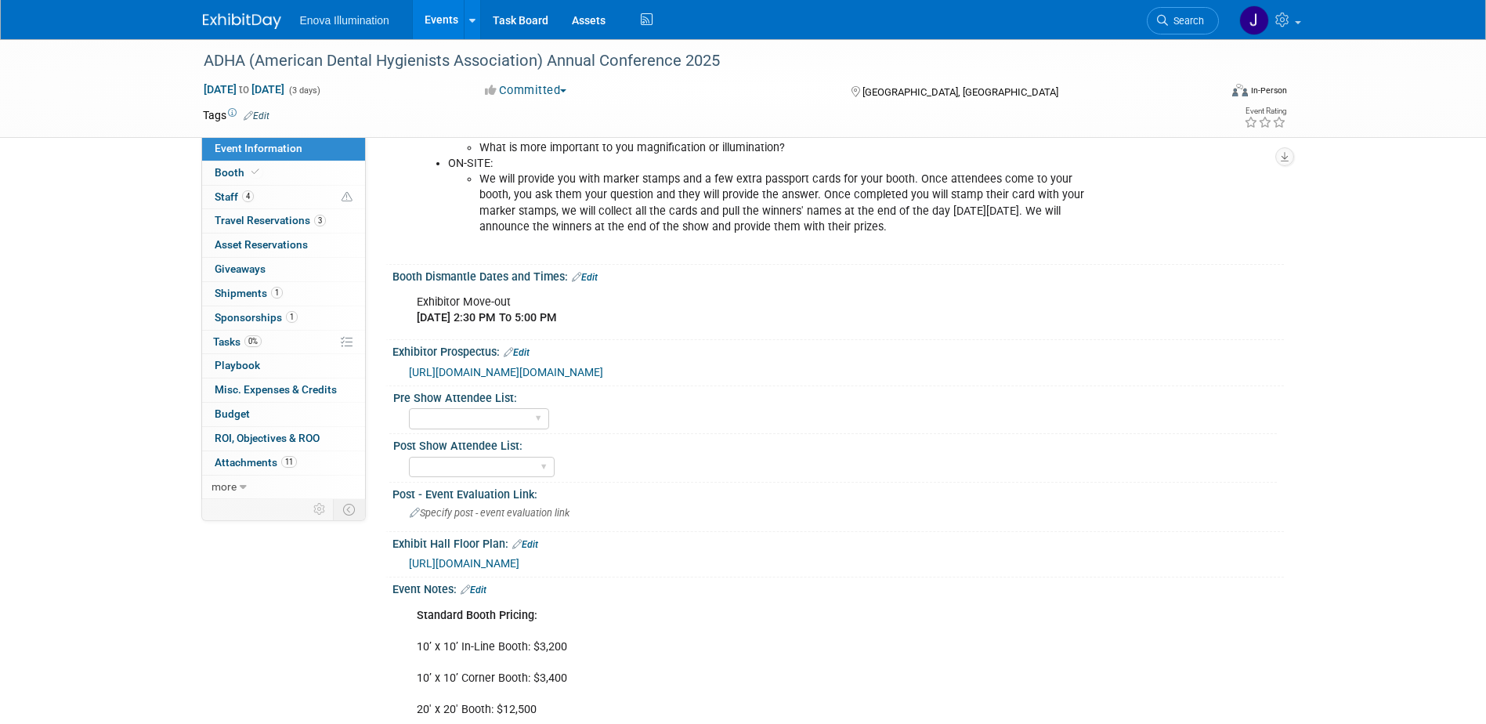
scroll to position [783, 0]
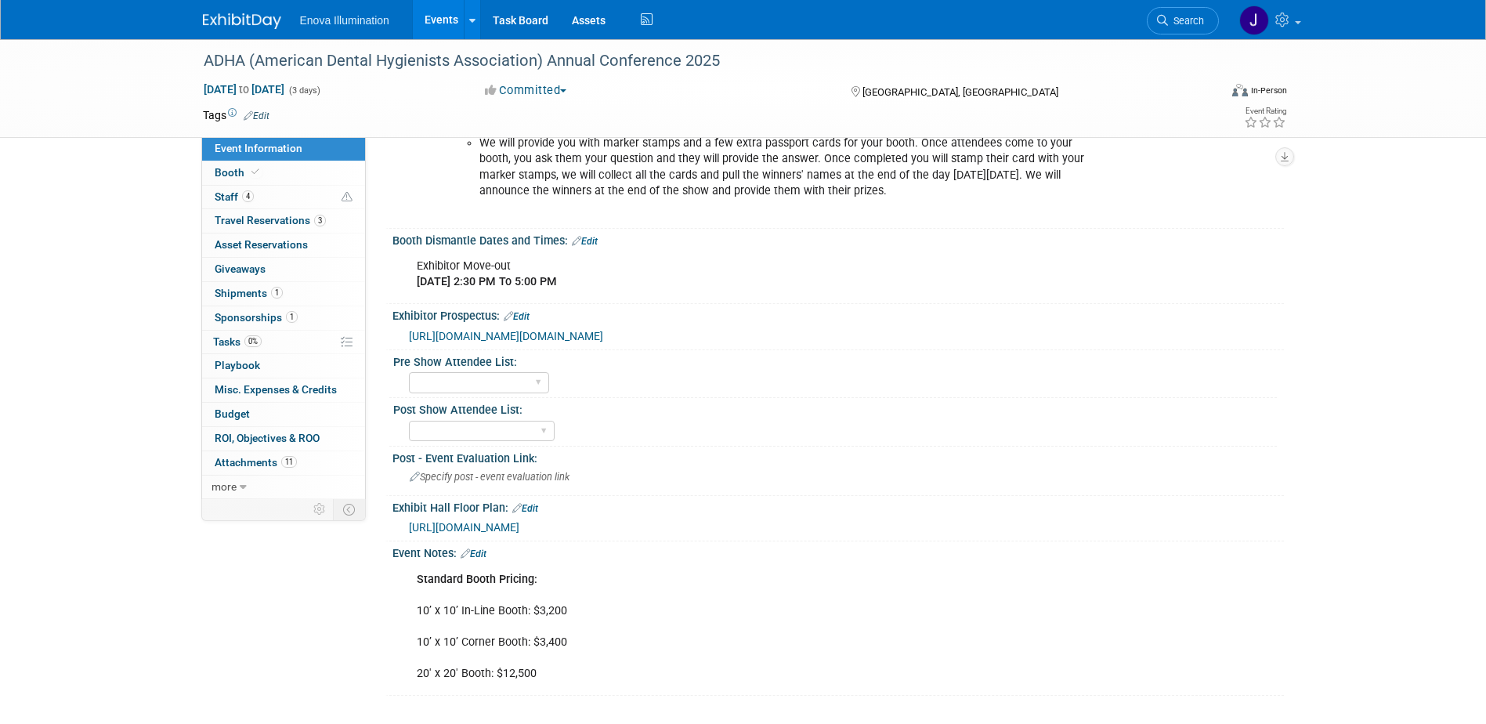
click at [487, 533] on span "[URL][DOMAIN_NAME]" at bounding box center [464, 527] width 110 height 13
click at [1182, 20] on span "Search" at bounding box center [1186, 21] width 36 height 12
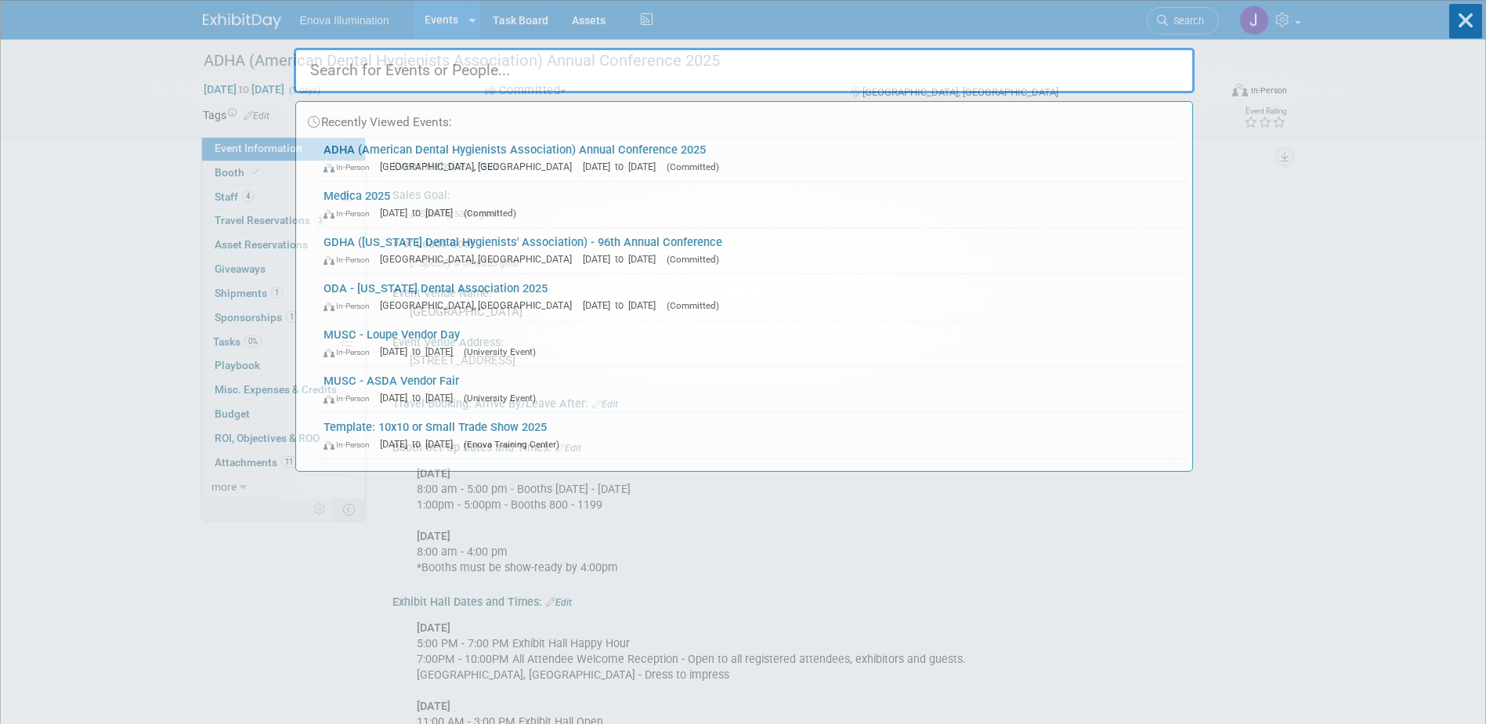
click at [1002, 62] on input "text" at bounding box center [744, 70] width 901 height 45
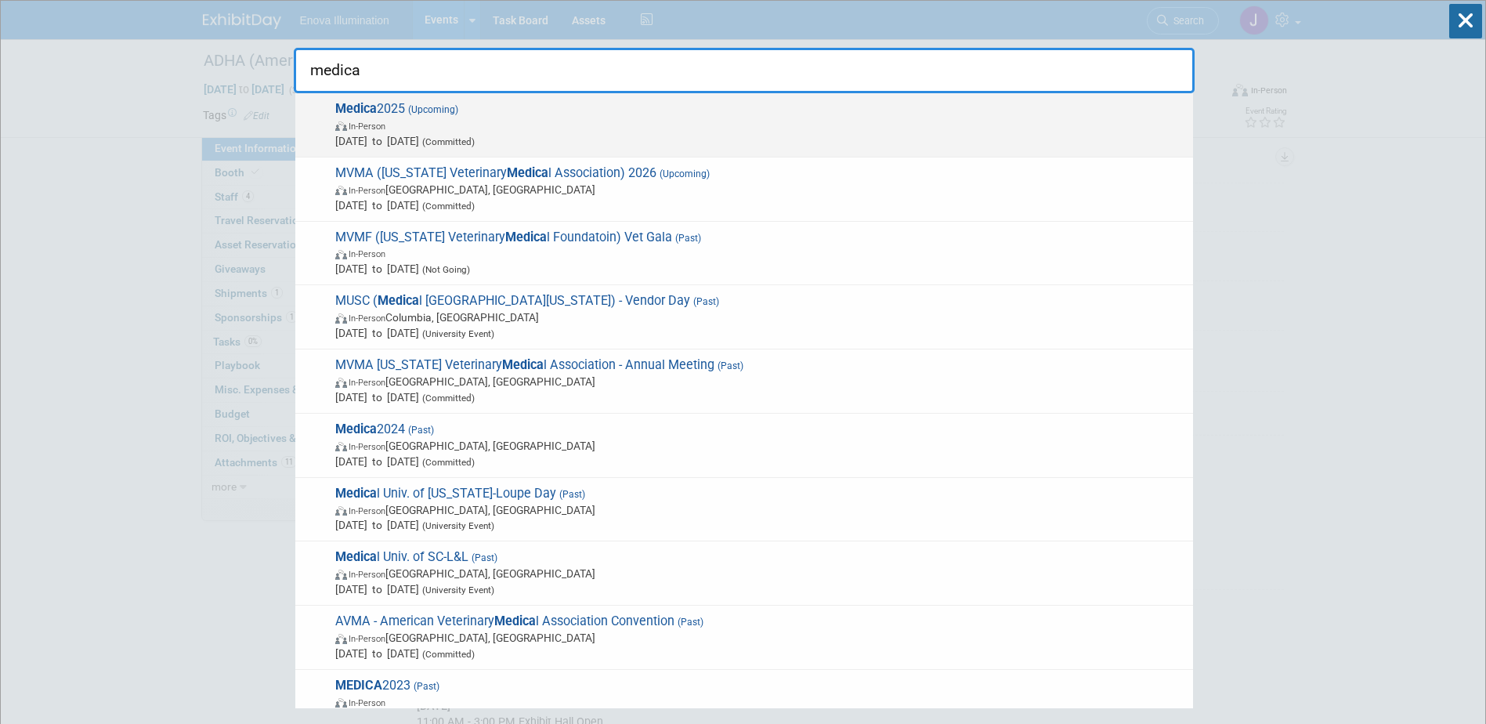
type input "medica"
click at [407, 108] on span "Medica 2025 (Upcoming) In-Person [DATE] to [DATE] (Committed)" at bounding box center [758, 125] width 855 height 48
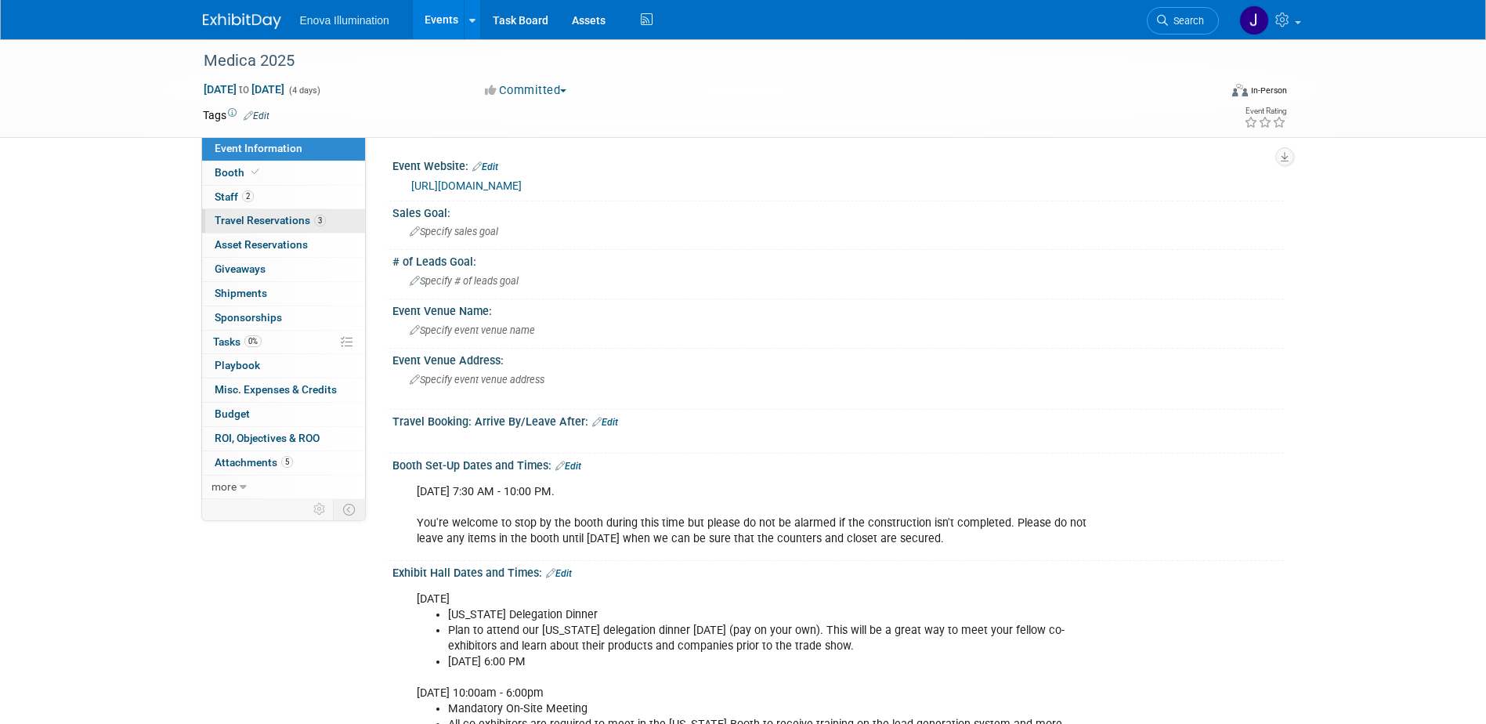
click at [258, 226] on link "3 Travel Reservations 3" at bounding box center [283, 221] width 163 height 24
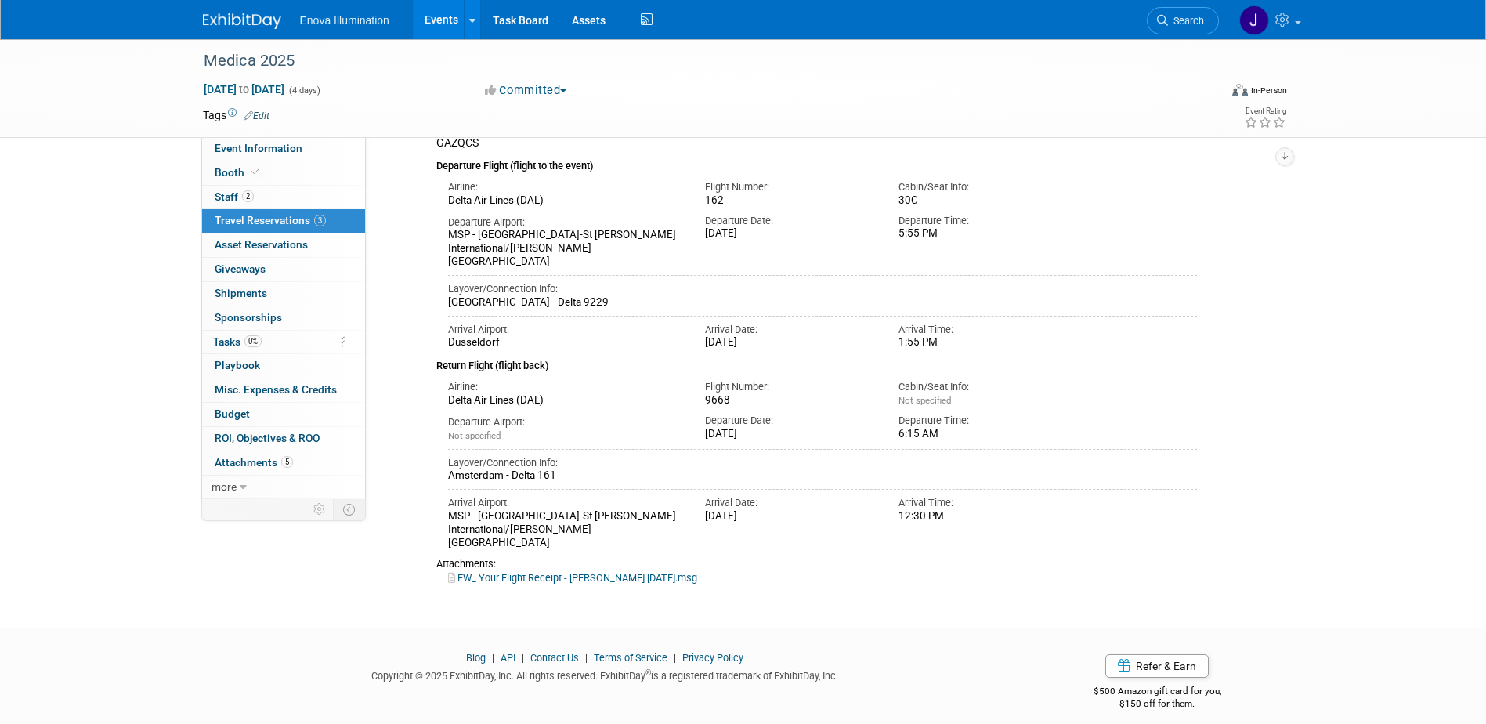
scroll to position [931, 0]
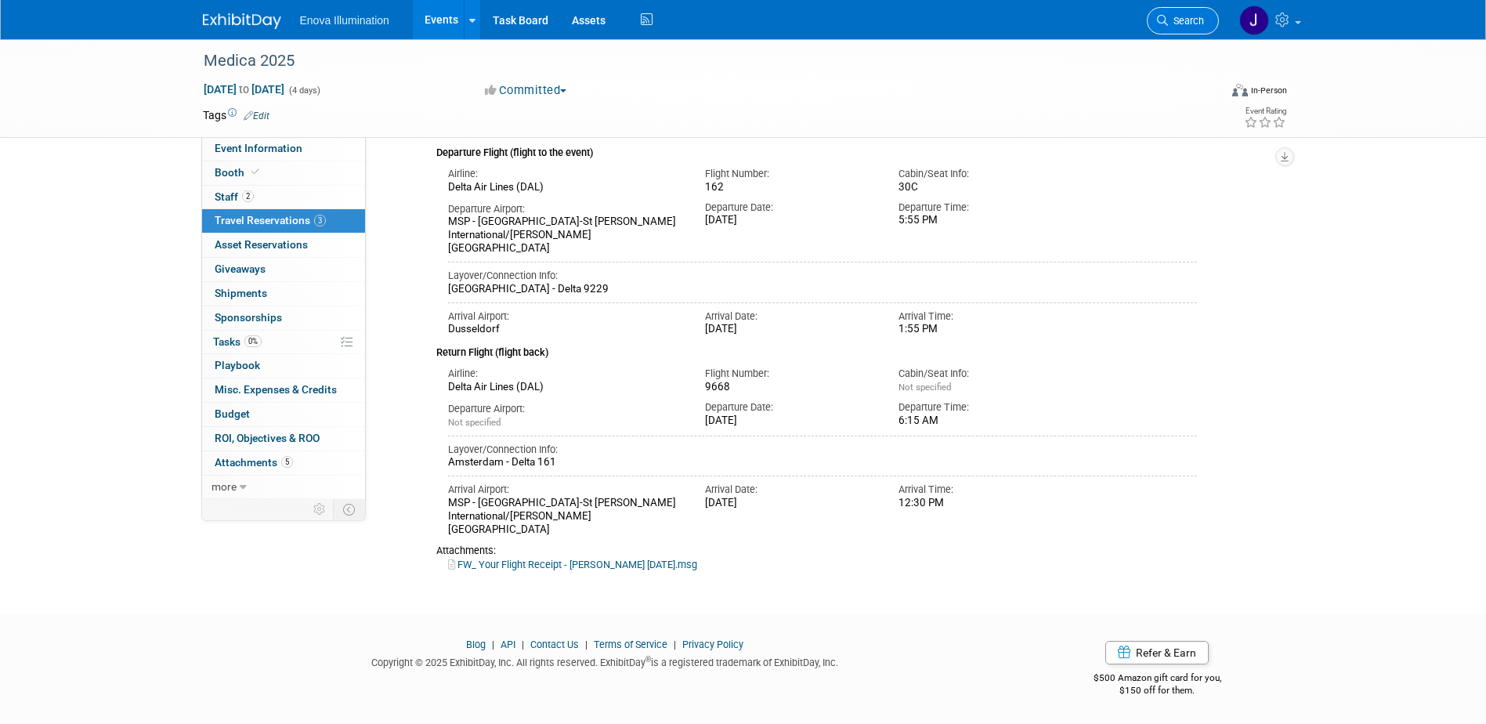
click at [1202, 20] on span "Search" at bounding box center [1186, 21] width 36 height 12
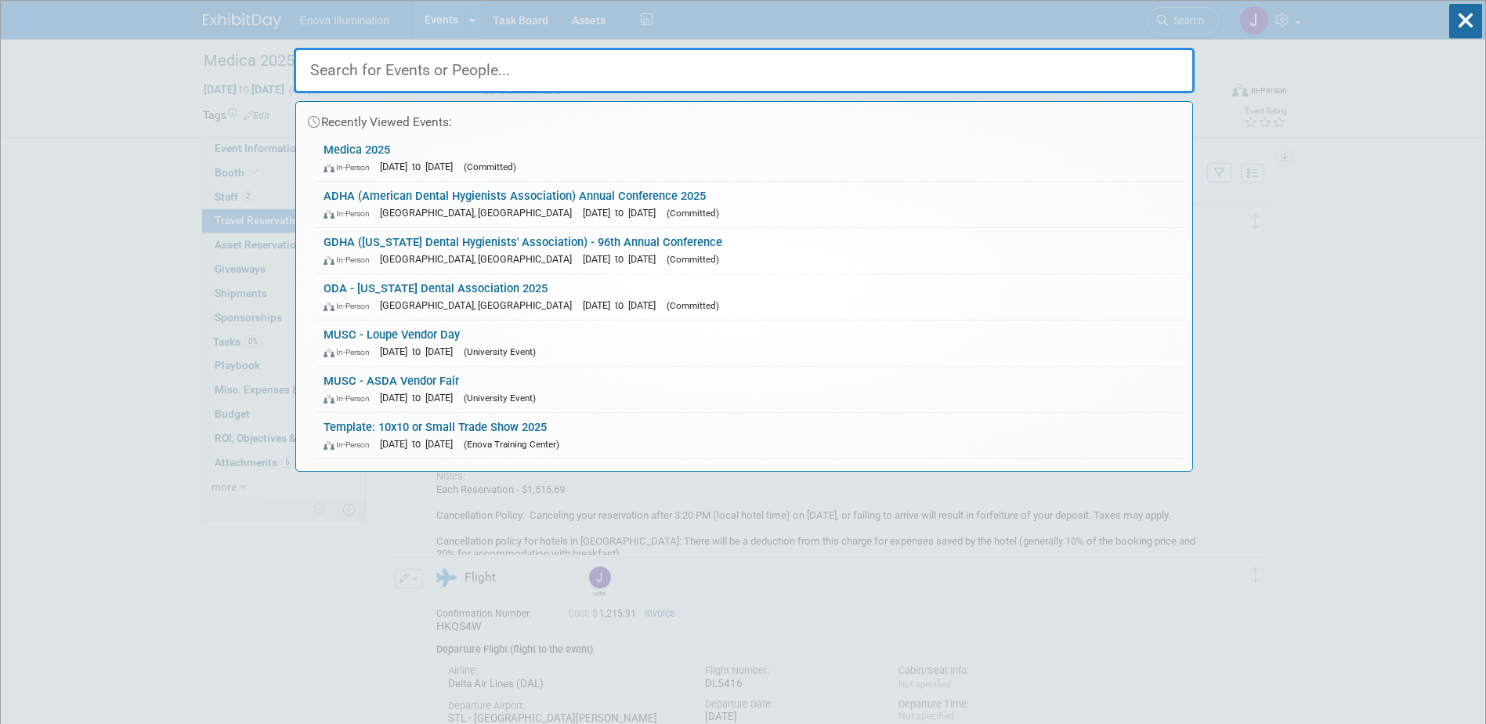
click at [1134, 56] on input "text" at bounding box center [744, 70] width 901 height 45
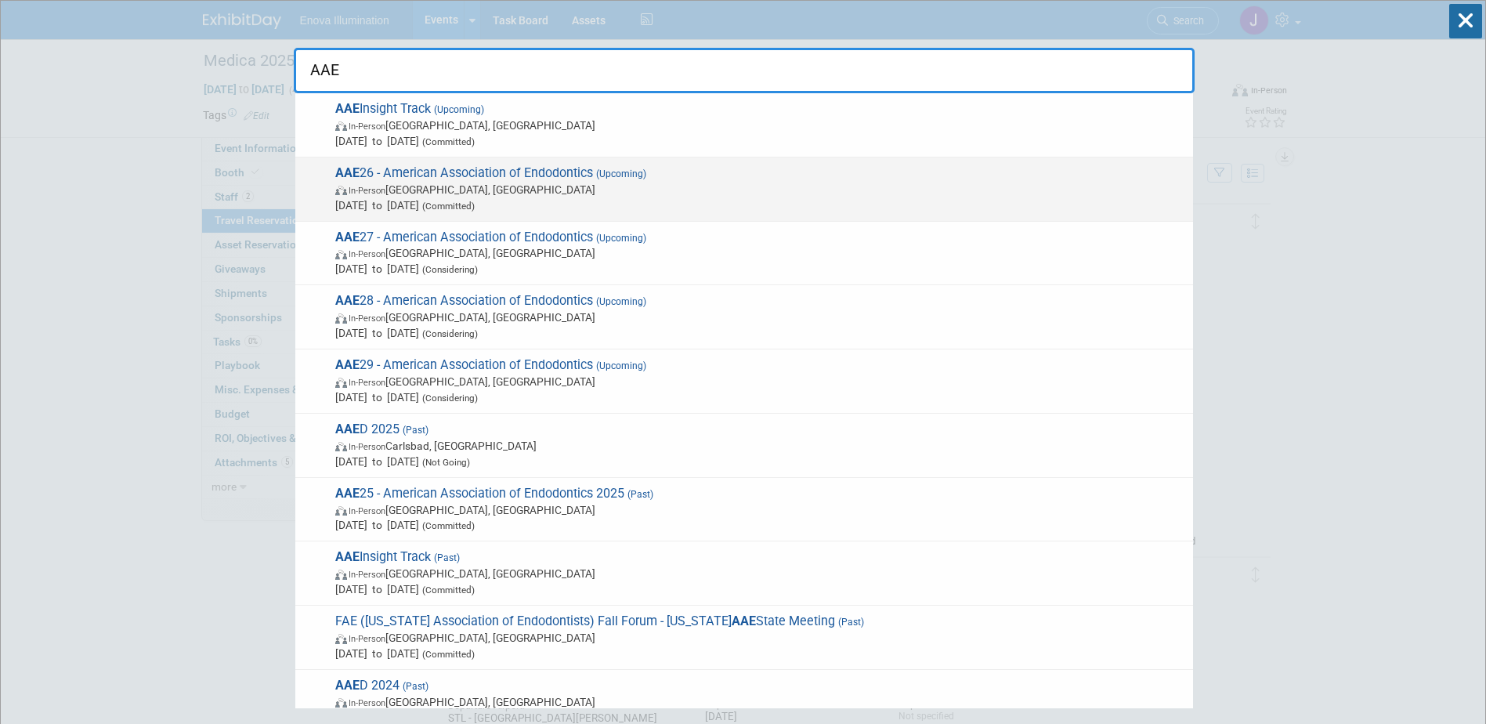
type input "AAE"
click at [355, 208] on span "[DATE] to [DATE] (Committed)" at bounding box center [760, 205] width 850 height 16
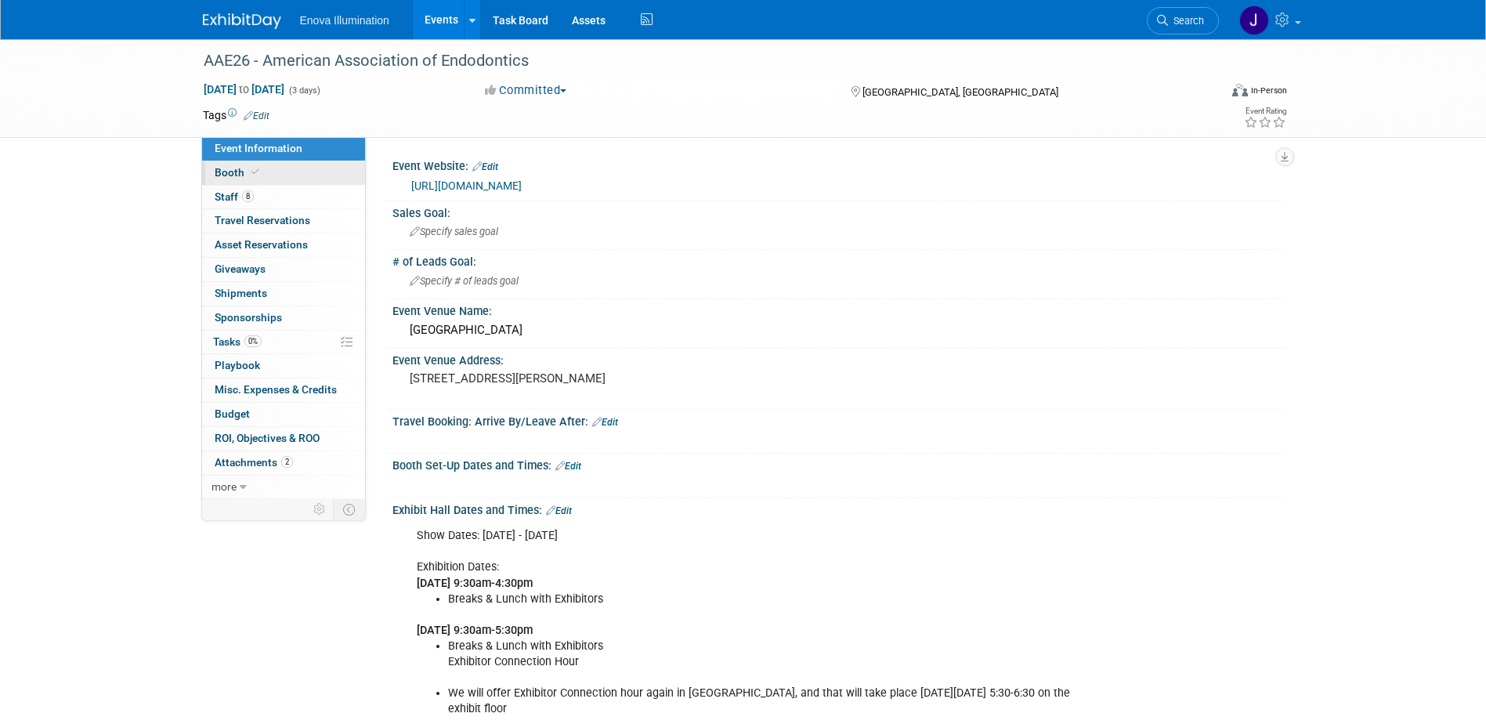
click at [235, 175] on span "Booth" at bounding box center [239, 172] width 48 height 13
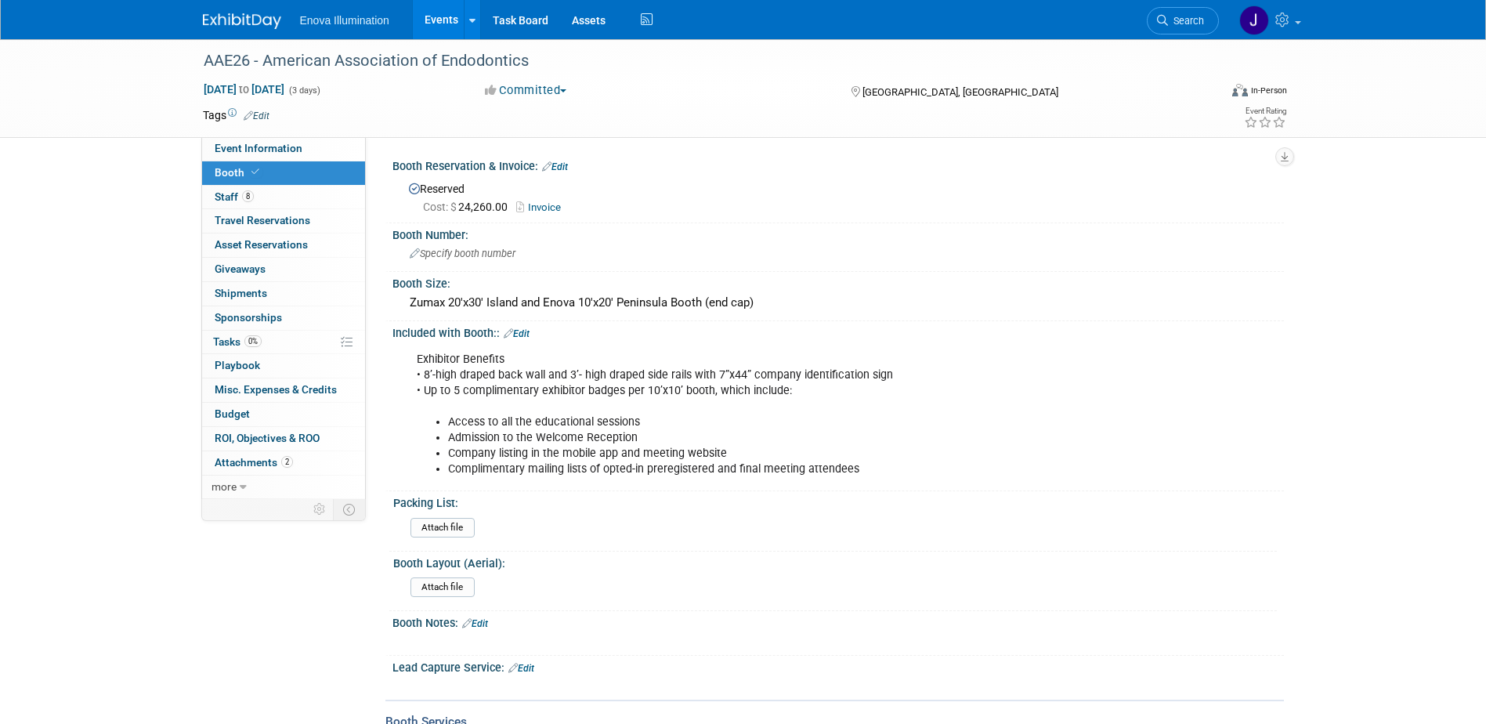
click at [541, 204] on link "Invoice" at bounding box center [542, 207] width 52 height 12
click at [228, 18] on img at bounding box center [242, 21] width 78 height 16
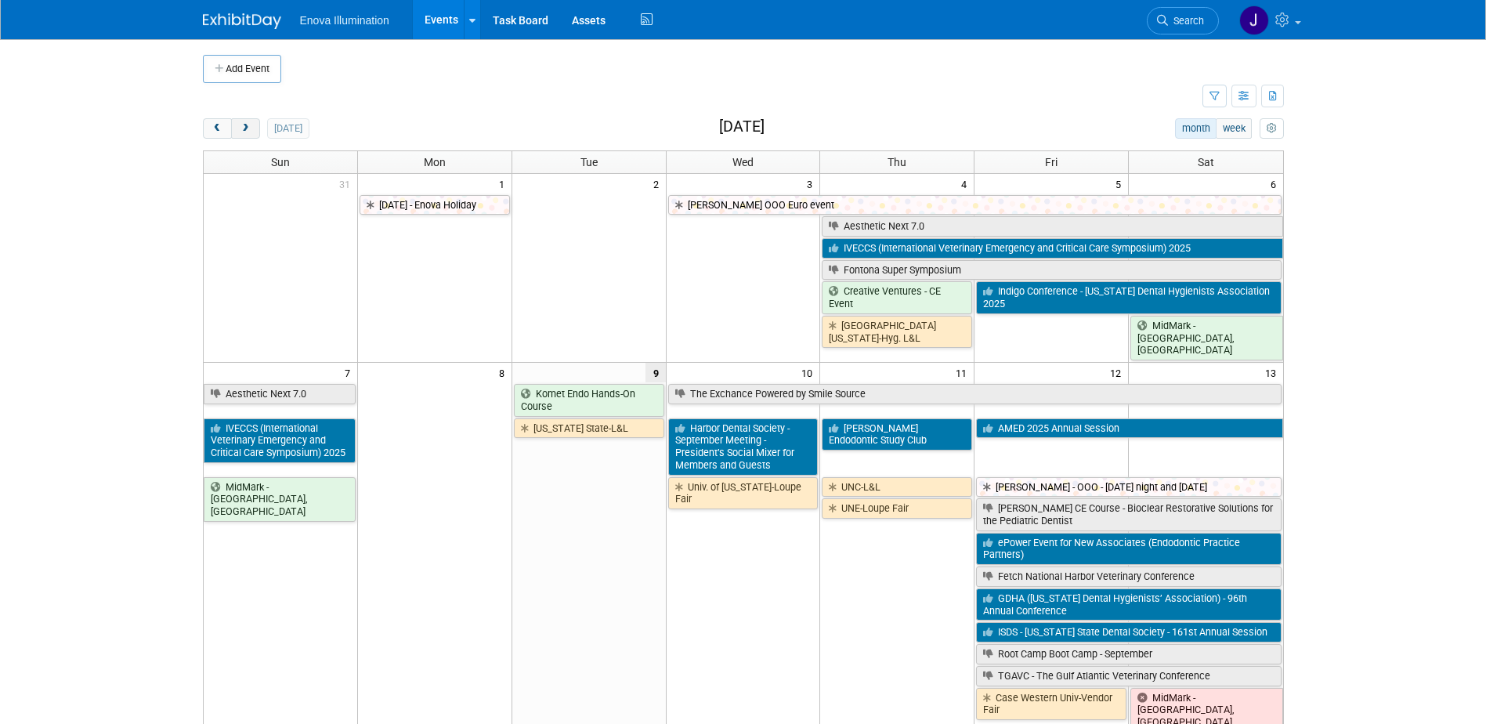
click at [248, 132] on span "next" at bounding box center [246, 129] width 12 height 10
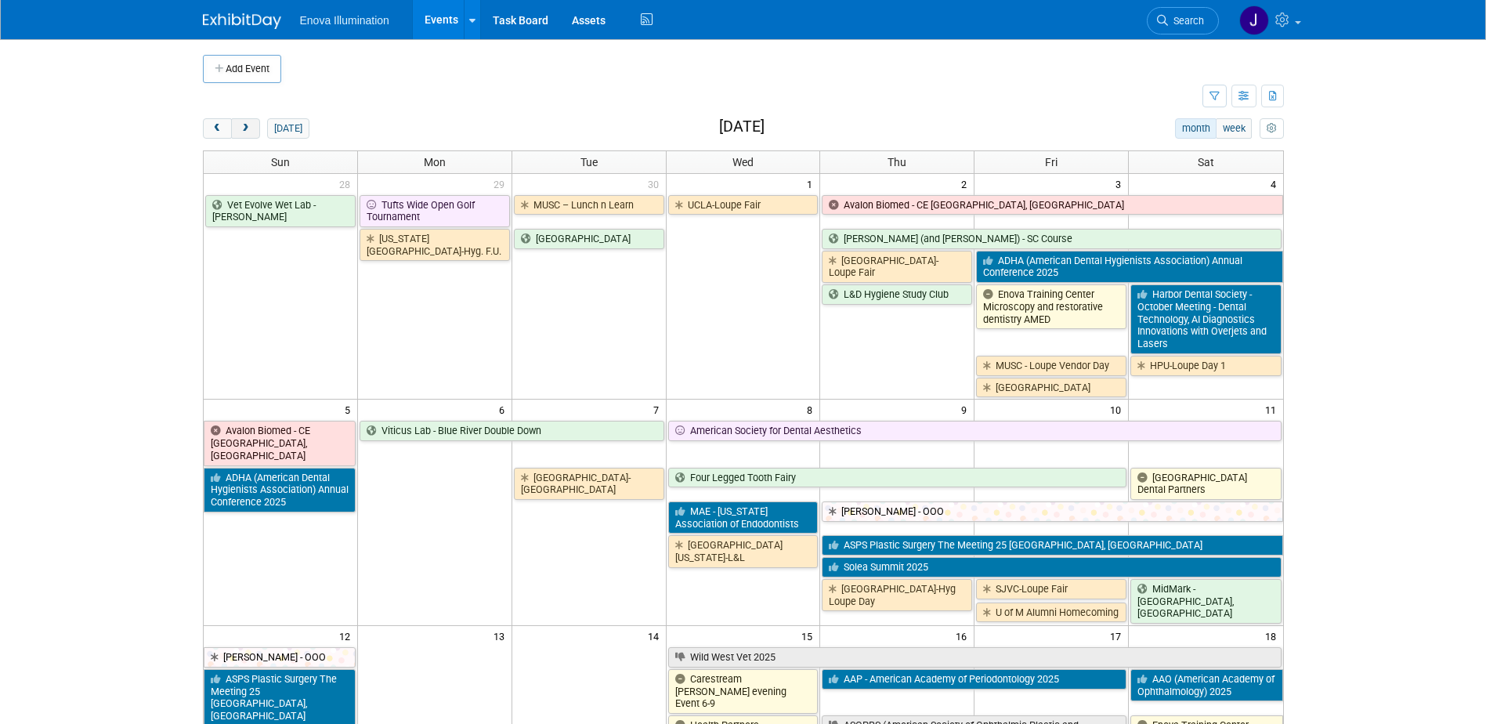
click at [248, 132] on span "next" at bounding box center [246, 129] width 12 height 10
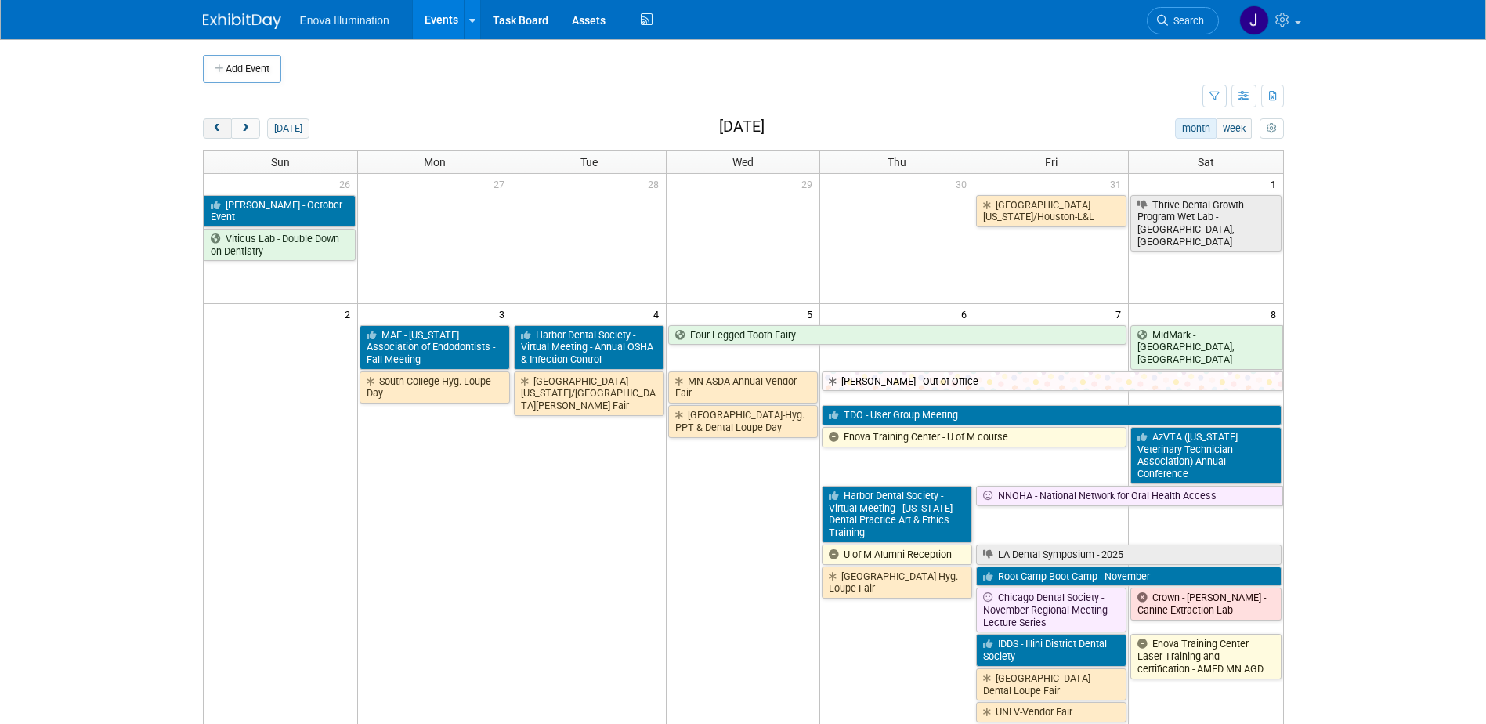
click at [209, 131] on button "prev" at bounding box center [217, 128] width 29 height 20
click at [210, 131] on button "prev" at bounding box center [217, 128] width 29 height 20
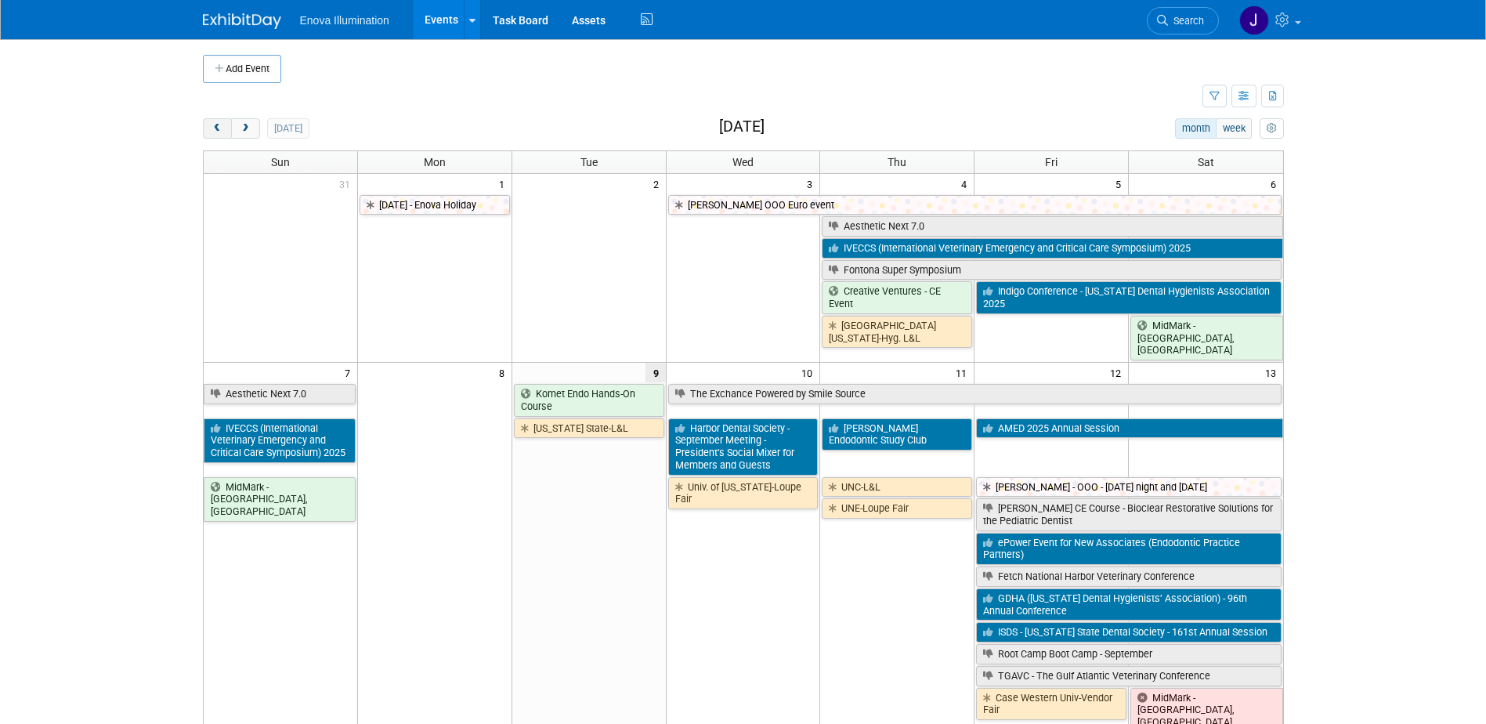
click at [210, 131] on button "prev" at bounding box center [217, 128] width 29 height 20
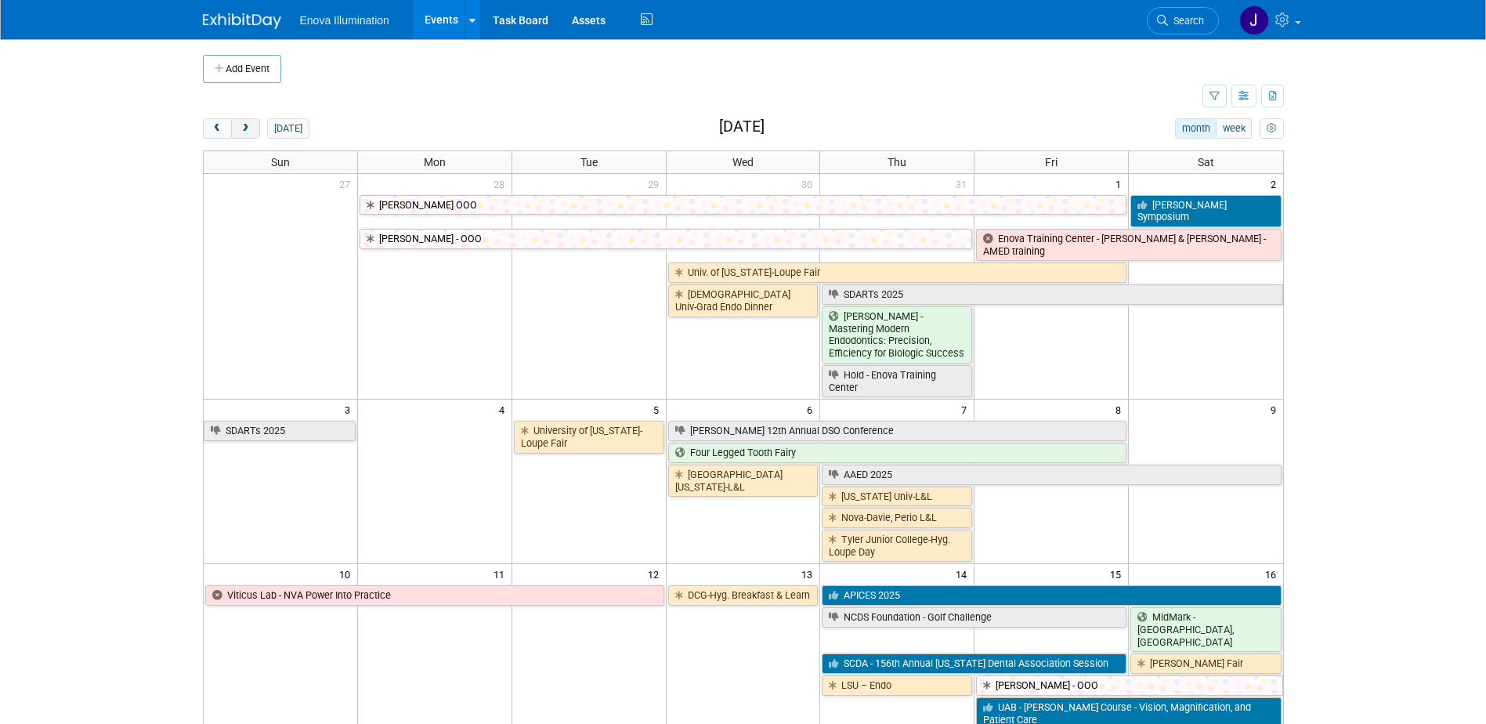
click at [244, 132] on span "next" at bounding box center [246, 129] width 12 height 10
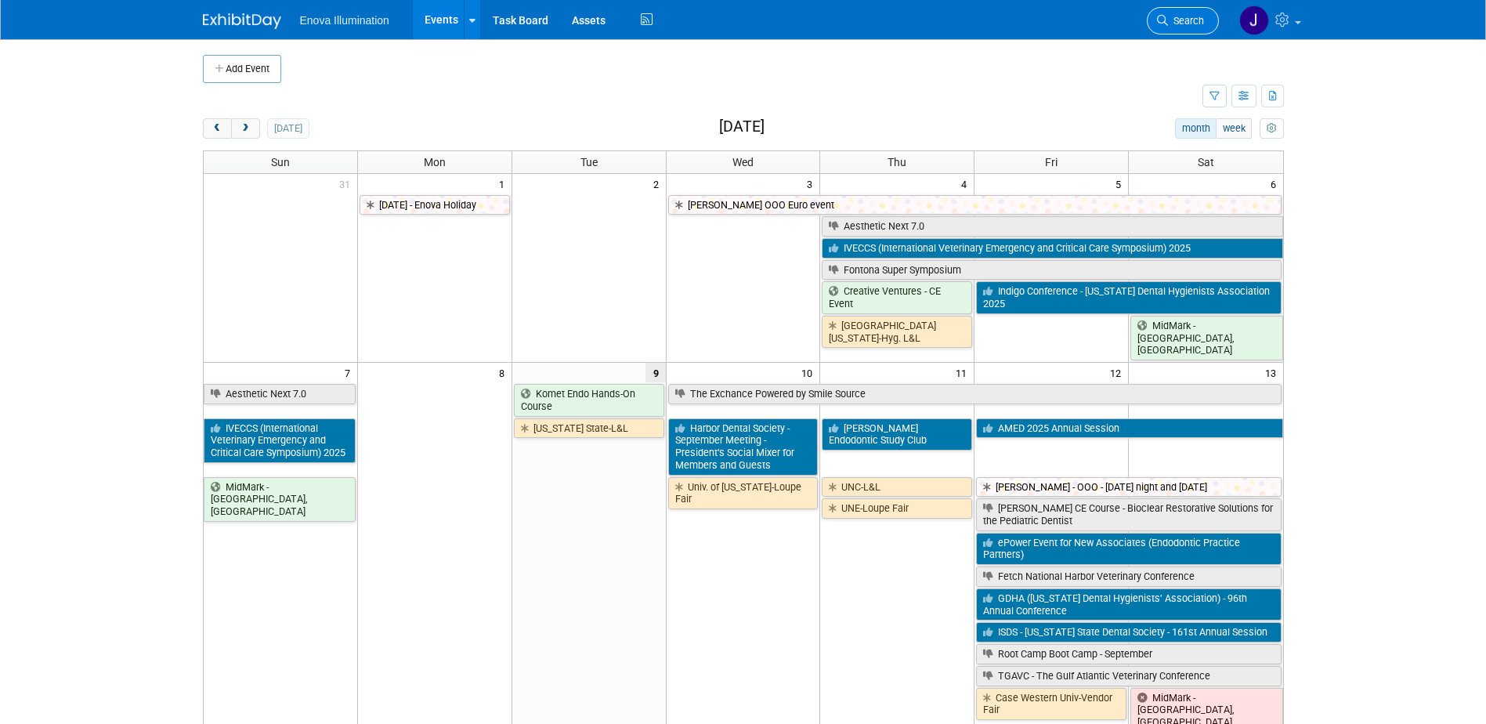
click at [1165, 25] on icon at bounding box center [1162, 20] width 11 height 11
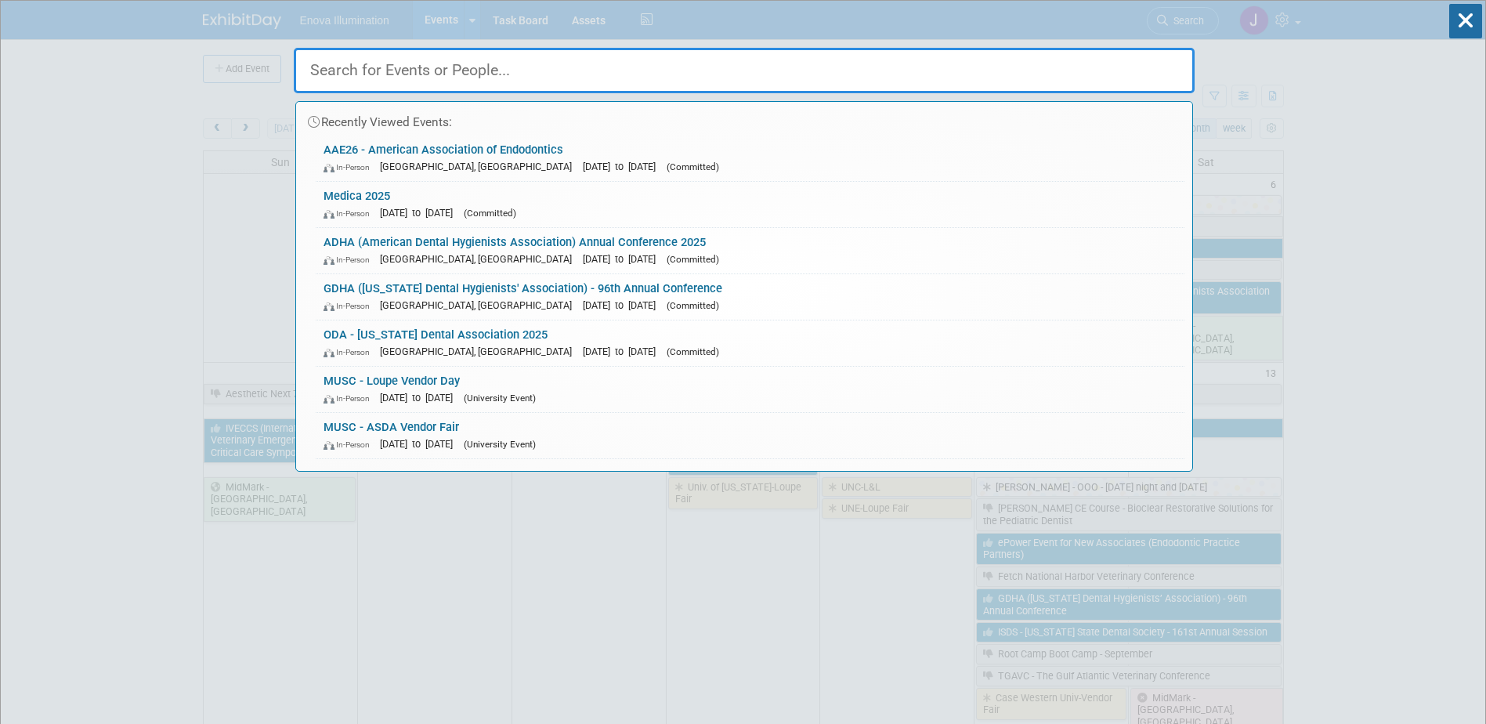
click at [603, 85] on input "text" at bounding box center [744, 70] width 901 height 45
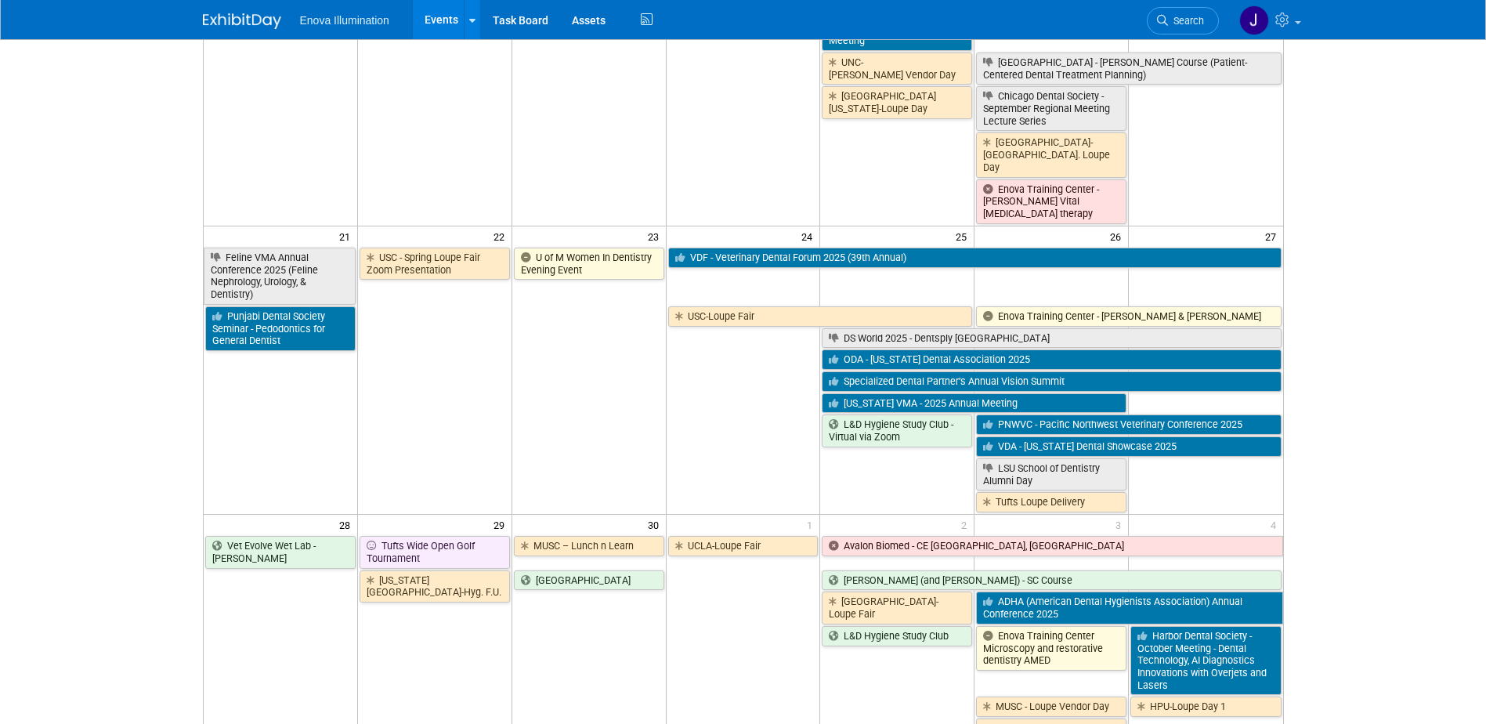
scroll to position [1018, 0]
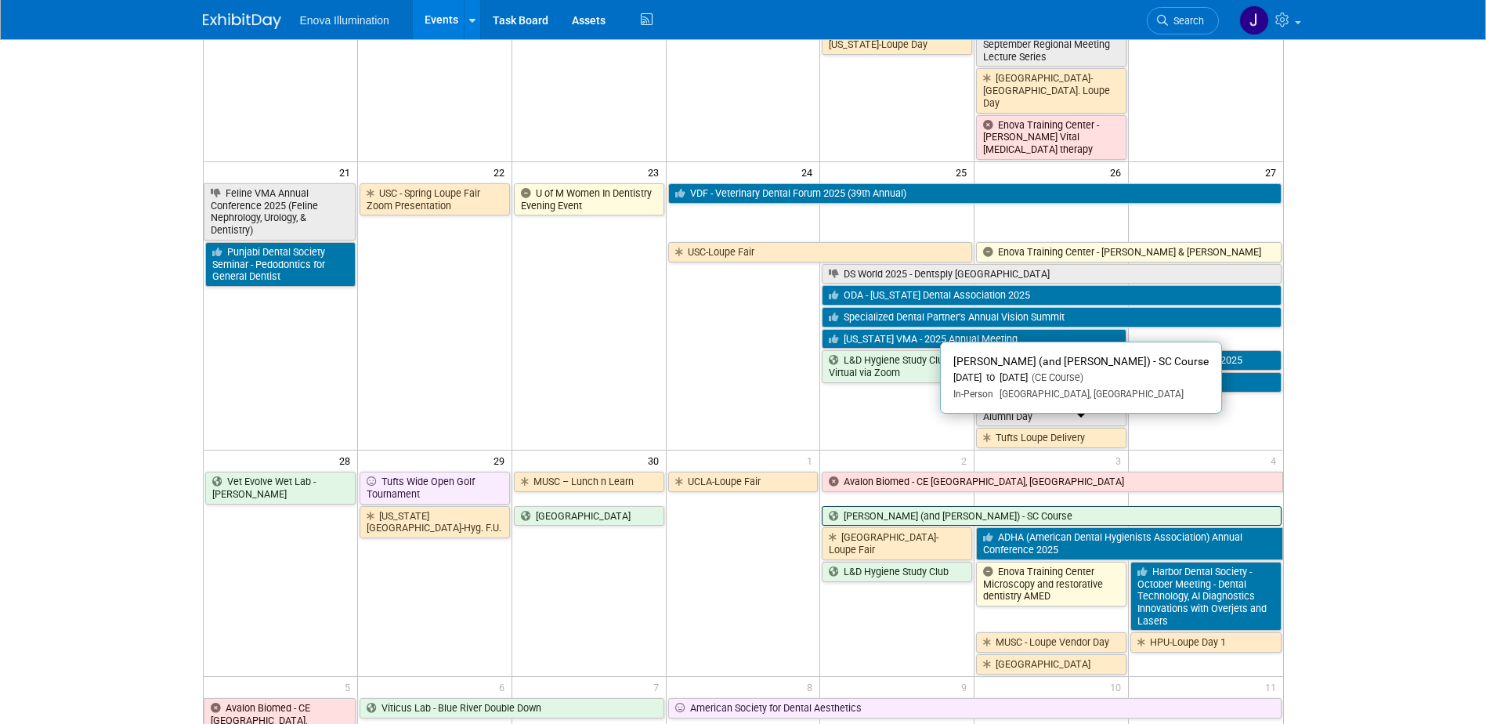
click at [893, 506] on link "[PERSON_NAME] (and [PERSON_NAME]) - SC Course" at bounding box center [1051, 516] width 459 height 20
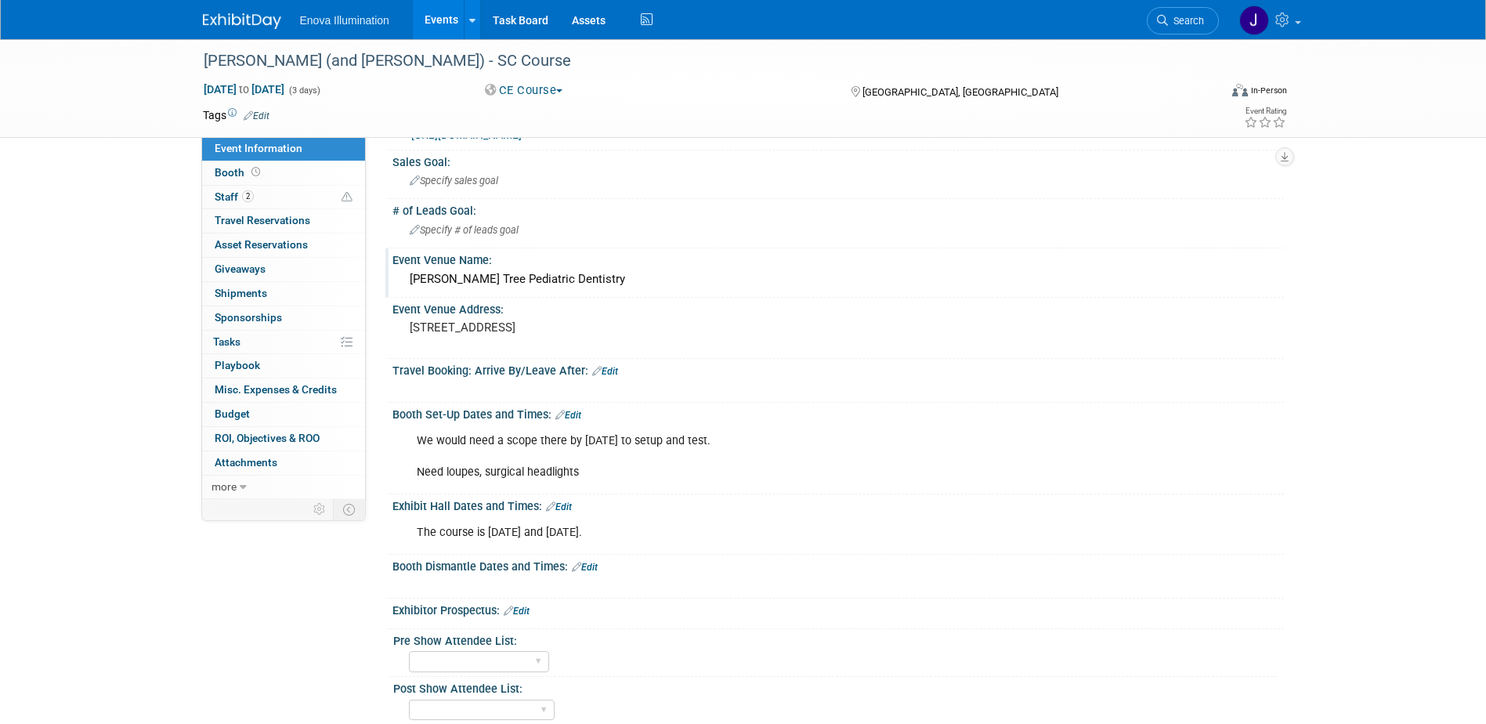
scroll to position [78, 0]
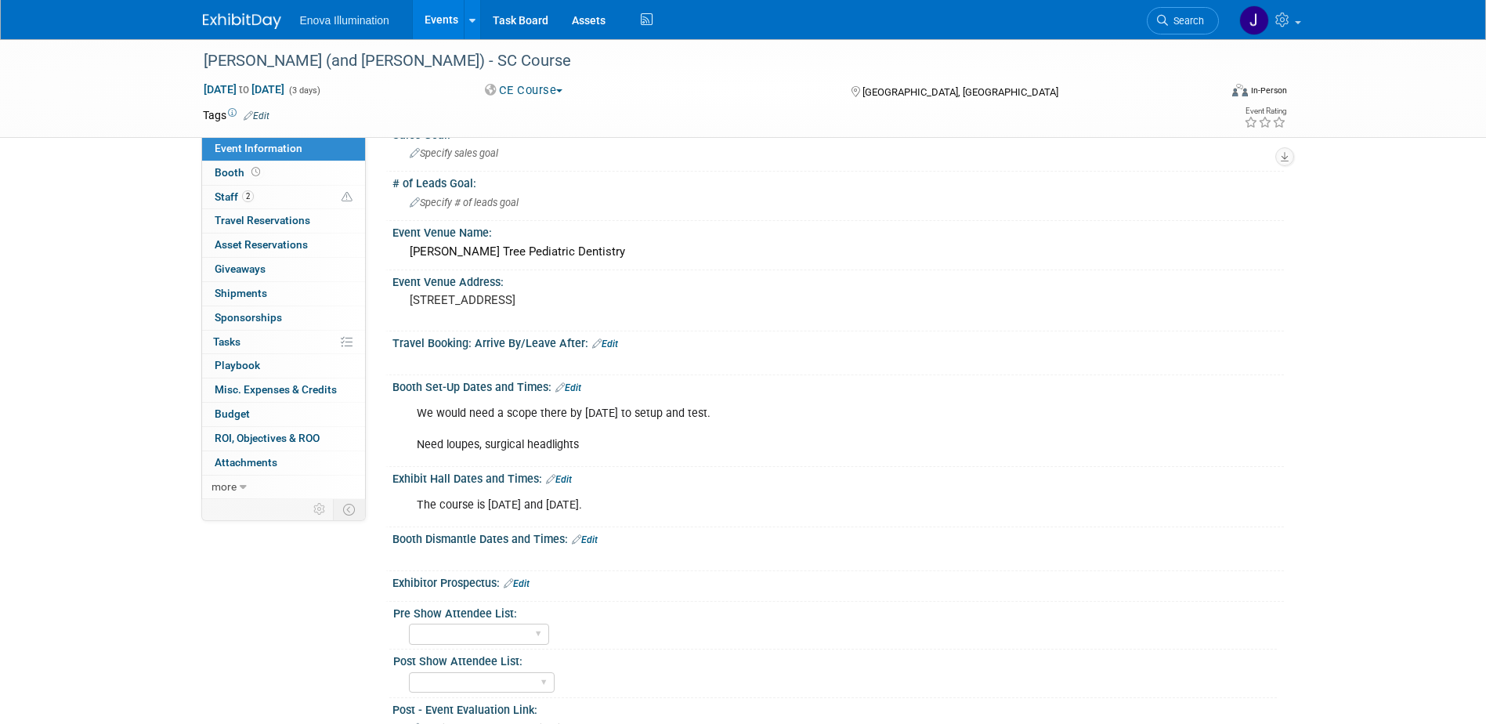
click at [484, 432] on div "We would need a scope there by Thursday October 2nd to setup and test. Need lou…" at bounding box center [759, 429] width 706 height 63
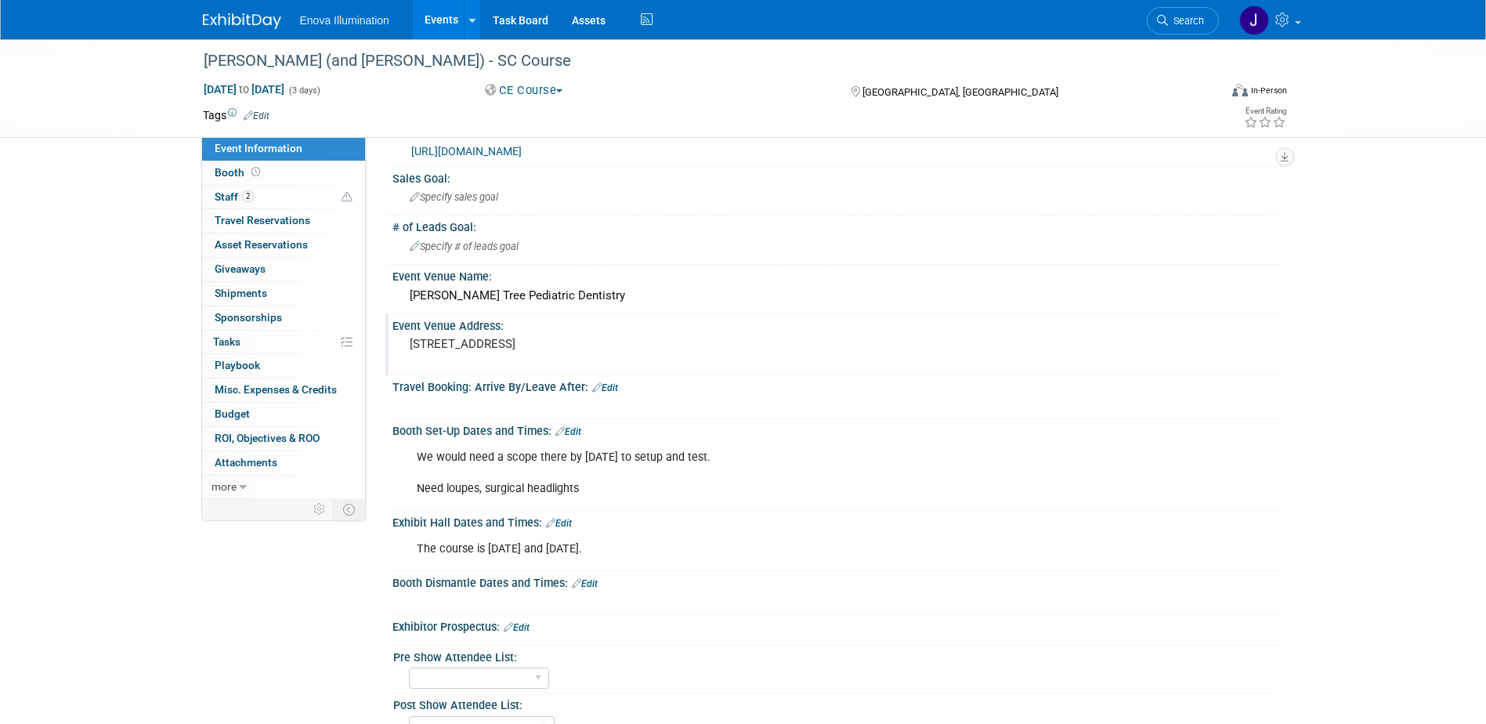
scroll to position [0, 0]
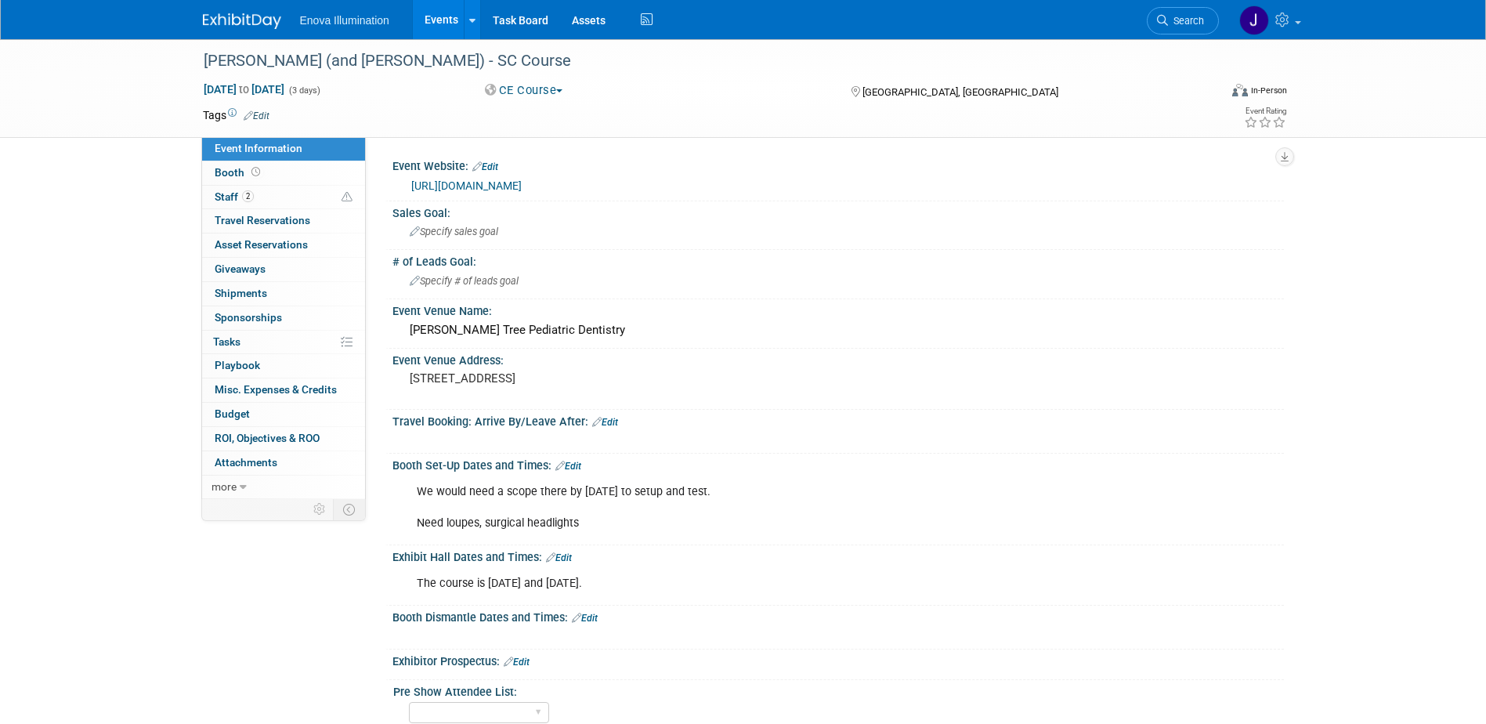
click at [242, 19] on img at bounding box center [242, 21] width 78 height 16
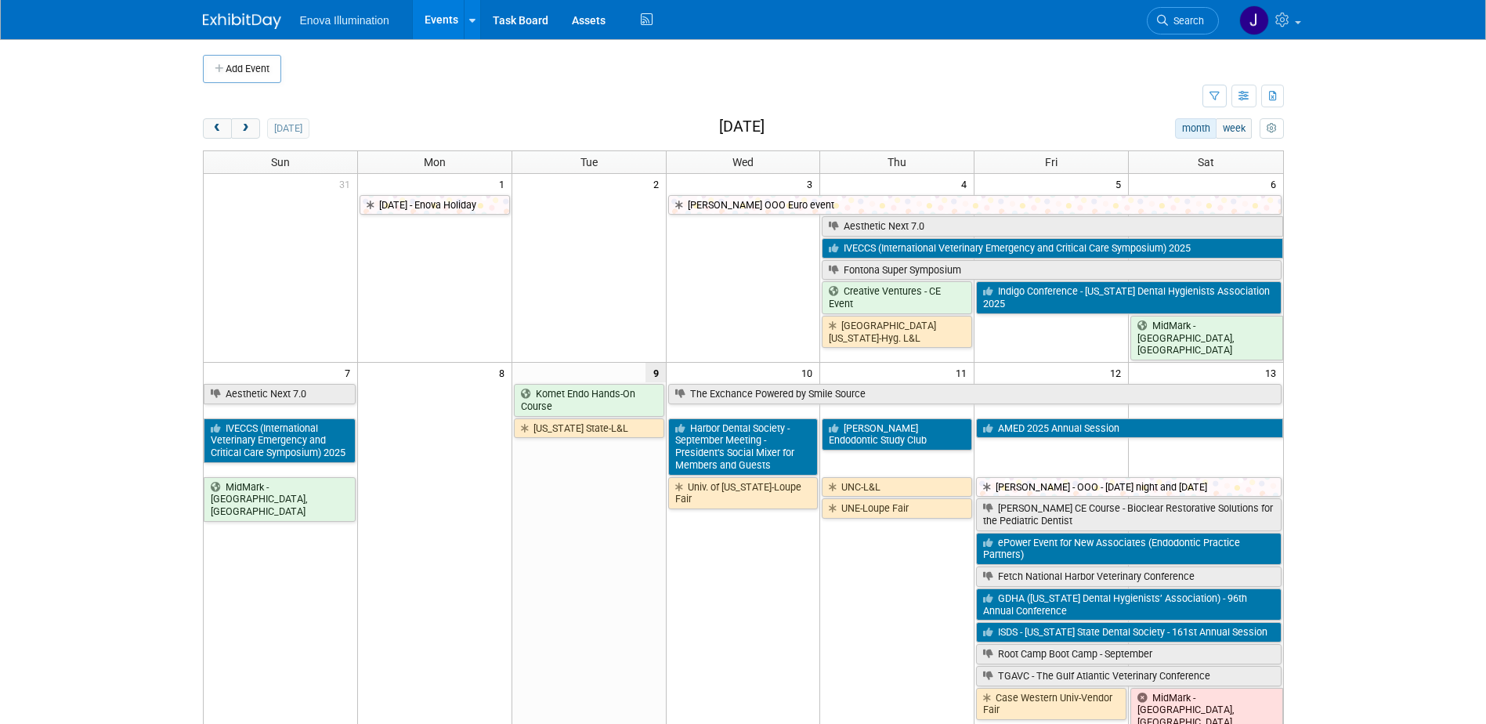
click at [1192, 20] on span "Search" at bounding box center [1186, 21] width 36 height 12
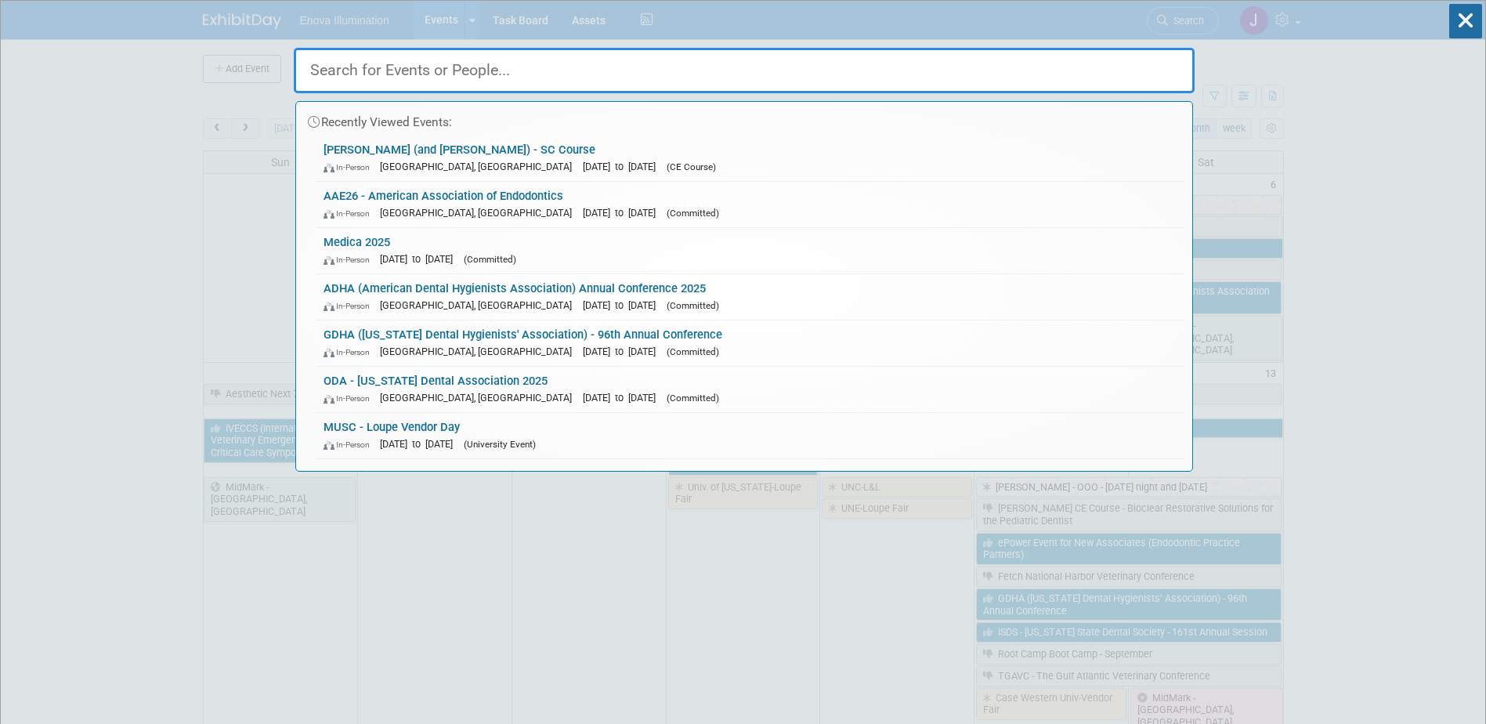
click at [975, 84] on input "text" at bounding box center [744, 70] width 901 height 45
type input "P"
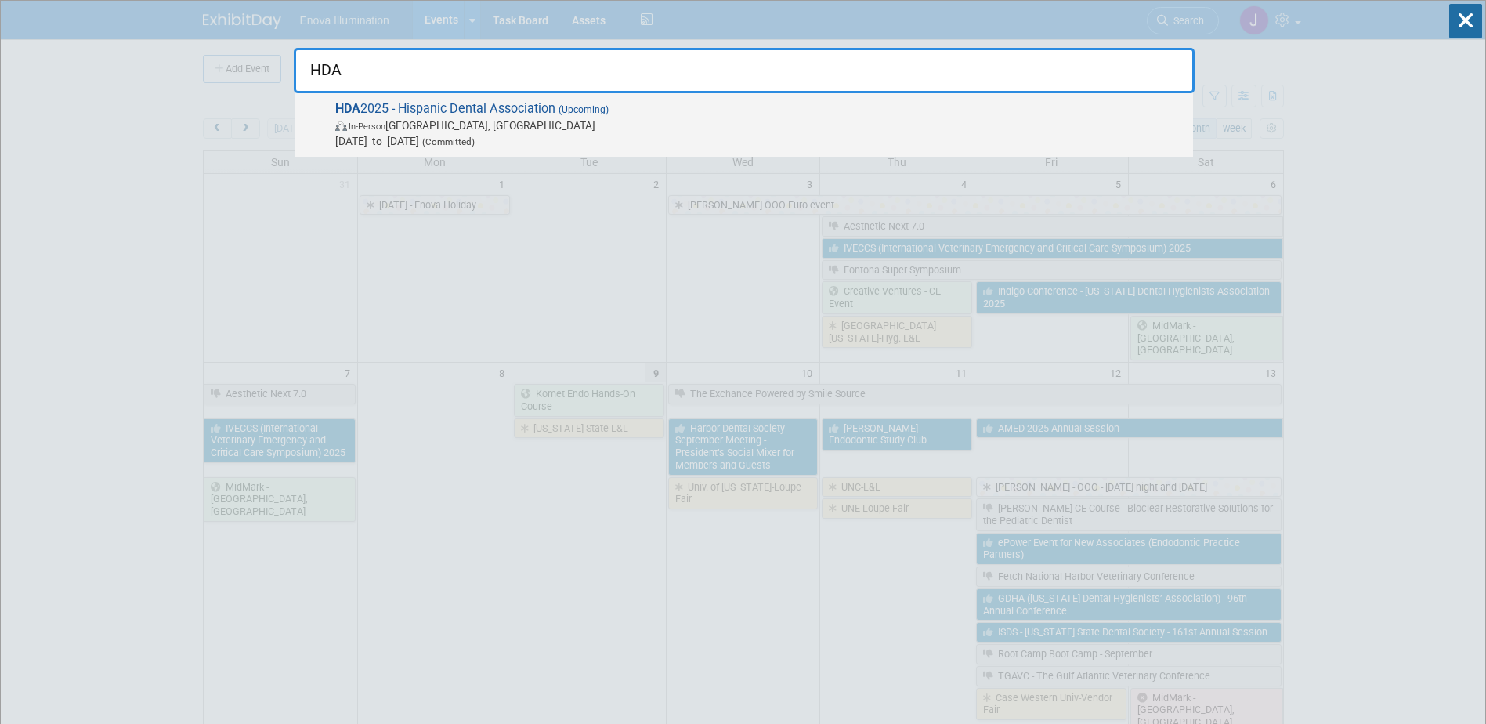
type input "HDA"
click at [416, 143] on span "[DATE] to [DATE] (Committed)" at bounding box center [760, 141] width 850 height 16
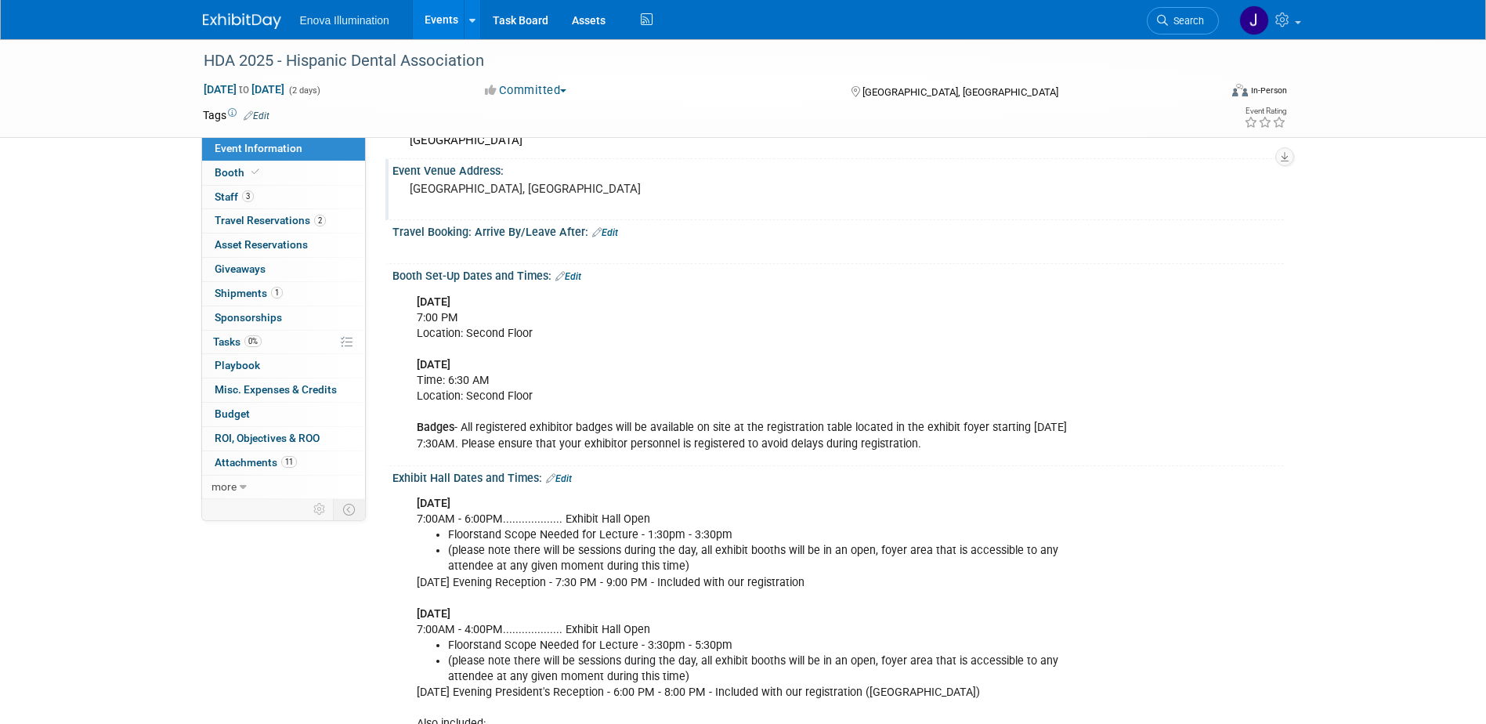
scroll to position [235, 0]
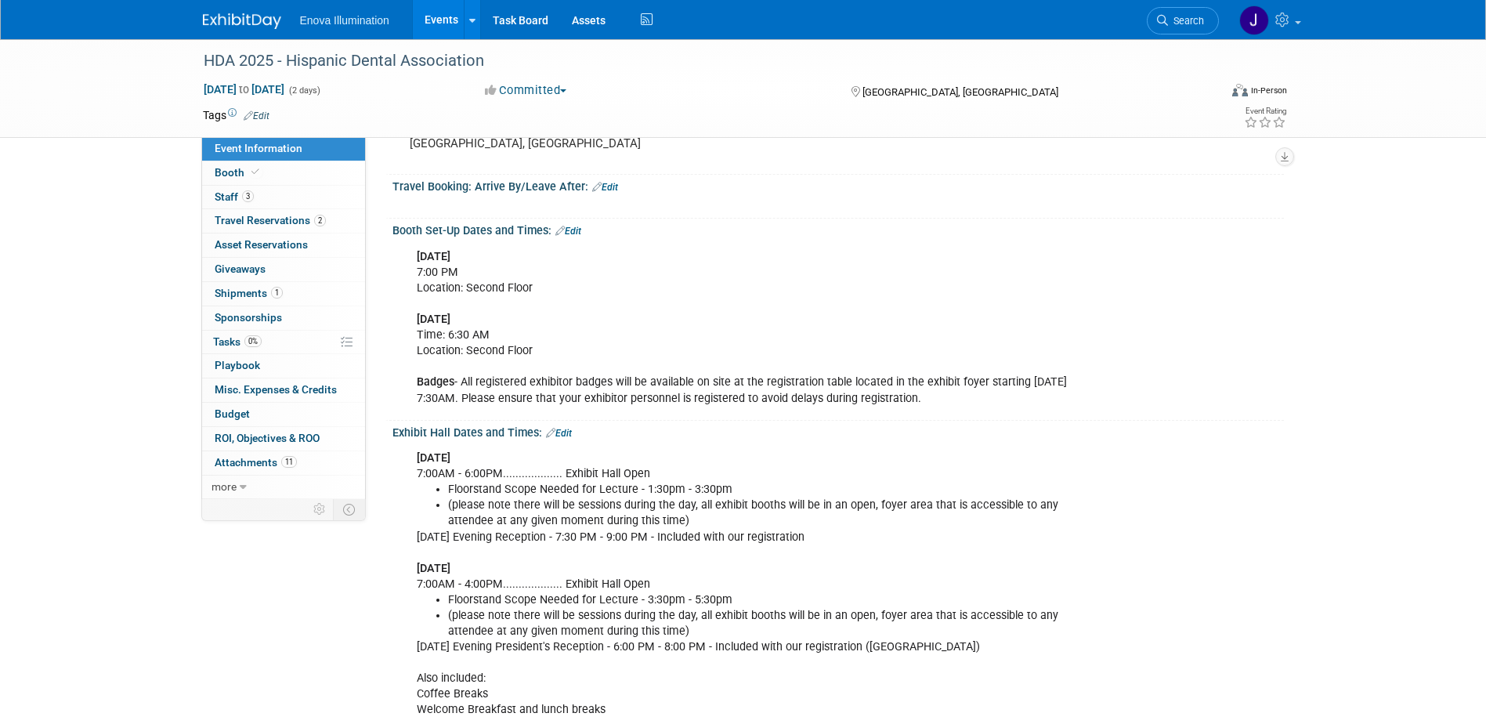
click at [1196, 12] on link "Search" at bounding box center [1183, 20] width 72 height 27
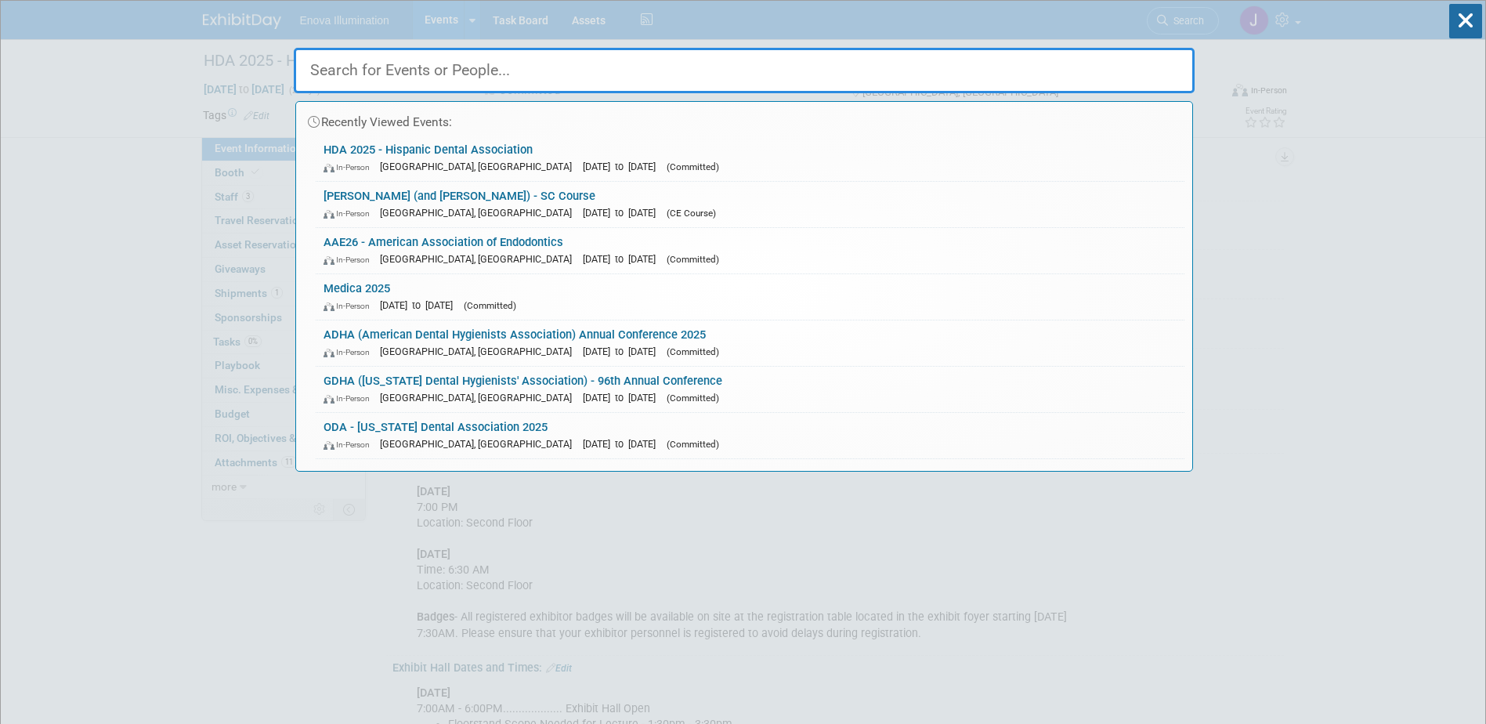
click at [1075, 67] on input "text" at bounding box center [744, 70] width 901 height 45
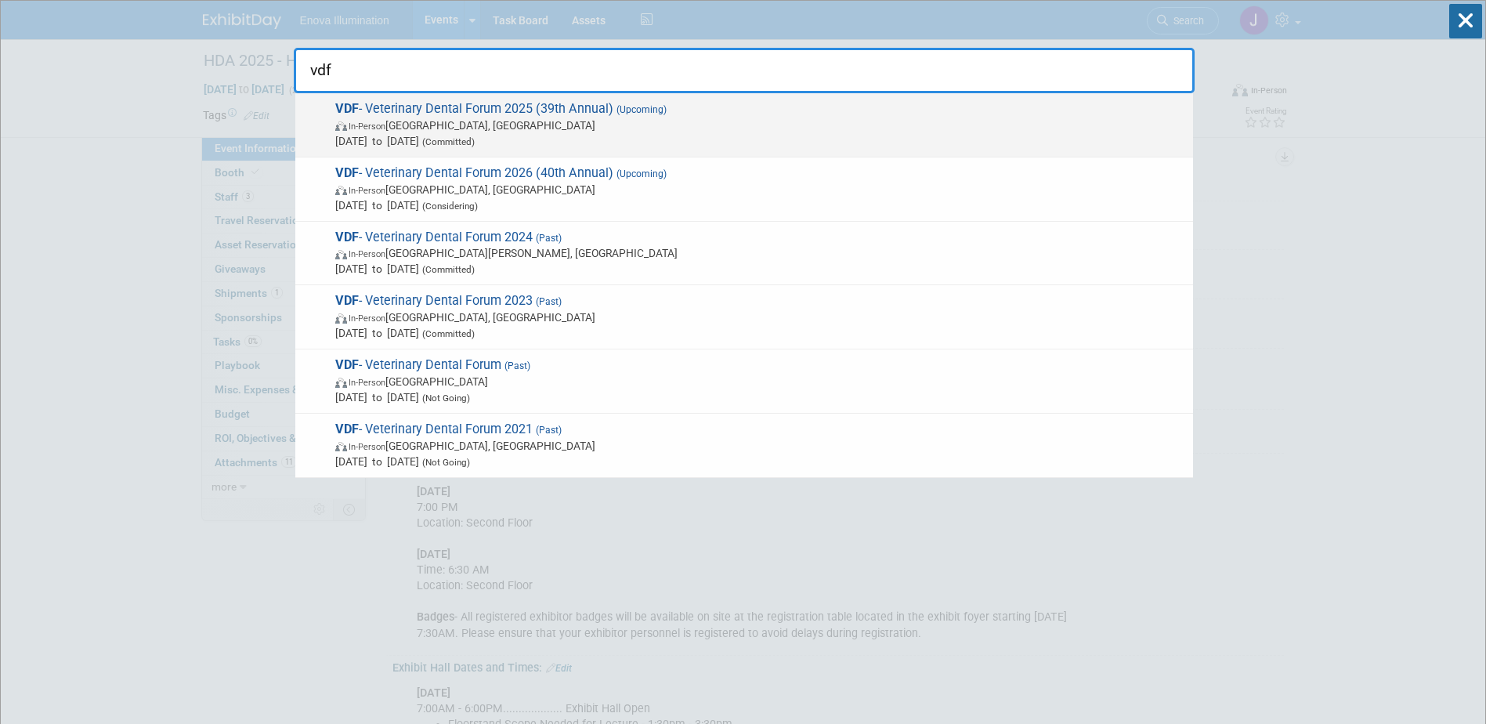
type input "vdf"
click at [480, 110] on span "VDF - Veterinary Dental Forum 2025 (39th Annual) (Upcoming) In-Person San Anton…" at bounding box center [758, 125] width 855 height 48
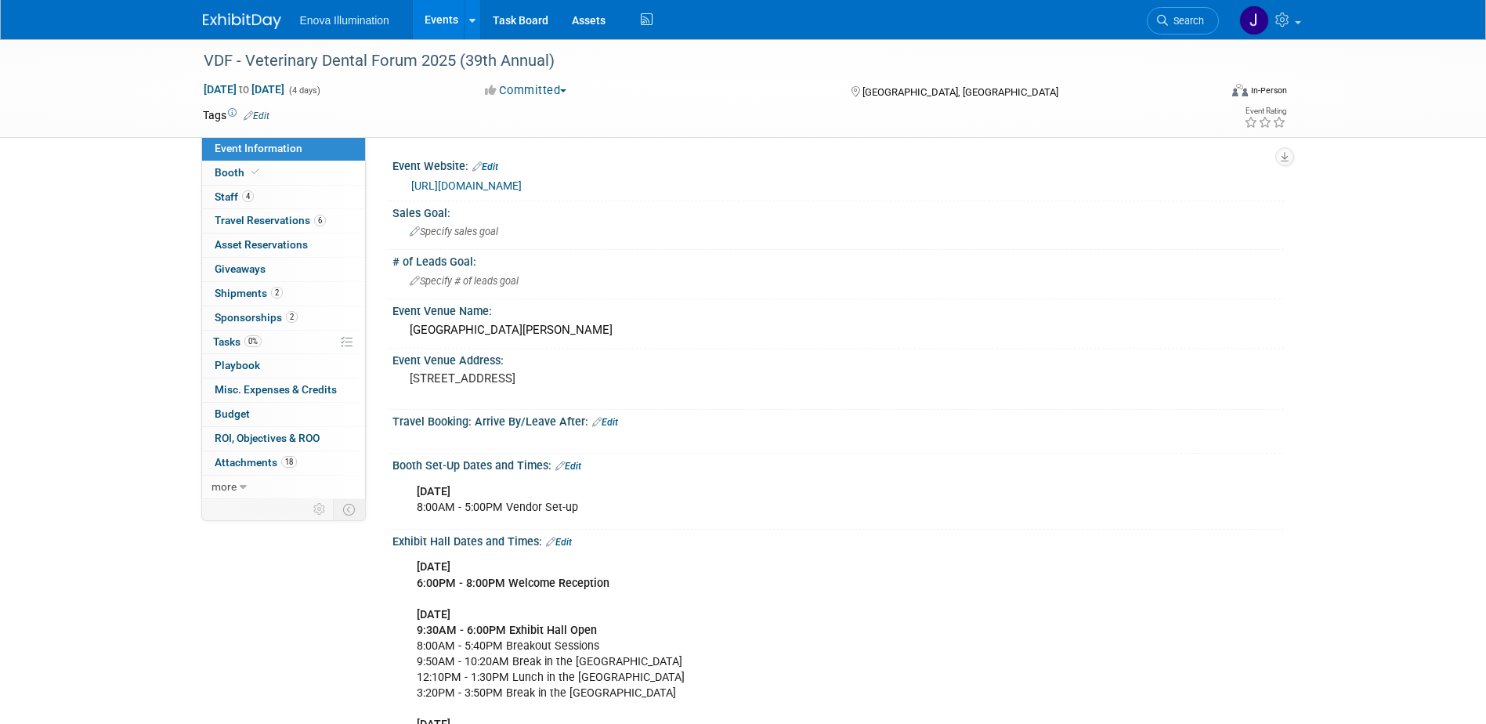
click at [520, 179] on link "[URL][DOMAIN_NAME]" at bounding box center [466, 185] width 110 height 13
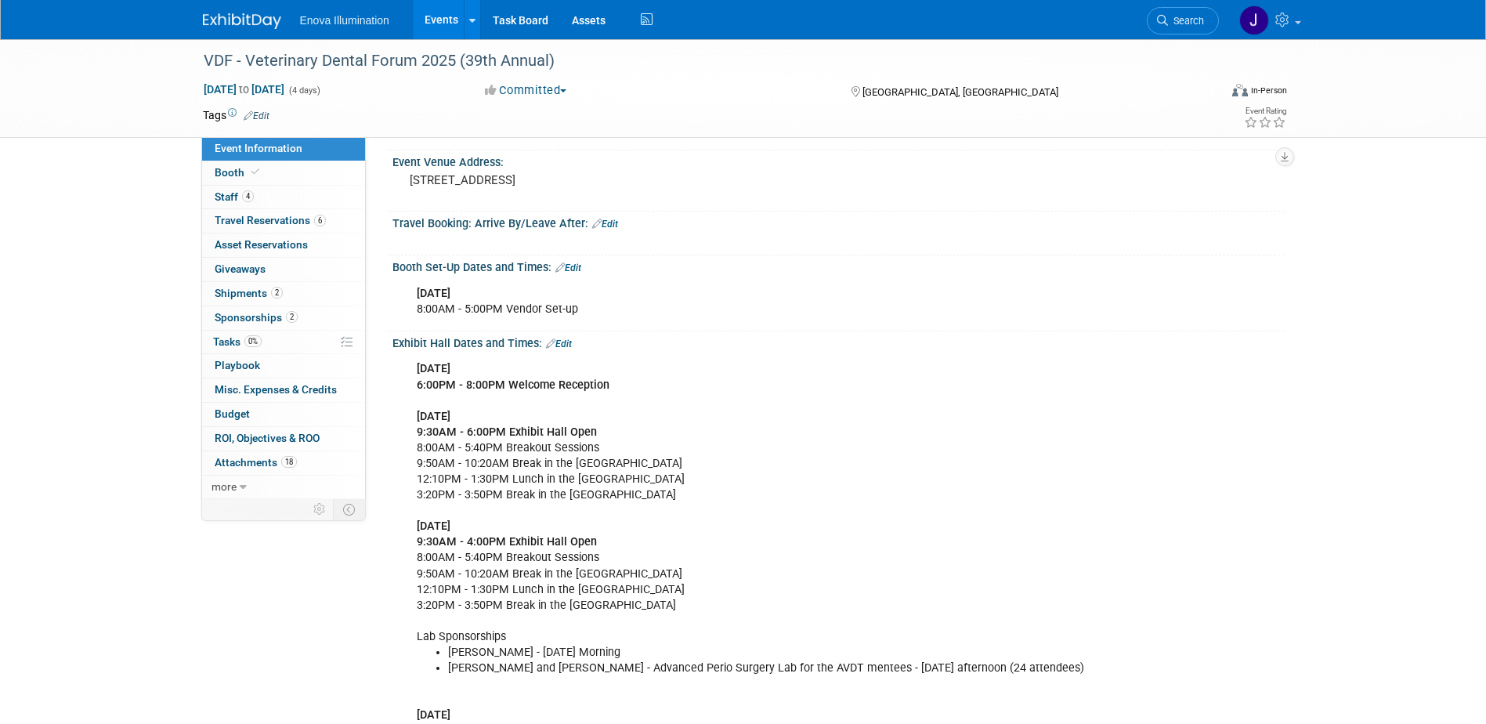
scroll to position [235, 0]
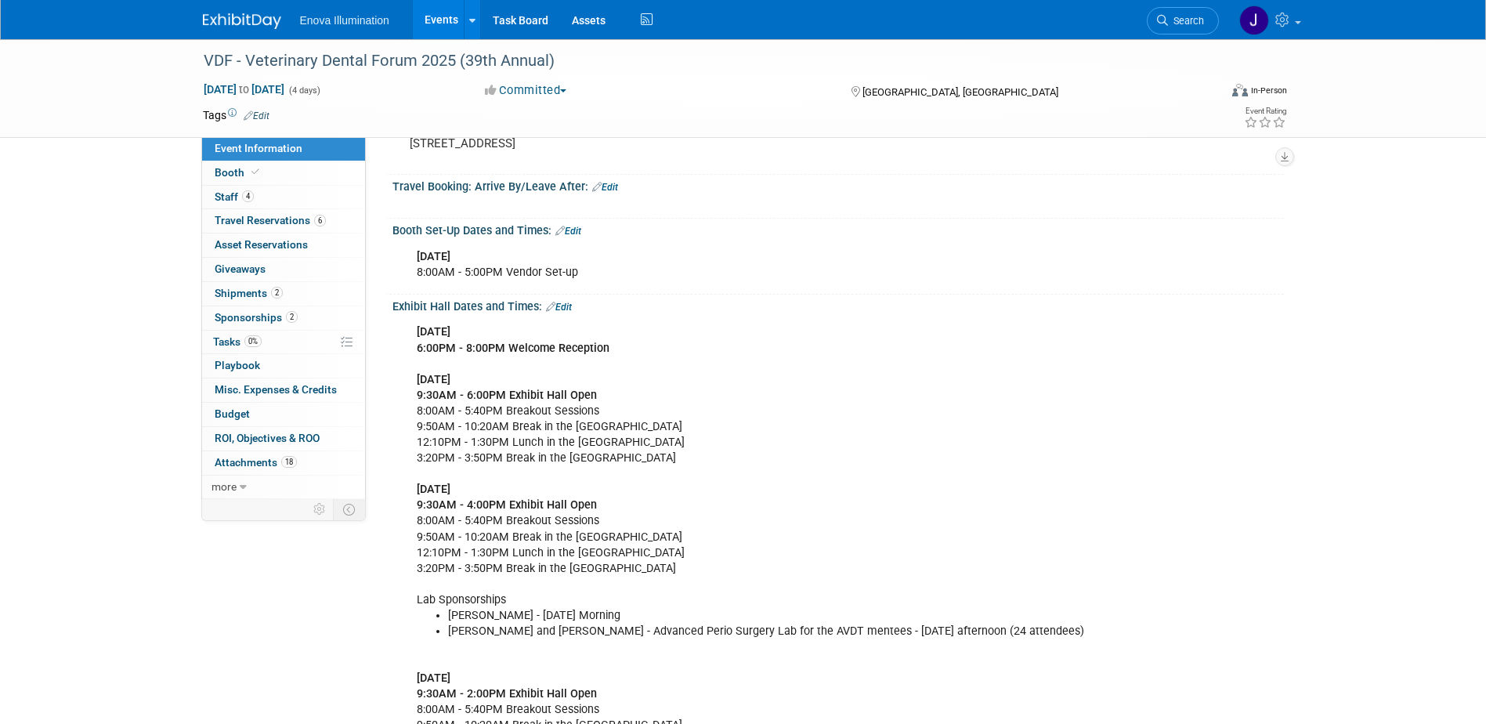
click at [565, 306] on link "Edit" at bounding box center [559, 307] width 26 height 11
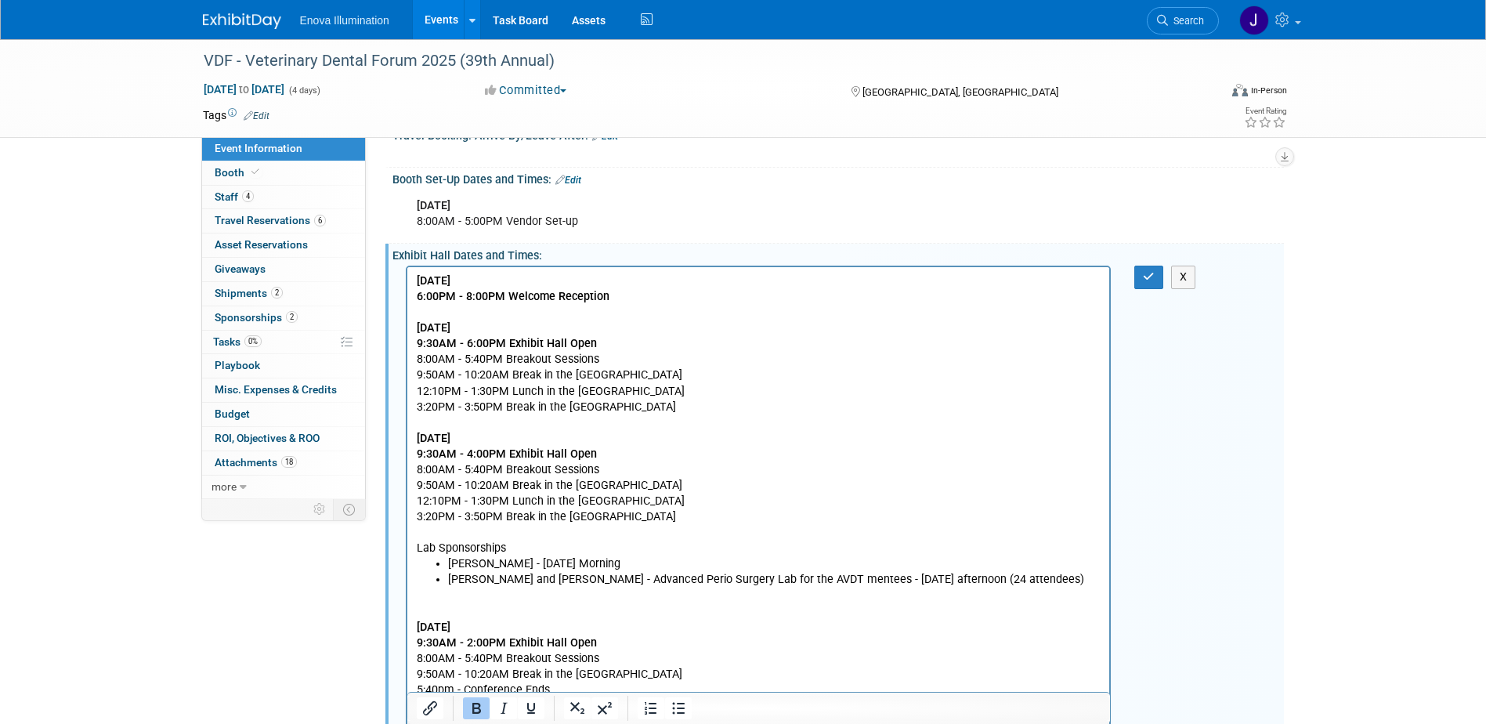
scroll to position [313, 0]
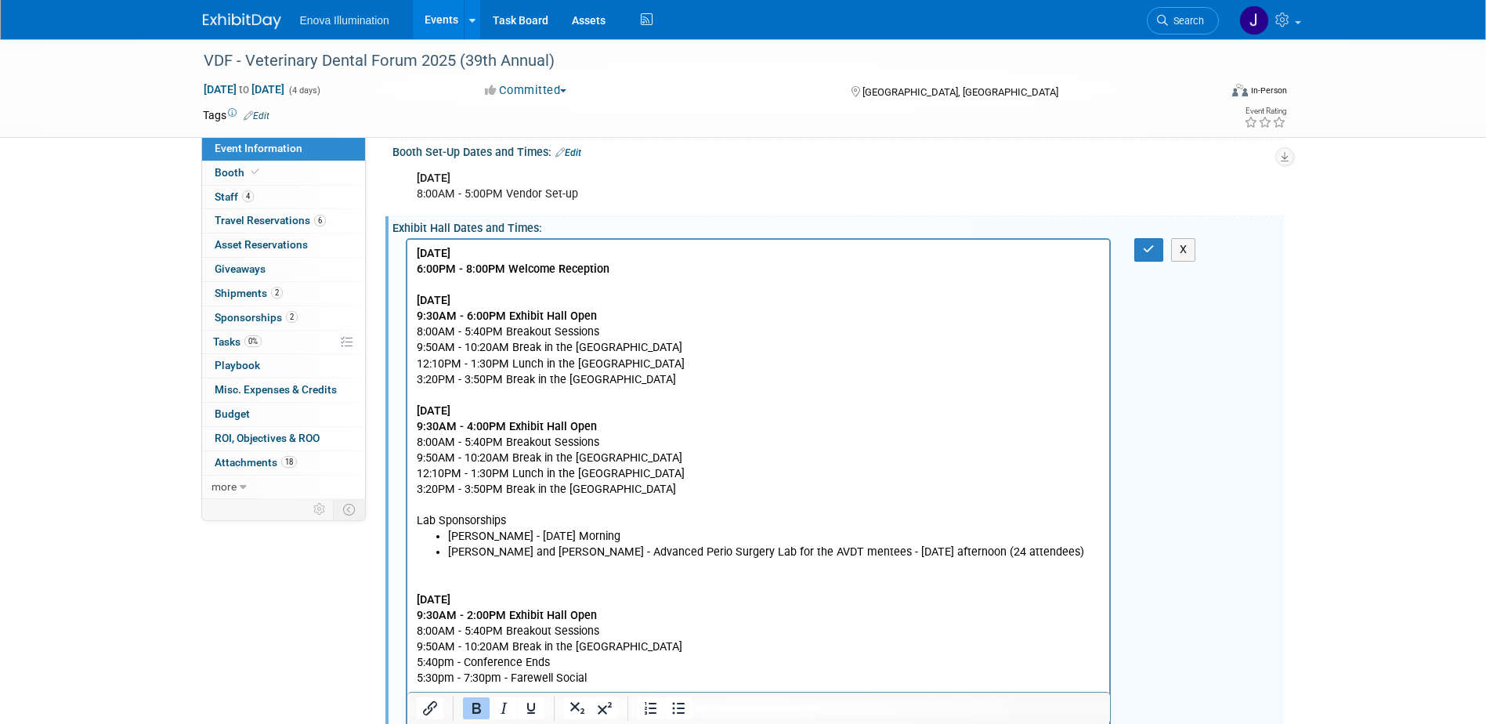
click at [610, 540] on li "[PERSON_NAME] - [DATE] Morning" at bounding box center [773, 537] width 653 height 16
click at [872, 536] on li "Dr. Mulherin - Friday Morning (8:00am - 12:00pm - Grand Oaks Ballroom K)" at bounding box center [773, 537] width 653 height 16
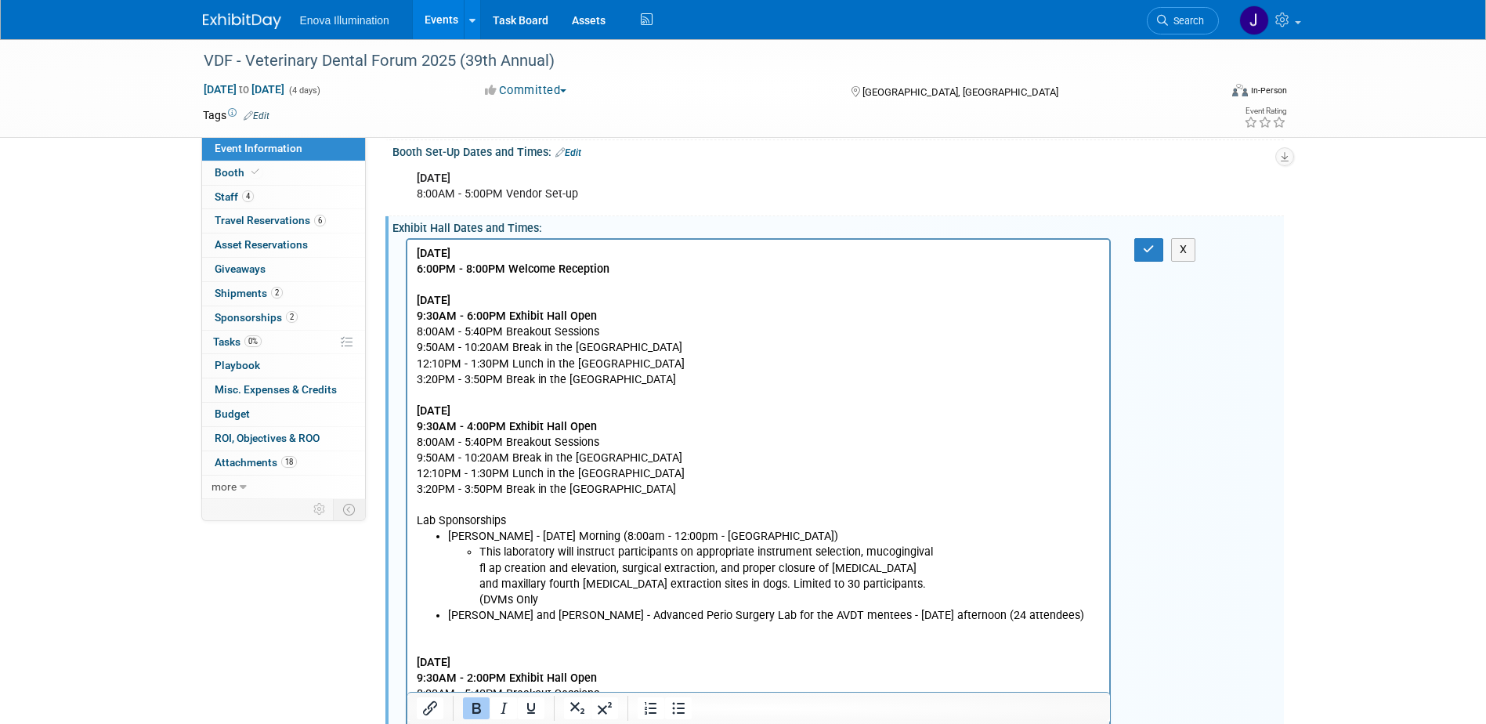
click at [479, 551] on li "This laboratory will instruct participants on appropriate instrument selection,…" at bounding box center [790, 575] width 622 height 63
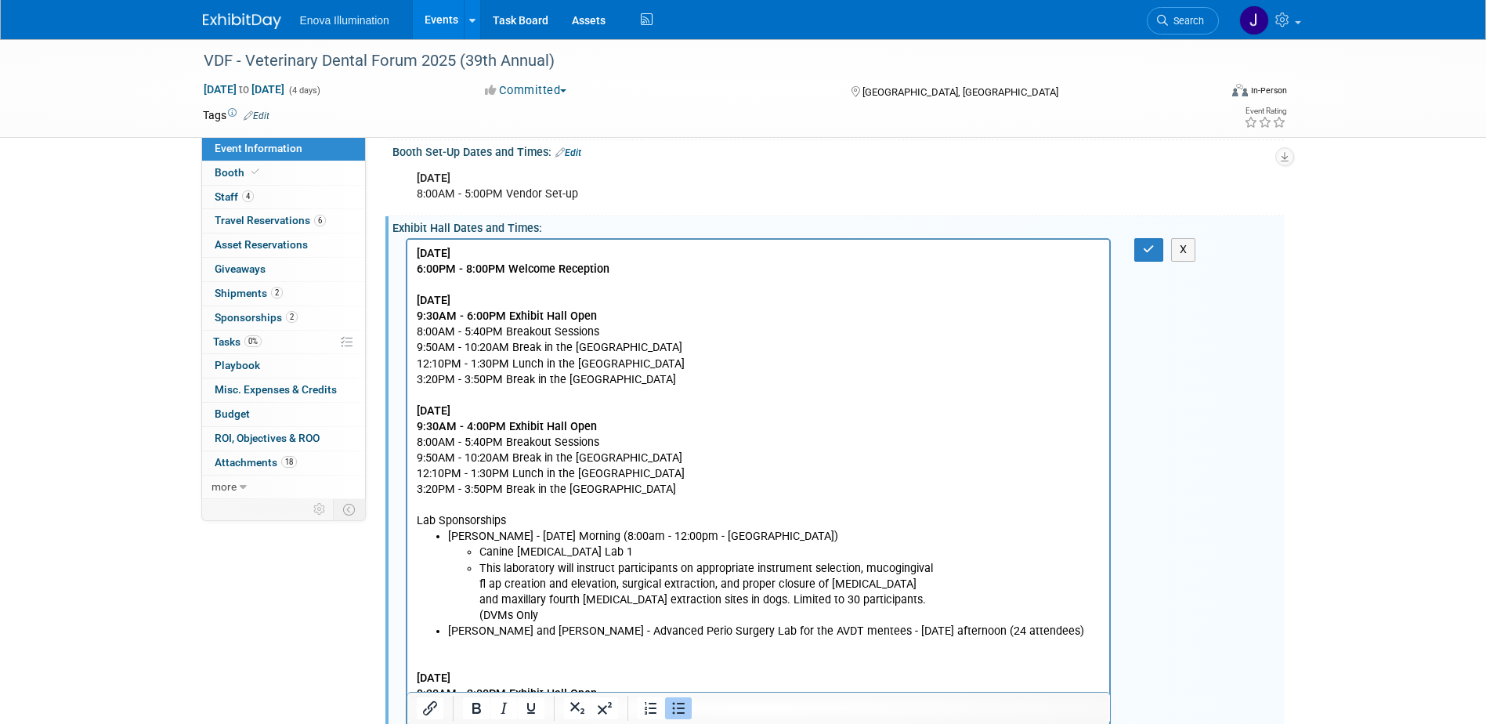
click at [1014, 633] on li "Benita and Dr. Diane Carle - Advanced Perio Surgery Lab for the AVDT mentees - …" at bounding box center [773, 632] width 653 height 16
click at [509, 664] on li "Rich Text Area. Press ALT-0 for help." at bounding box center [790, 663] width 622 height 16
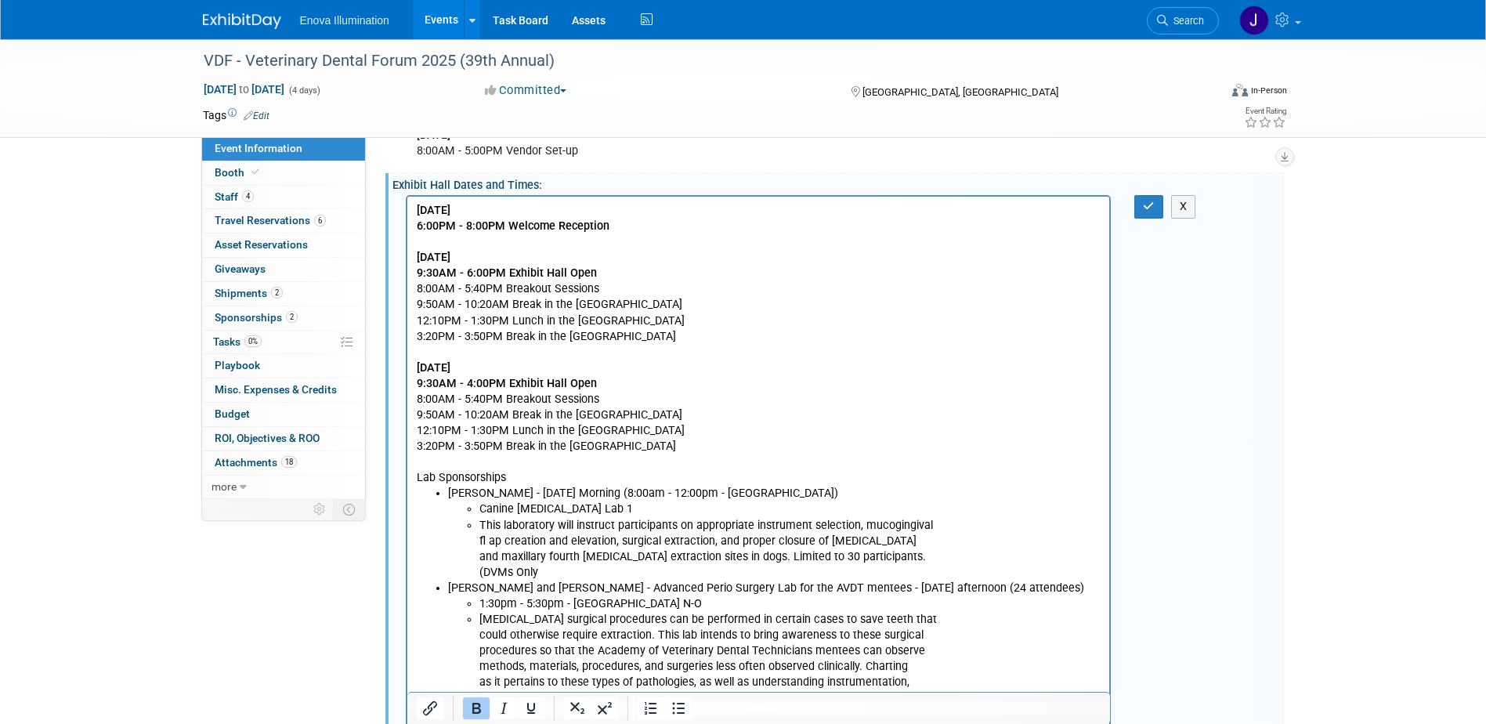
scroll to position [356, 0]
click at [1145, 208] on icon "button" at bounding box center [1149, 206] width 12 height 11
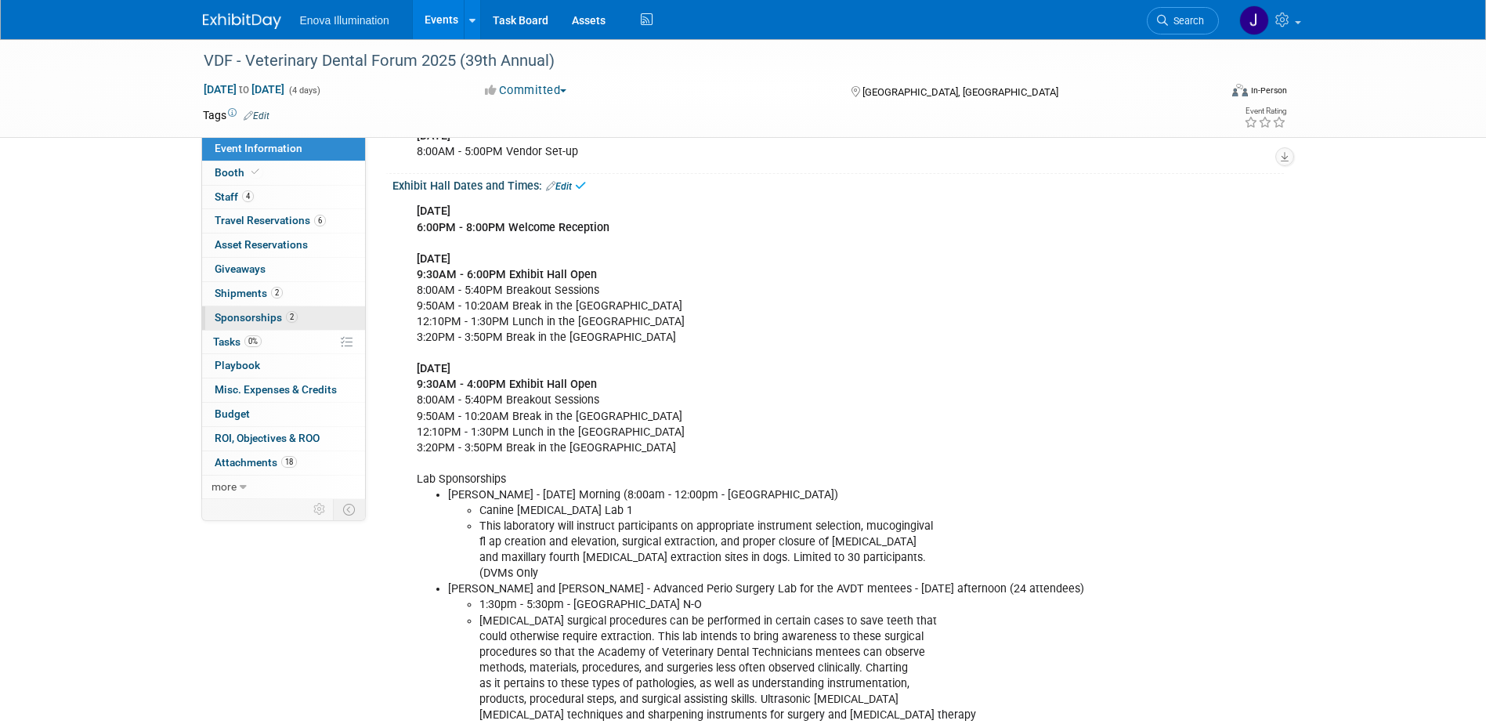
click at [244, 318] on span "Sponsorships 2" at bounding box center [256, 317] width 83 height 13
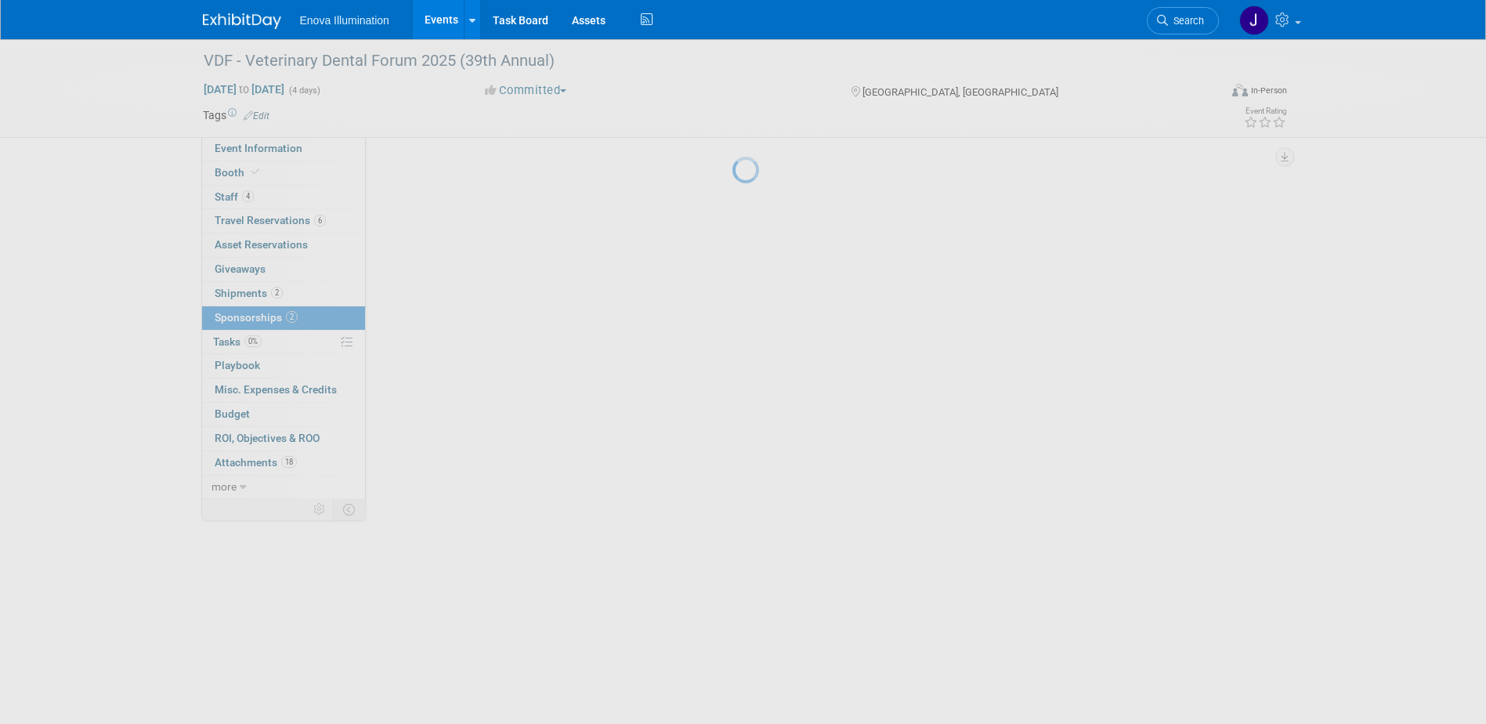
scroll to position [0, 0]
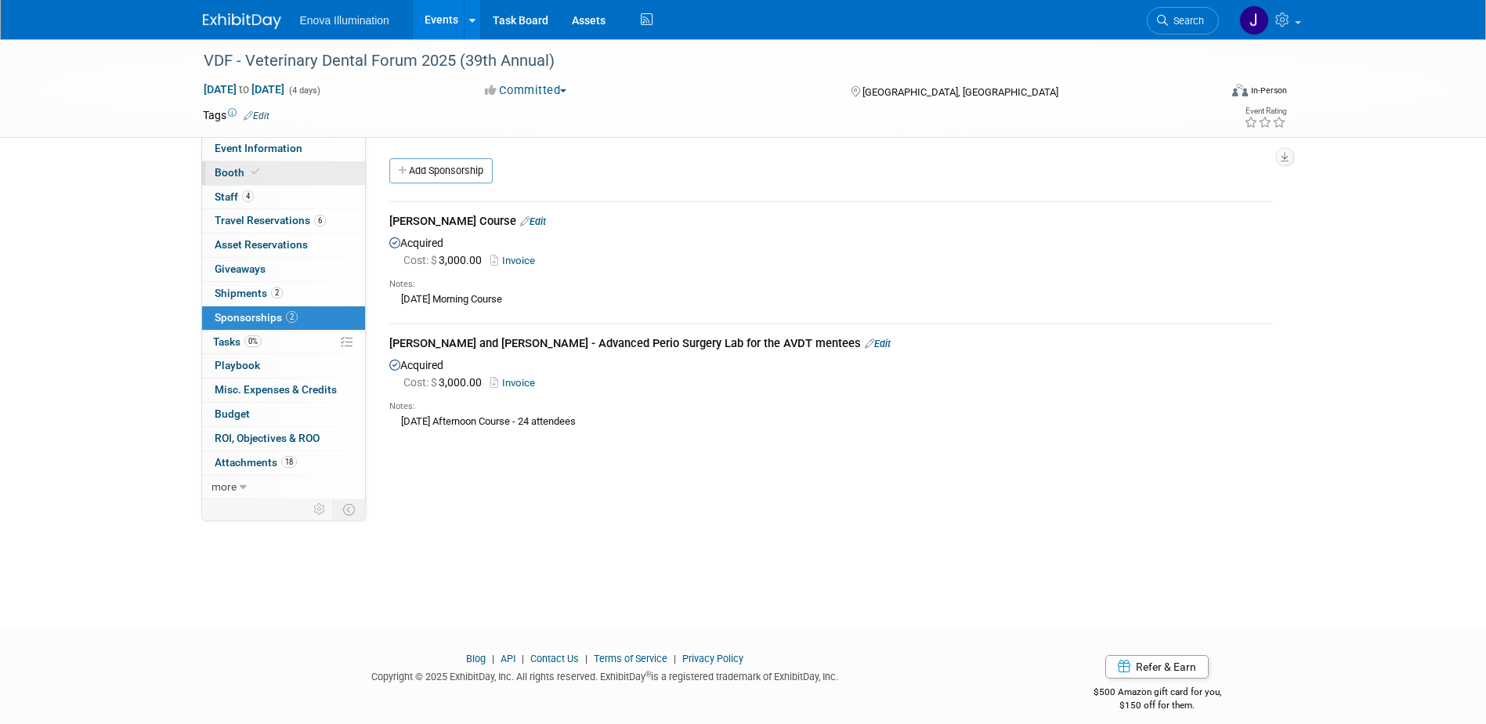
click at [277, 171] on link "Booth" at bounding box center [283, 173] width 163 height 24
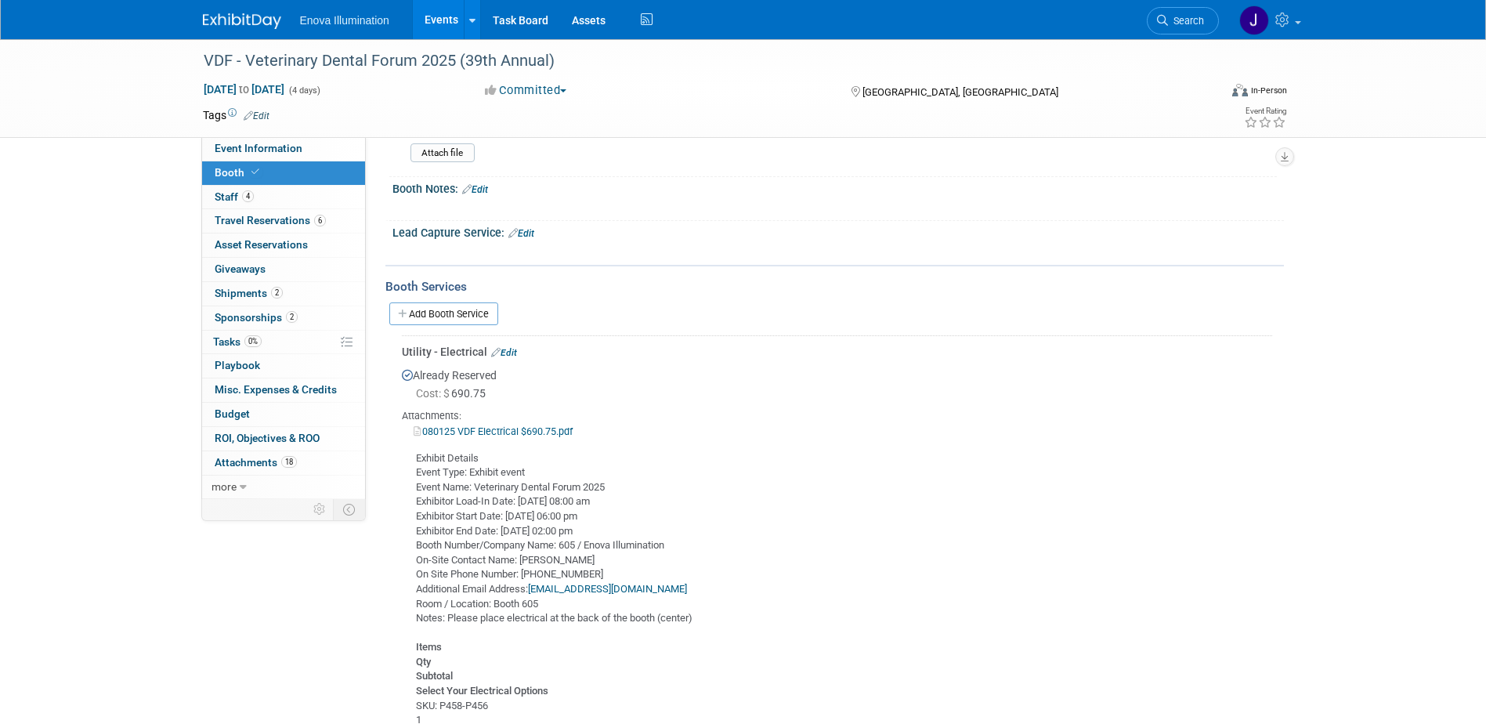
scroll to position [470, 0]
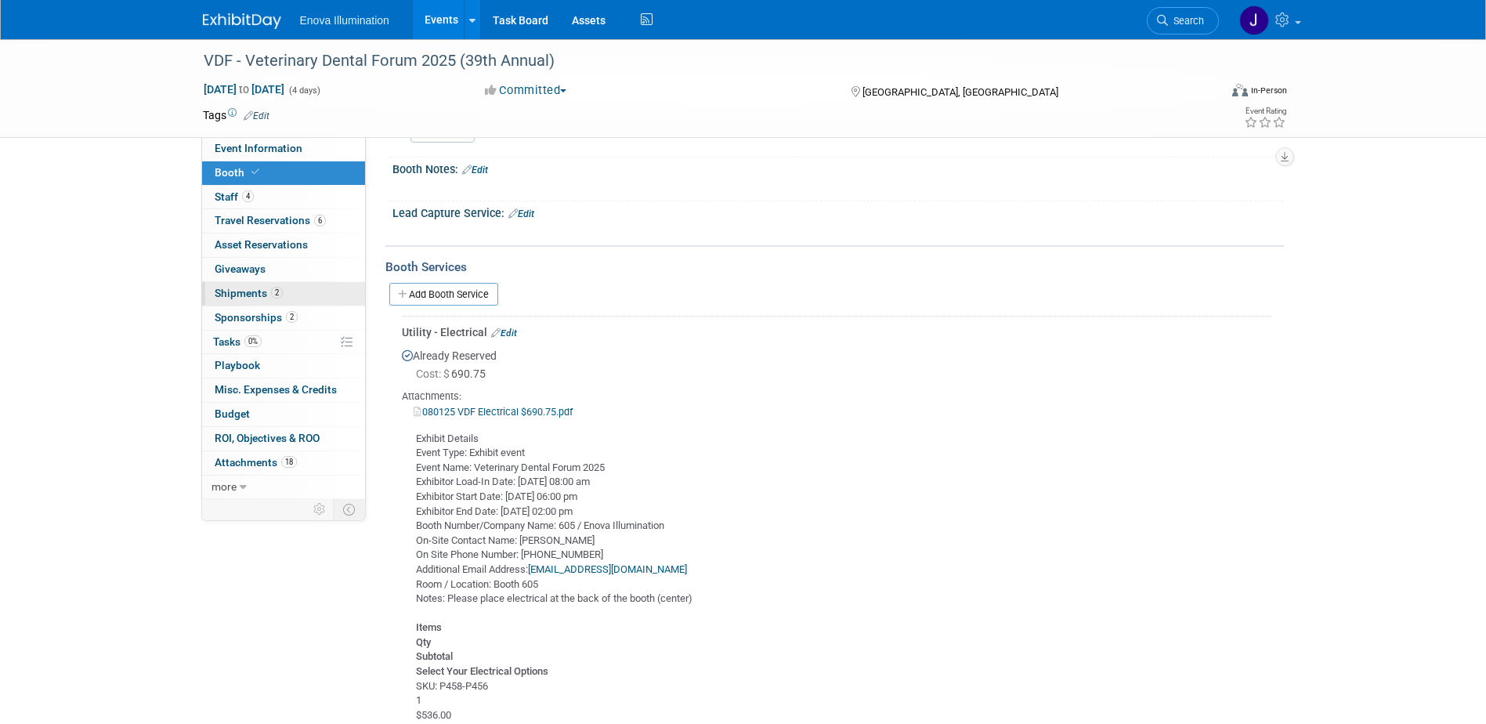
click at [252, 288] on span "Shipments 2" at bounding box center [249, 293] width 68 height 13
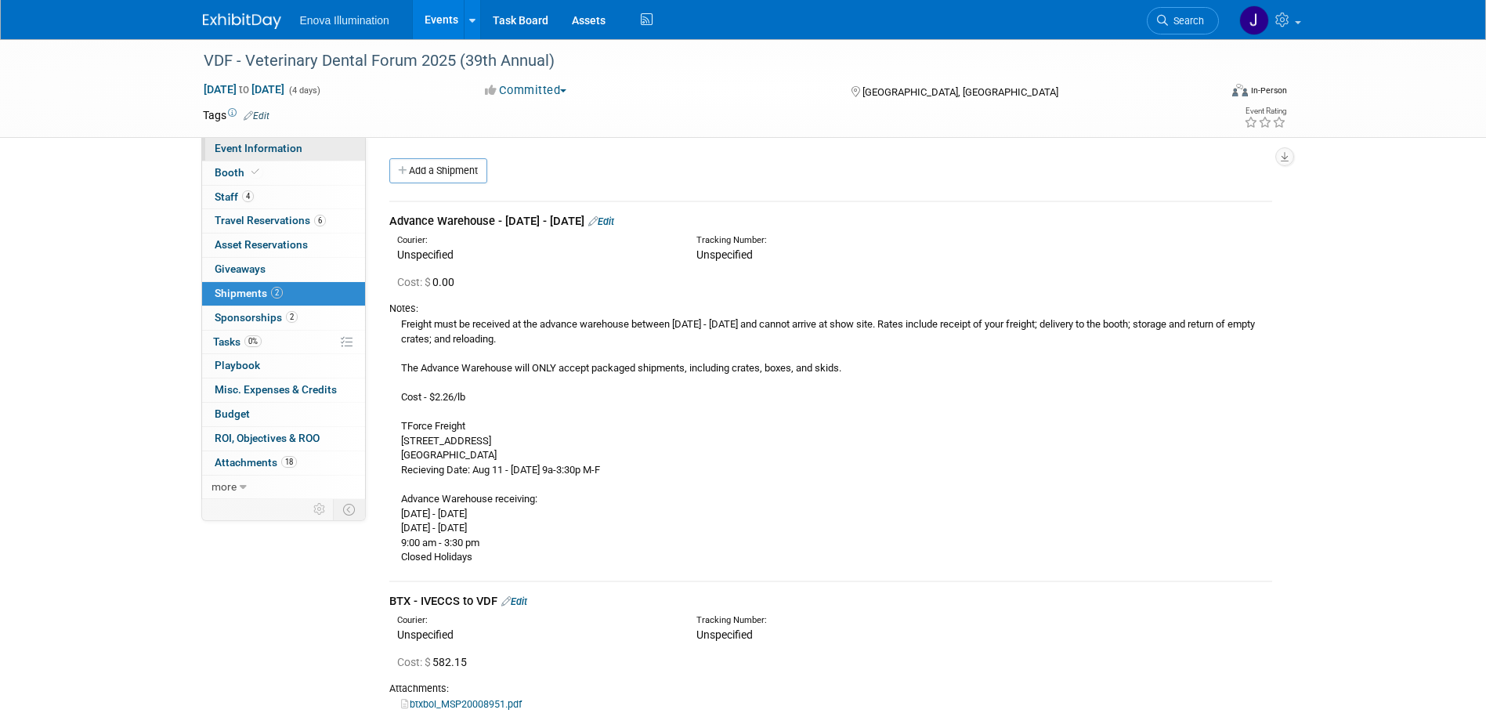
click at [215, 143] on span "Event Information" at bounding box center [259, 148] width 88 height 13
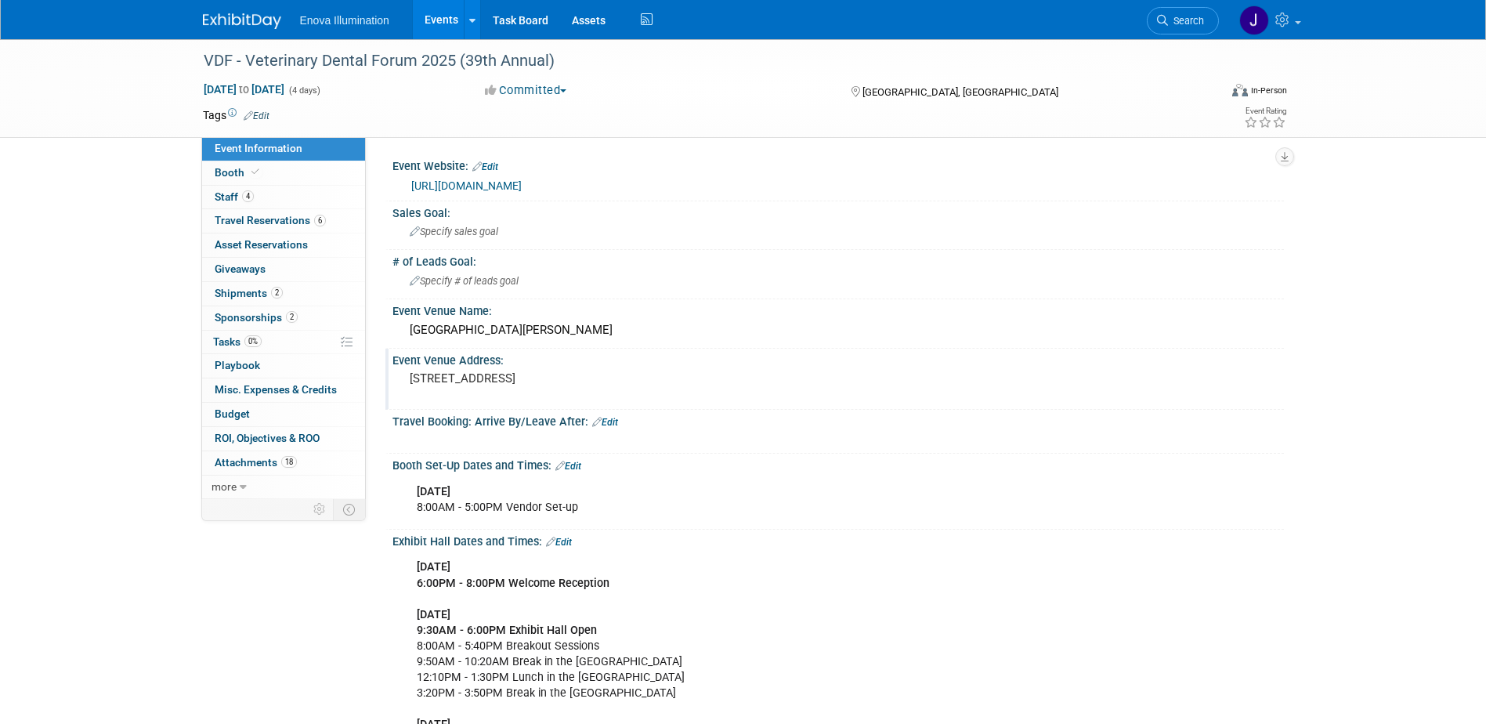
scroll to position [78, 0]
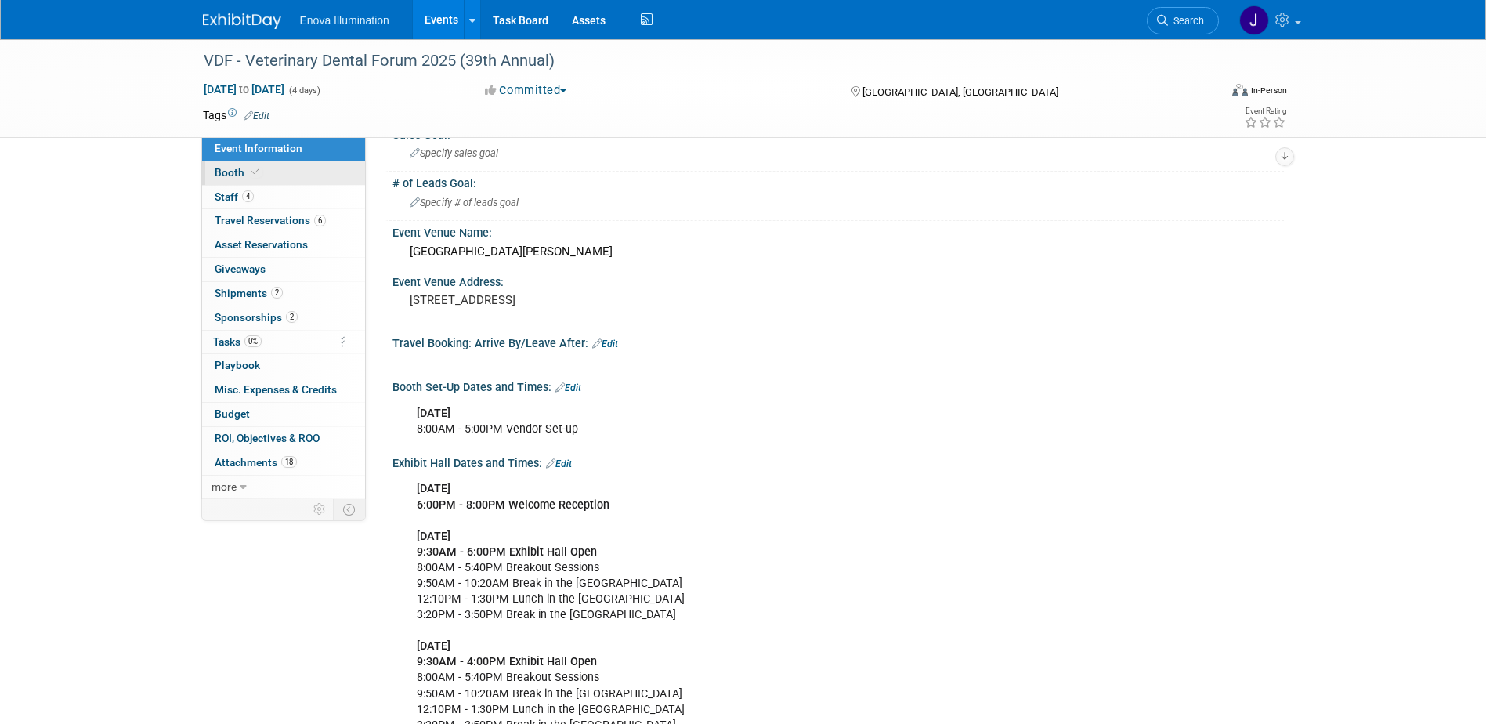
click at [269, 175] on link "Booth" at bounding box center [283, 173] width 163 height 24
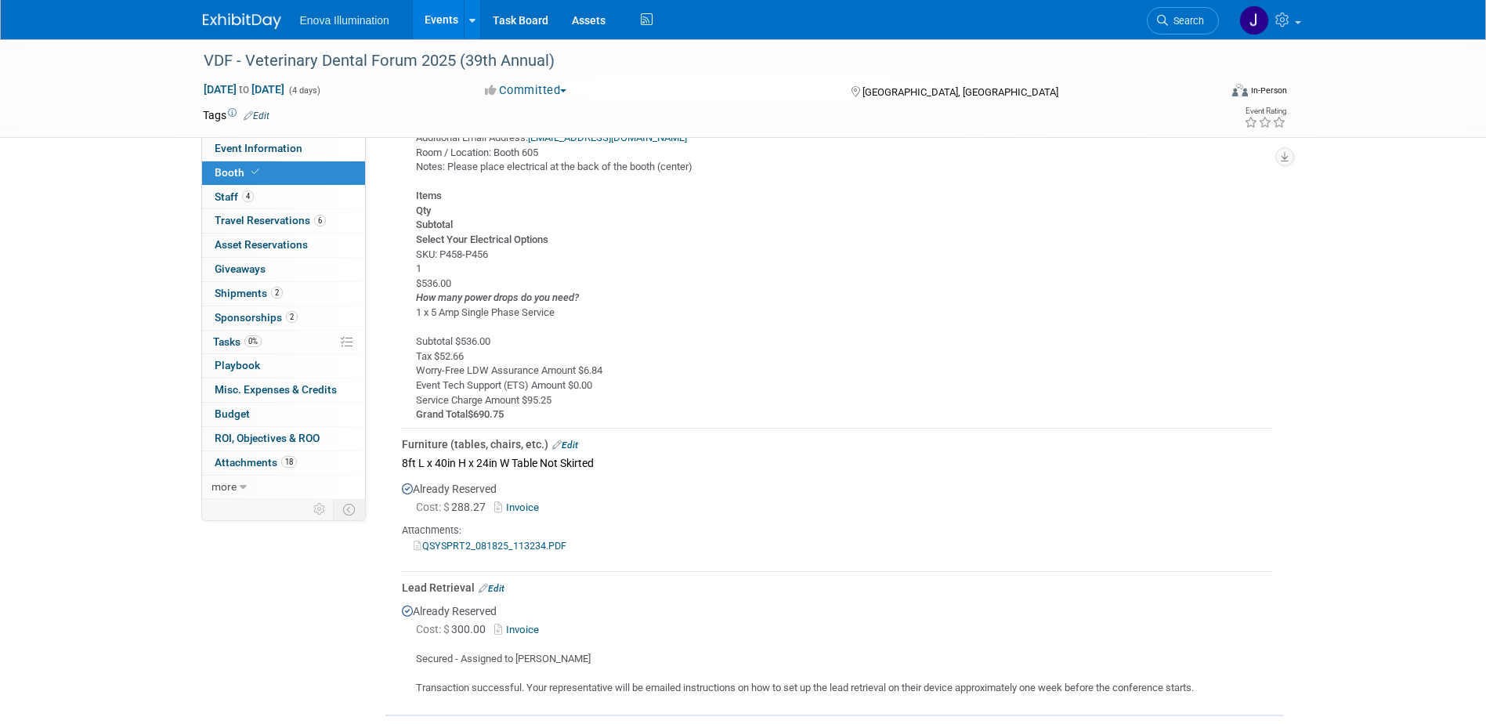
scroll to position [590, 0]
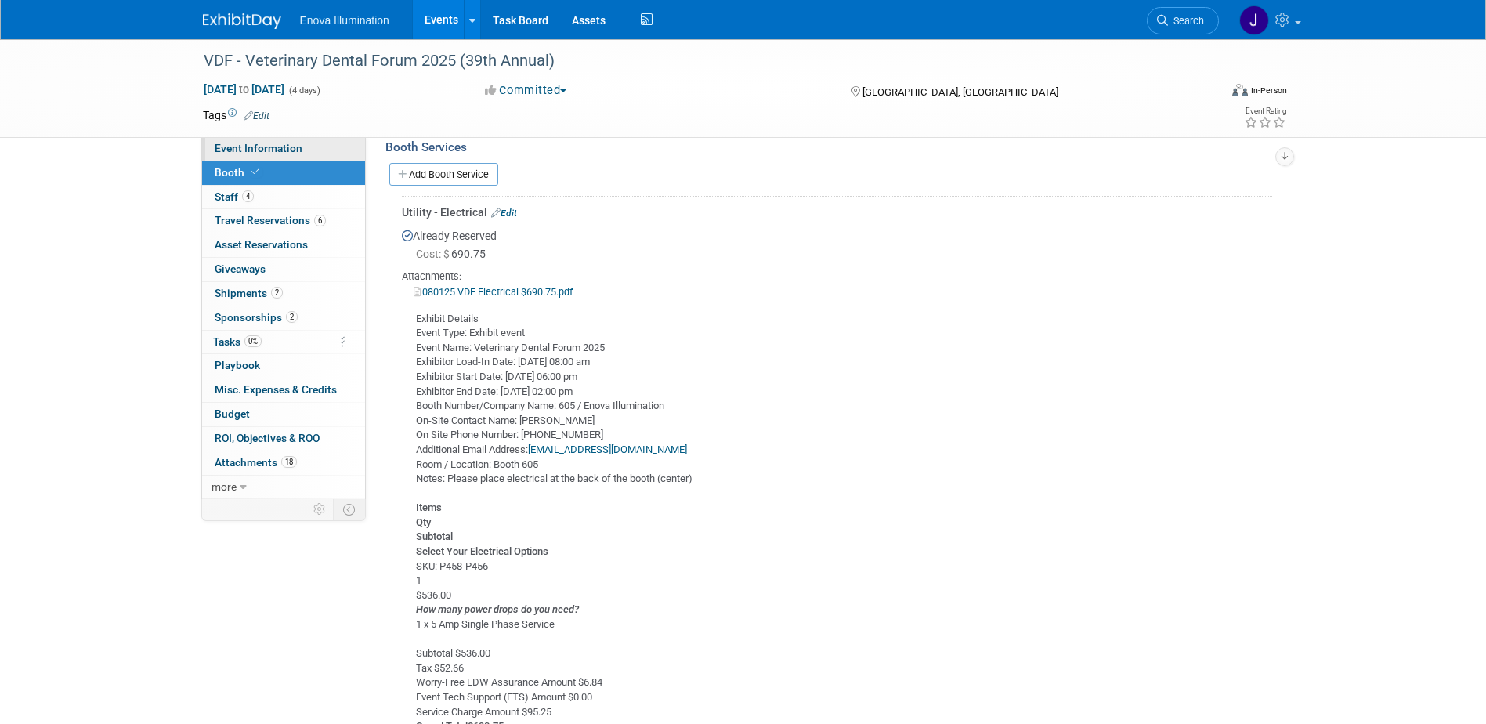
click at [300, 153] on link "Event Information" at bounding box center [283, 149] width 163 height 24
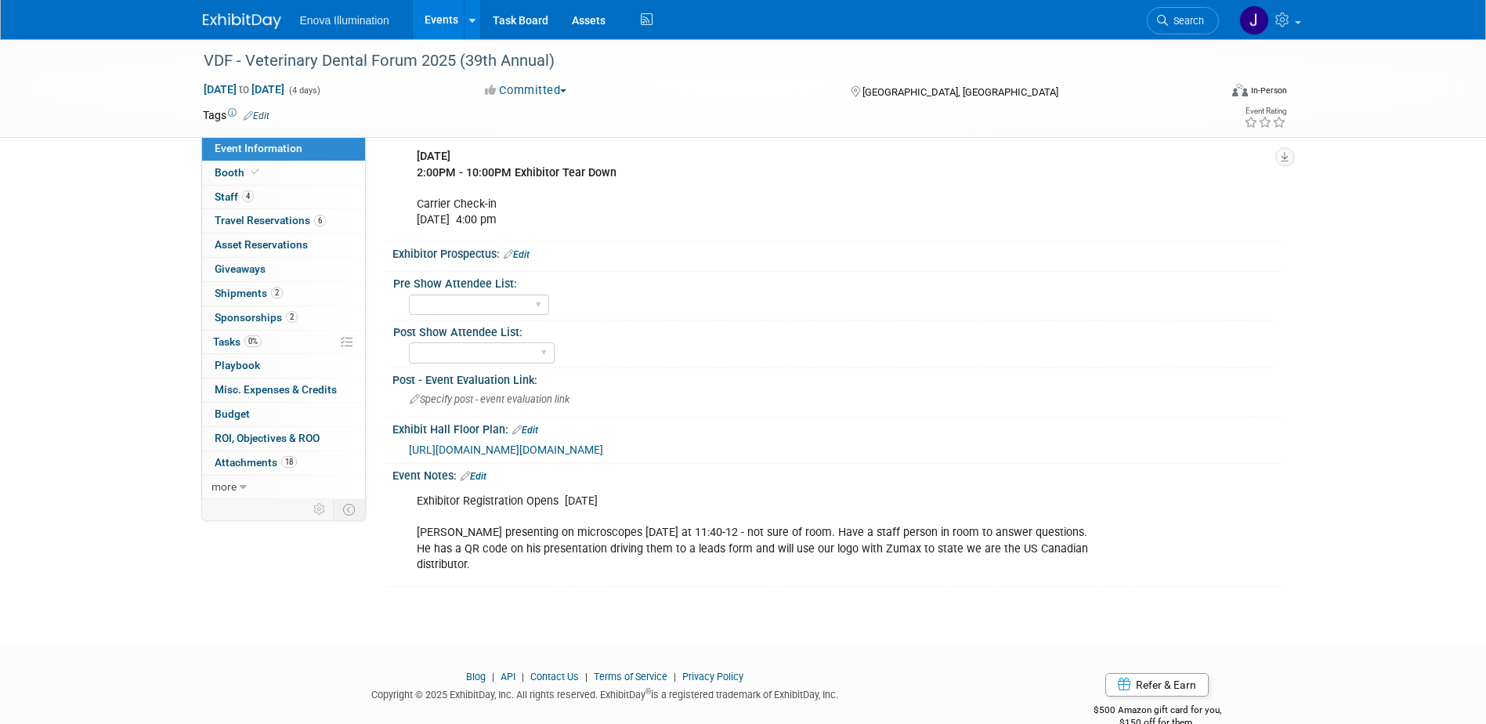
scroll to position [1175, 0]
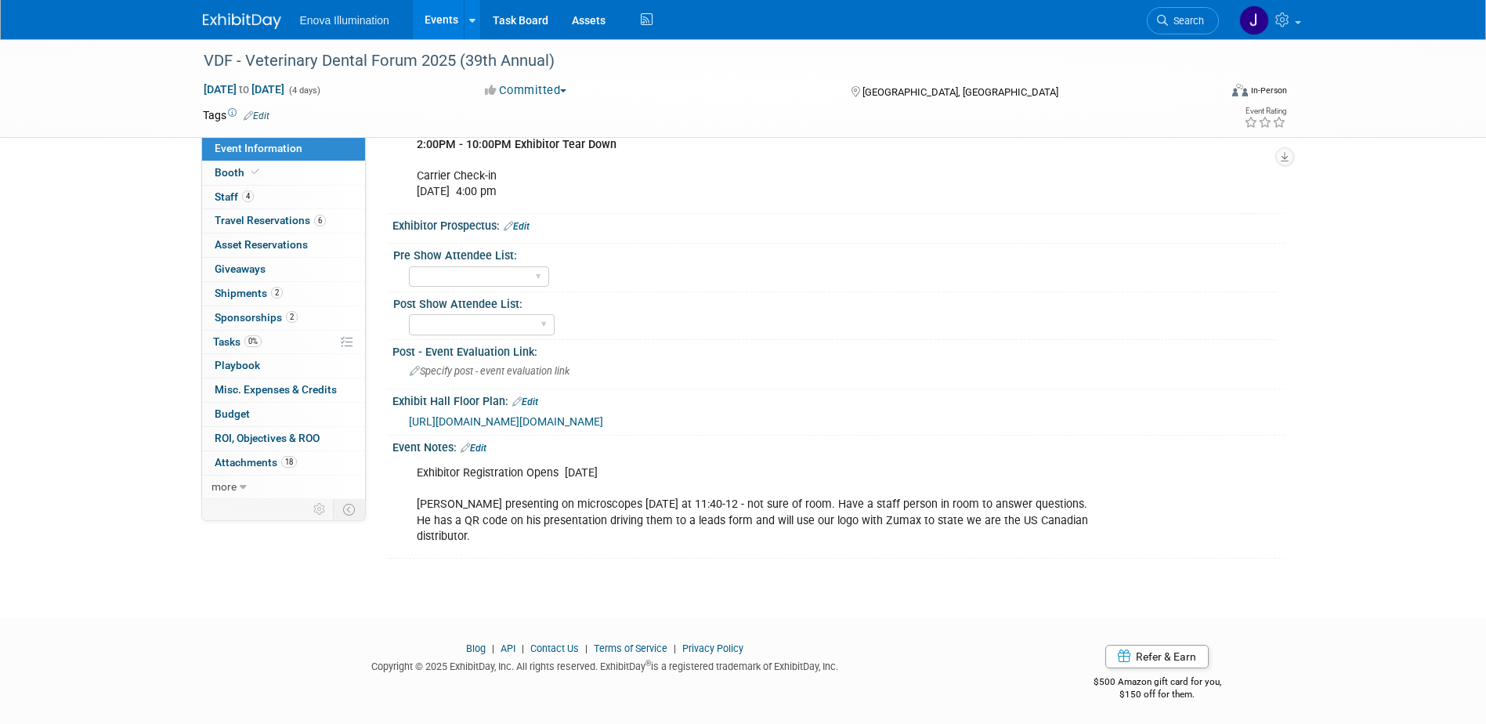
click at [546, 428] on span "https://us-west-2.protection.sophos.com/?d=rs6.net&u=aHR0cHM6Ly9mb25mbmh6YWIuY2…" at bounding box center [506, 421] width 194 height 13
click at [265, 174] on link "Booth" at bounding box center [283, 173] width 163 height 24
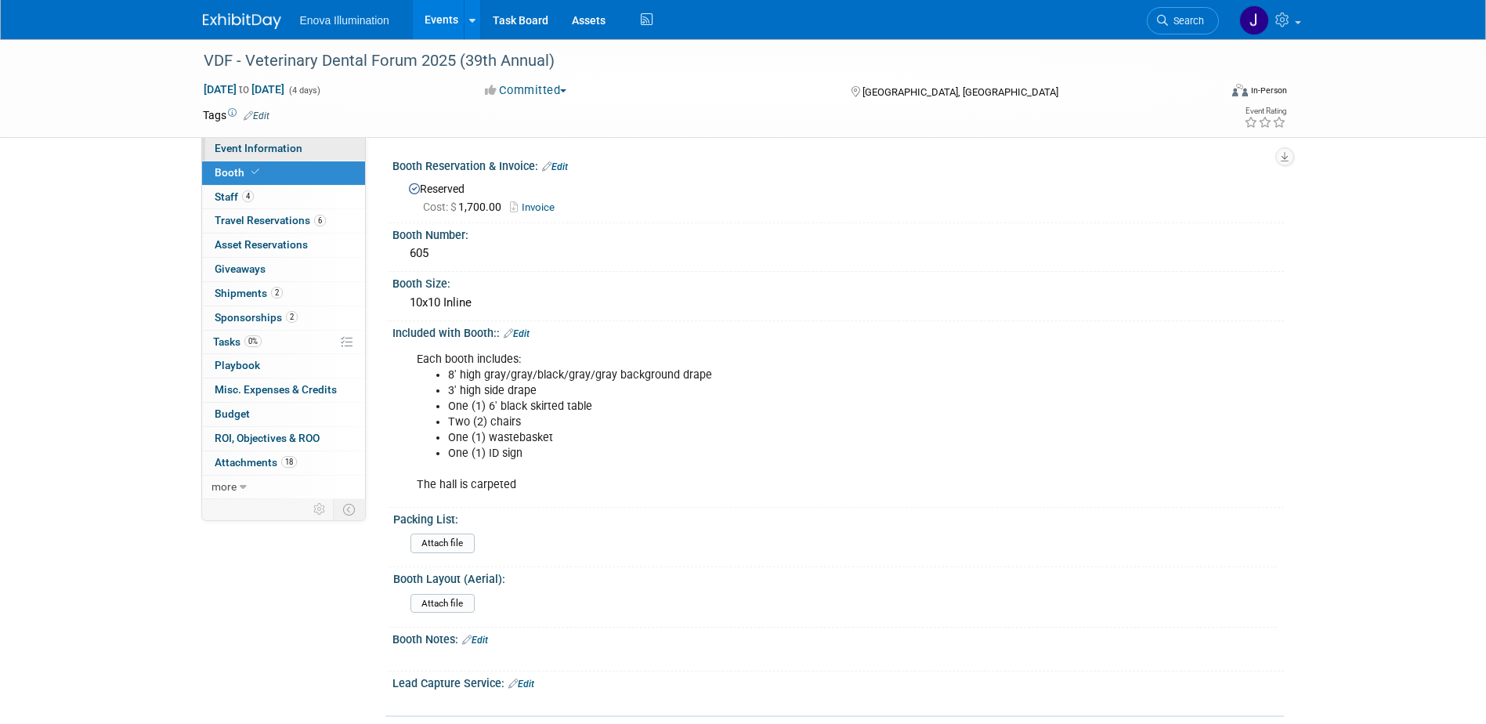
click at [286, 146] on span "Event Information" at bounding box center [259, 148] width 88 height 13
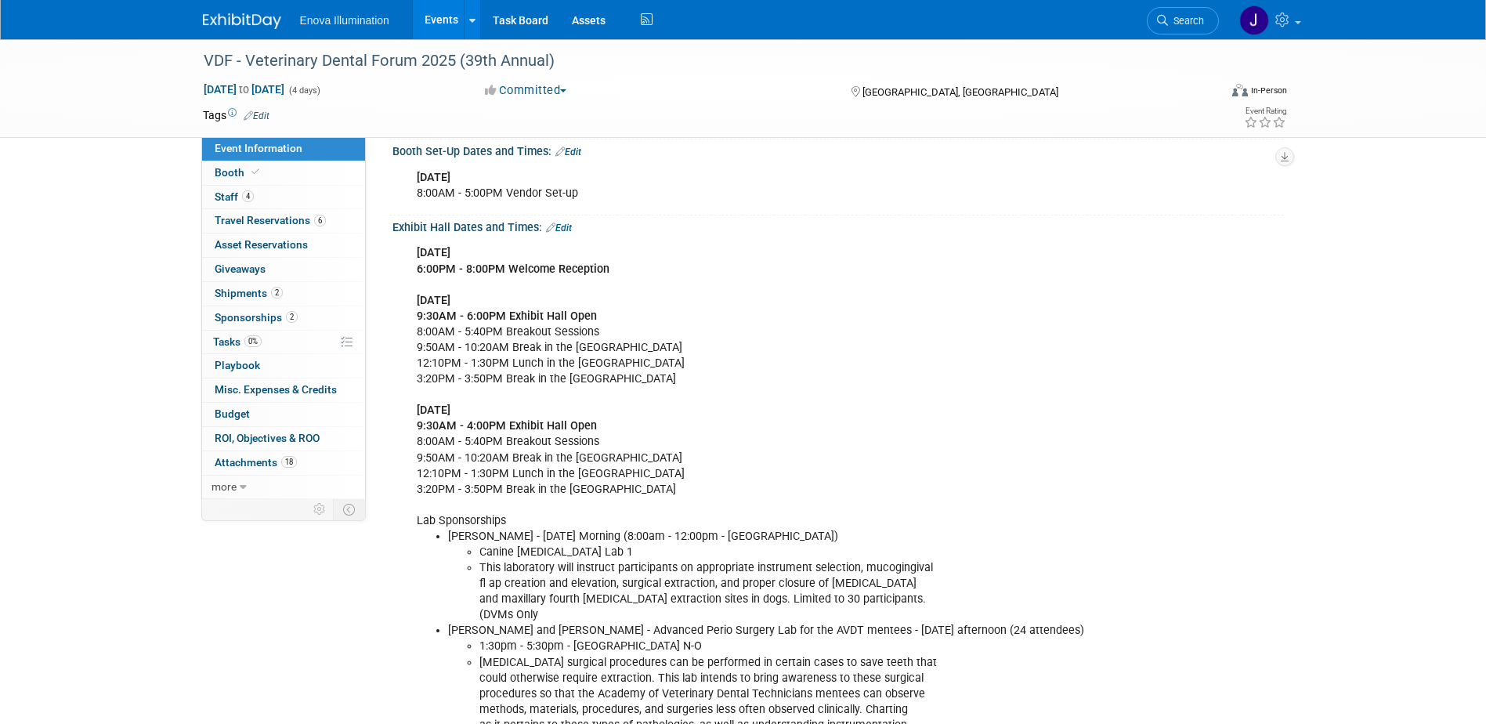
scroll to position [313, 0]
click at [234, 461] on span "Attachments 18" at bounding box center [256, 462] width 82 height 13
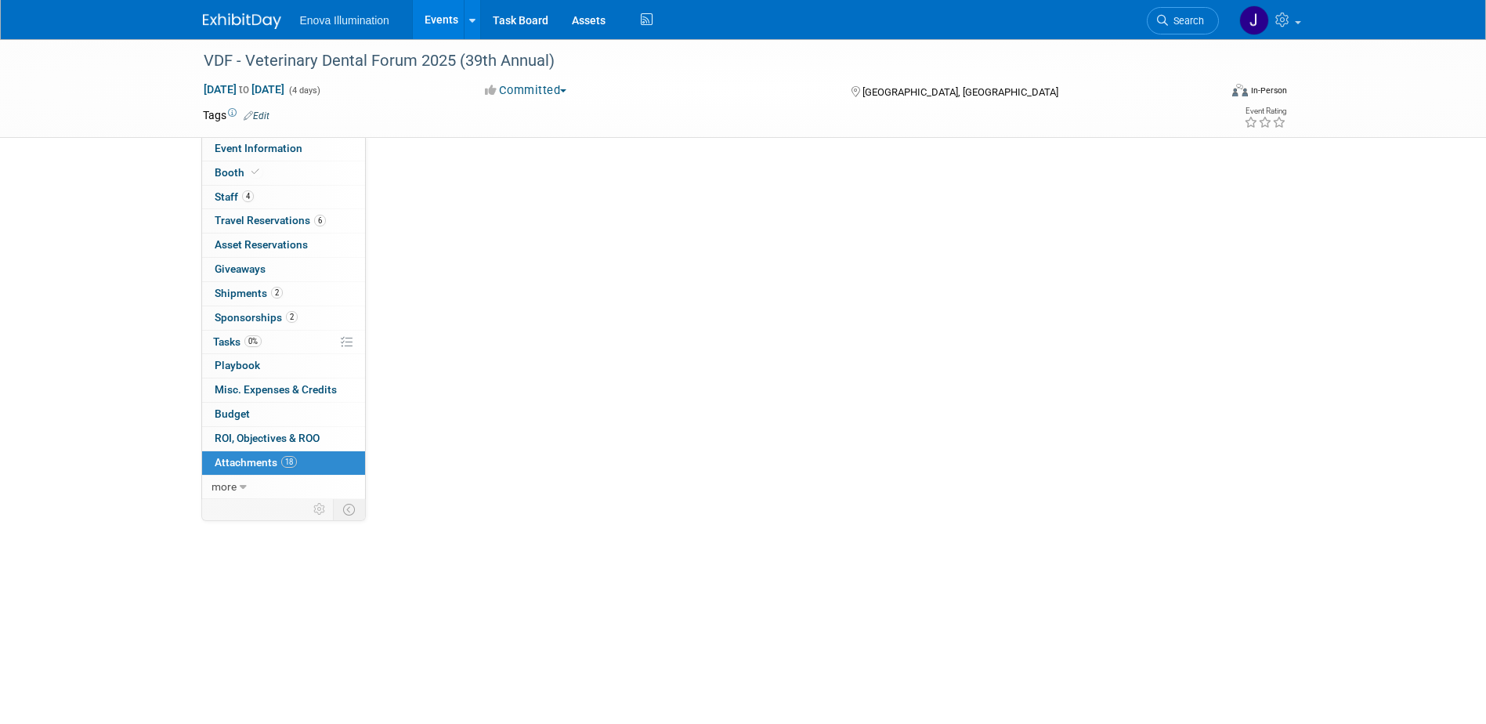
scroll to position [0, 0]
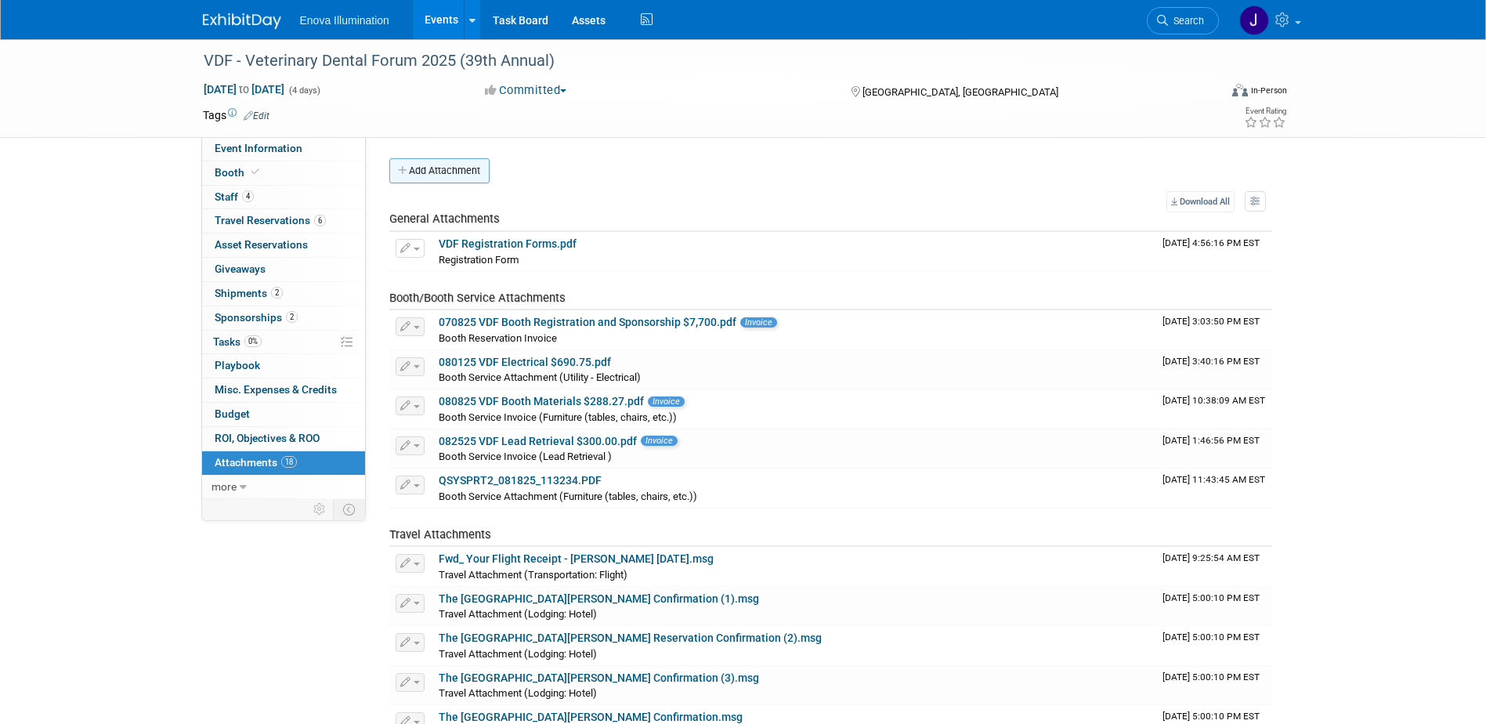
click at [439, 175] on button "Add Attachment" at bounding box center [439, 170] width 100 height 25
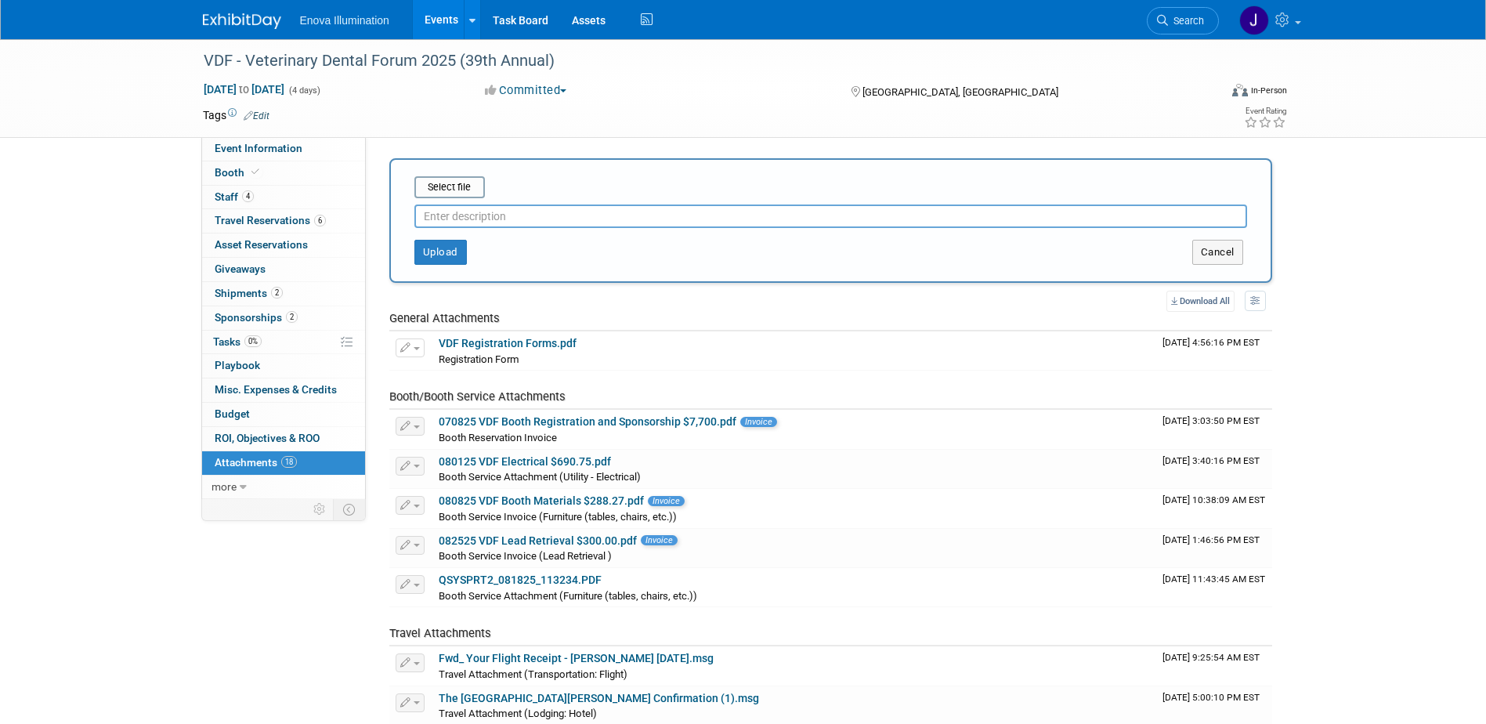
click at [455, 221] on input "text" at bounding box center [830, 216] width 833 height 24
type input "Laboratory Schedule"
click at [449, 186] on input "file" at bounding box center [390, 187] width 186 height 19
click at [458, 253] on button "Upload" at bounding box center [440, 252] width 52 height 25
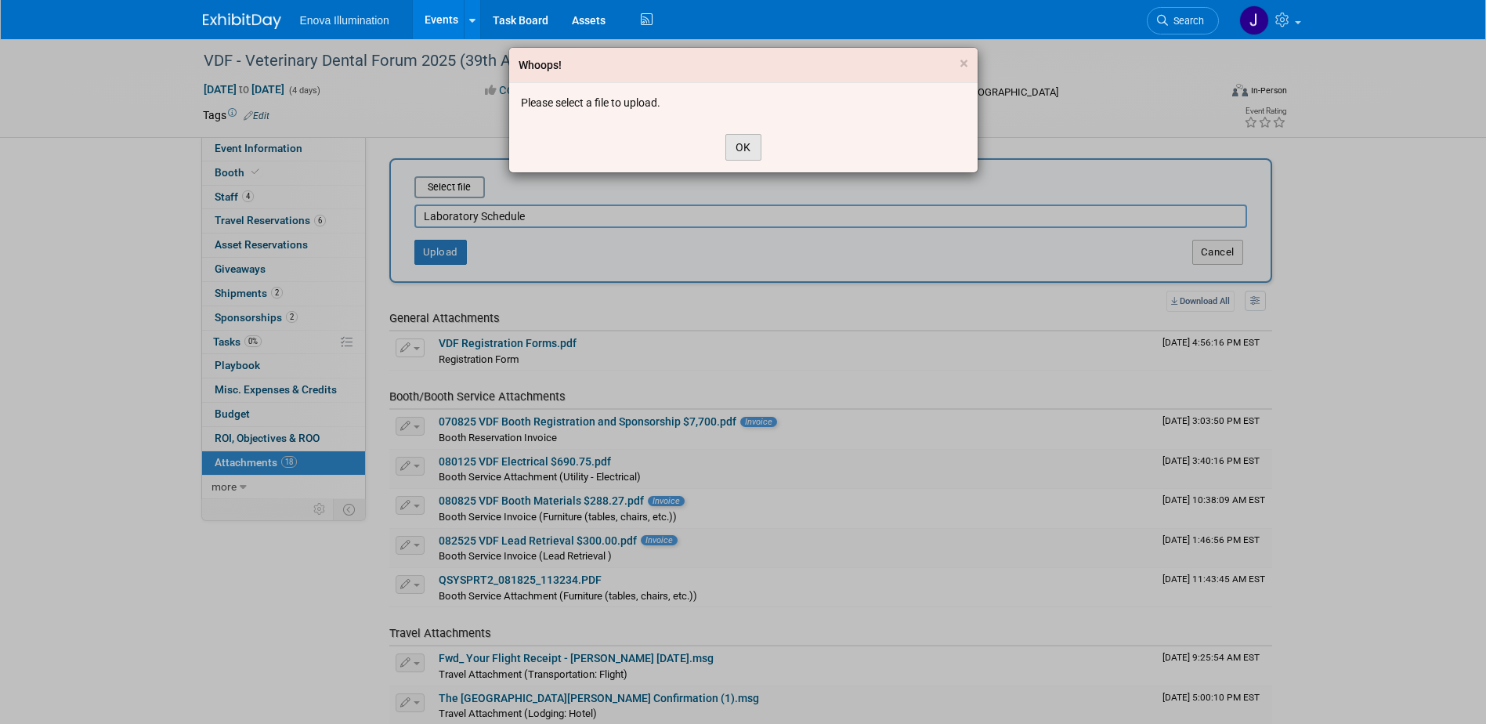
click at [729, 158] on button "OK" at bounding box center [743, 147] width 36 height 27
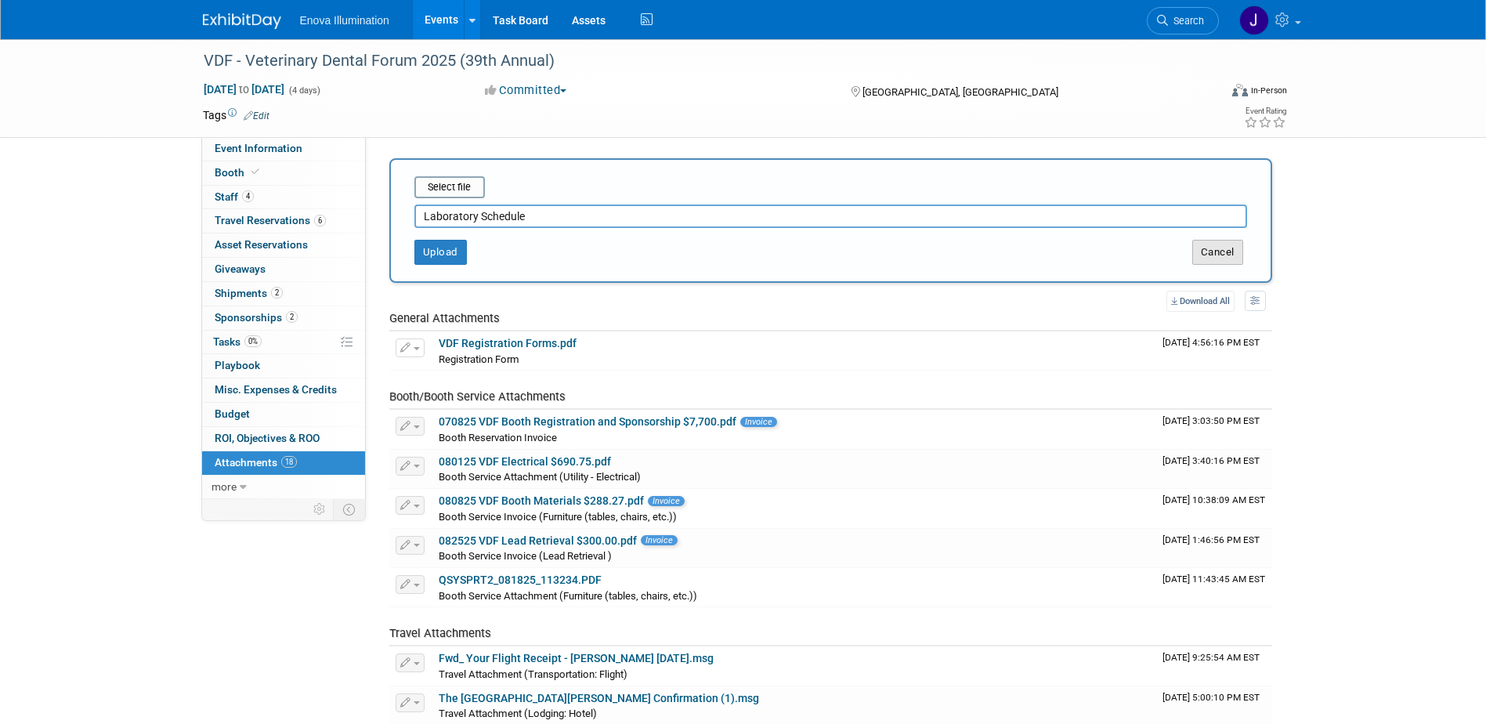
click at [1231, 261] on button "Cancel" at bounding box center [1217, 252] width 51 height 25
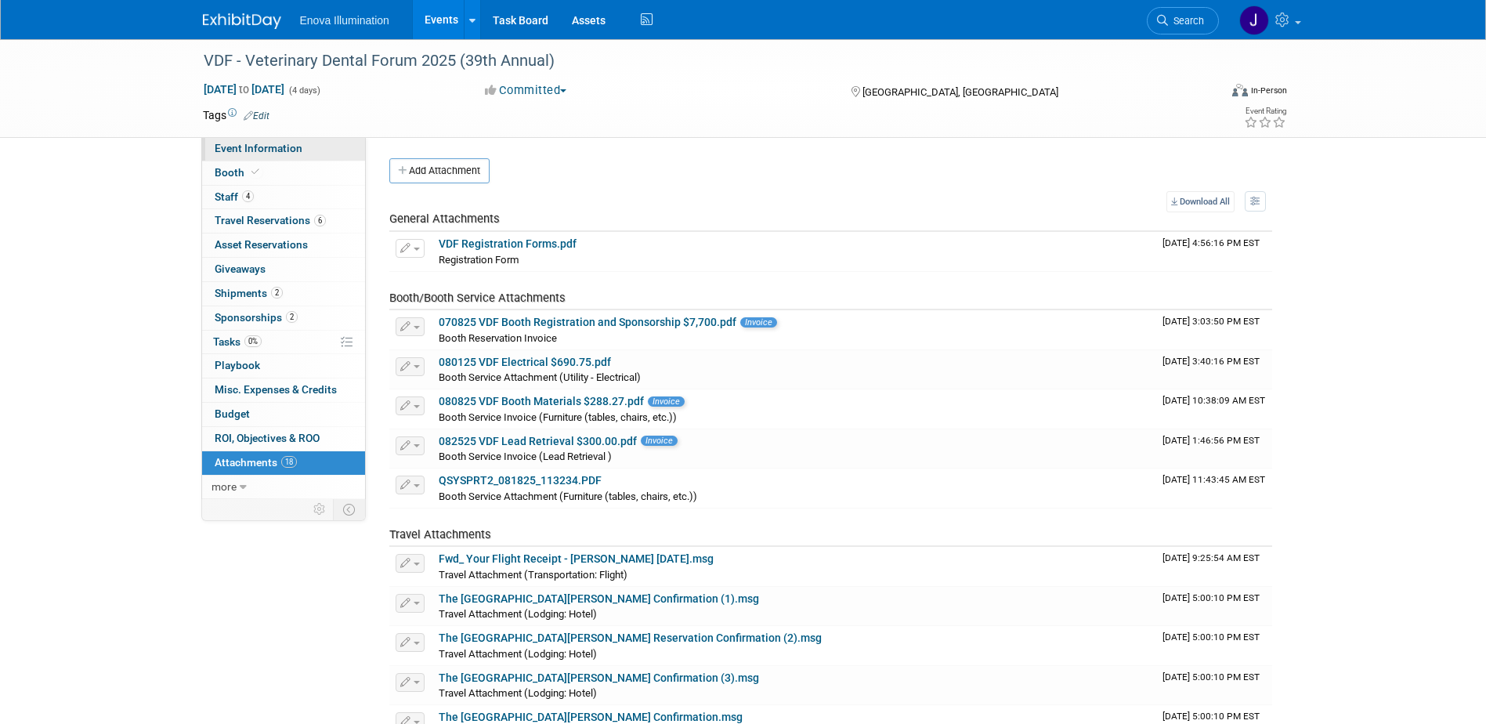
click at [237, 141] on link "Event Information" at bounding box center [283, 149] width 163 height 24
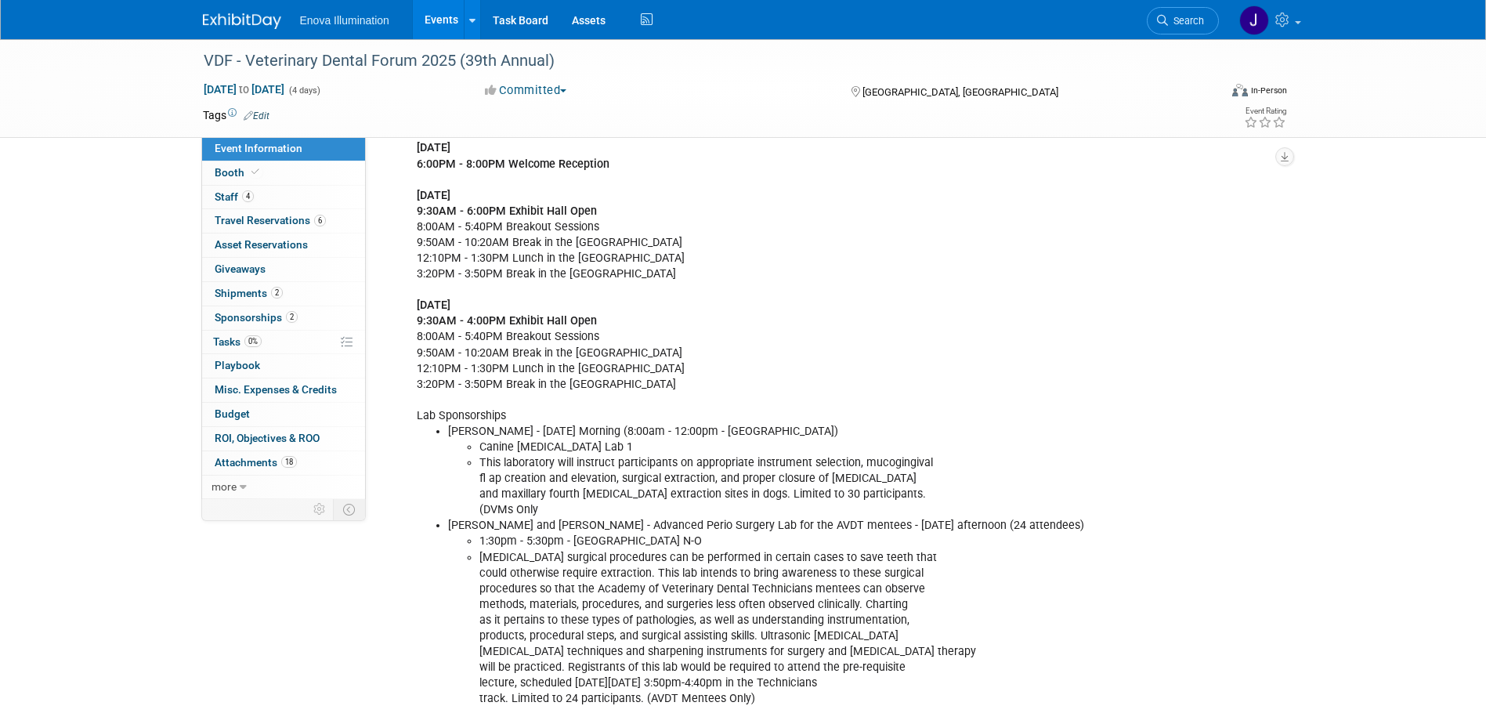
scroll to position [392, 0]
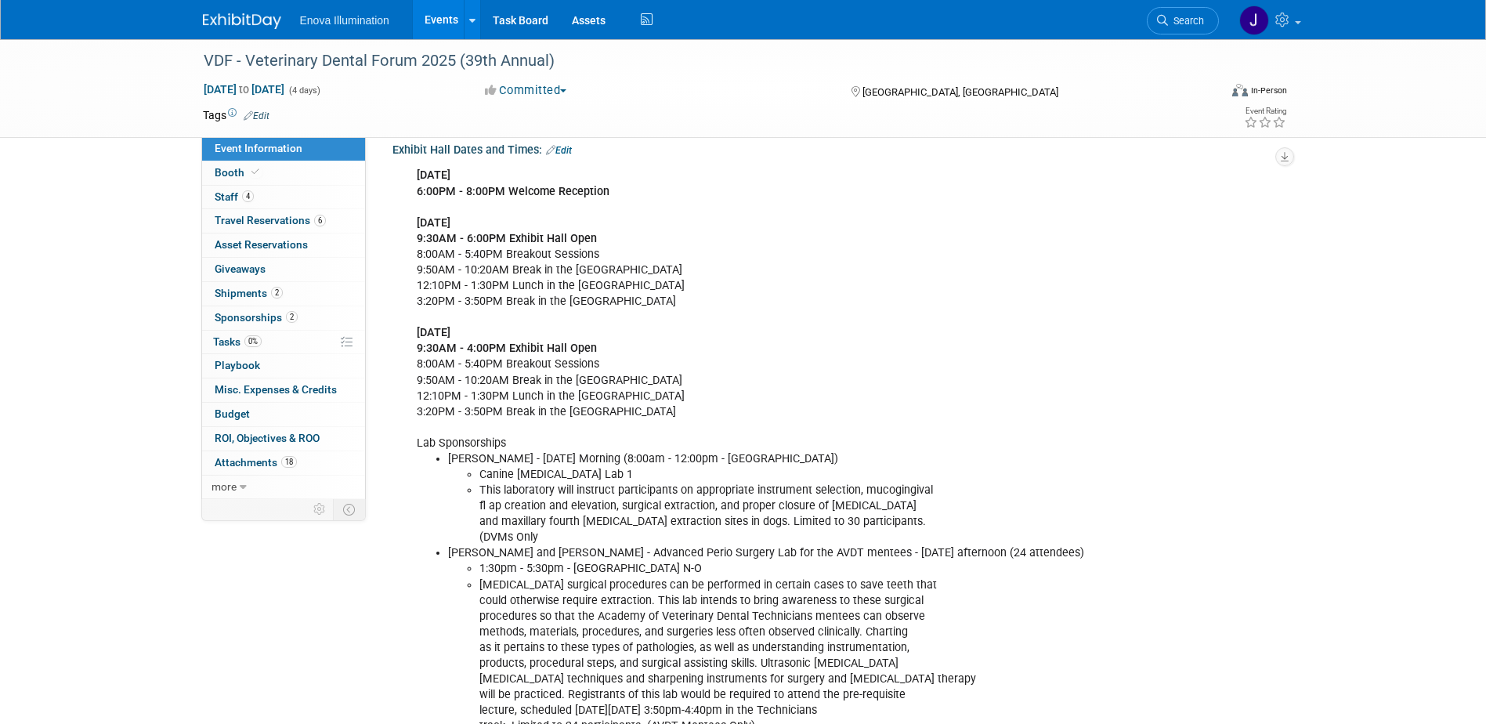
click at [1210, 18] on link "Search" at bounding box center [1183, 20] width 72 height 27
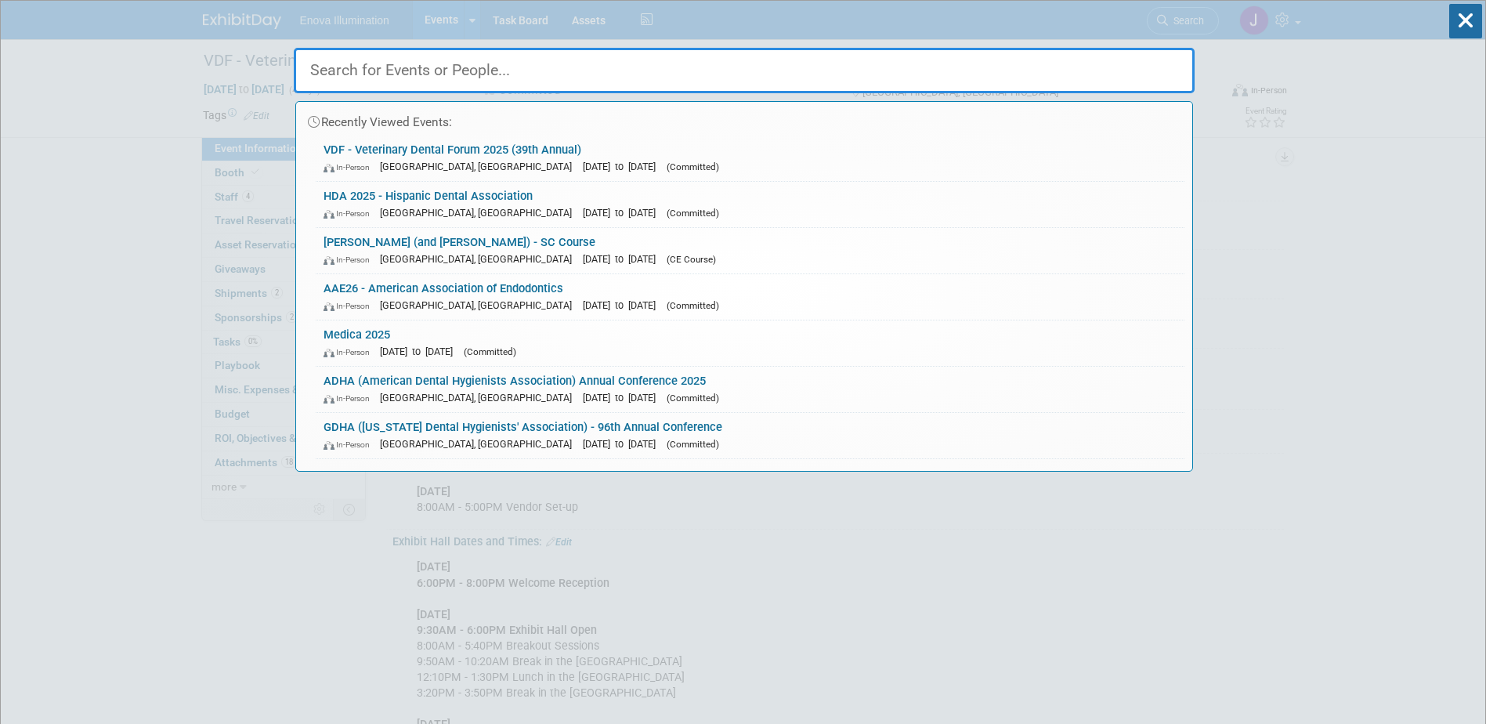
click at [1055, 56] on input "text" at bounding box center [744, 70] width 901 height 45
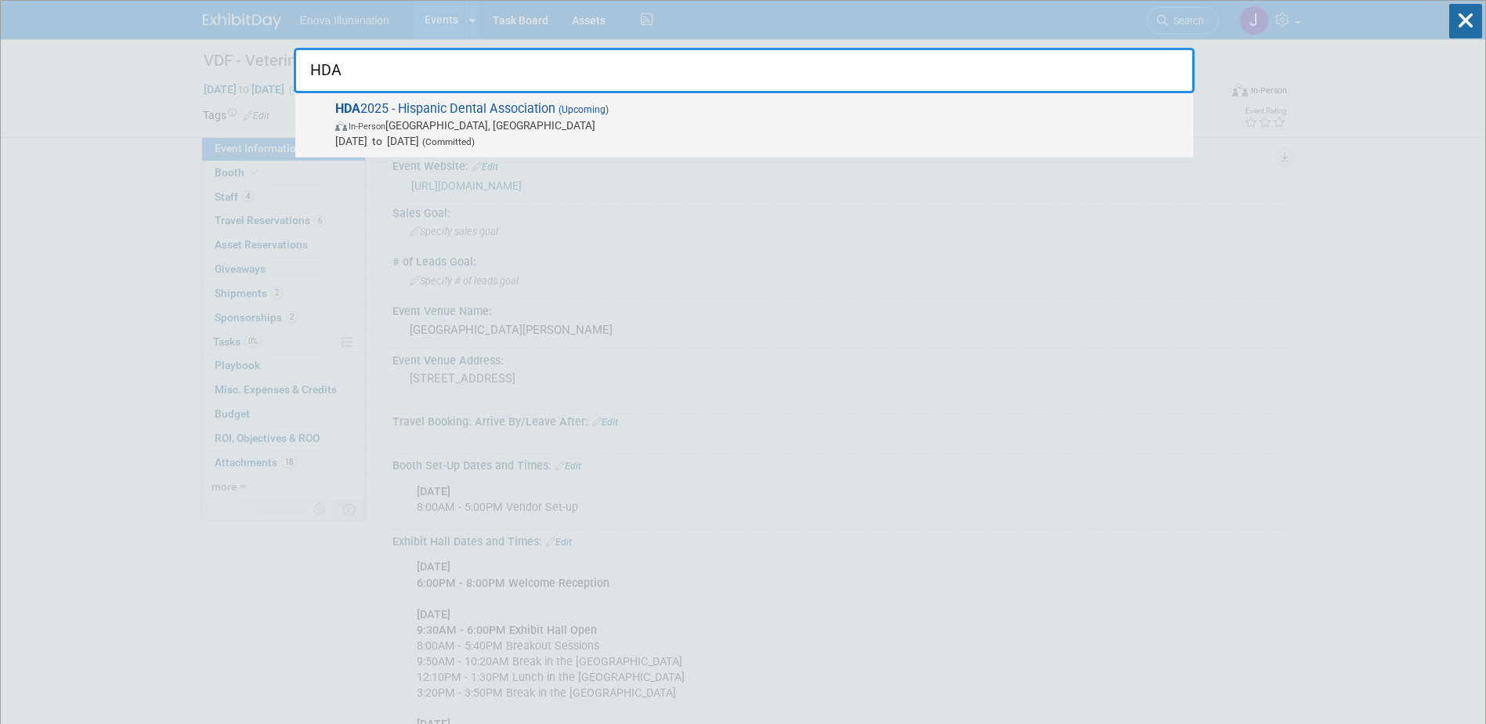
type input "HDA"
click at [427, 121] on span "In-Person Fort Lauderdale, FL" at bounding box center [760, 126] width 850 height 16
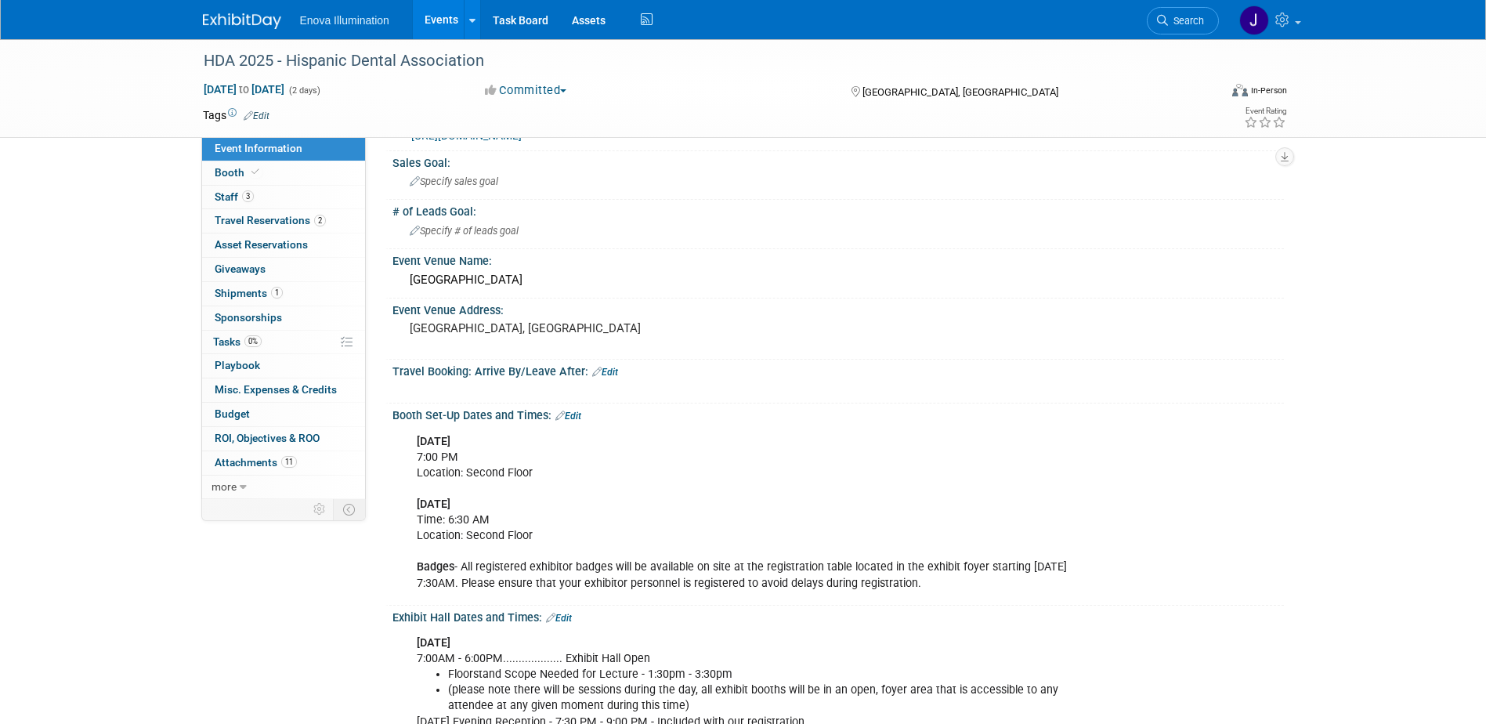
scroll to position [78, 0]
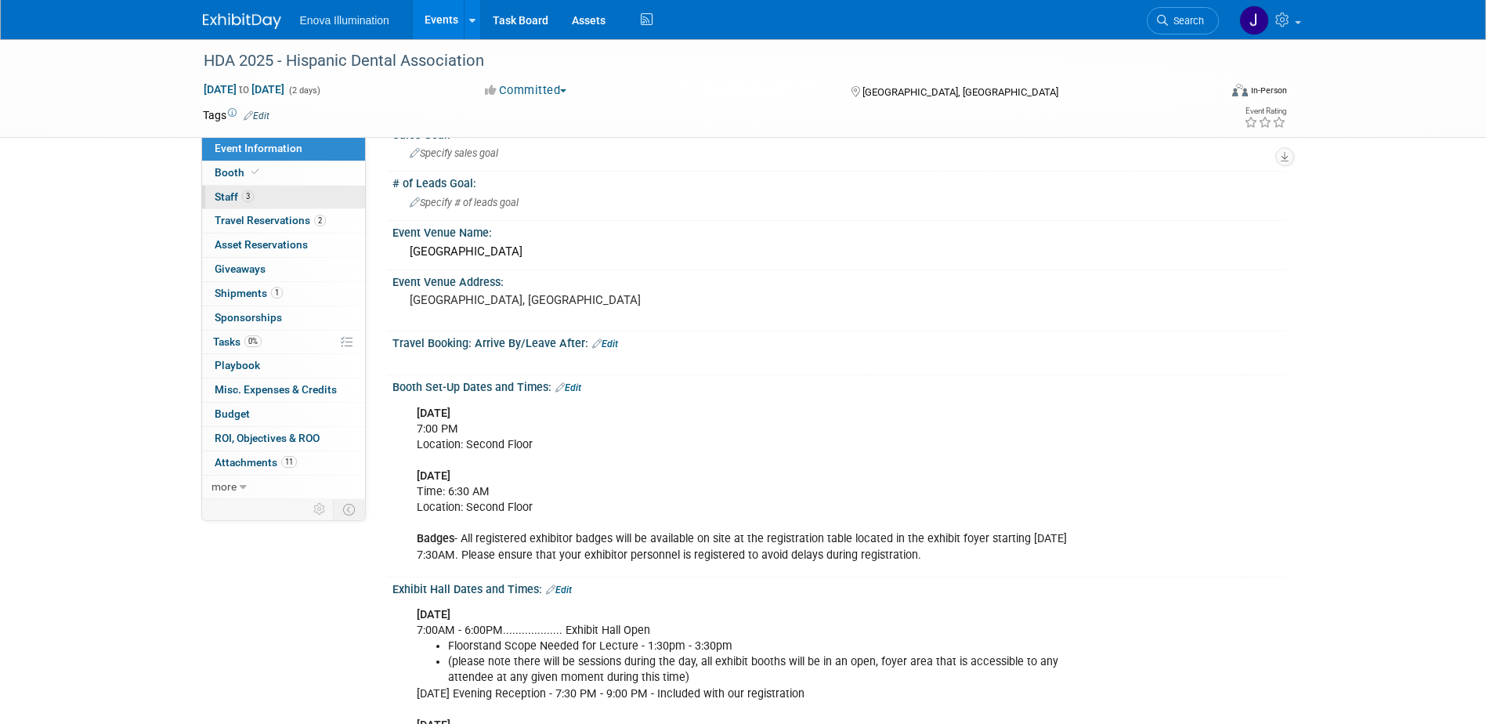
click at [267, 189] on link "3 Staff 3" at bounding box center [283, 198] width 163 height 24
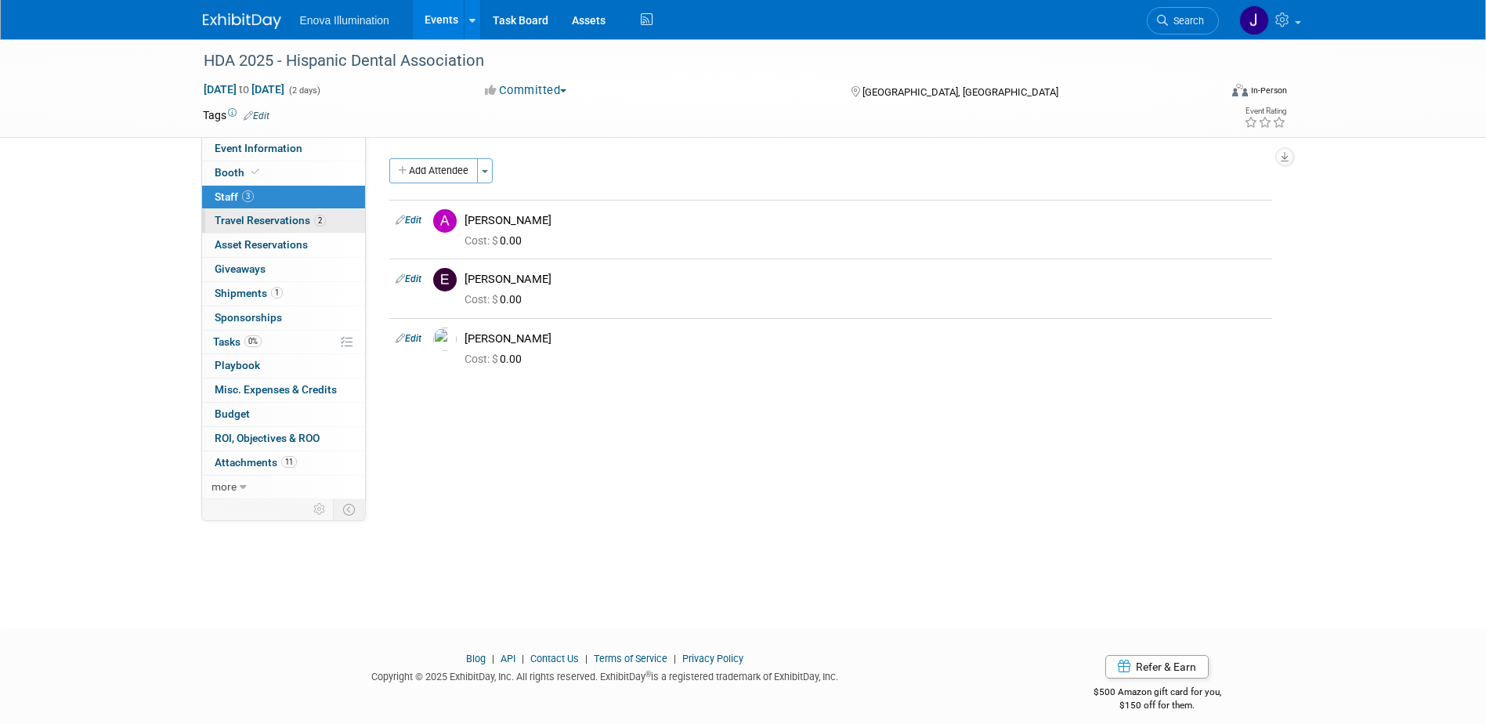
click at [266, 219] on span "Travel Reservations 2" at bounding box center [270, 220] width 111 height 13
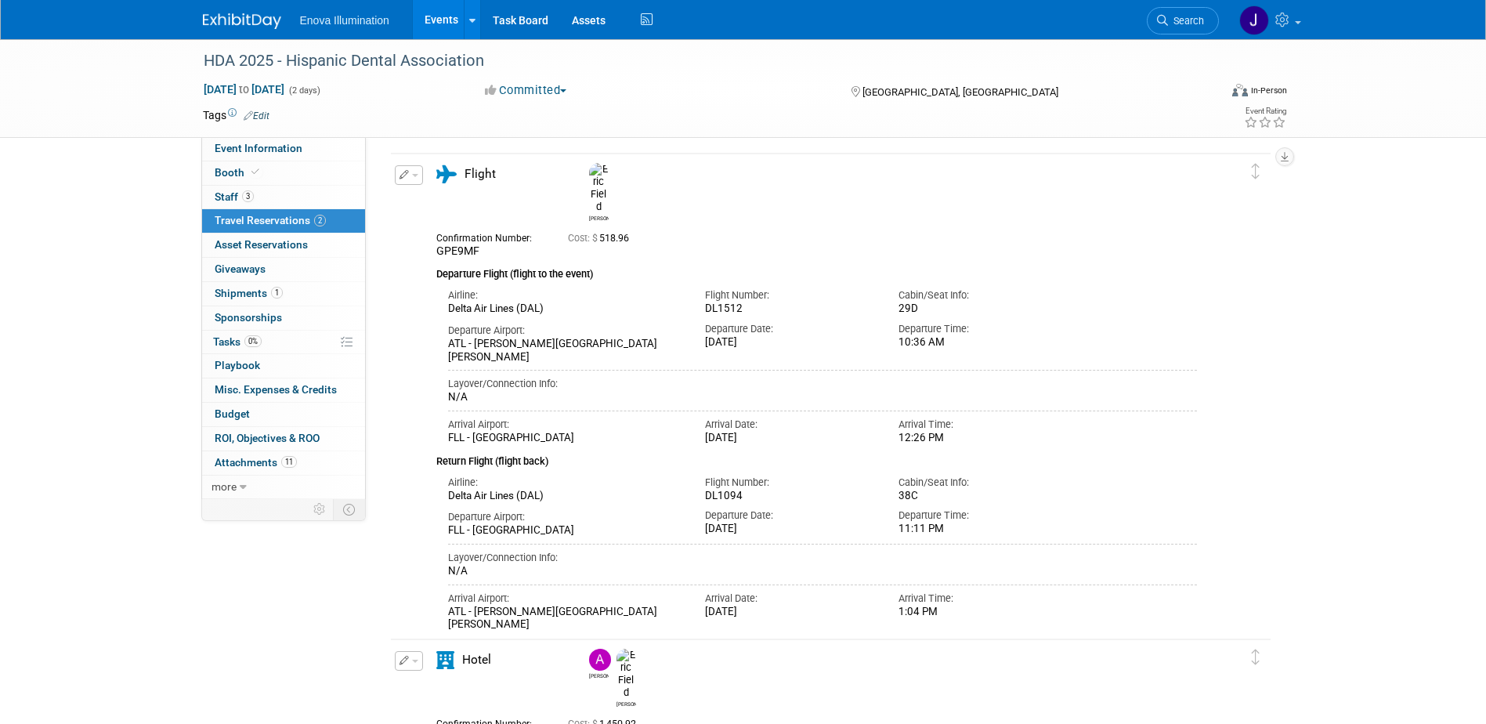
scroll to position [78, 0]
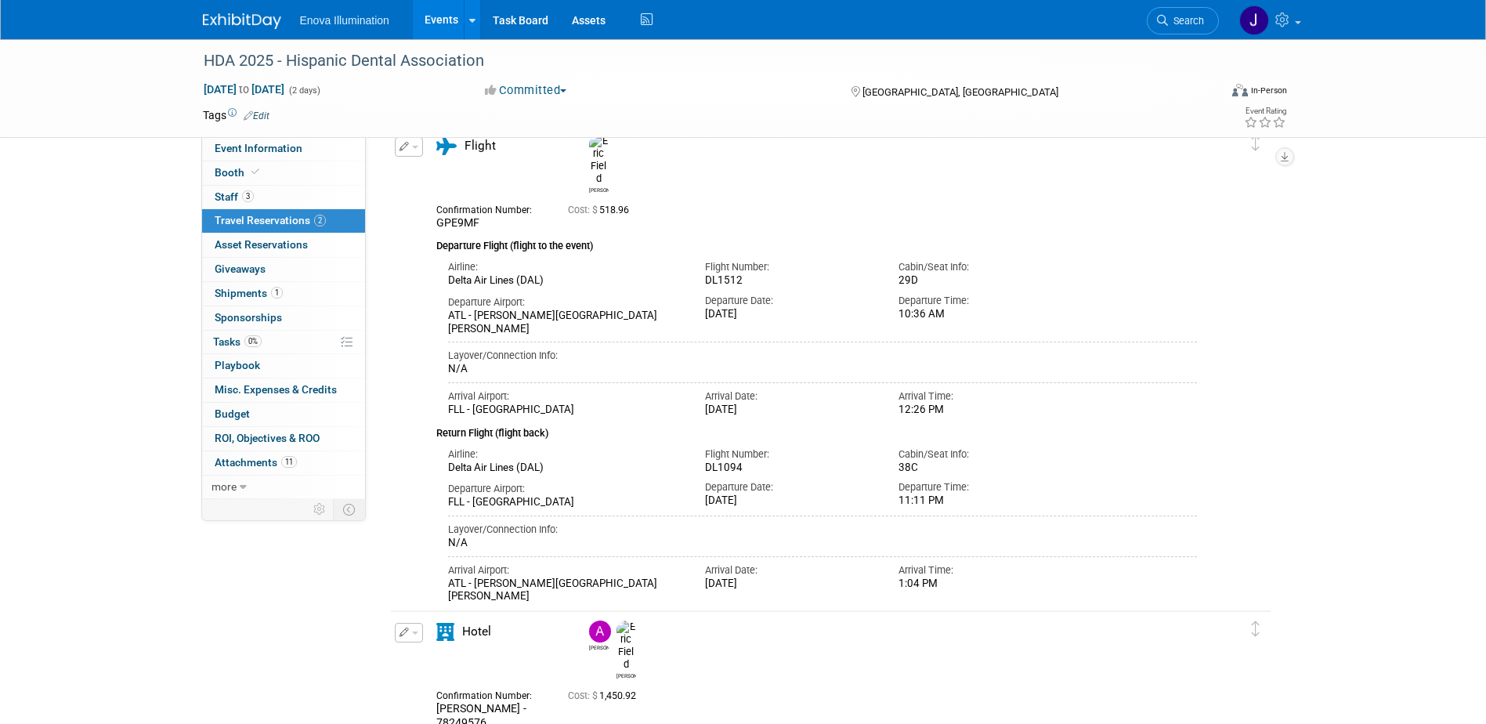
click at [311, 131] on div "Tags Edit Event Rating" at bounding box center [745, 118] width 1108 height 27
click at [309, 138] on div "HDA 2025 - Hispanic Dental Association [DATE] to [DATE] (2 days) [DATE] to [DAT…" at bounding box center [743, 88] width 1486 height 99
click at [308, 143] on link "Event Information" at bounding box center [283, 149] width 163 height 24
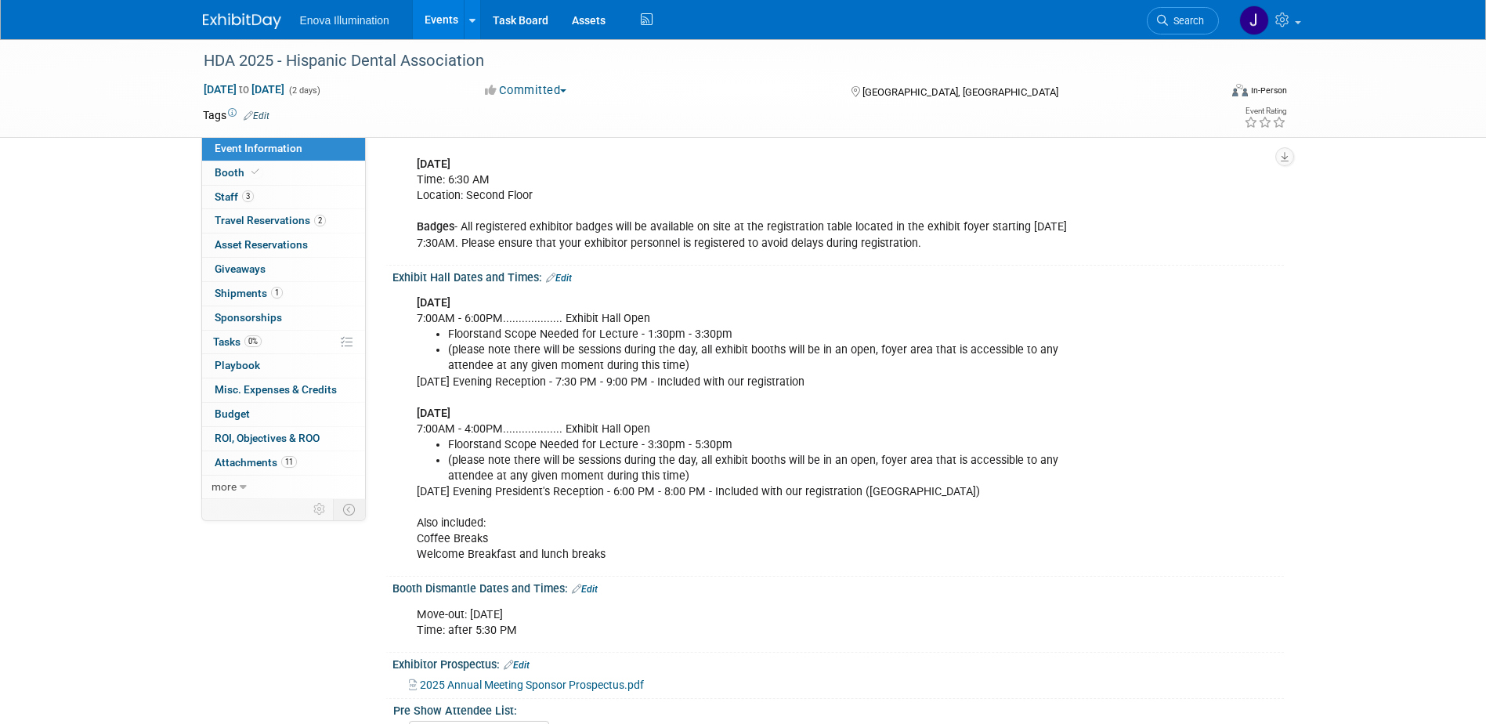
scroll to position [392, 0]
click at [243, 12] on link at bounding box center [251, 13] width 97 height 13
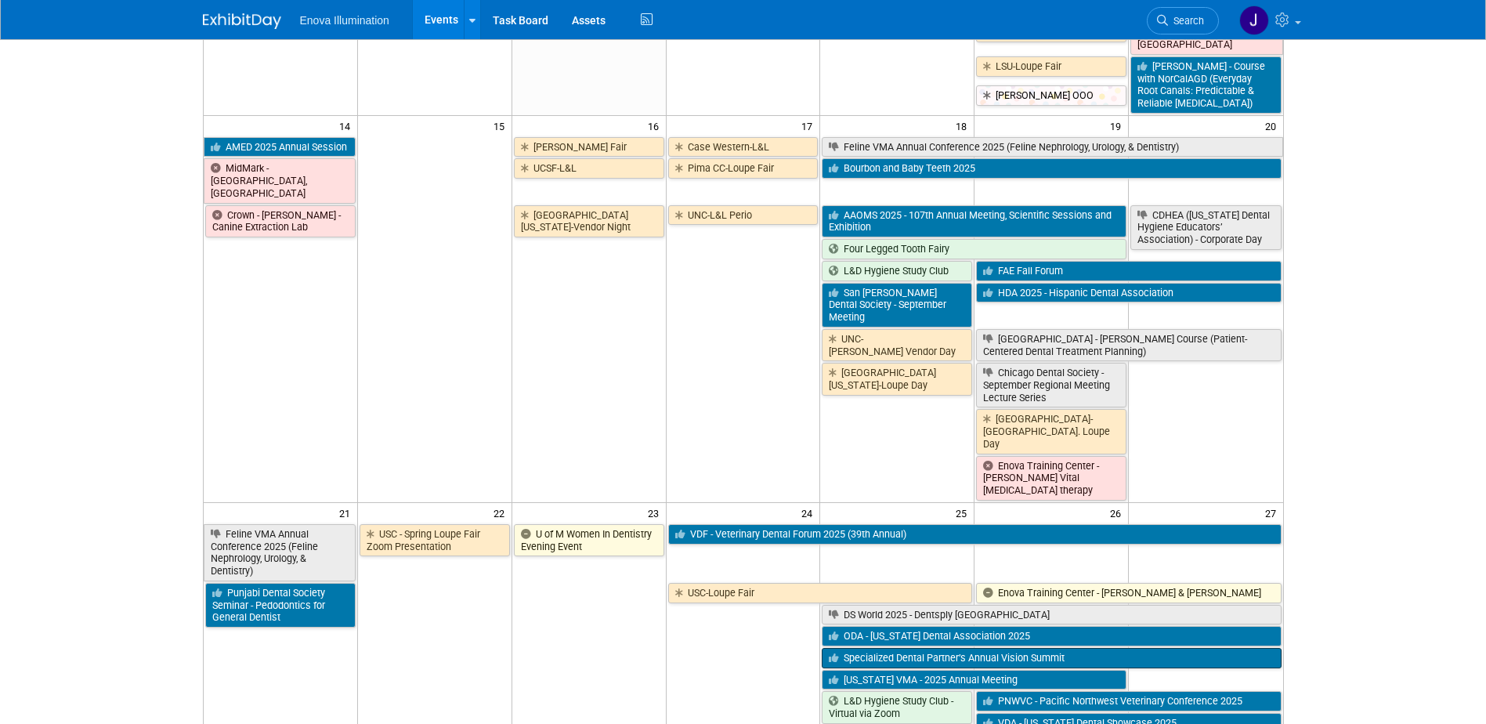
scroll to position [705, 0]
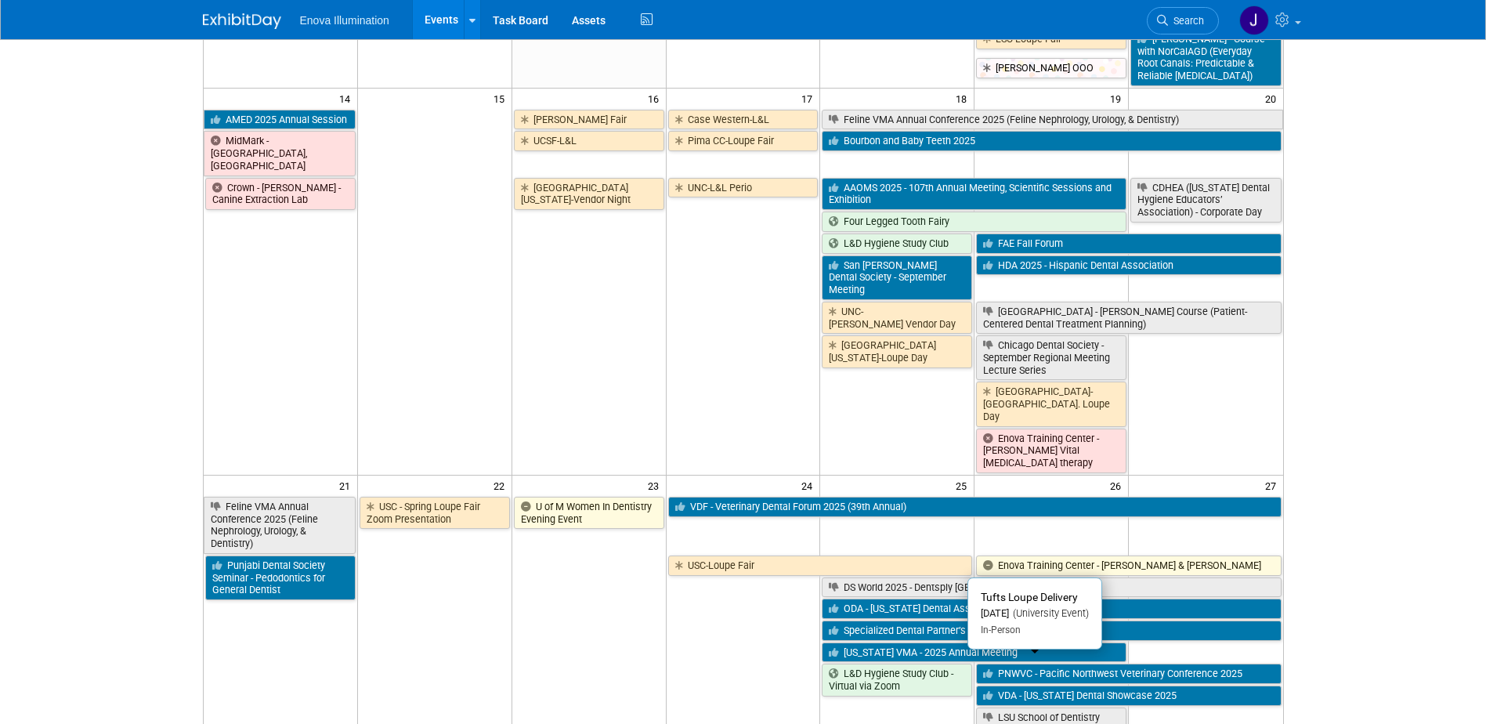
drag, startPoint x: 1013, startPoint y: 671, endPoint x: 952, endPoint y: 632, distance: 72.6
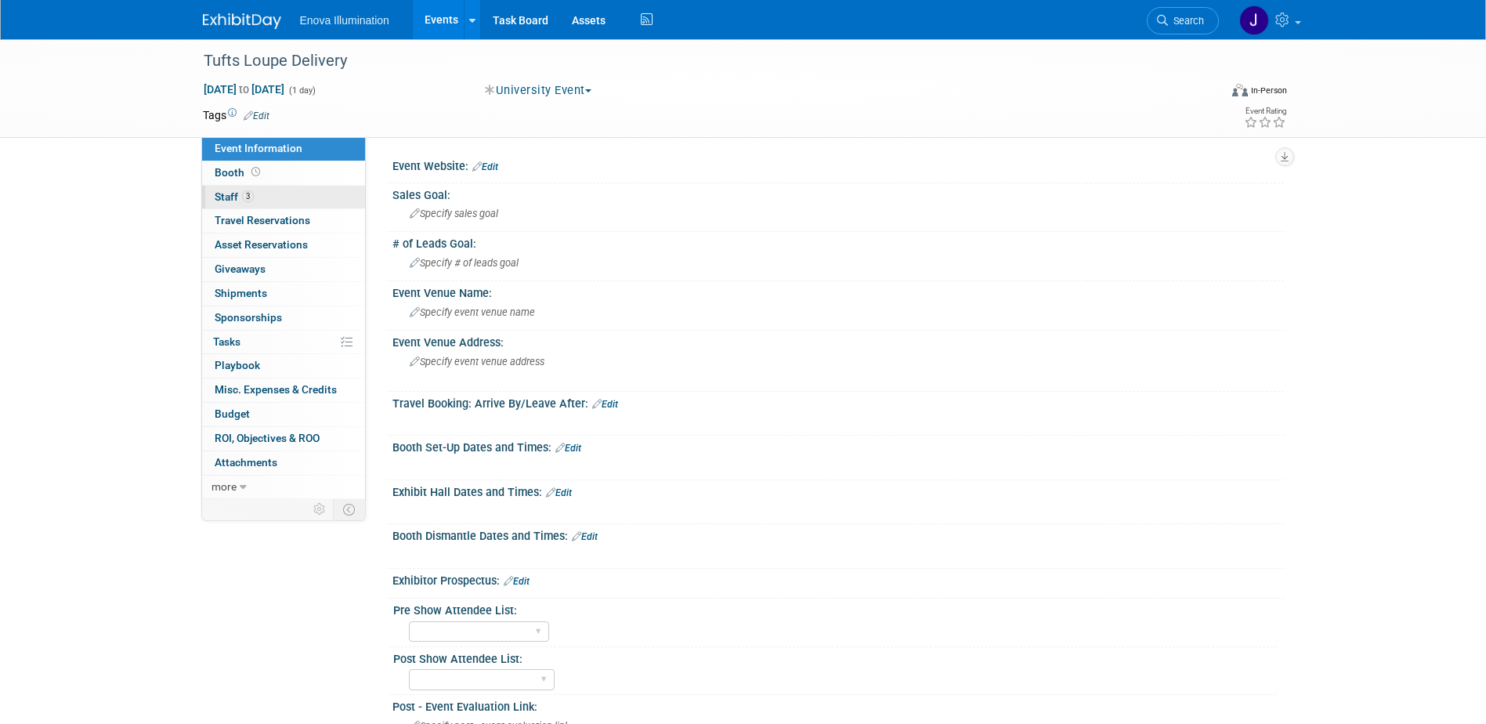
click at [255, 194] on link "3 Staff 3" at bounding box center [283, 198] width 163 height 24
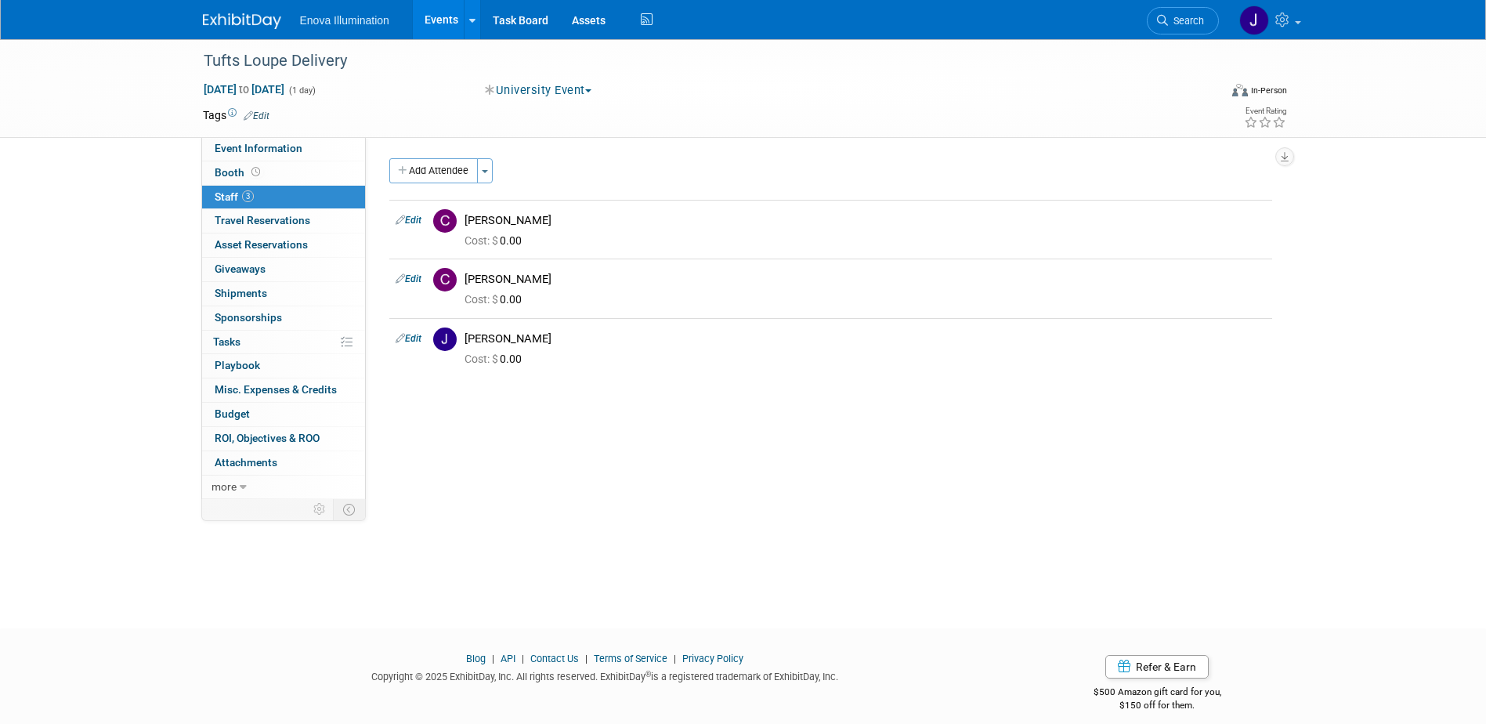
click at [236, 19] on img at bounding box center [242, 21] width 78 height 16
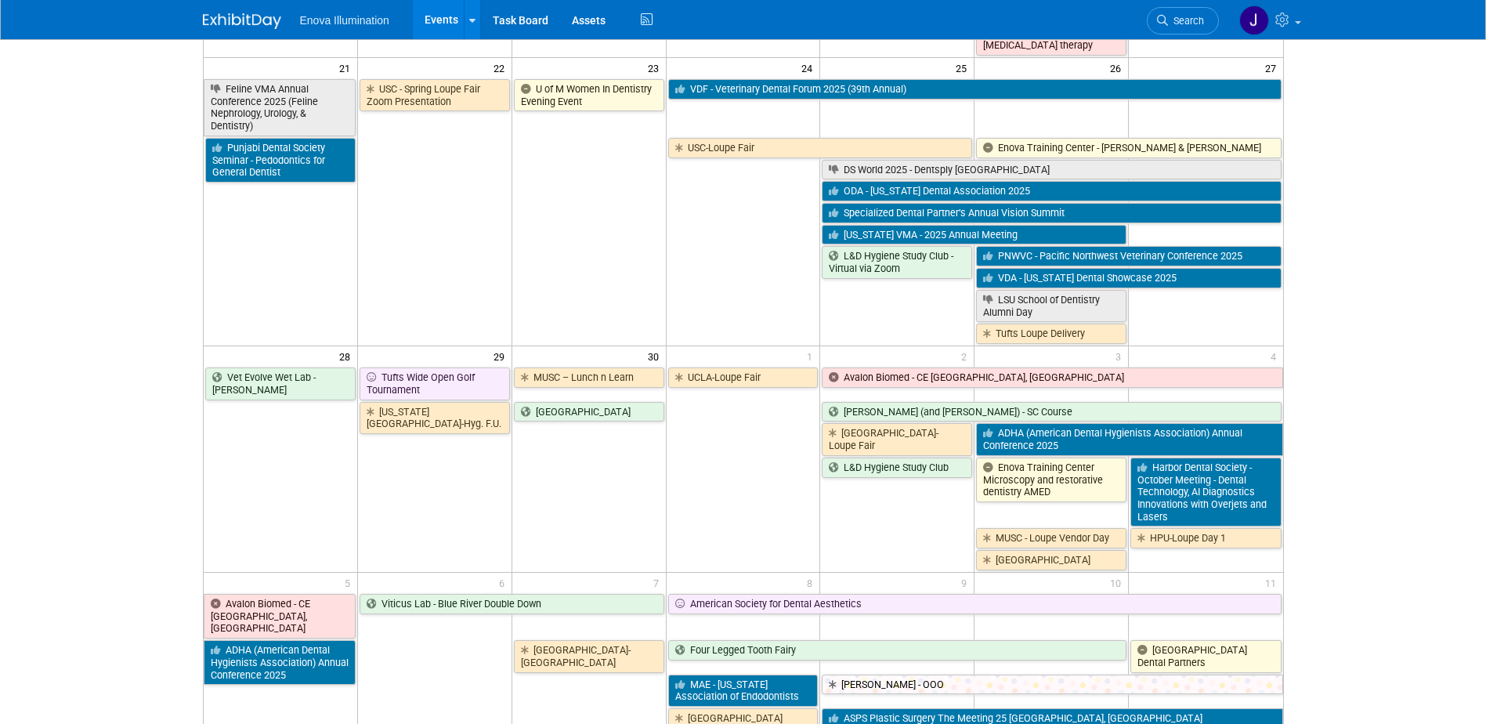
scroll to position [1018, 0]
